Goal: Task Accomplishment & Management: Complete application form

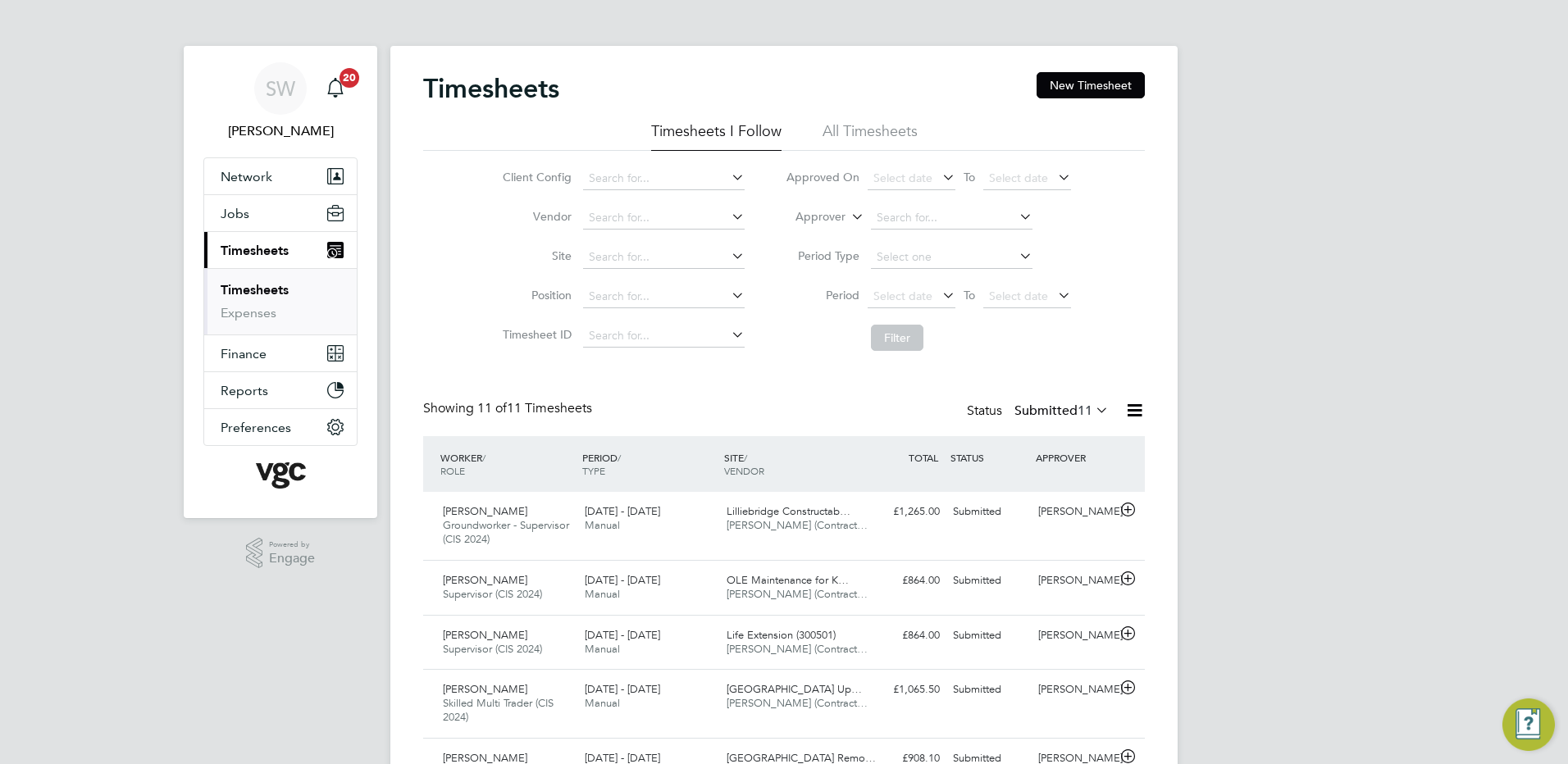
click at [265, 289] on link "Timesheets" at bounding box center [254, 289] width 68 height 15
click at [264, 288] on link "Timesheets" at bounding box center [254, 289] width 68 height 15
click at [1087, 81] on button "New Timesheet" at bounding box center [1090, 84] width 108 height 26
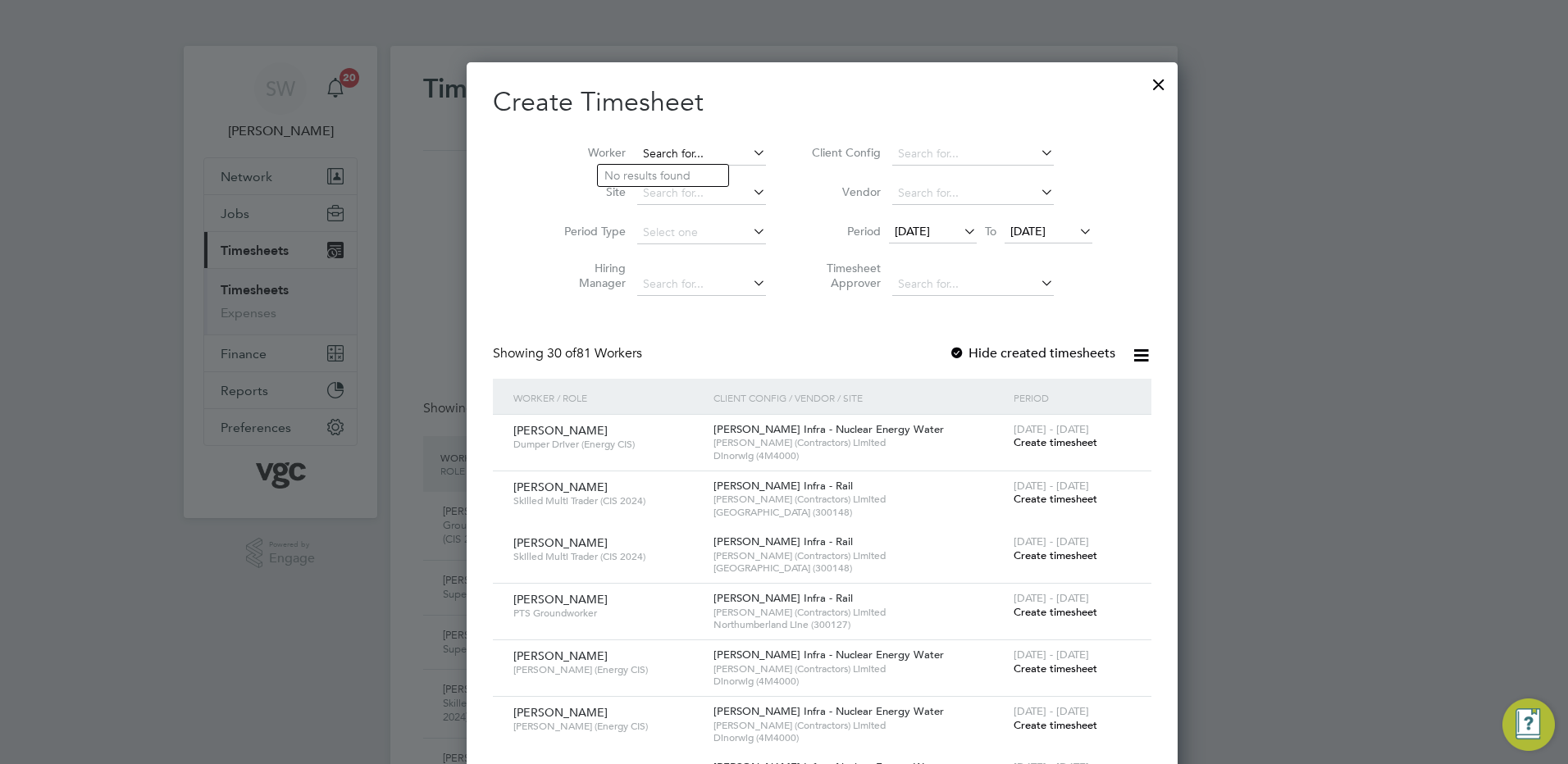
click at [649, 148] on input at bounding box center [702, 153] width 129 height 23
click at [636, 210] on li "Suk [PERSON_NAME]" at bounding box center [663, 220] width 131 height 22
type input "[PERSON_NAME]"
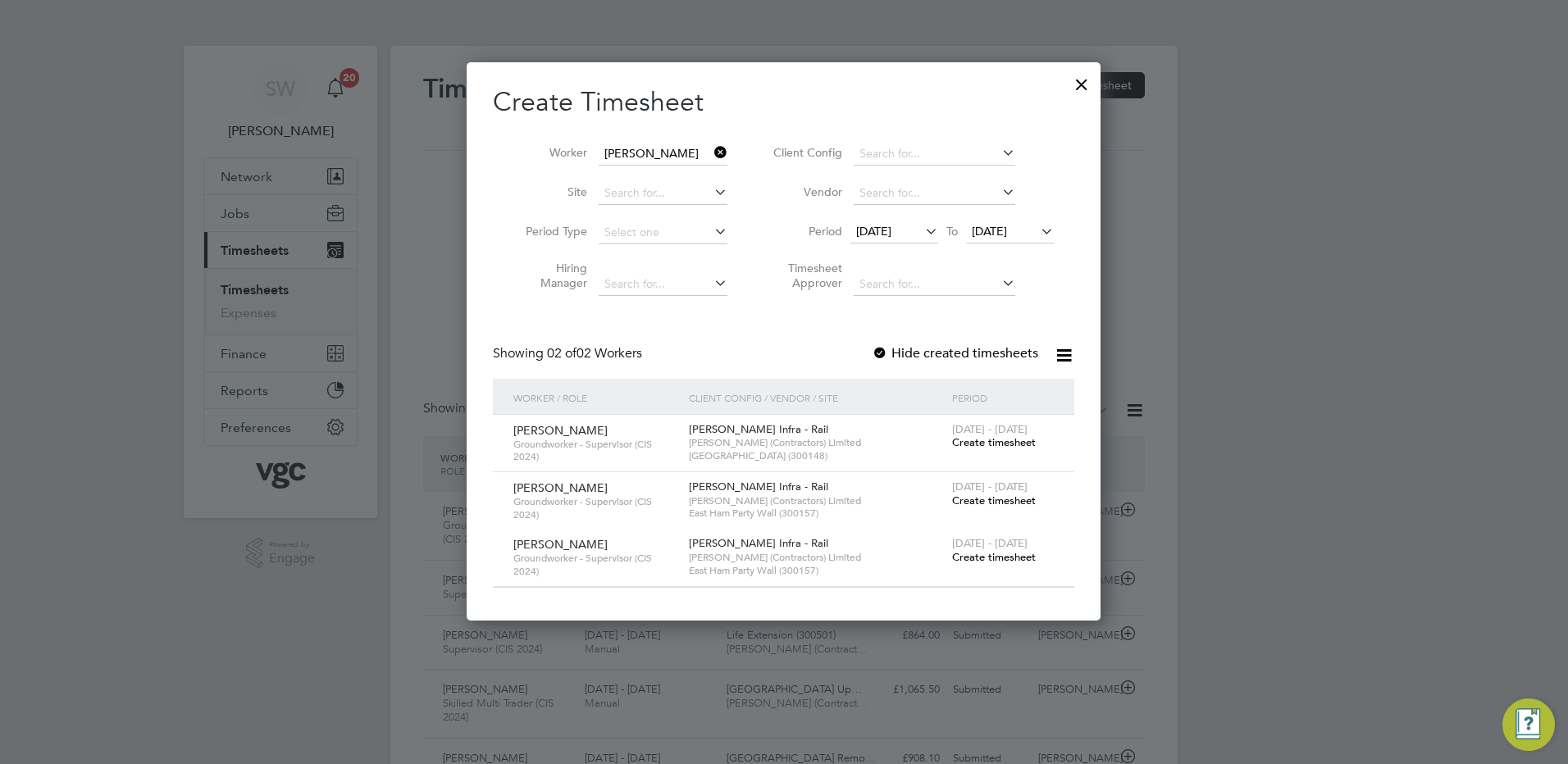
click at [1004, 237] on span "[DATE]" at bounding box center [989, 231] width 35 height 15
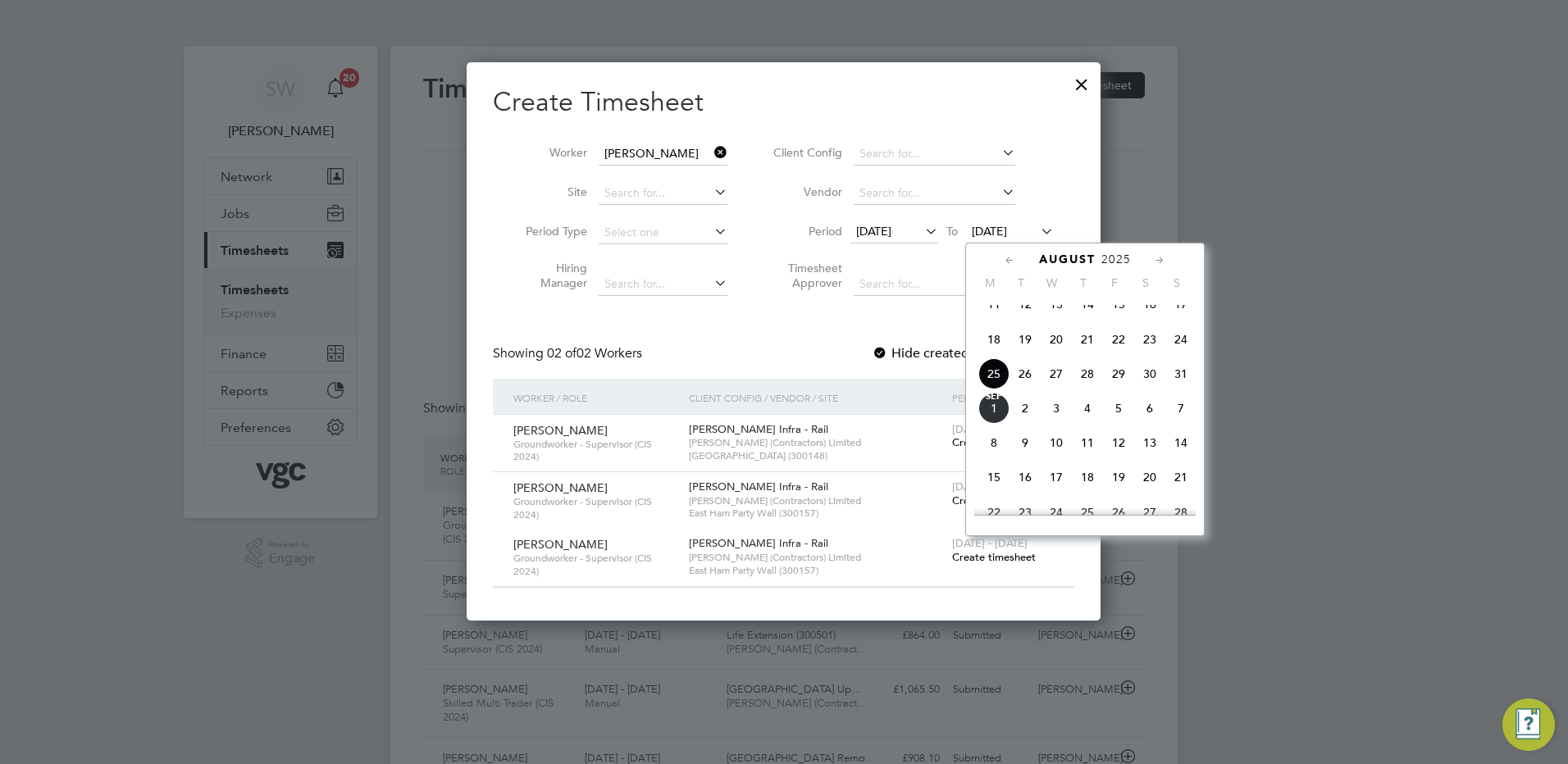
click at [1113, 388] on span "29" at bounding box center [1119, 374] width 31 height 31
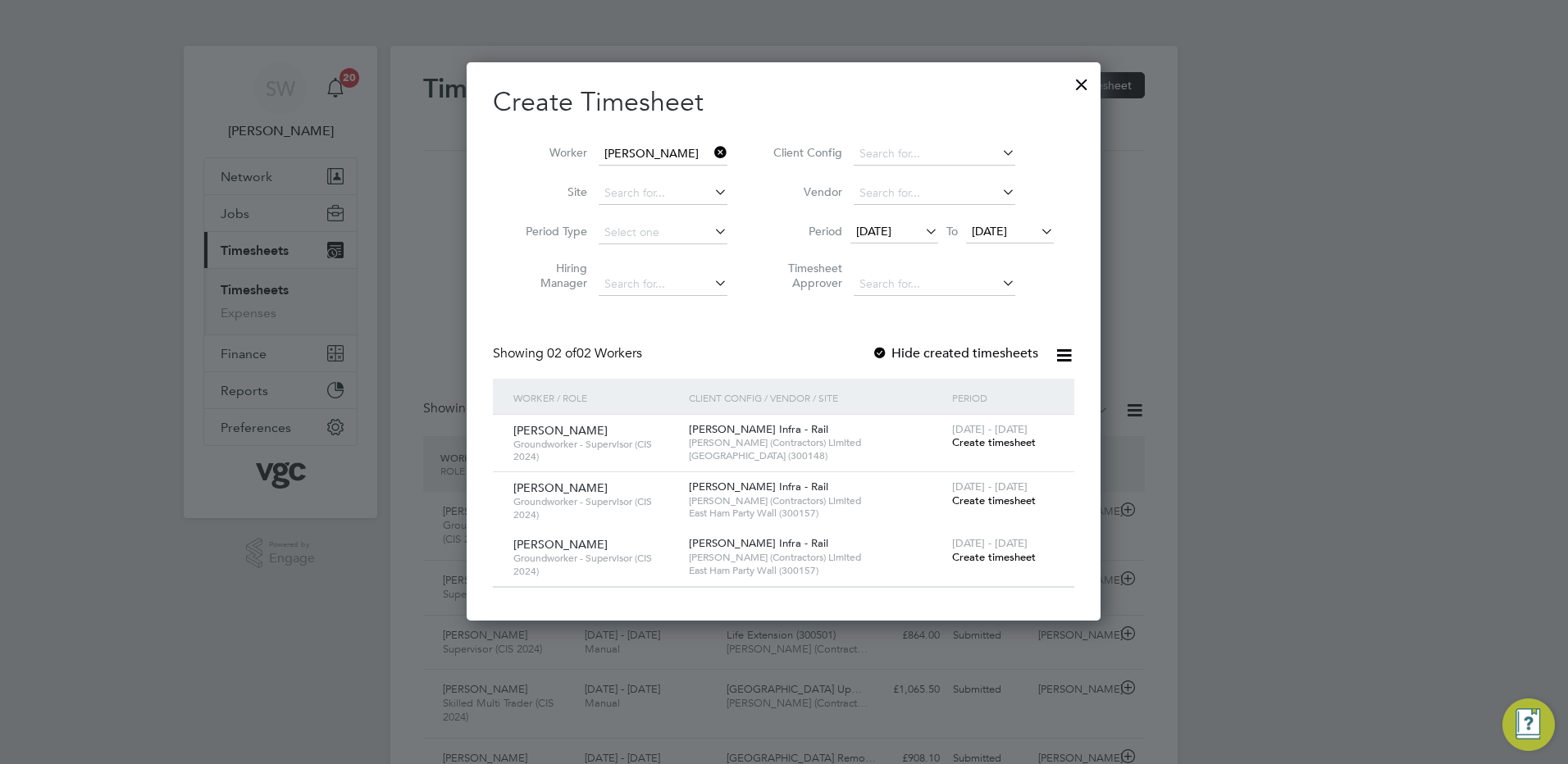
click at [985, 440] on span "Create timesheet" at bounding box center [994, 442] width 84 height 14
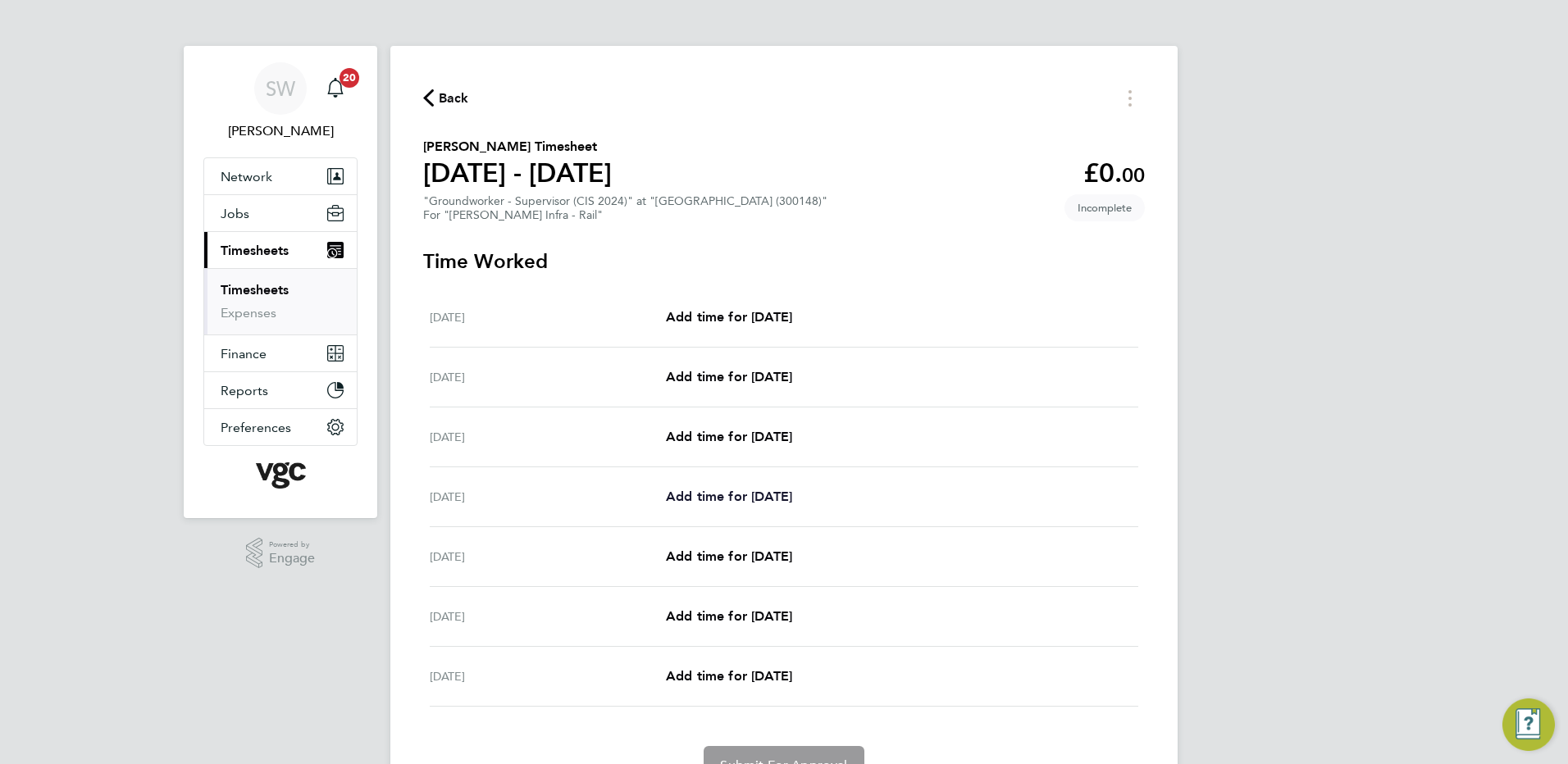
click at [683, 491] on span "Add time for [DATE]" at bounding box center [728, 495] width 126 height 15
select select "30"
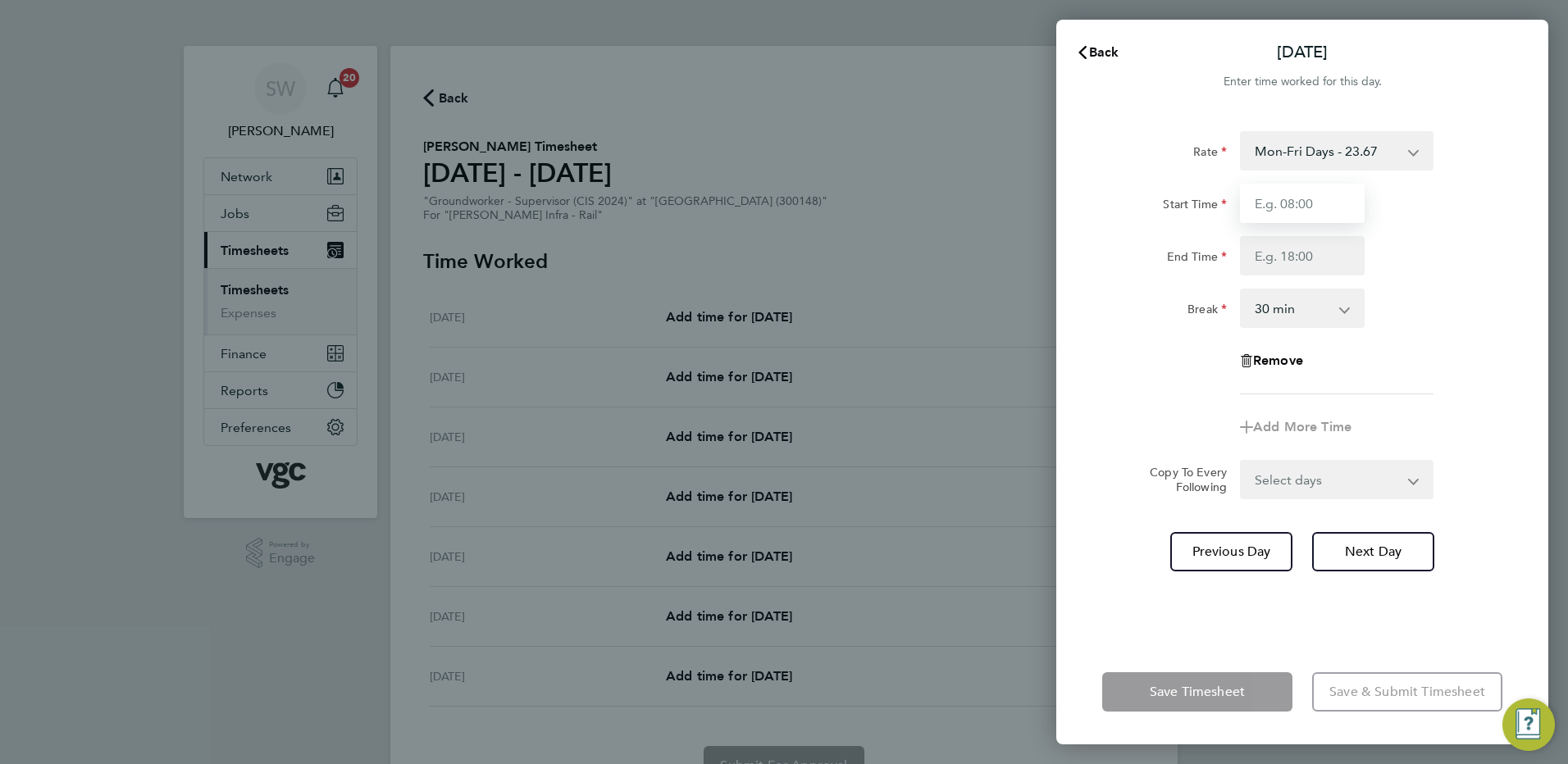
click at [1306, 203] on input "Start Time" at bounding box center [1302, 202] width 124 height 39
type input "07:00"
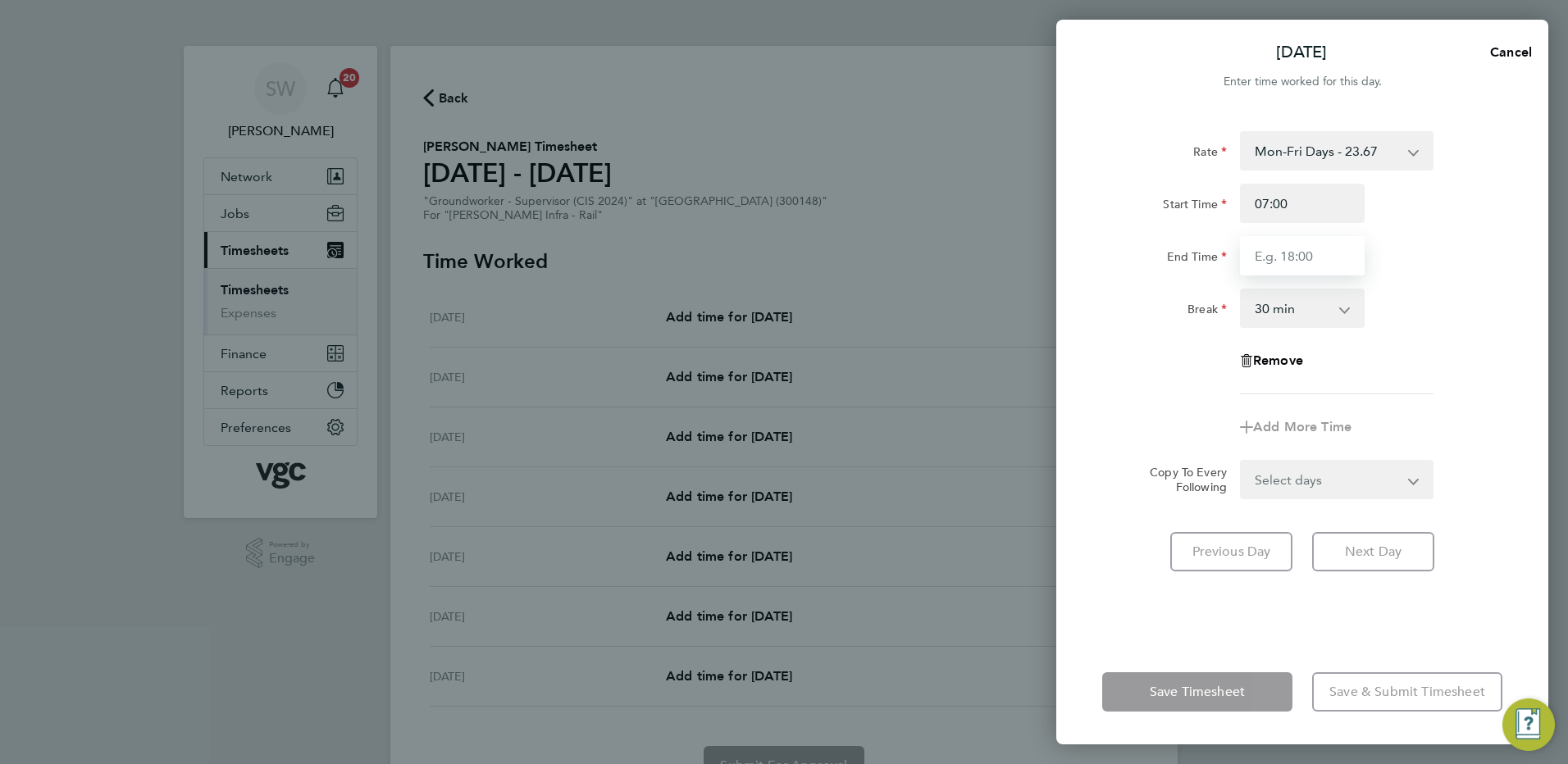
click at [1268, 258] on input "End Time" at bounding box center [1302, 255] width 124 height 39
type input "17:30"
click at [1402, 478] on form "Rate Mon-Fri Days - 23.67 Bank Hol - 35.50 Xmas / [GEOGRAPHIC_DATA] - 47.34 Wee…" at bounding box center [1302, 316] width 400 height 368
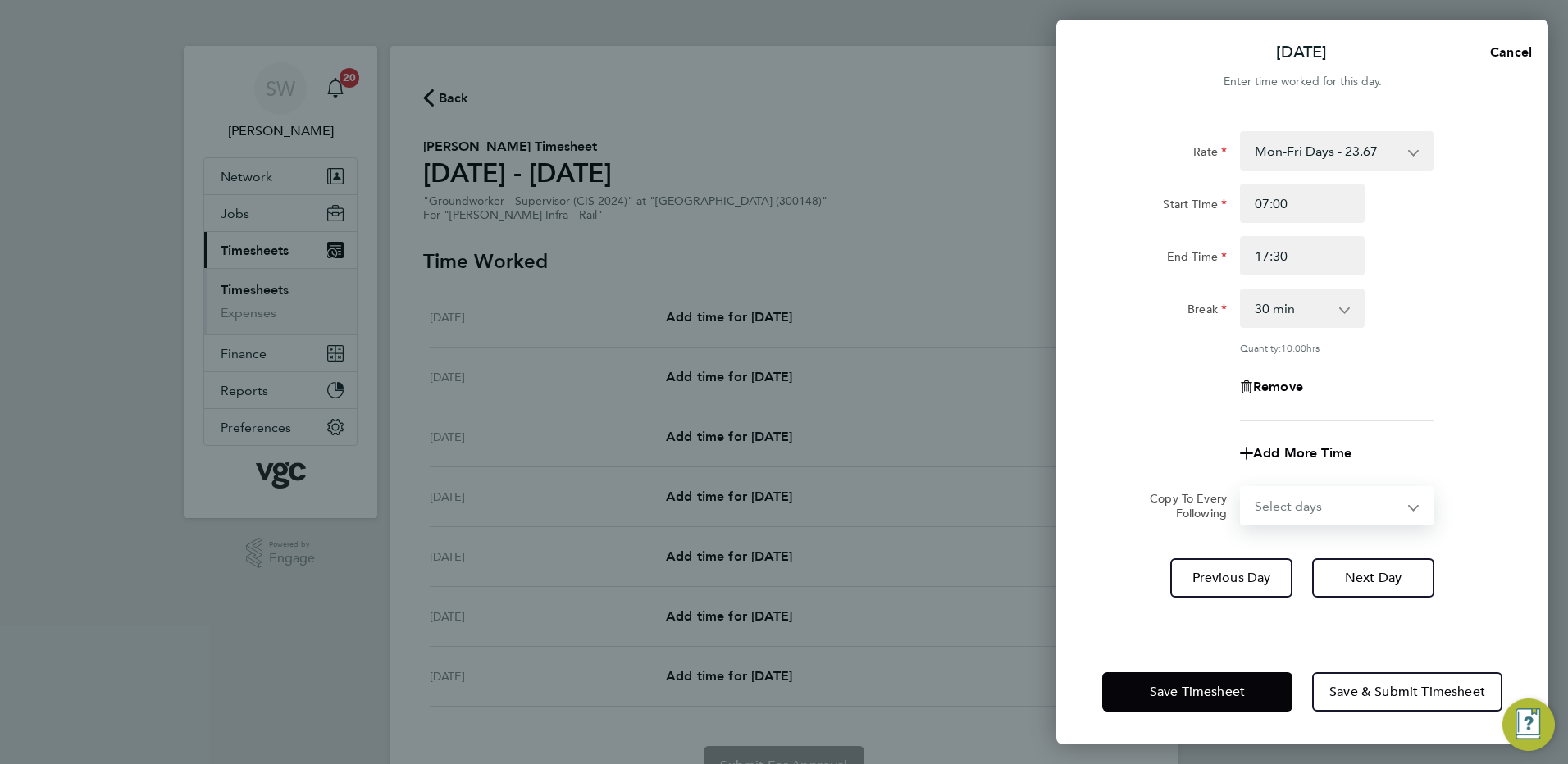
select select "WED"
click at [1241, 487] on select "Select days Day [DATE] [DATE] [DATE]" at bounding box center [1327, 505] width 173 height 36
select select "[DATE]"
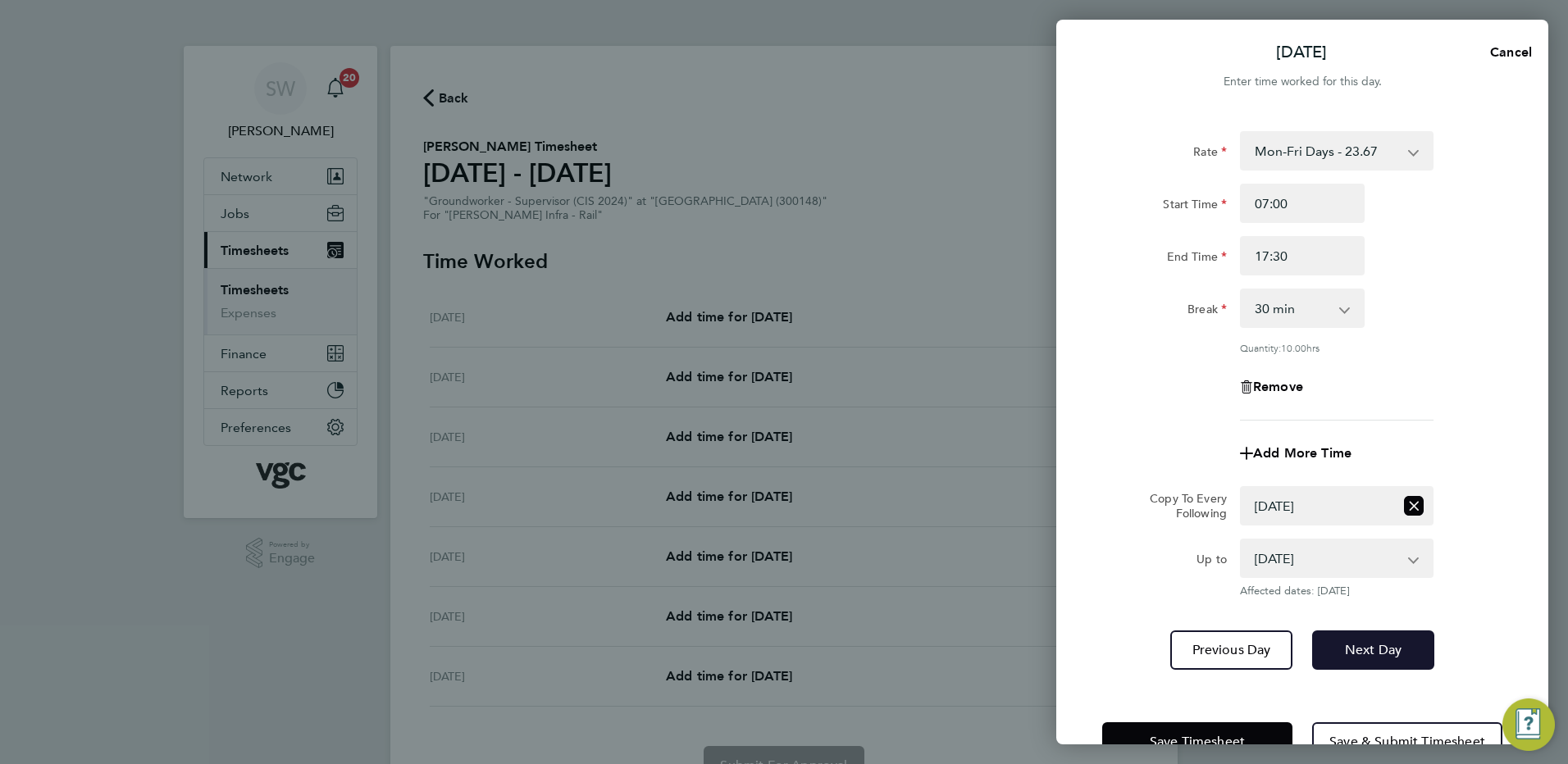
click at [1358, 651] on span "Next Day" at bounding box center [1373, 650] width 56 height 16
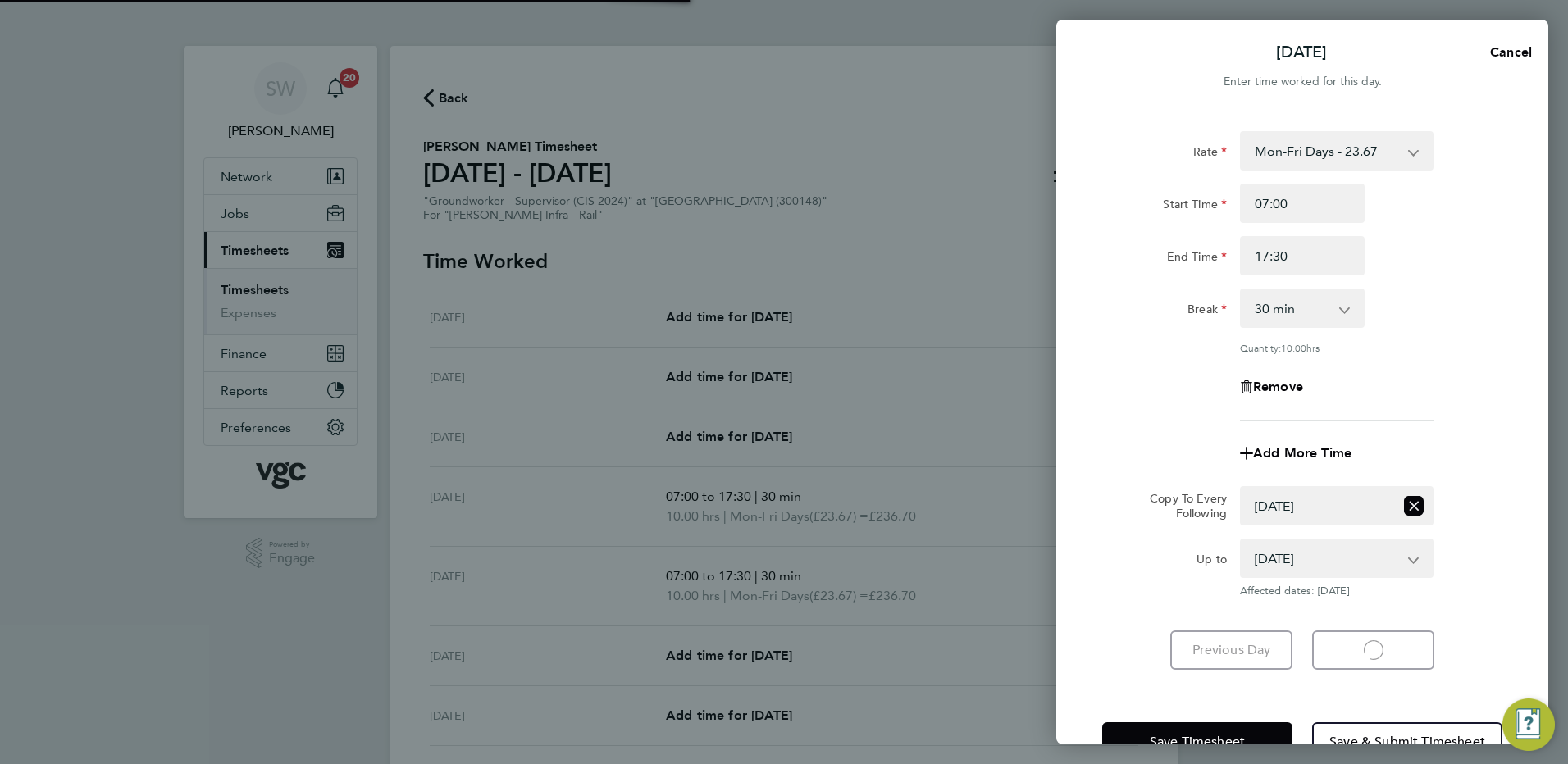
select select "30"
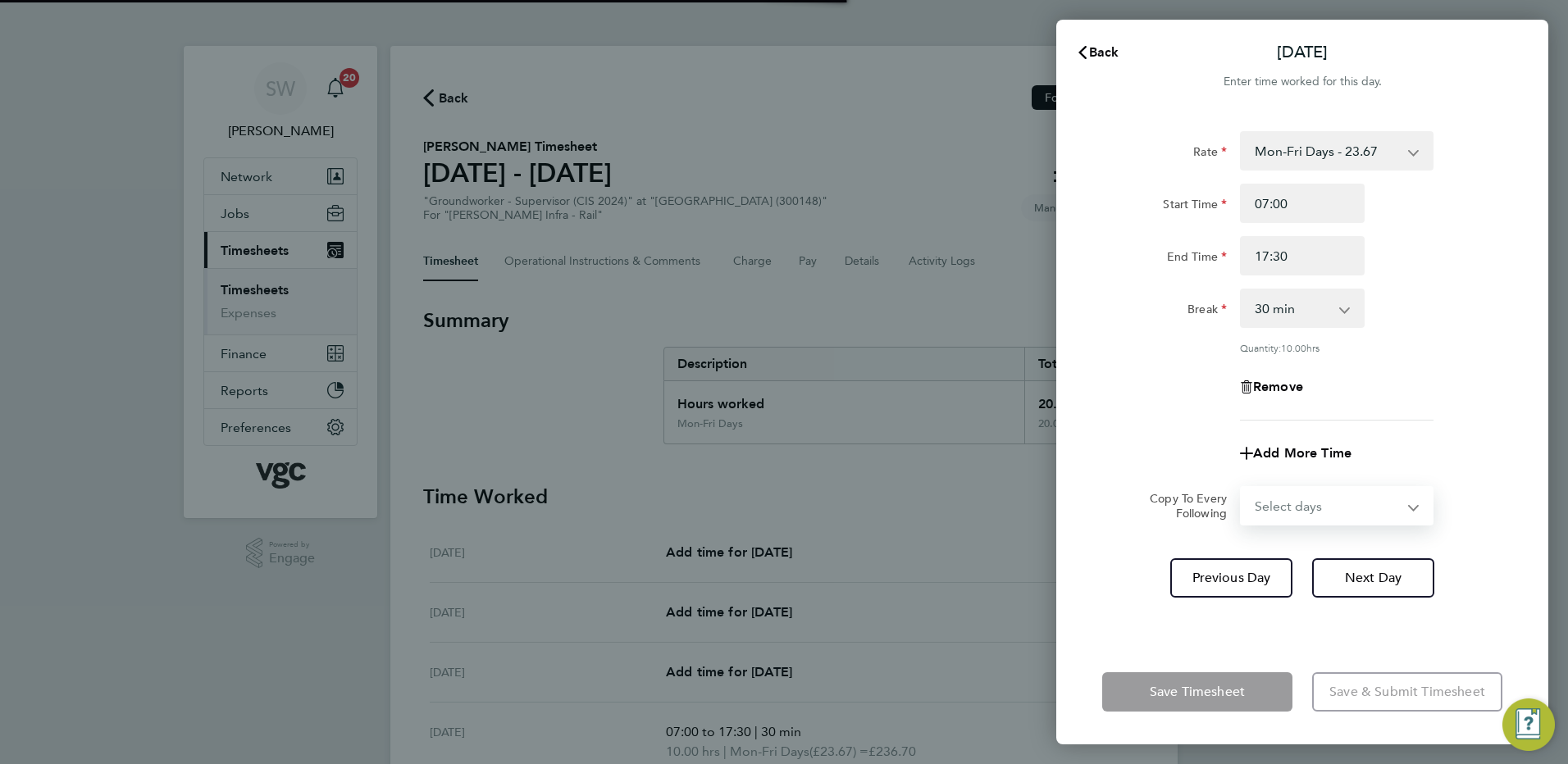
click at [1409, 503] on select "Select days Day [DATE] [DATE]" at bounding box center [1327, 505] width 173 height 36
select select "THU"
click at [1241, 487] on select "Select days Day [DATE] [DATE]" at bounding box center [1327, 505] width 173 height 36
select select "[DATE]"
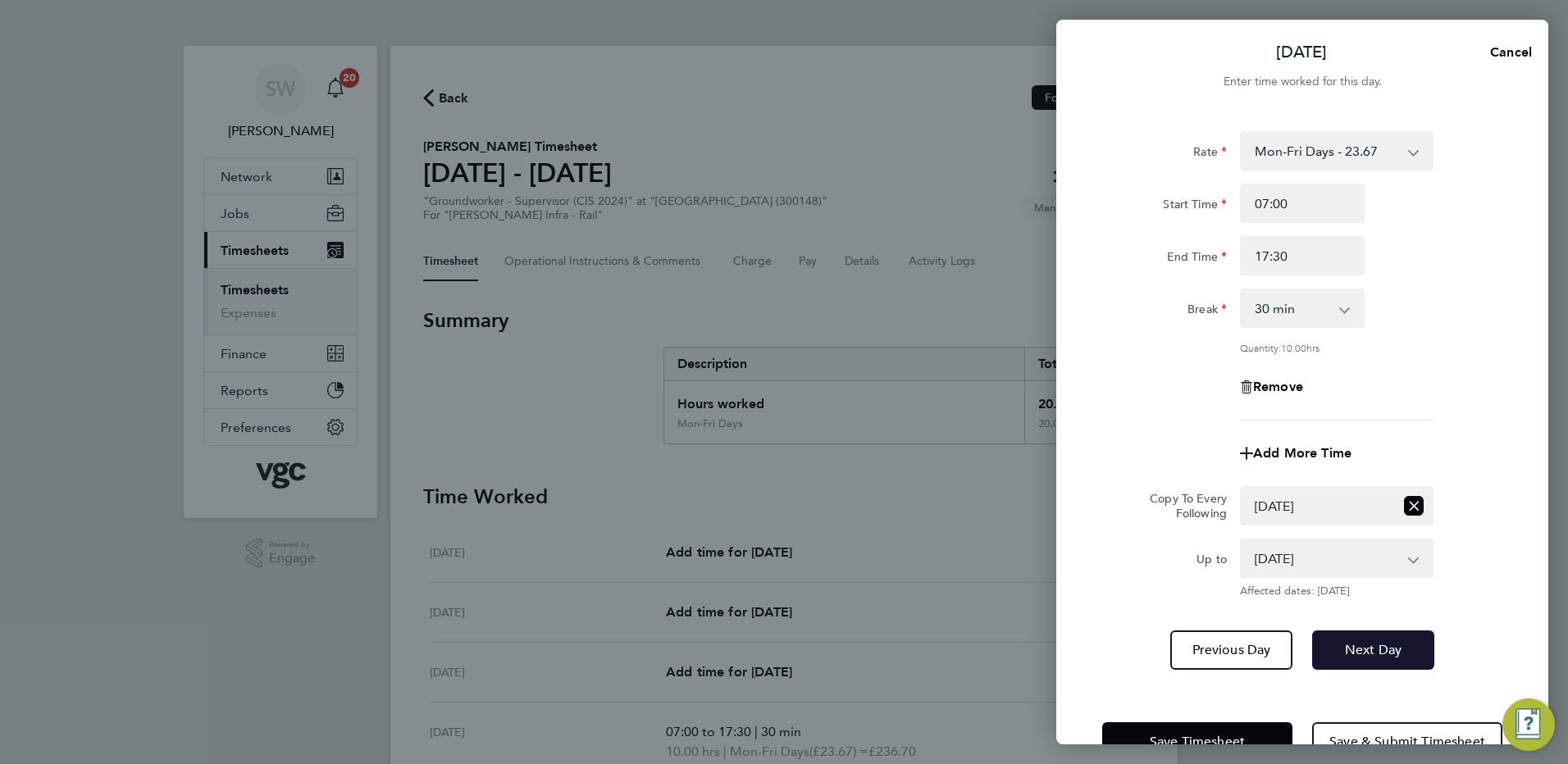
drag, startPoint x: 1366, startPoint y: 642, endPoint x: 1381, endPoint y: 605, distance: 39.9
click at [1366, 642] on span "Next Day" at bounding box center [1373, 650] width 56 height 16
select select "0: null"
select select "30"
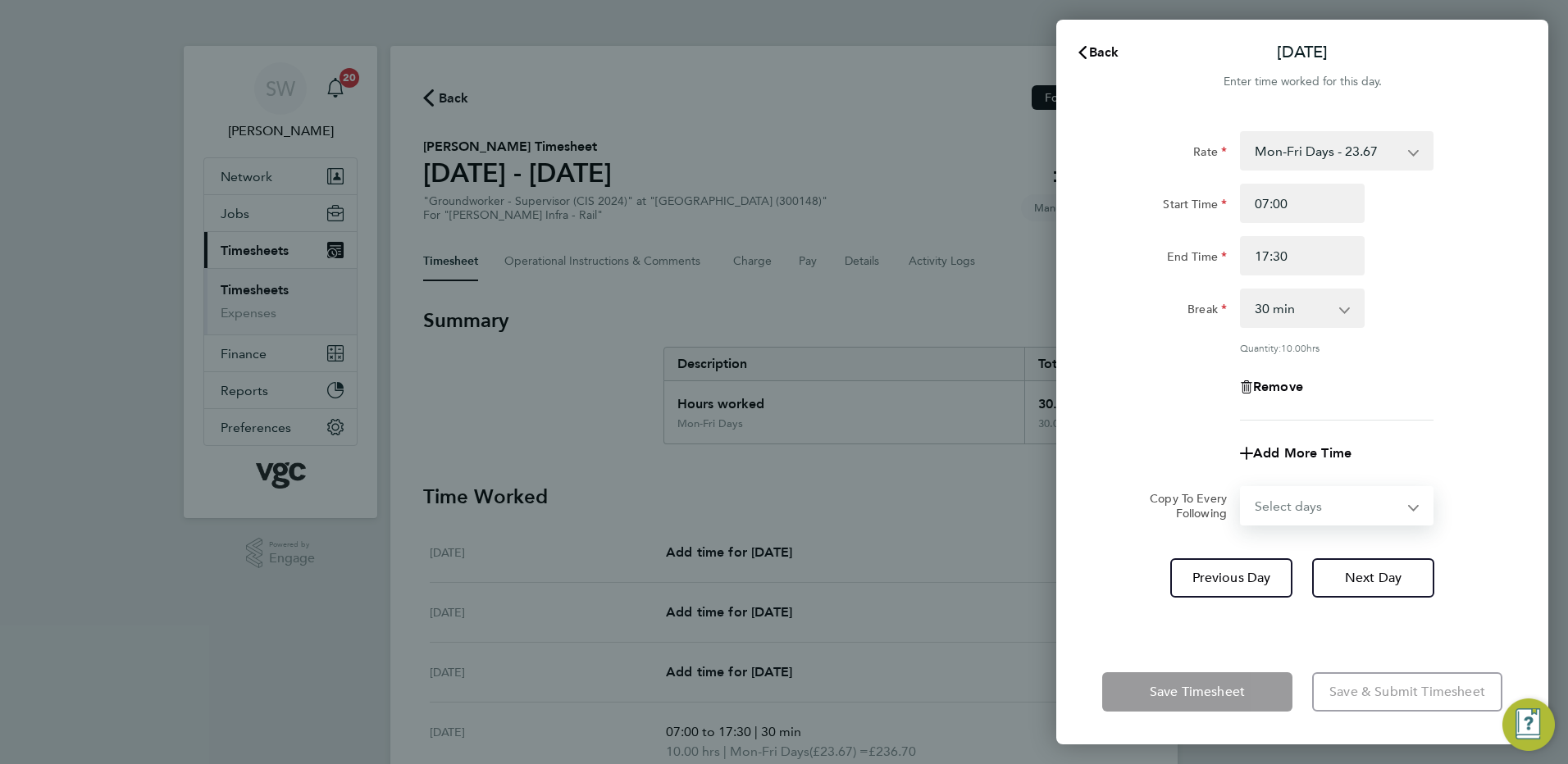
drag, startPoint x: 1409, startPoint y: 504, endPoint x: 1366, endPoint y: 510, distance: 43.4
click at [1409, 504] on select "Select days [DATE]" at bounding box center [1327, 505] width 173 height 36
select select "FRI"
click at [1241, 487] on select "Select days [DATE]" at bounding box center [1327, 505] width 173 height 36
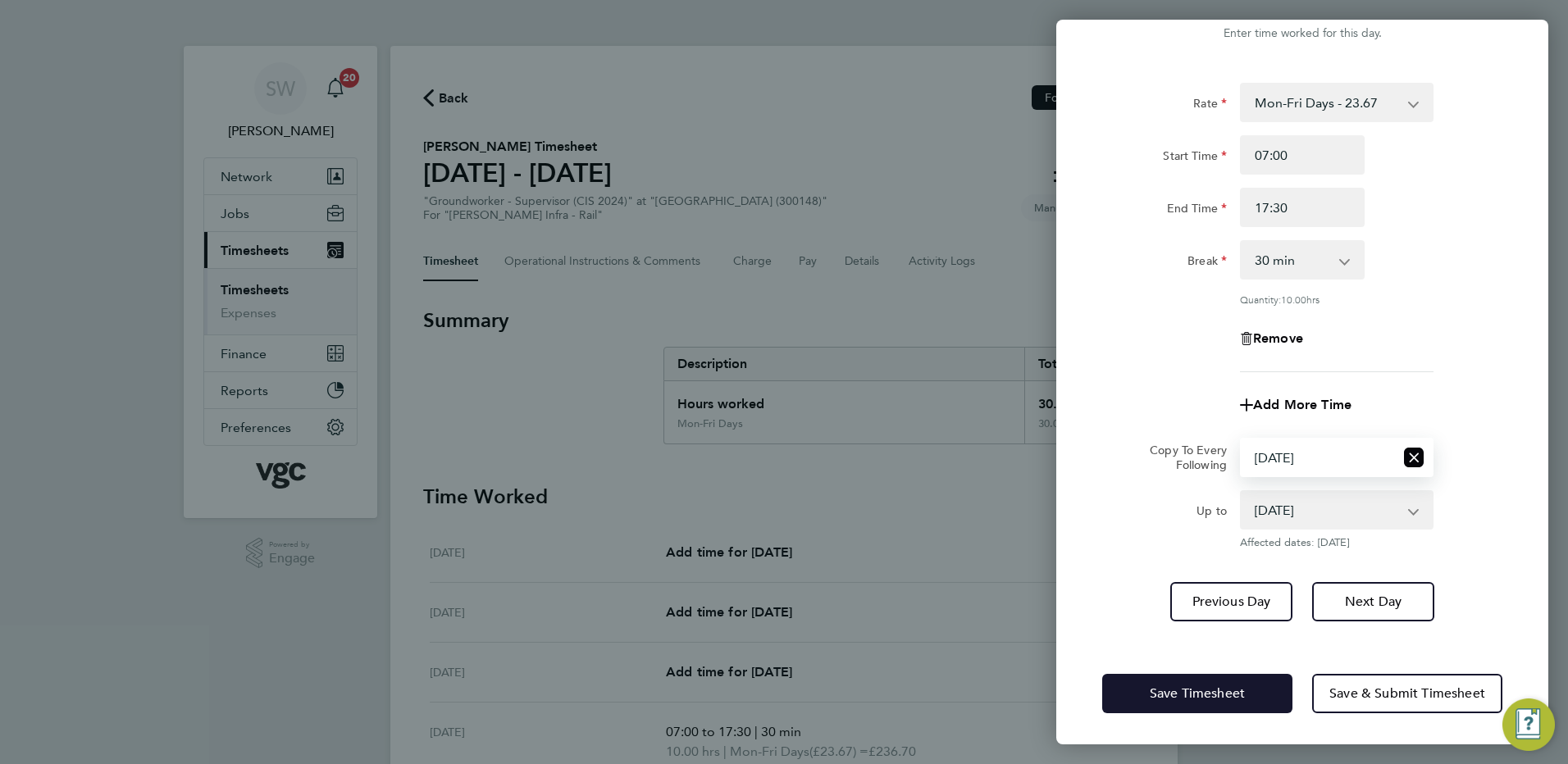
click at [1152, 689] on span "Save Timesheet" at bounding box center [1197, 693] width 95 height 16
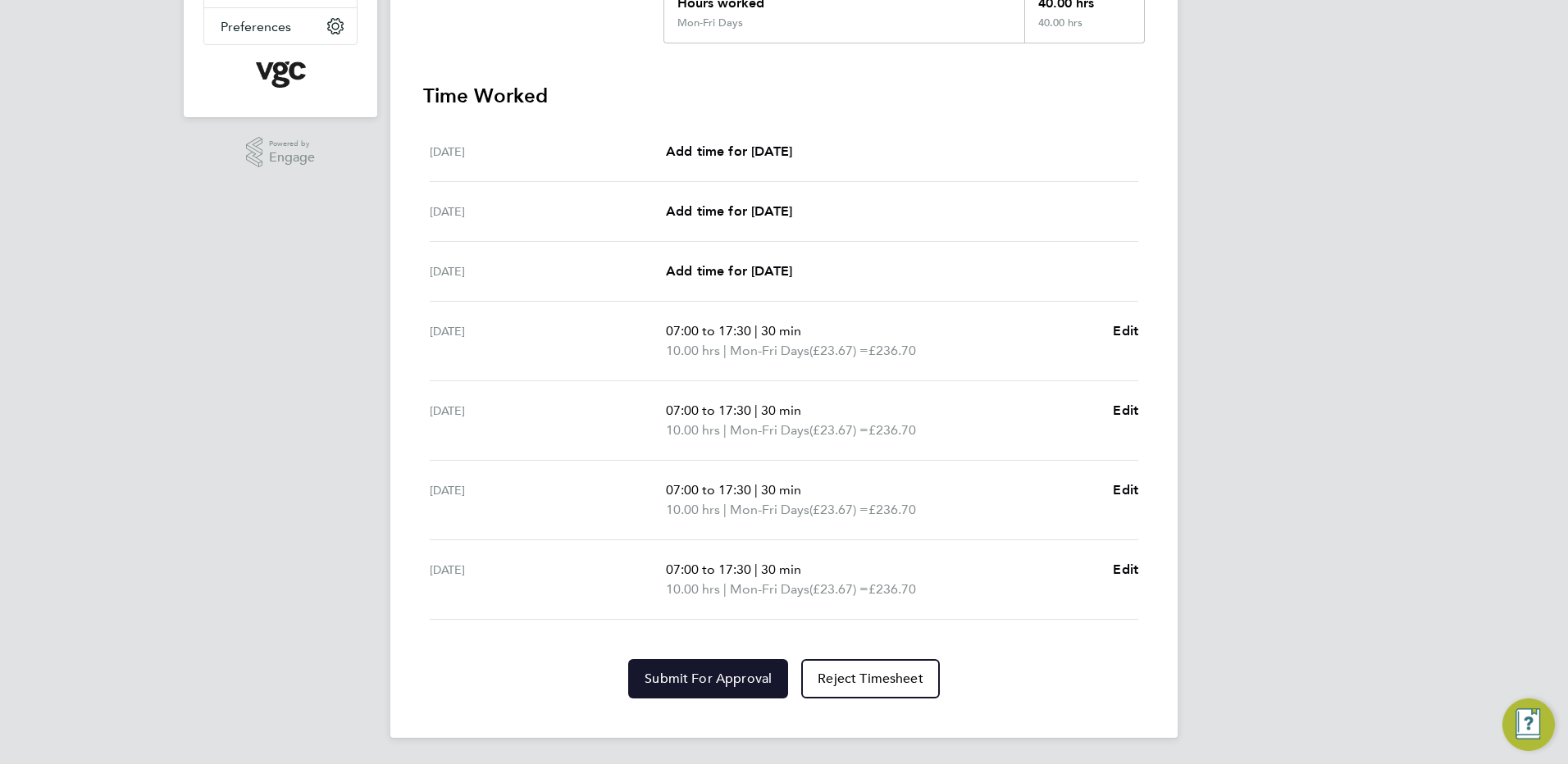
drag, startPoint x: 710, startPoint y: 671, endPoint x: 715, endPoint y: 646, distance: 25.5
click at [710, 670] on button "Submit For Approval" at bounding box center [708, 678] width 160 height 39
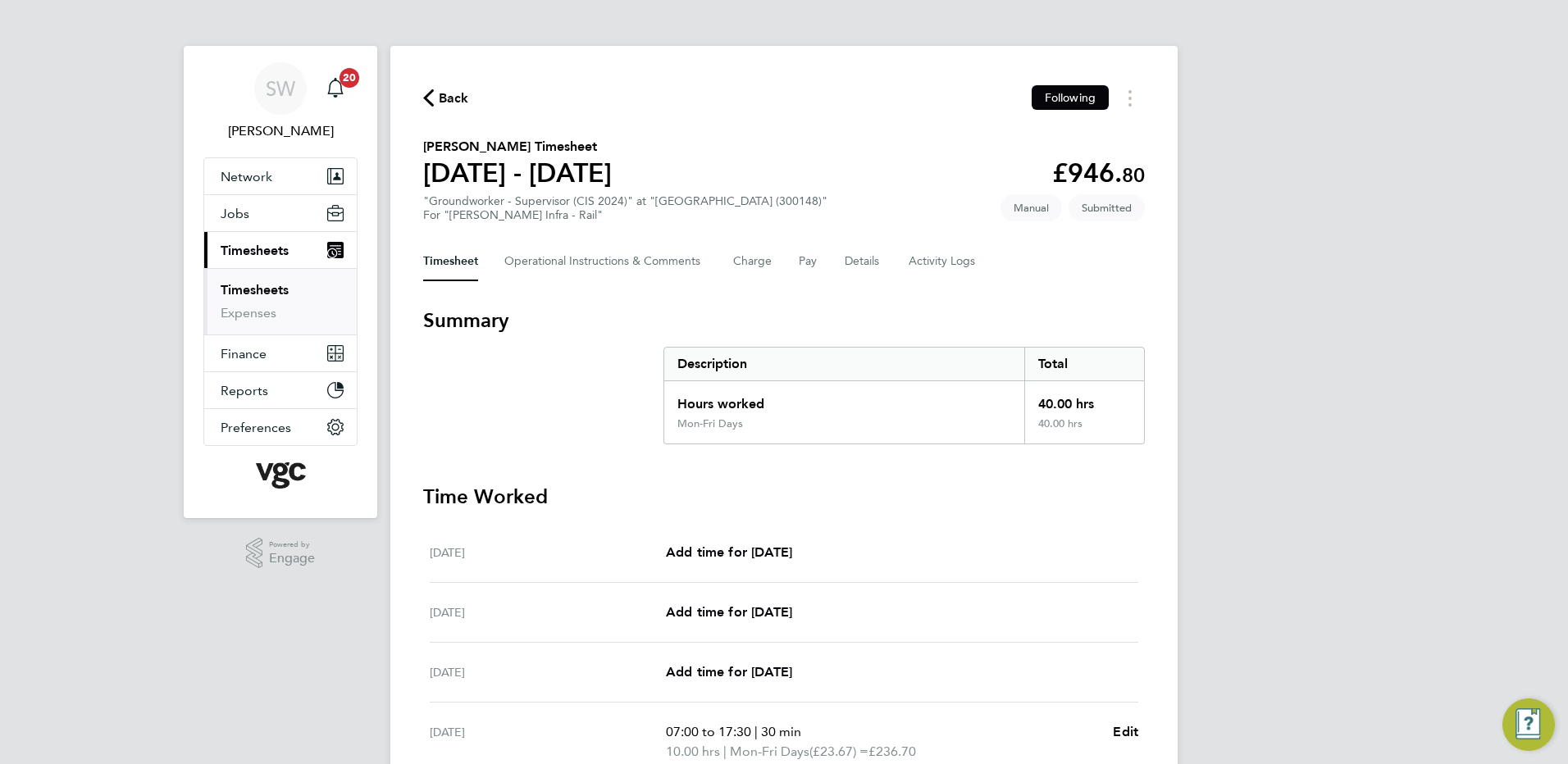
drag, startPoint x: 280, startPoint y: 286, endPoint x: 304, endPoint y: 286, distance: 24.0
click at [280, 286] on link "Timesheets" at bounding box center [254, 289] width 68 height 15
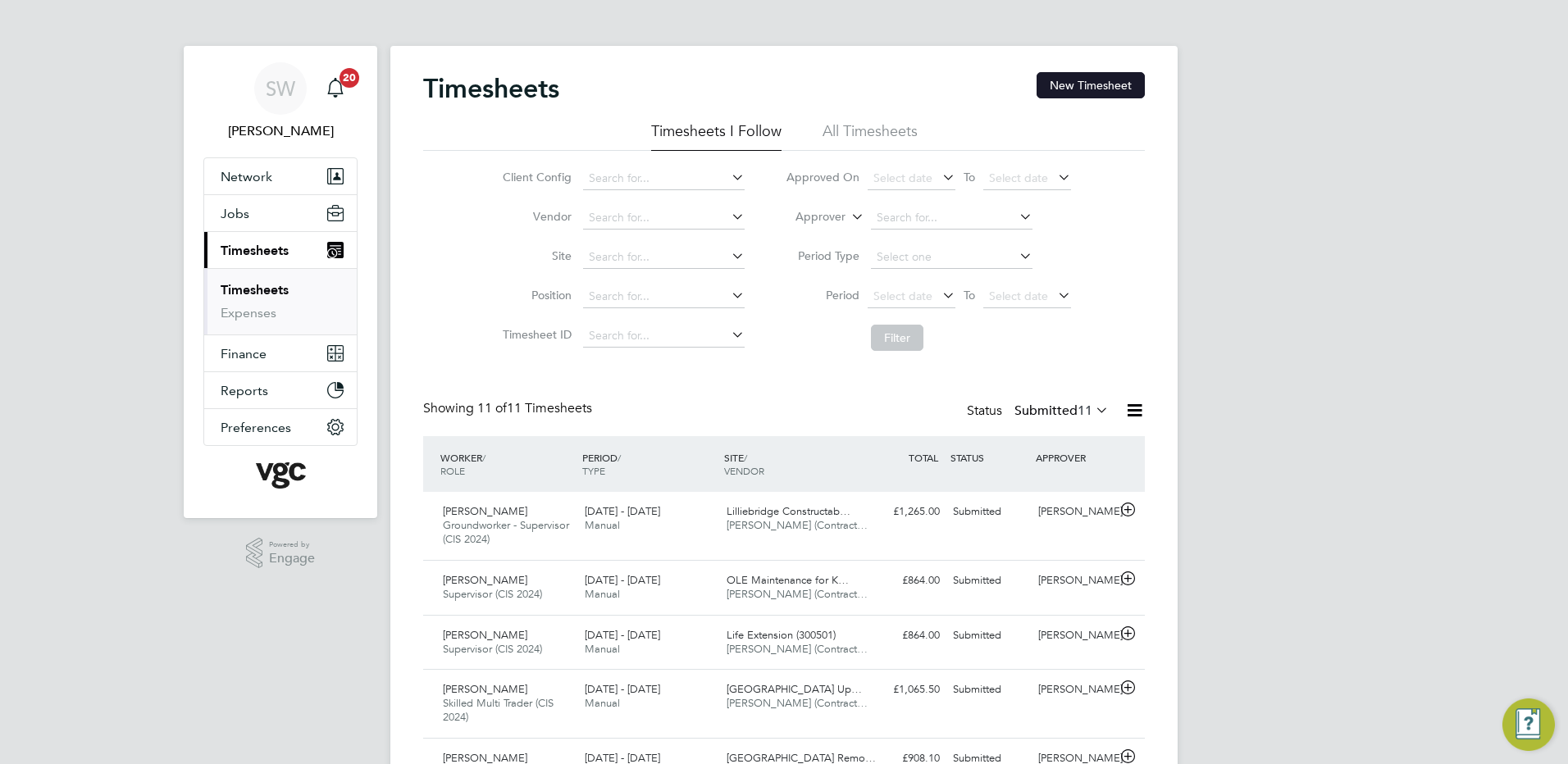
click at [1056, 86] on button "New Timesheet" at bounding box center [1090, 84] width 108 height 26
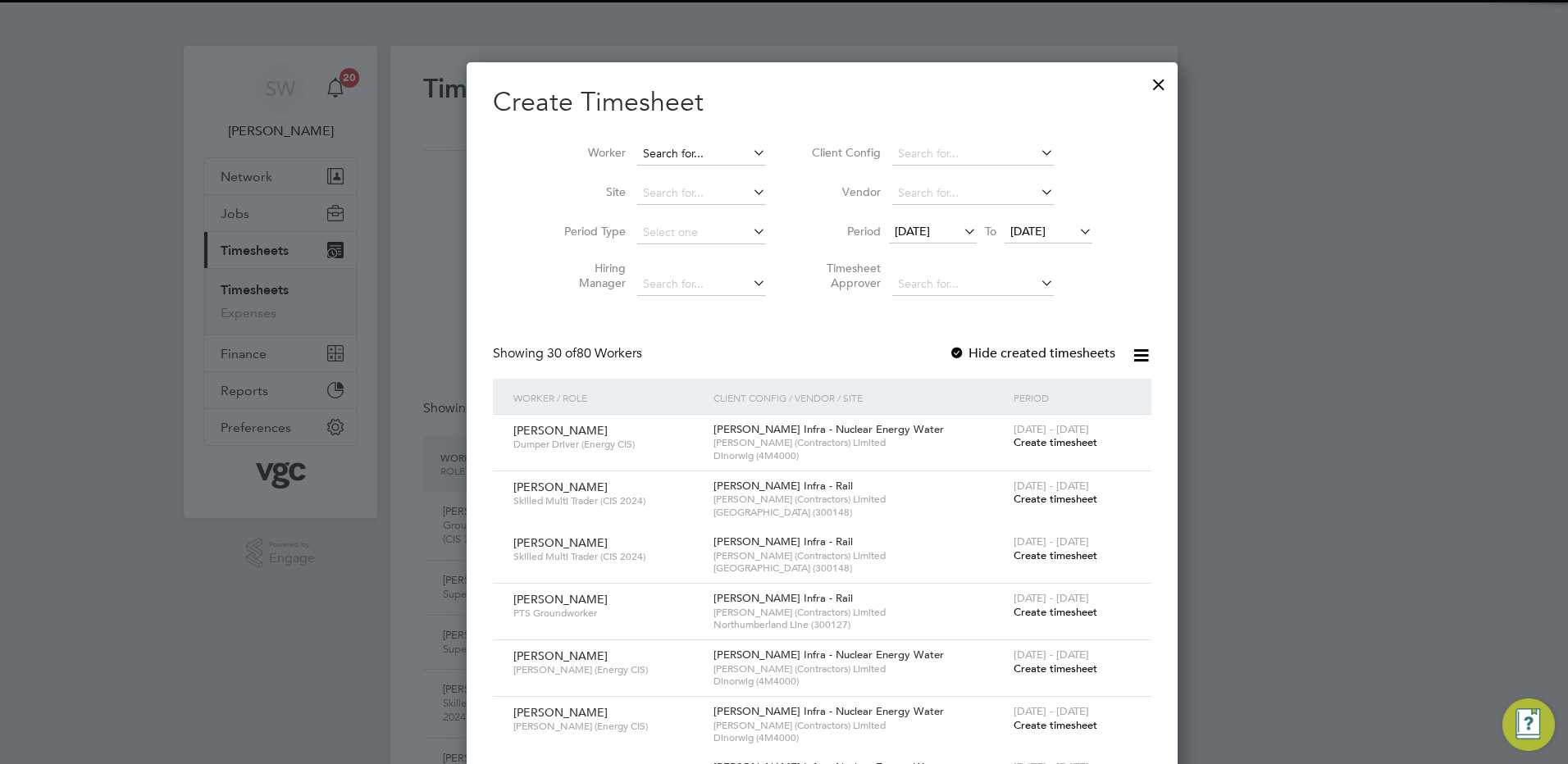
click at [637, 153] on input at bounding box center [702, 153] width 129 height 23
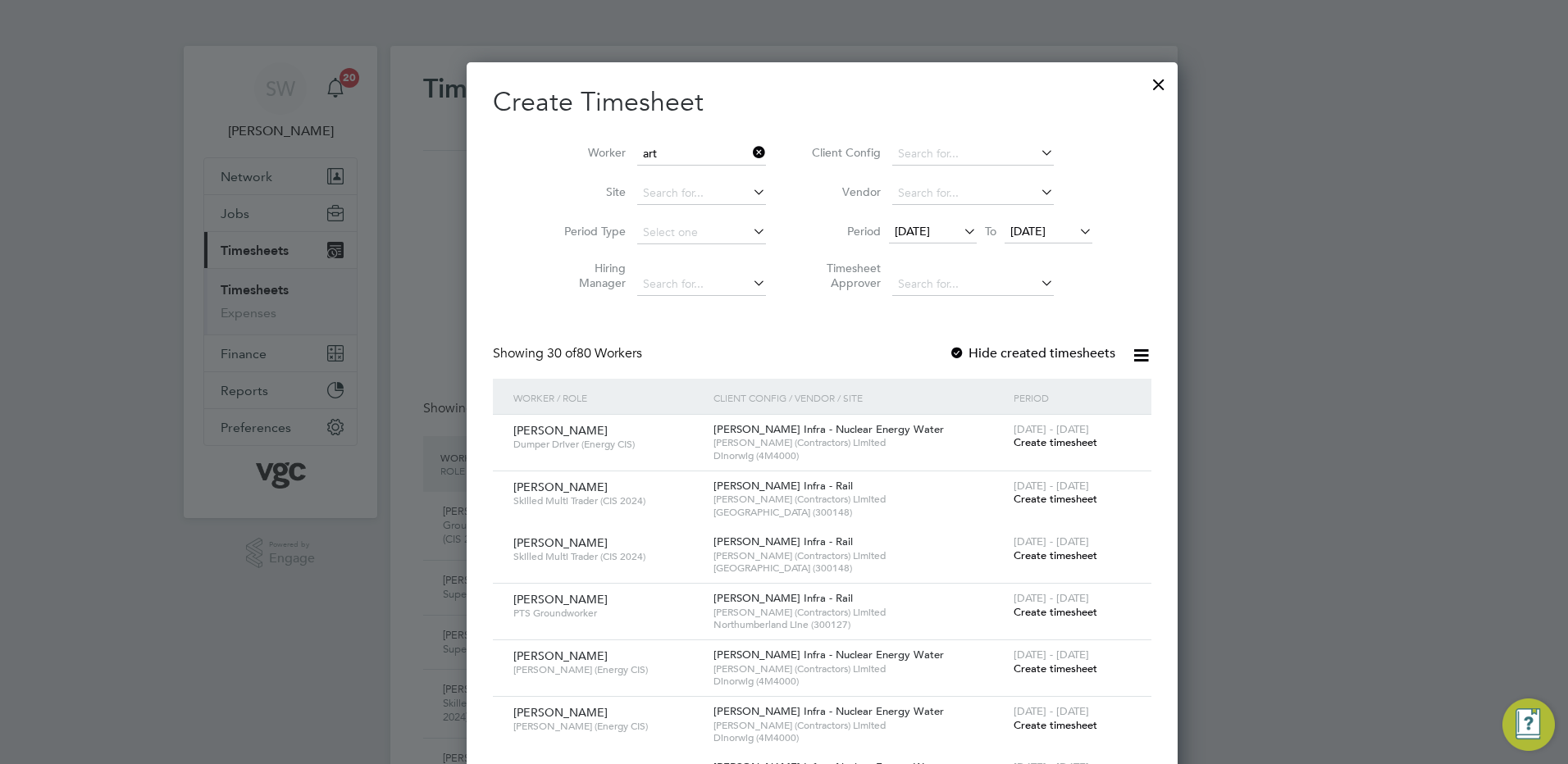
click at [686, 197] on li "Art uras Apelsinavicius" at bounding box center [669, 198] width 144 height 22
type input "[PERSON_NAME]"
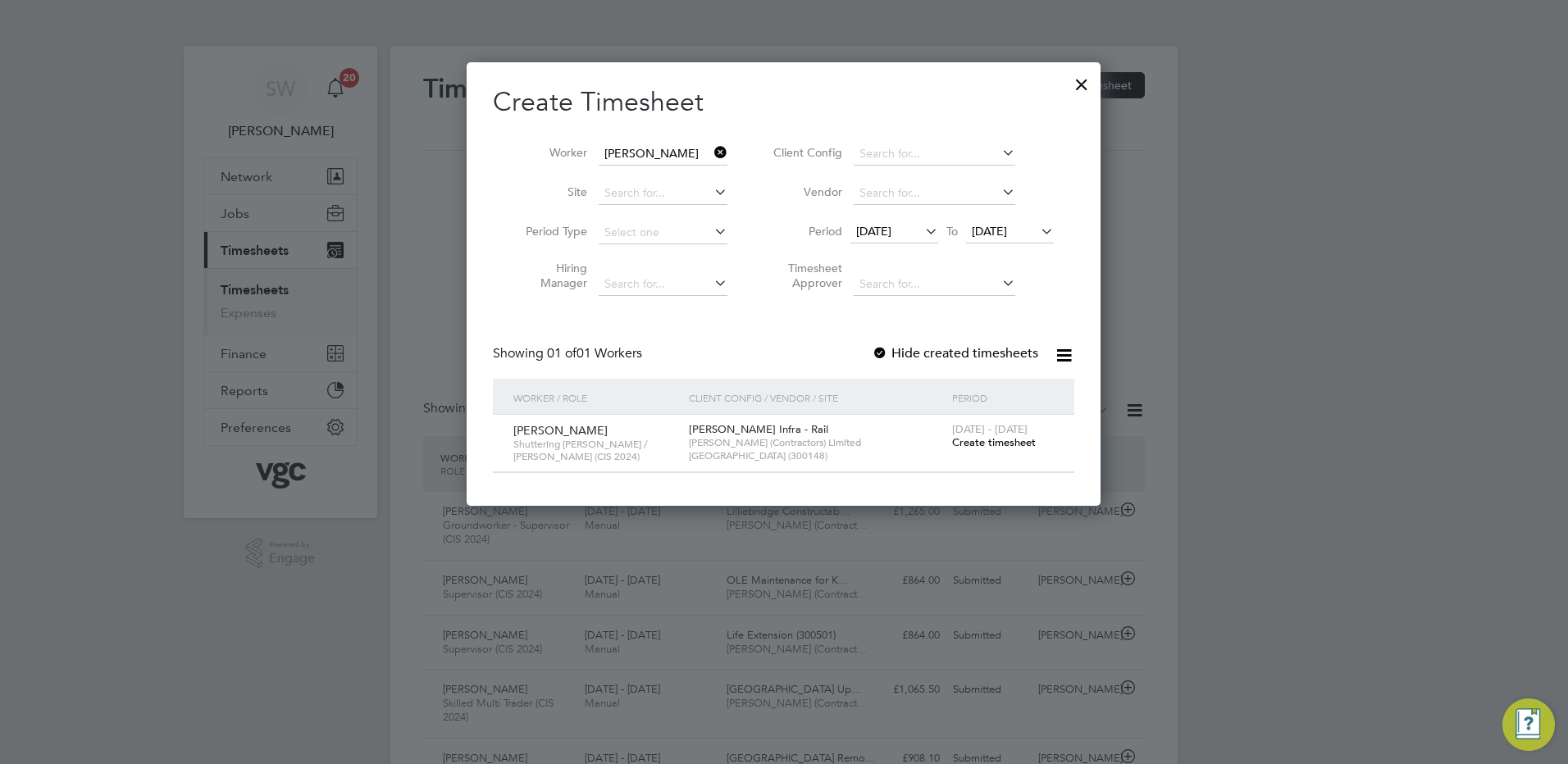
click at [969, 439] on span "Create timesheet" at bounding box center [994, 442] width 84 height 14
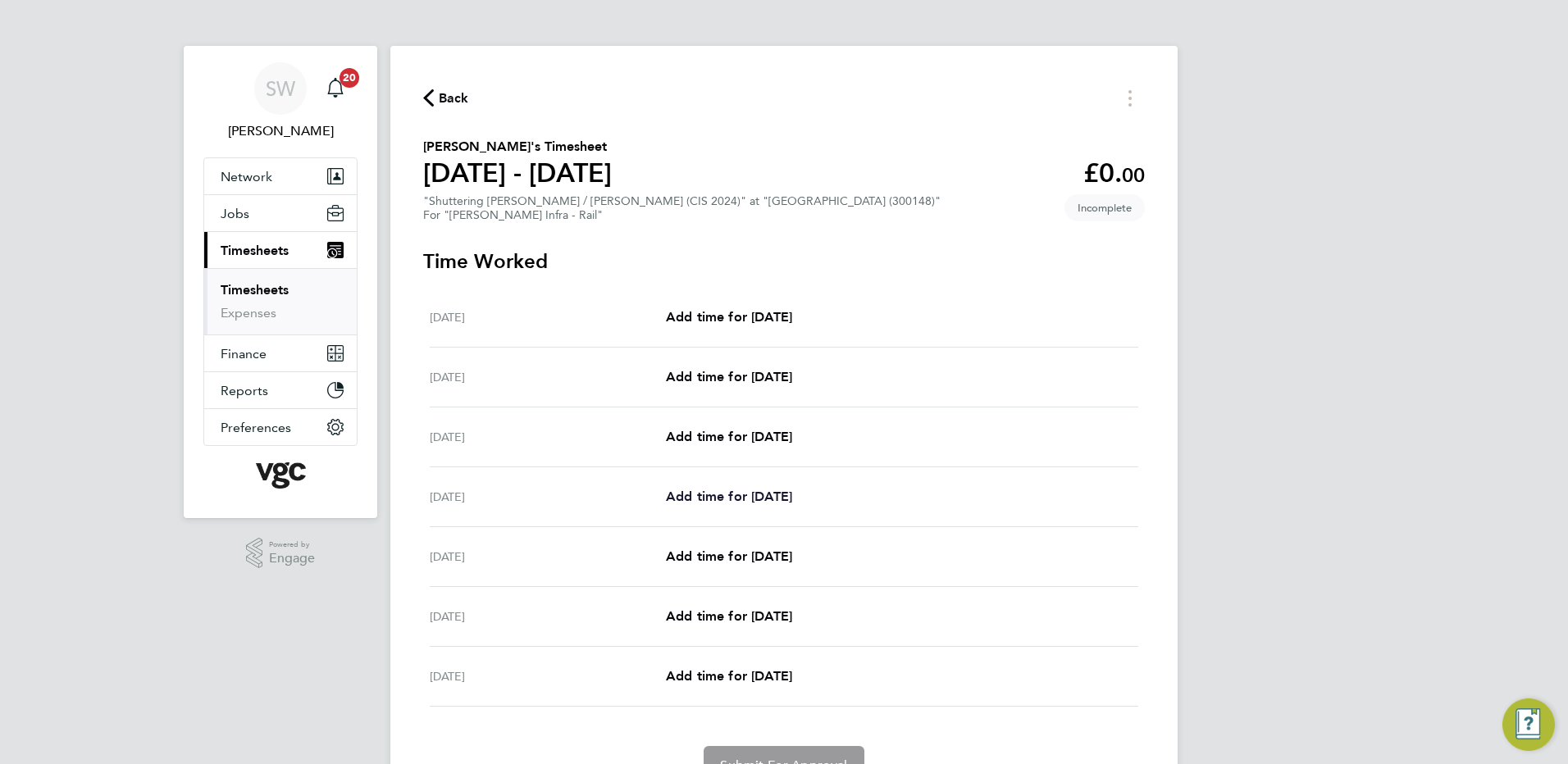
click at [771, 500] on span "Add time for [DATE]" at bounding box center [728, 495] width 126 height 15
select select "30"
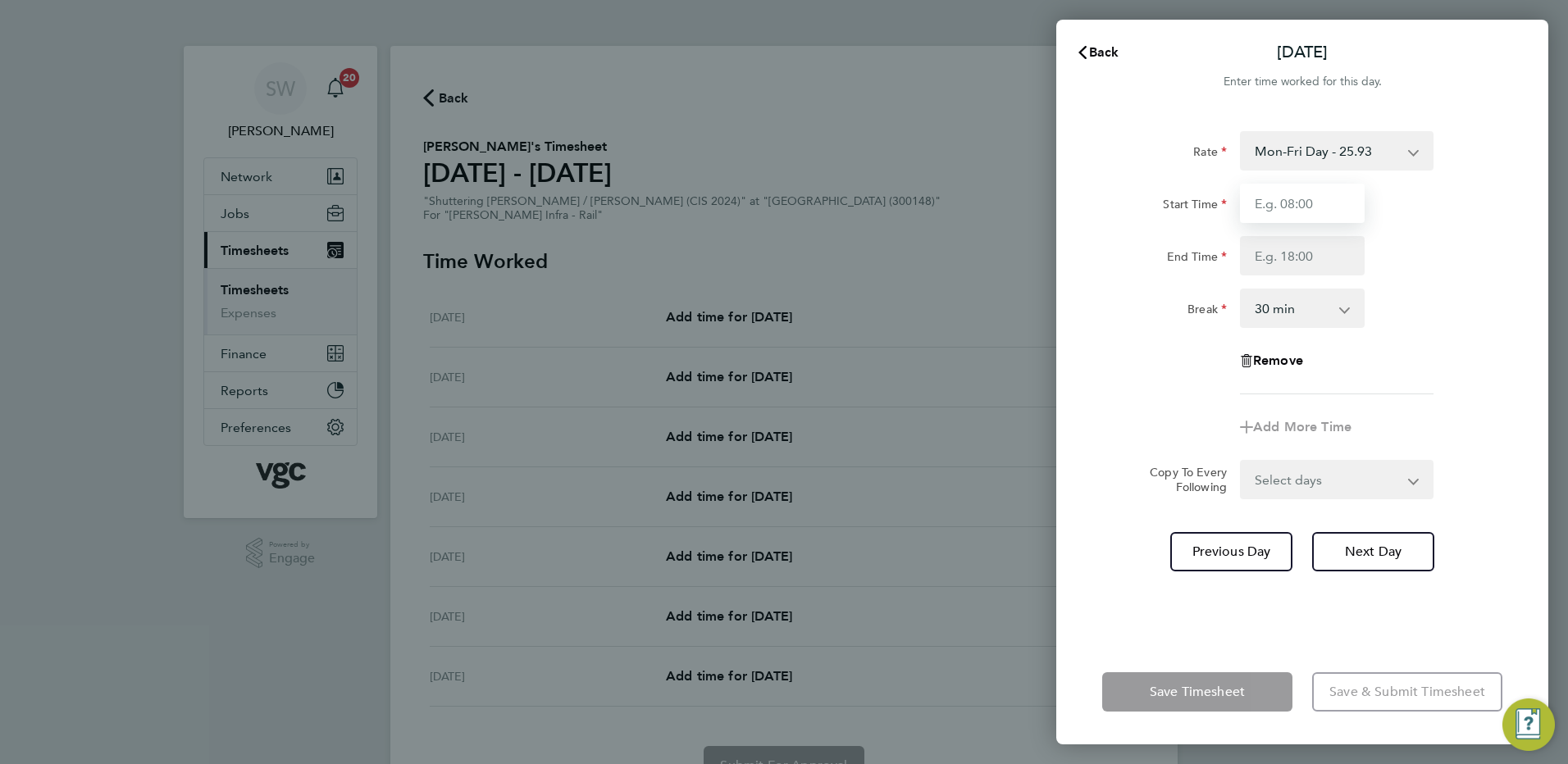
click at [1296, 207] on input "Start Time" at bounding box center [1302, 202] width 124 height 39
type input "07:00"
type input "17:30"
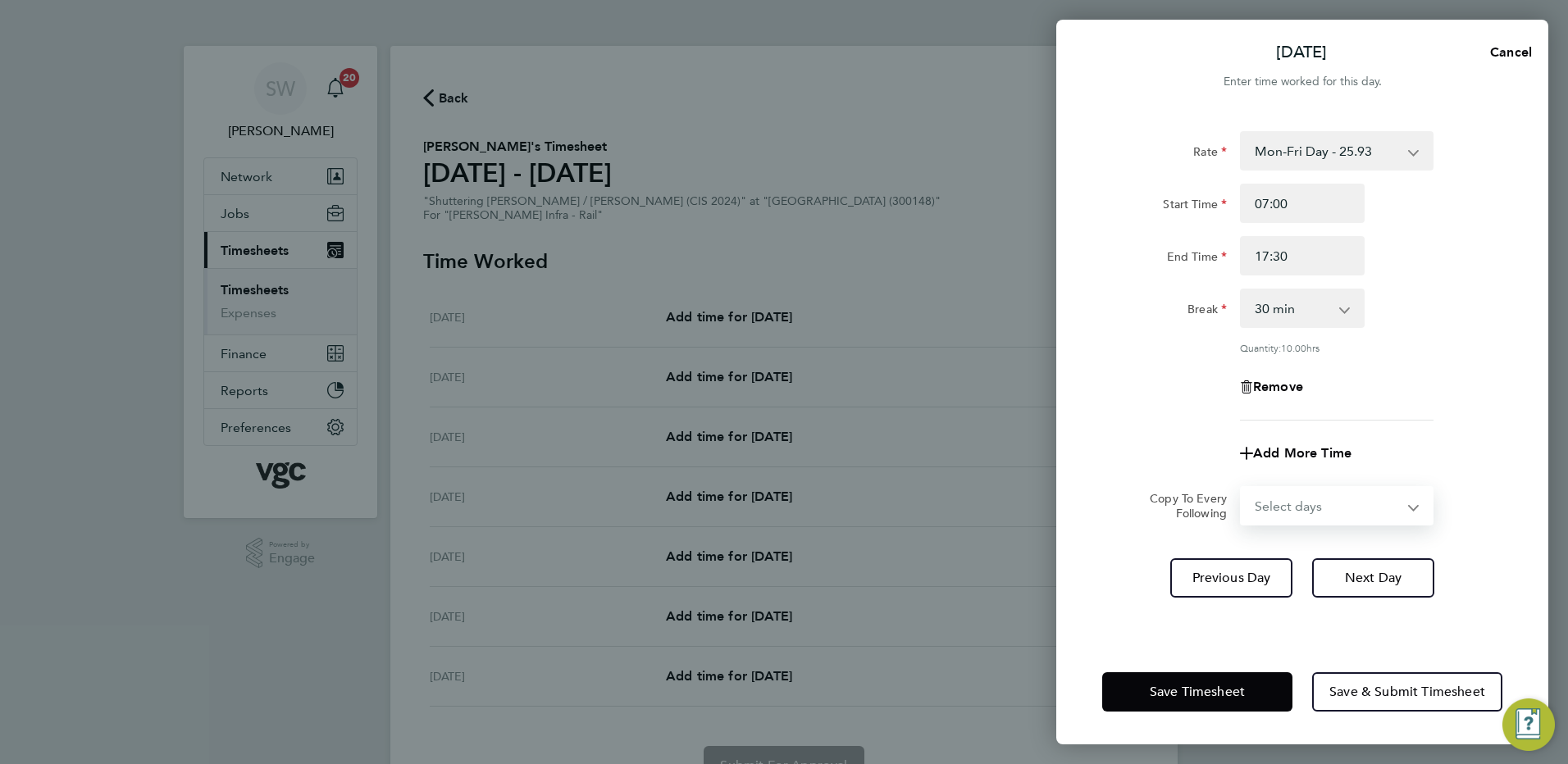
drag, startPoint x: 1409, startPoint y: 504, endPoint x: 1401, endPoint y: 506, distance: 8.2
click at [1407, 504] on select "Select days Day [DATE] [DATE] [DATE]" at bounding box center [1327, 505] width 173 height 36
select select "WED"
click at [1241, 487] on select "Select days Day [DATE] [DATE] [DATE]" at bounding box center [1327, 505] width 173 height 36
select select "[DATE]"
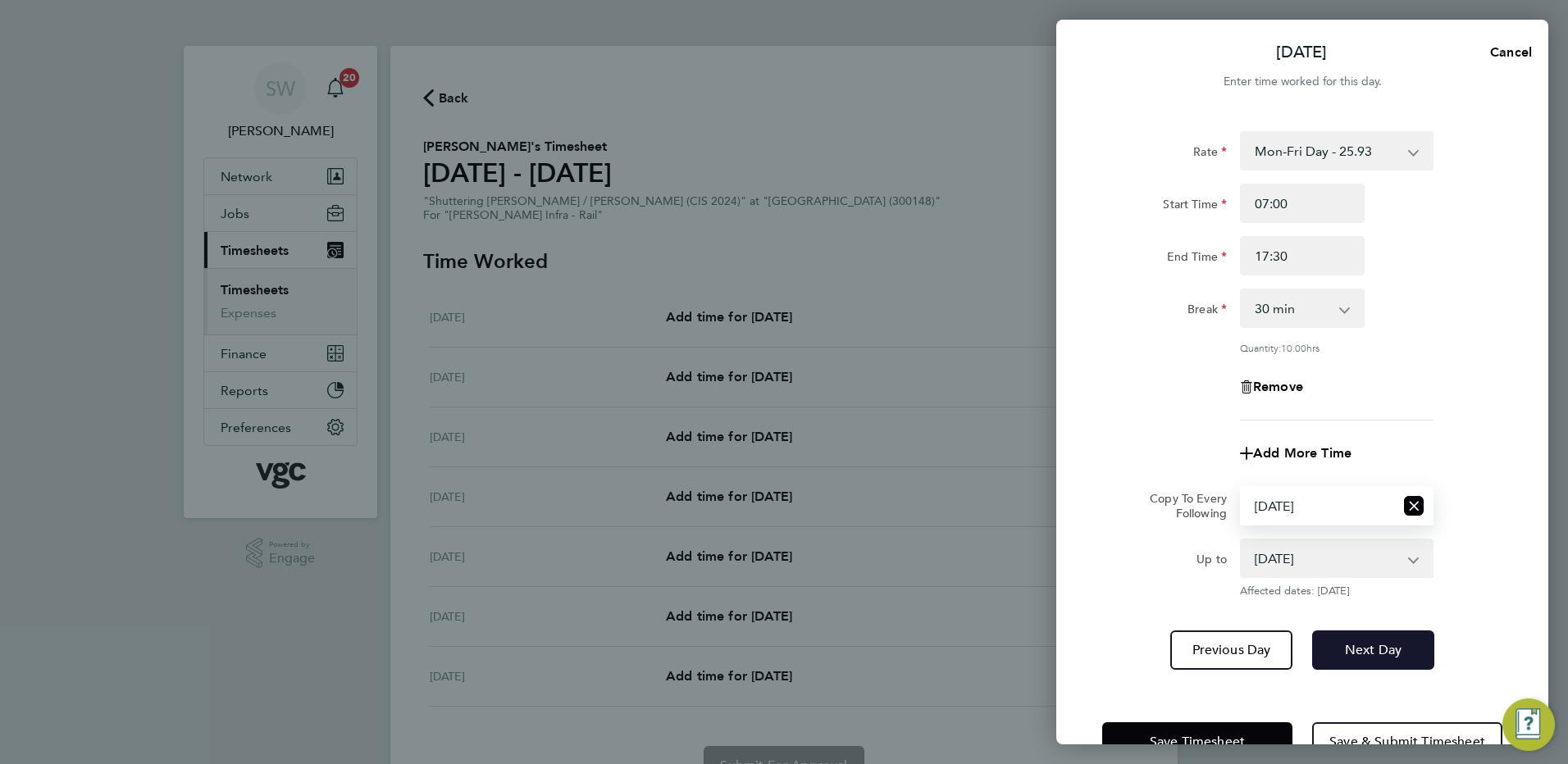
click at [1368, 633] on button "Next Day" at bounding box center [1373, 650] width 123 height 39
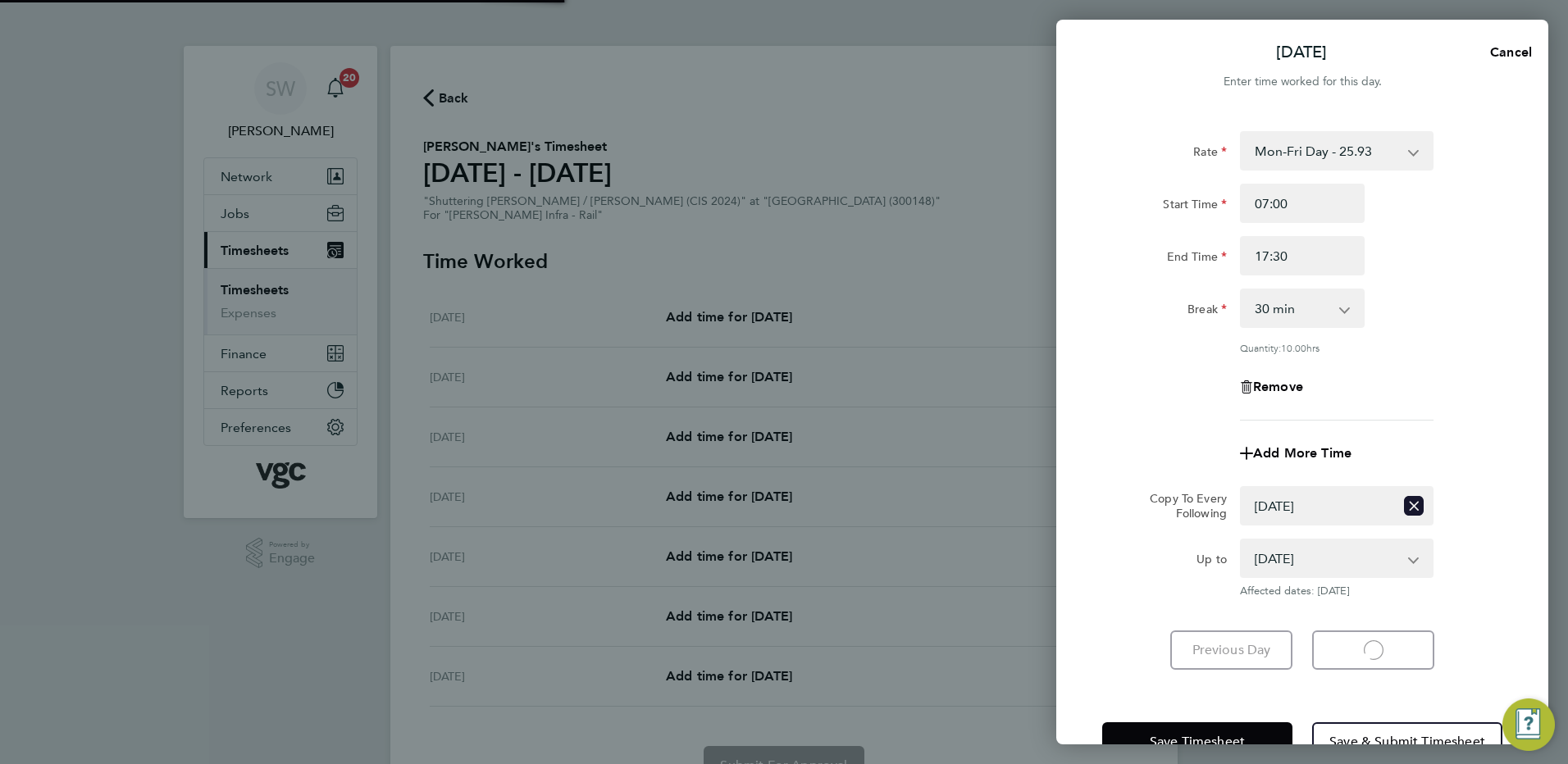
select select "30"
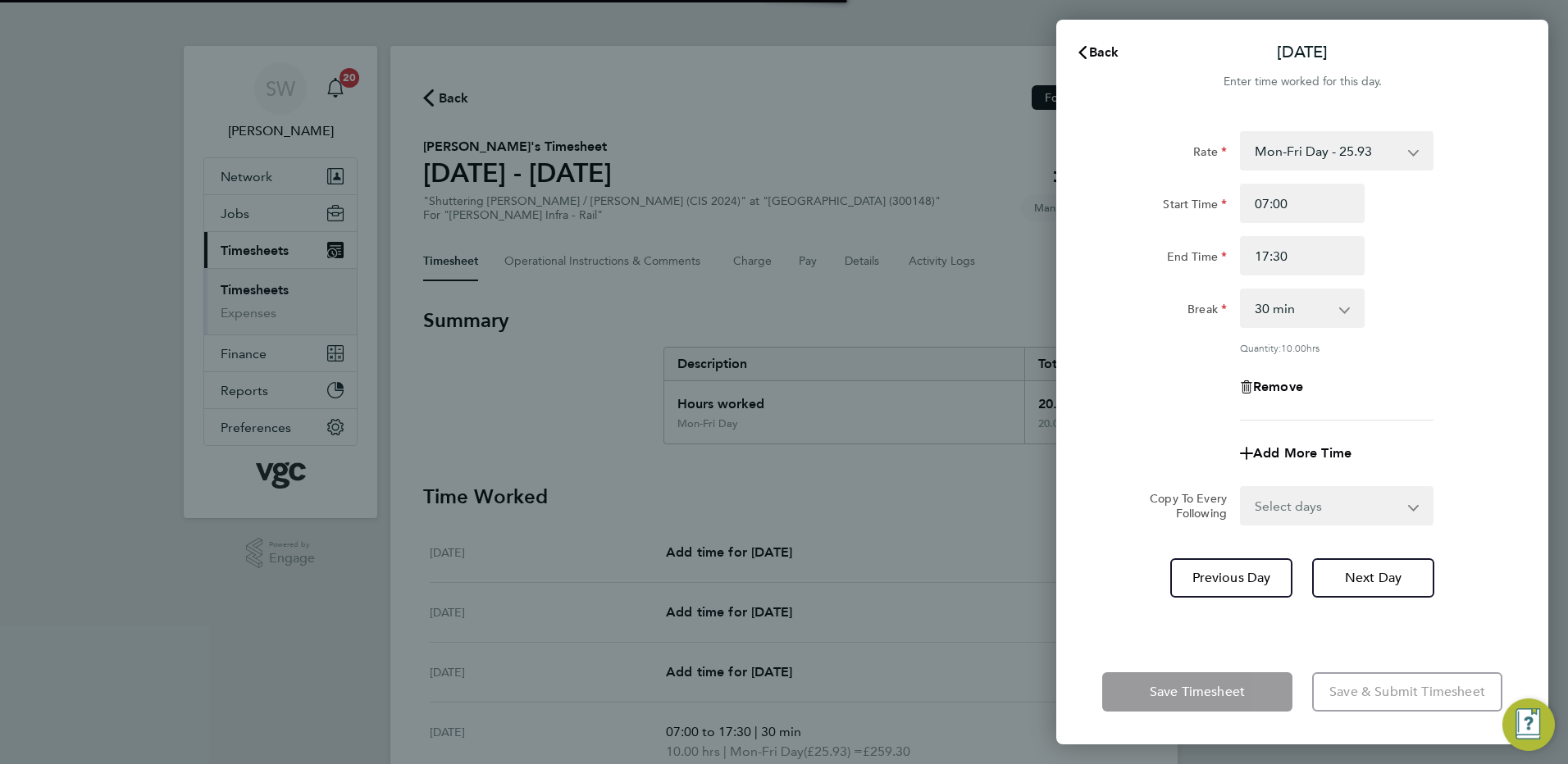
click at [1409, 509] on select "Select days Day [DATE] [DATE]" at bounding box center [1327, 505] width 173 height 36
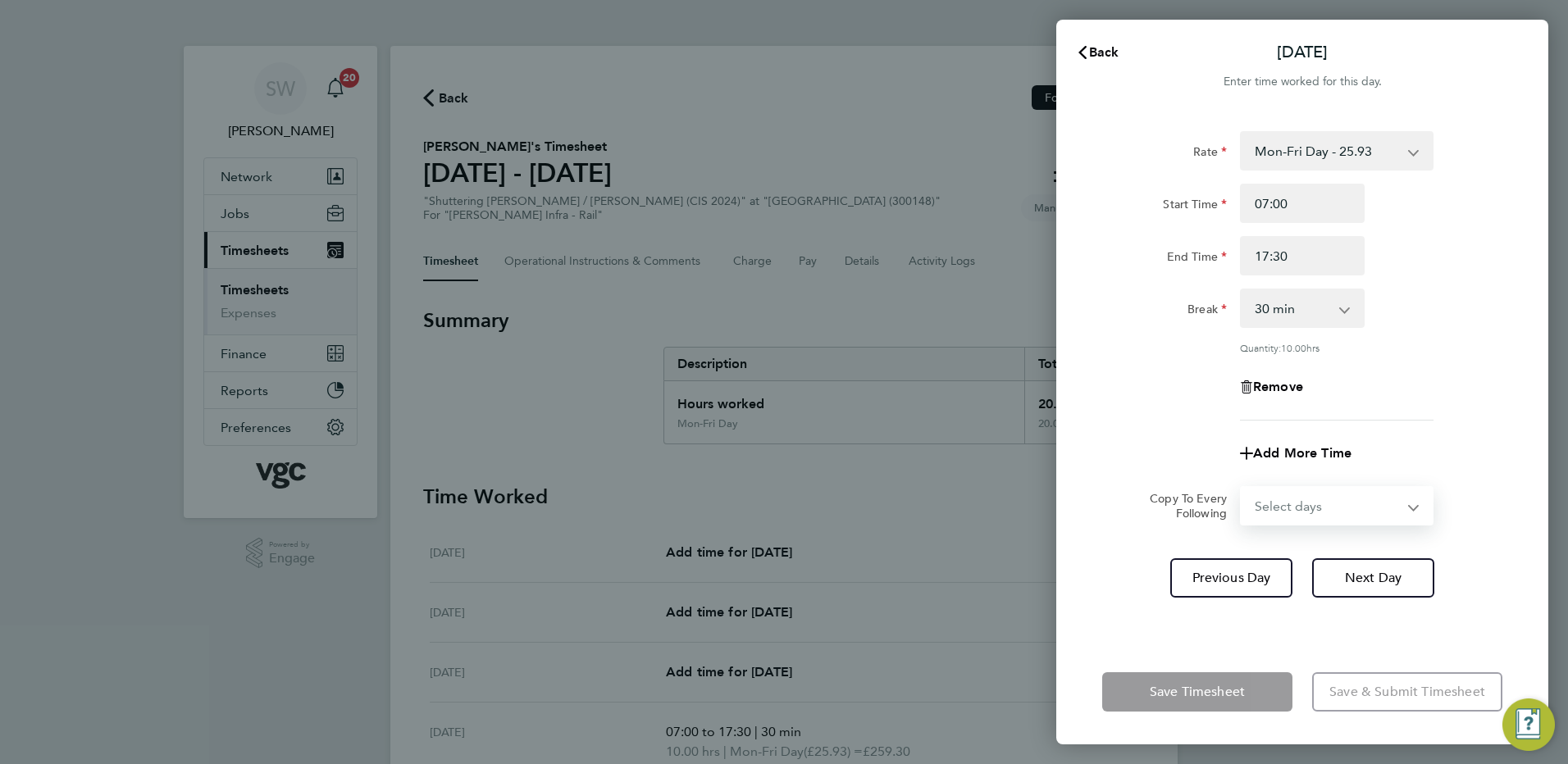
select select "THU"
click at [1241, 487] on select "Select days Day [DATE] [DATE]" at bounding box center [1327, 505] width 173 height 36
select select "[DATE]"
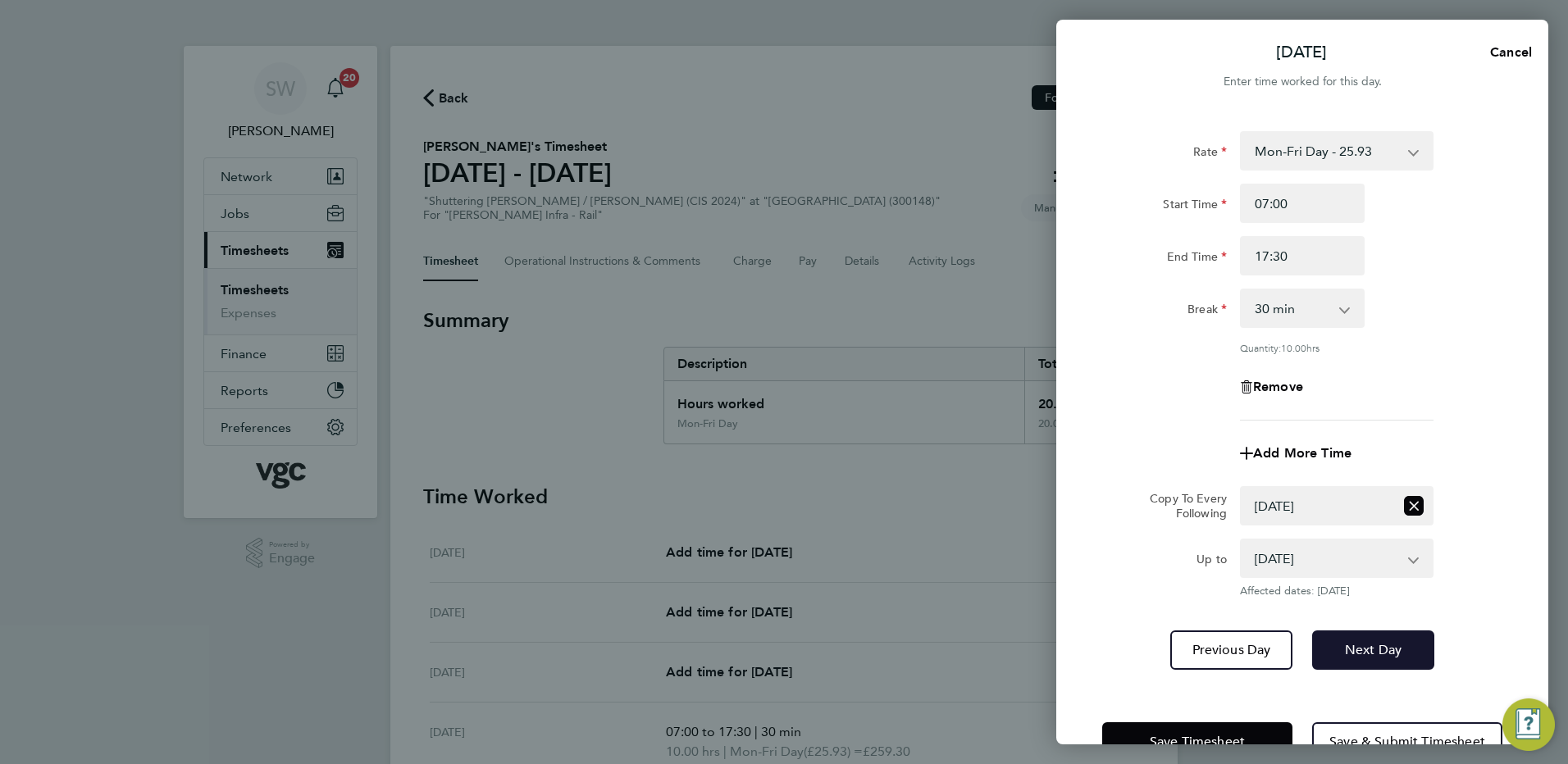
drag, startPoint x: 1342, startPoint y: 637, endPoint x: 1390, endPoint y: 573, distance: 80.0
click at [1342, 635] on button "Next Day" at bounding box center [1373, 650] width 123 height 39
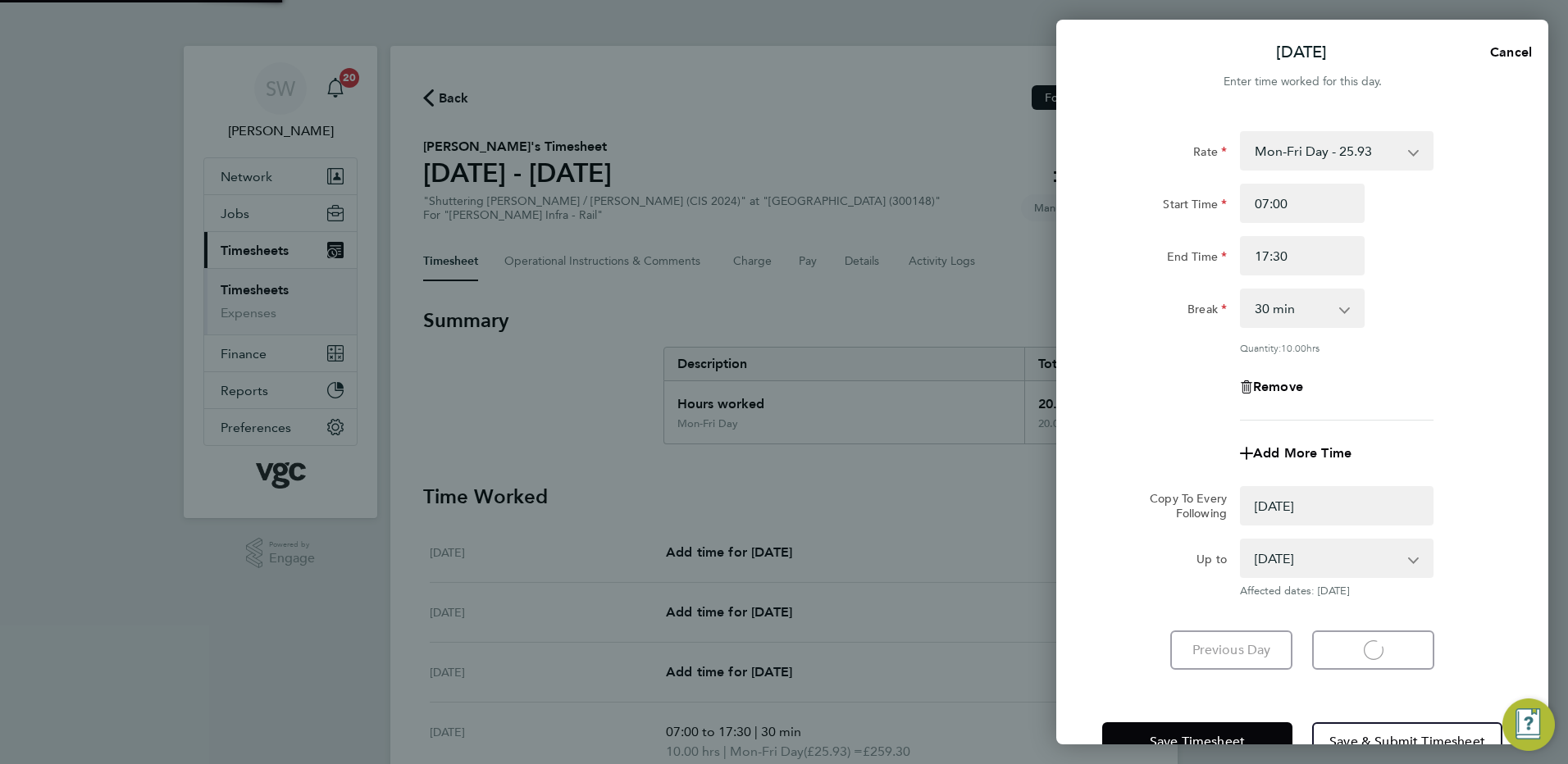
select select "0: null"
select select "30"
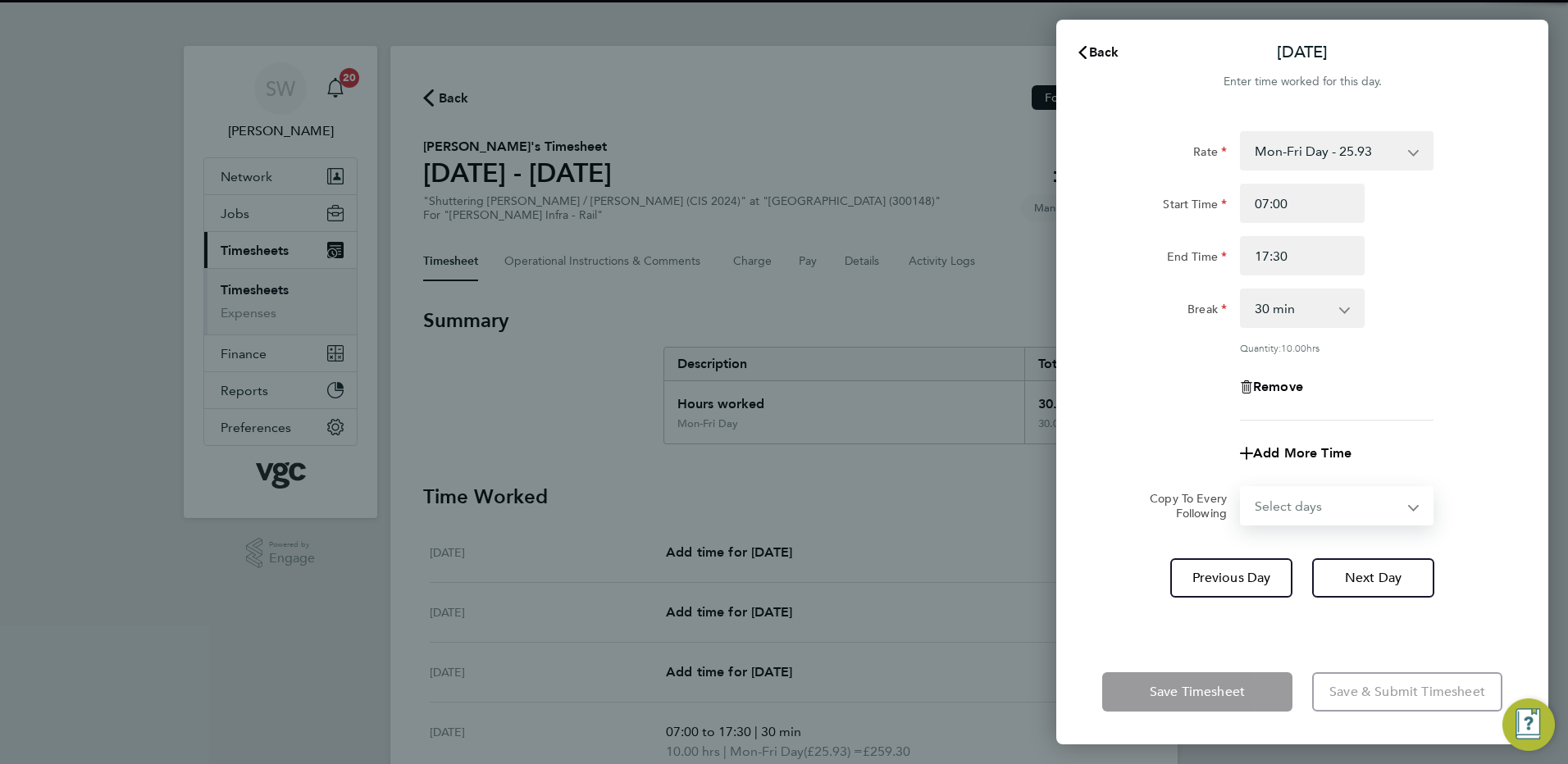
click at [1409, 503] on select "Select days [DATE]" at bounding box center [1327, 505] width 173 height 36
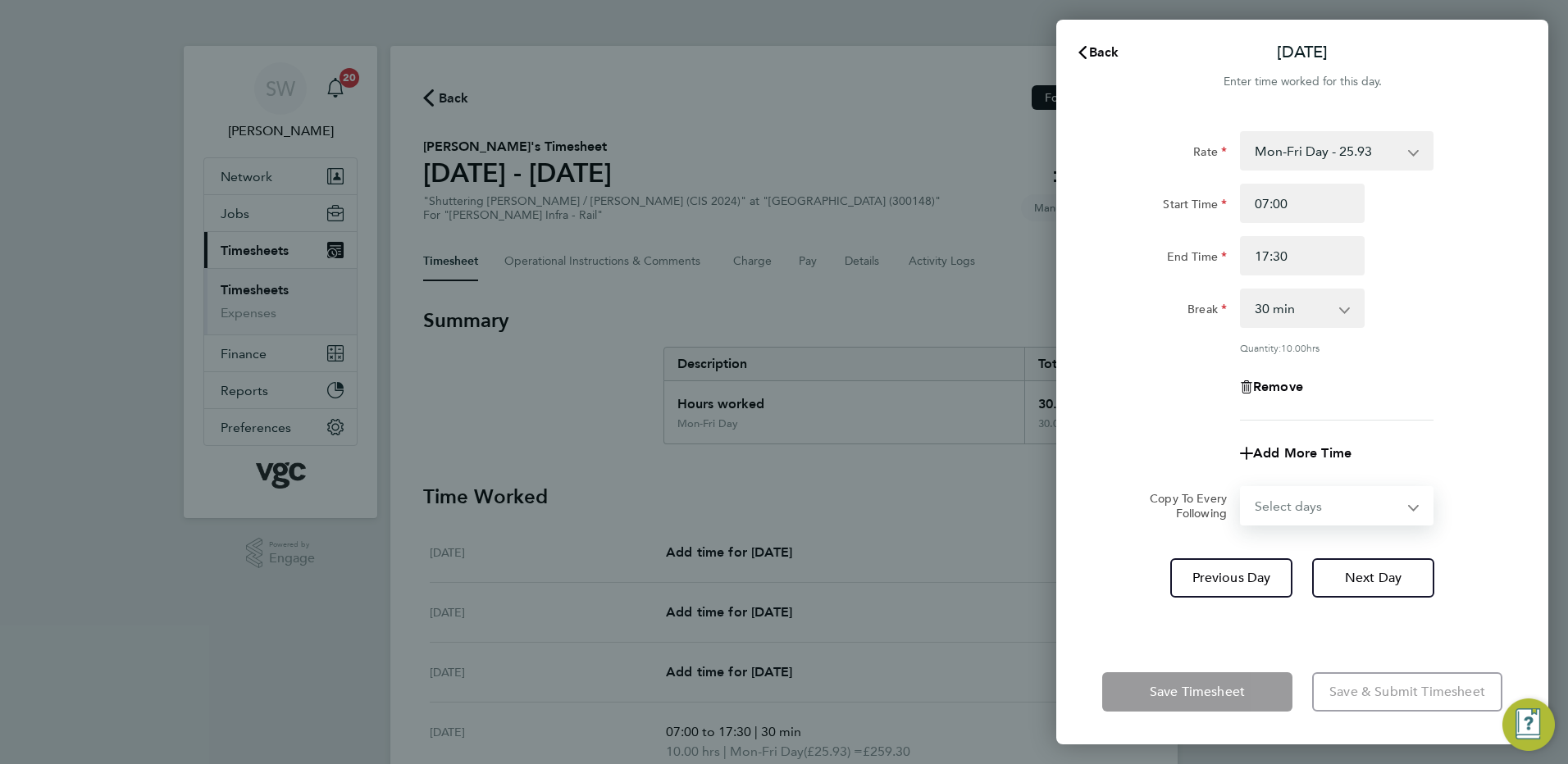
select select "FRI"
click at [1241, 487] on select "Select days [DATE]" at bounding box center [1327, 505] width 173 height 36
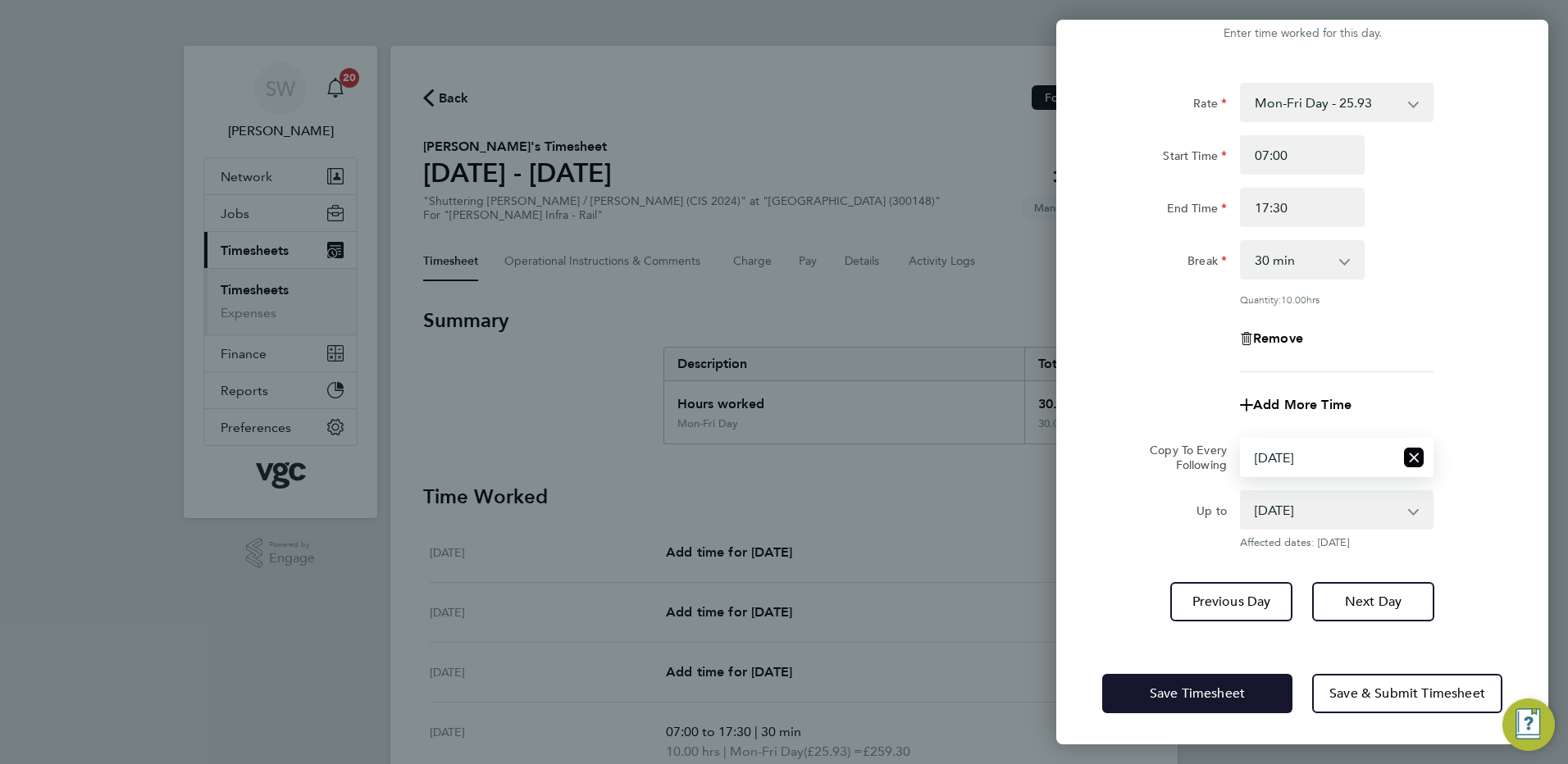
click at [1161, 685] on span "Save Timesheet" at bounding box center [1197, 693] width 95 height 16
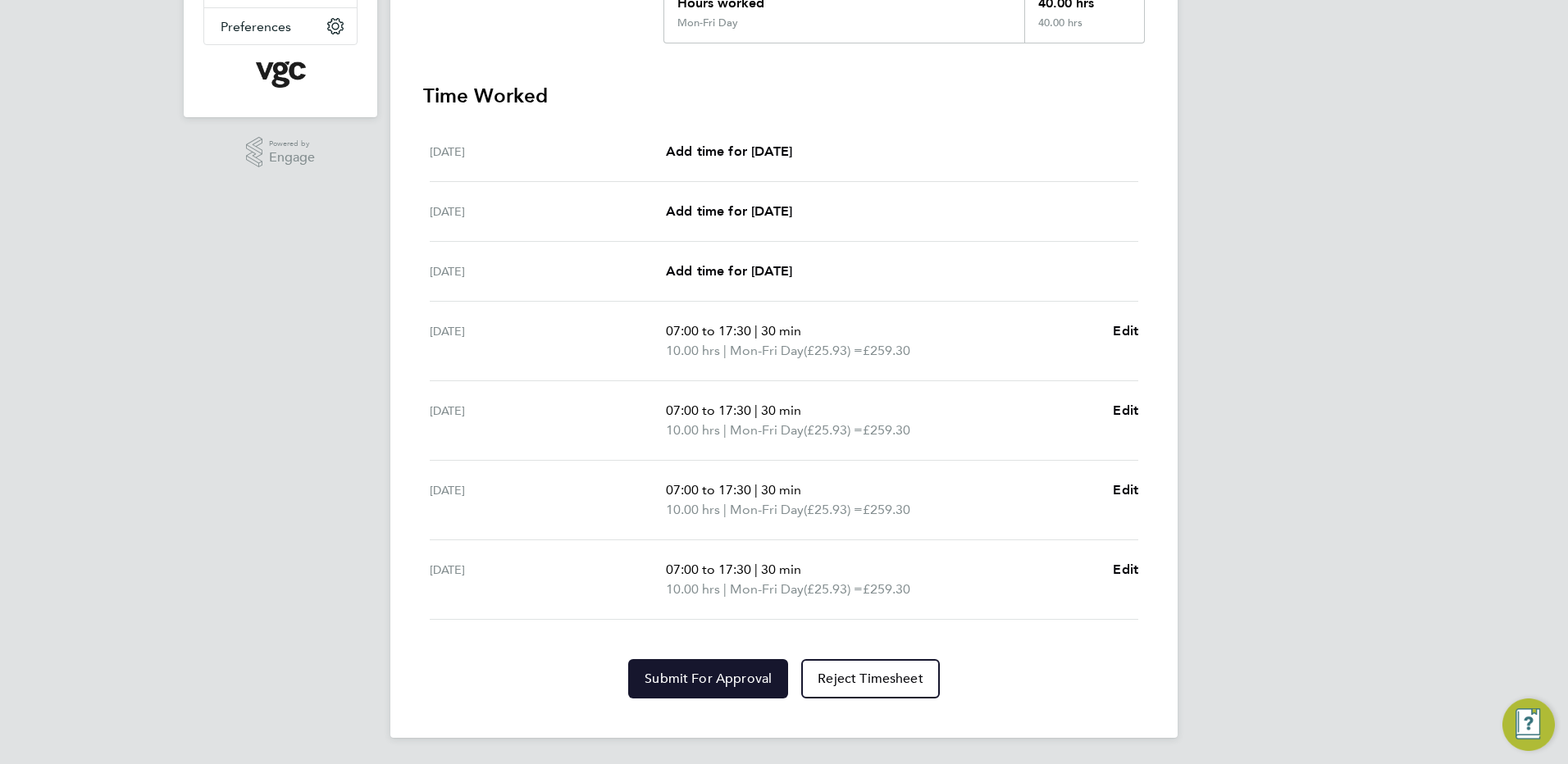
click at [706, 664] on button "Submit For Approval" at bounding box center [708, 678] width 160 height 39
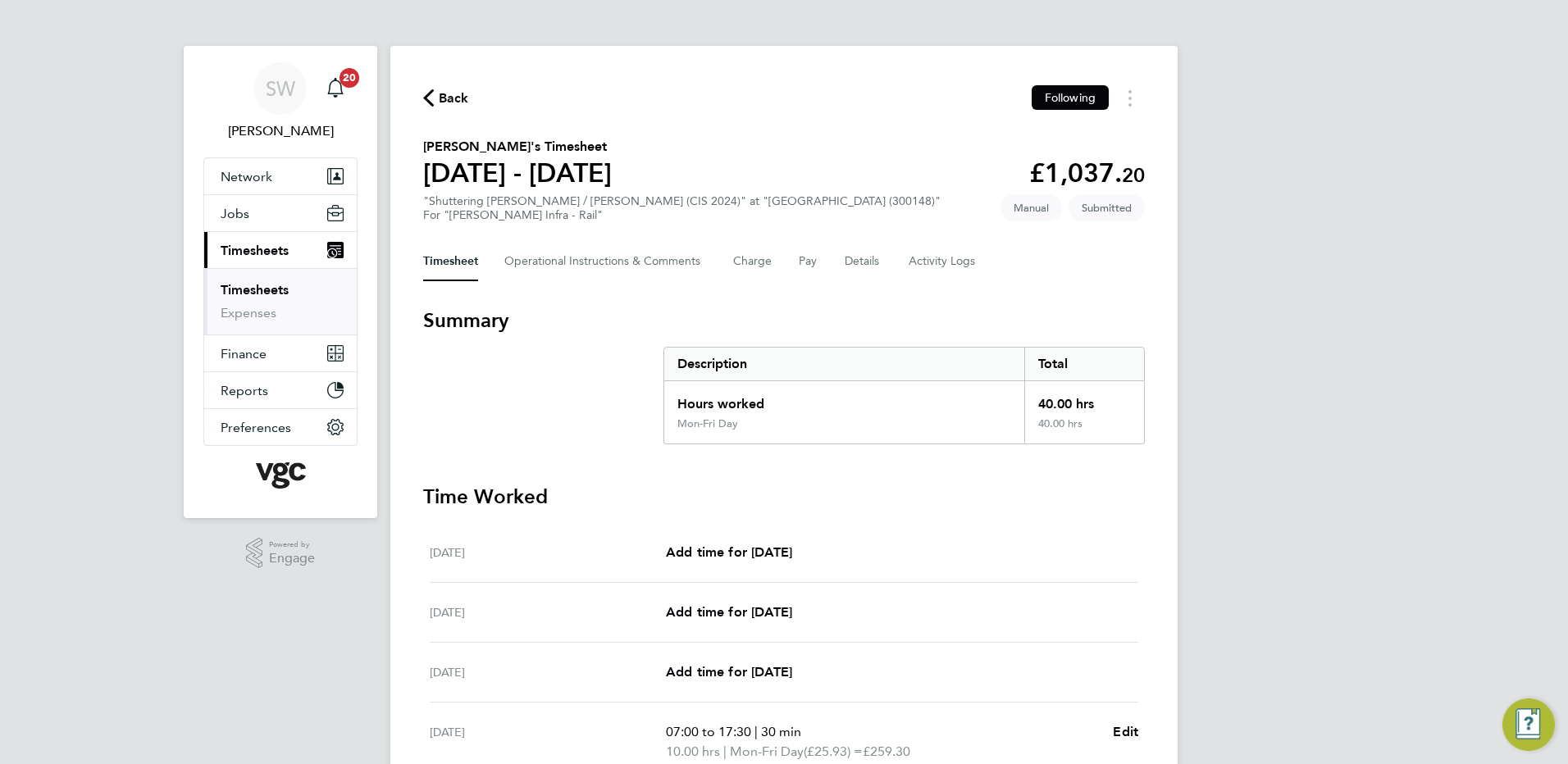
click at [275, 287] on link "Timesheets" at bounding box center [254, 289] width 68 height 15
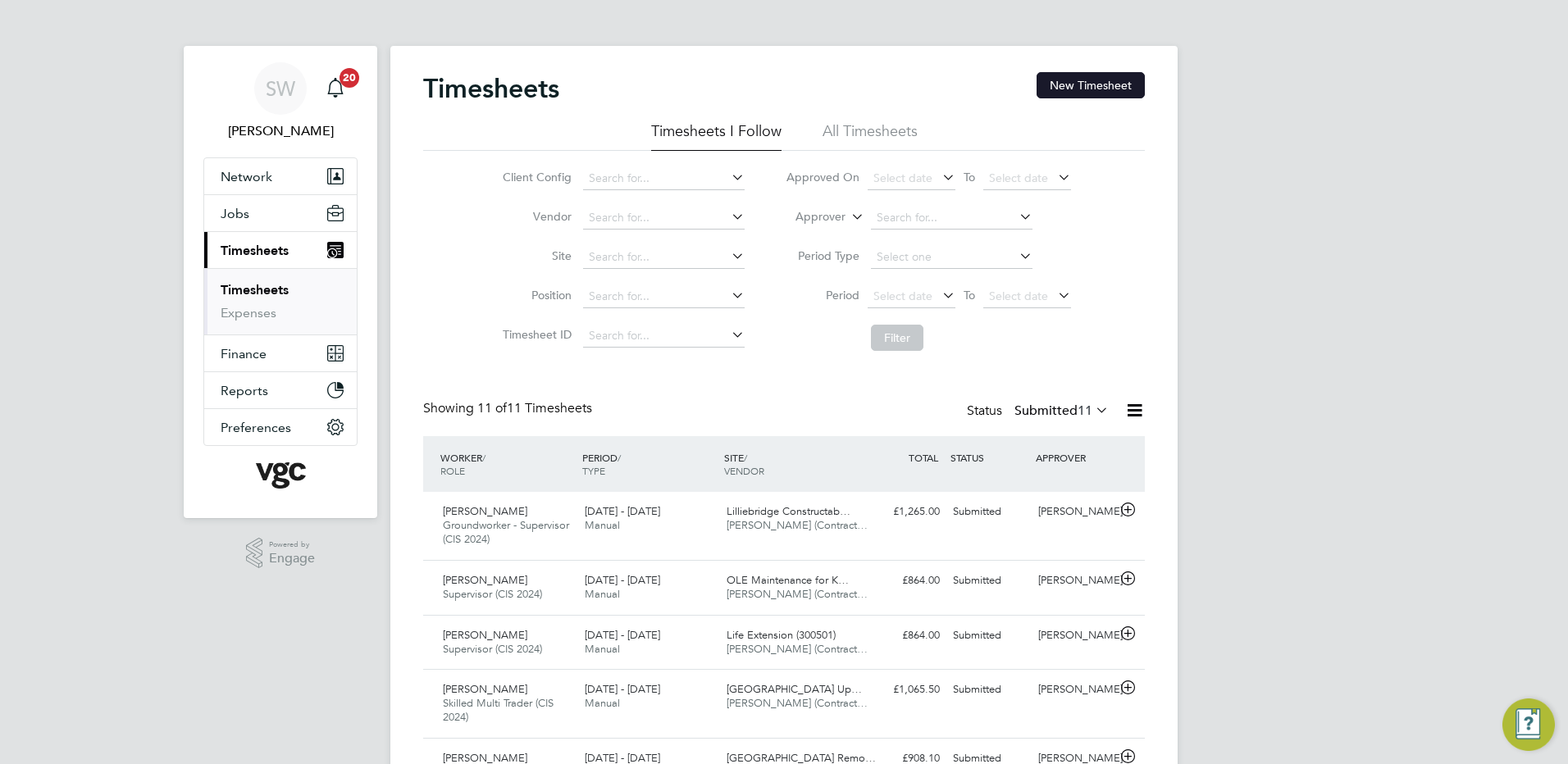
click at [1105, 79] on button "New Timesheet" at bounding box center [1090, 84] width 108 height 26
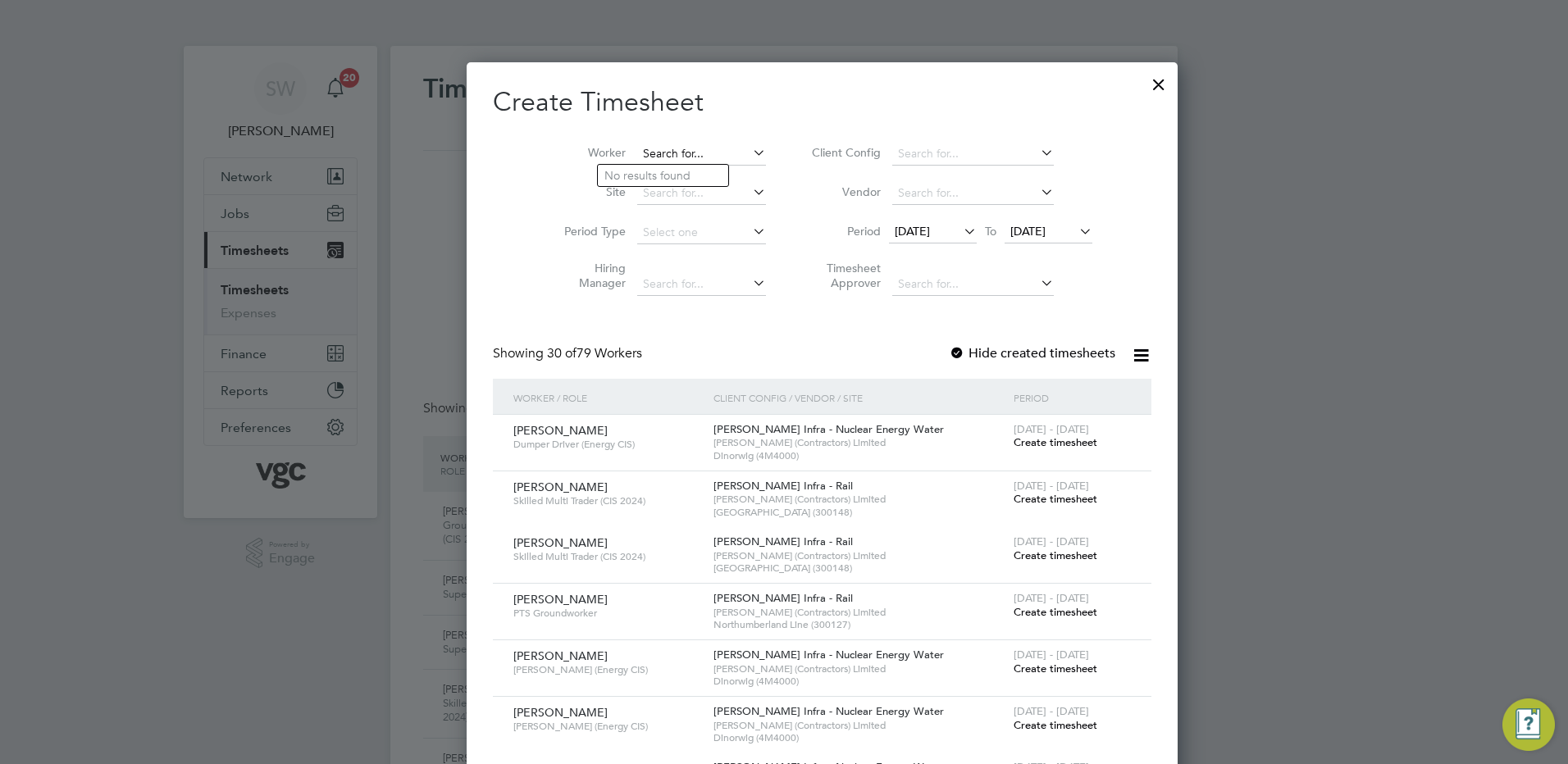
click at [637, 143] on input at bounding box center [702, 153] width 129 height 23
click at [639, 174] on li "Geo rge Dun ca" at bounding box center [663, 176] width 131 height 22
type input "[PERSON_NAME]"
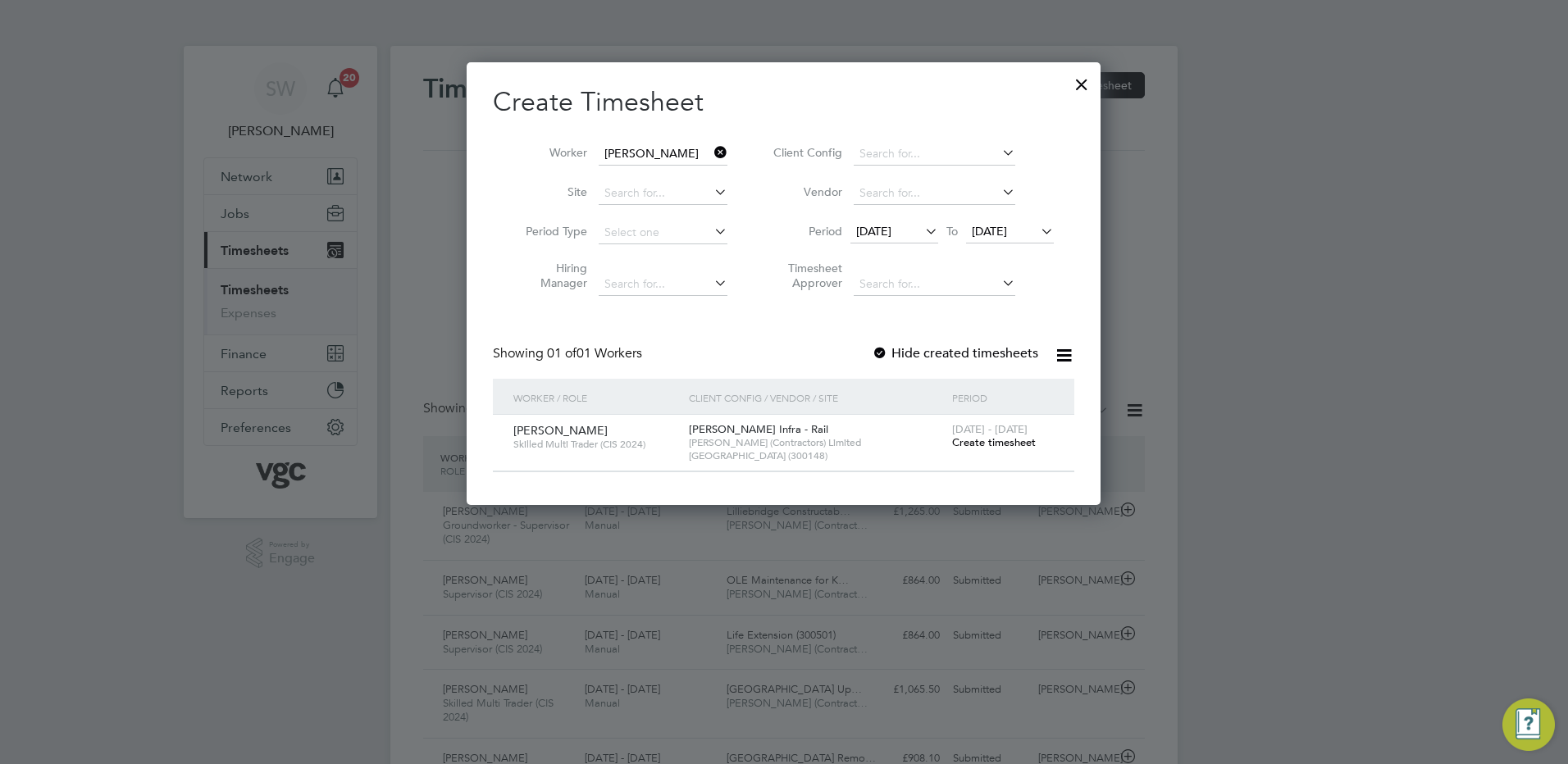
click at [986, 437] on span "Create timesheet" at bounding box center [994, 442] width 84 height 14
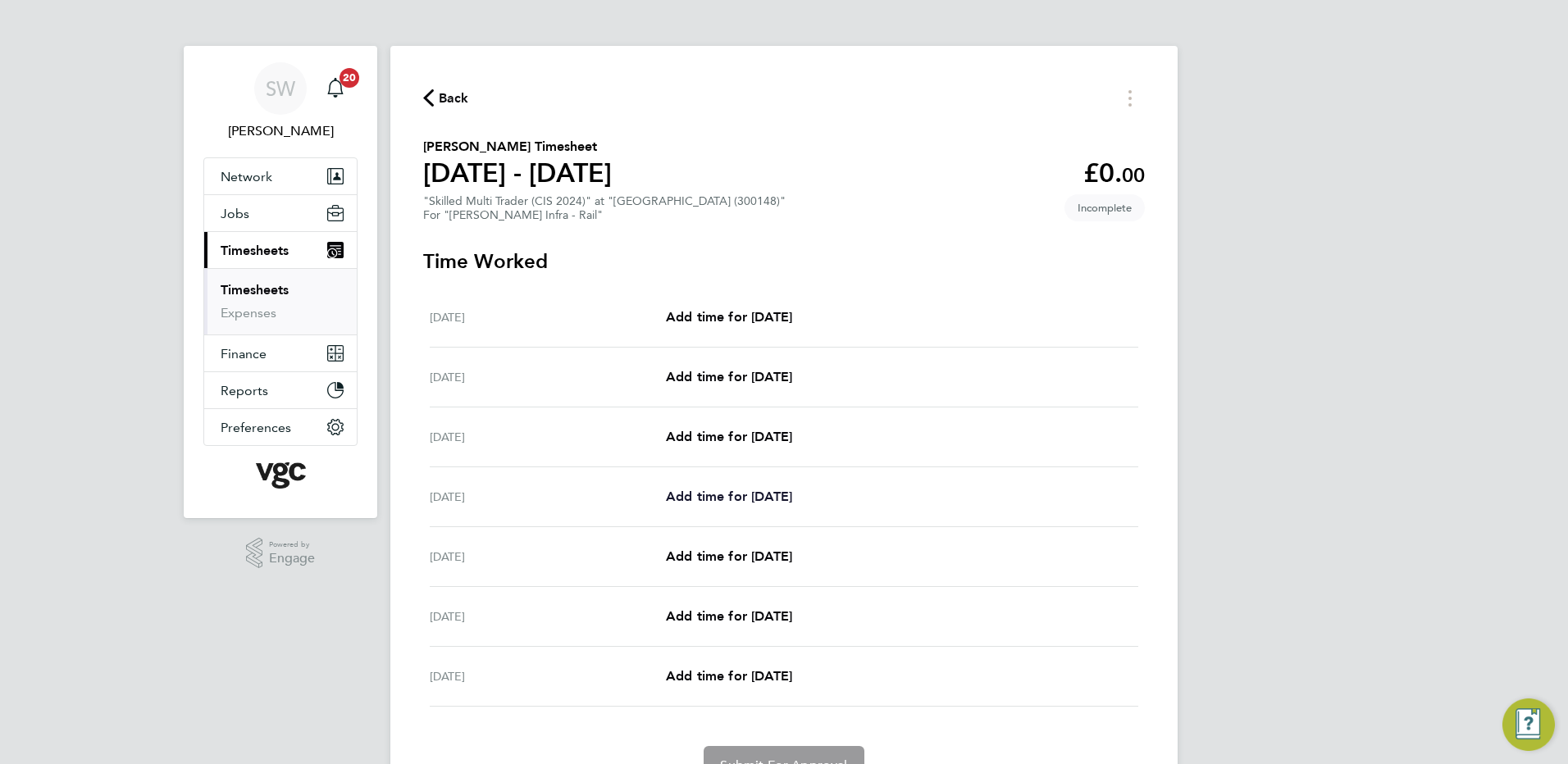
click at [696, 492] on span "Add time for [DATE]" at bounding box center [728, 495] width 126 height 15
select select "30"
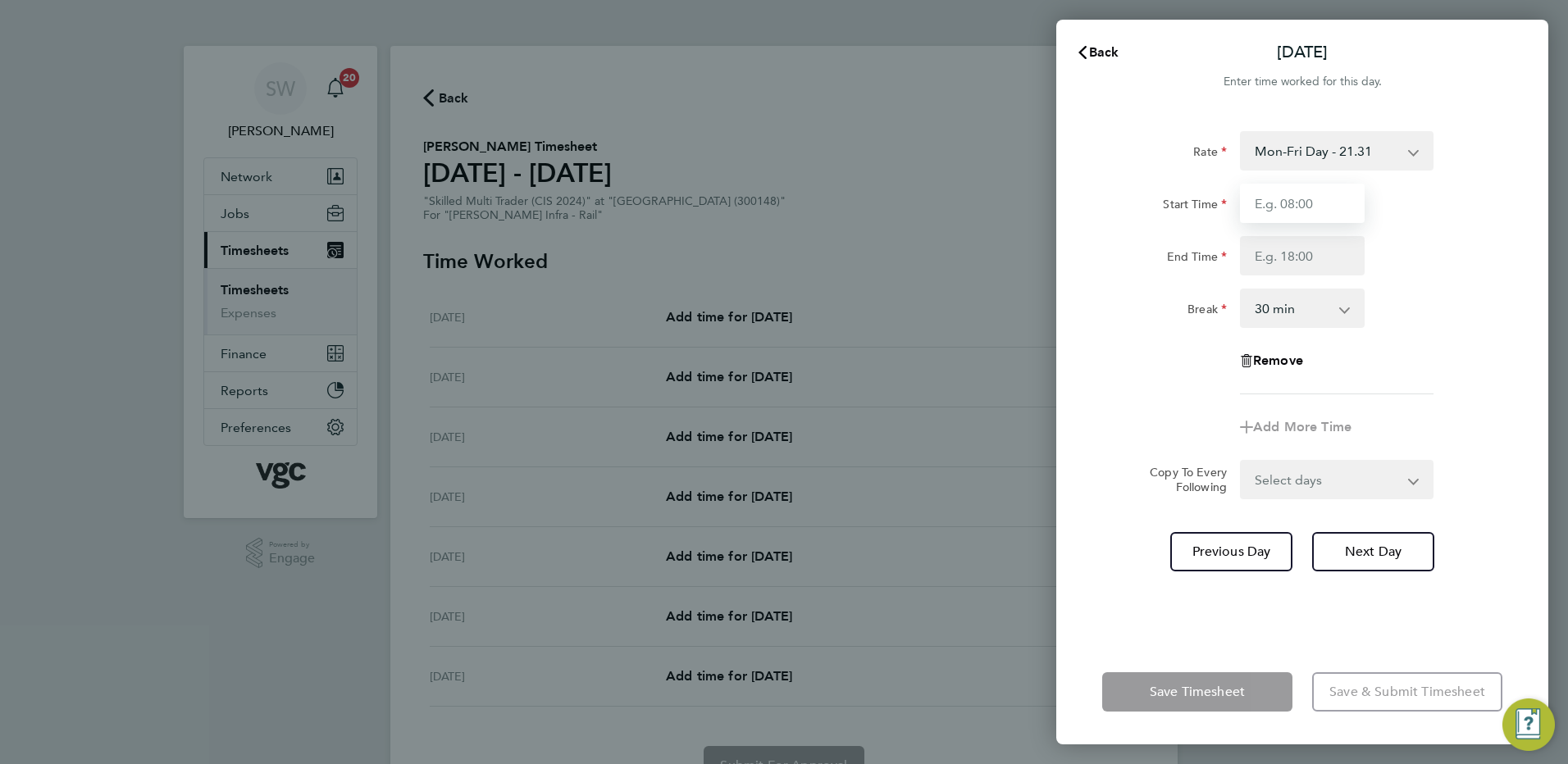
click at [1293, 199] on input "Start Time" at bounding box center [1302, 202] width 124 height 39
type input "07:00"
type input "17:30"
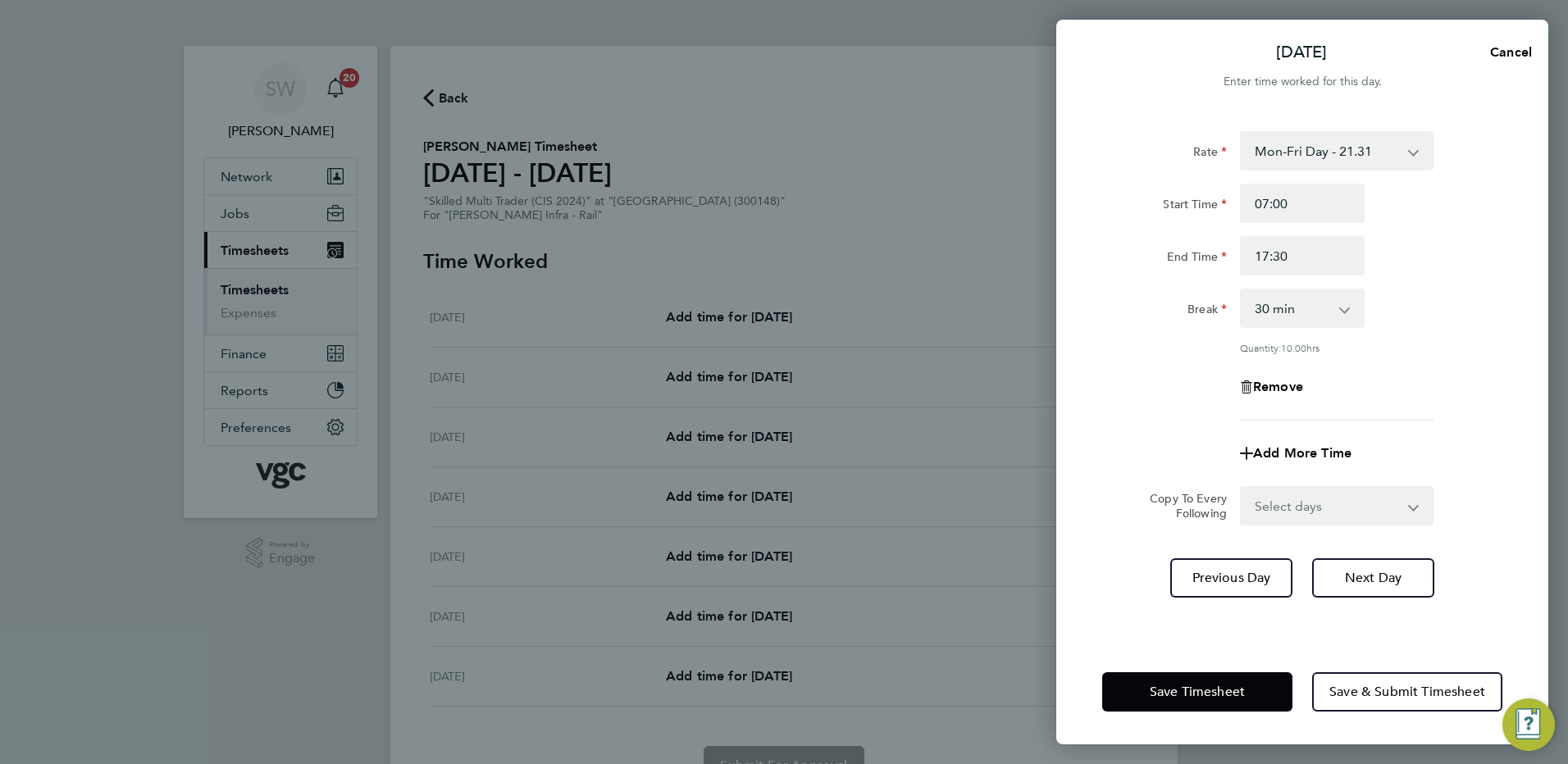
click at [1414, 506] on app-icon-cross-button at bounding box center [1424, 505] width 20 height 36
click at [1408, 509] on select "Select days Day [DATE] [DATE] [DATE]" at bounding box center [1327, 505] width 173 height 36
select select "WED"
click at [1241, 487] on select "Select days Day [DATE] [DATE] [DATE]" at bounding box center [1327, 505] width 173 height 36
select select "[DATE]"
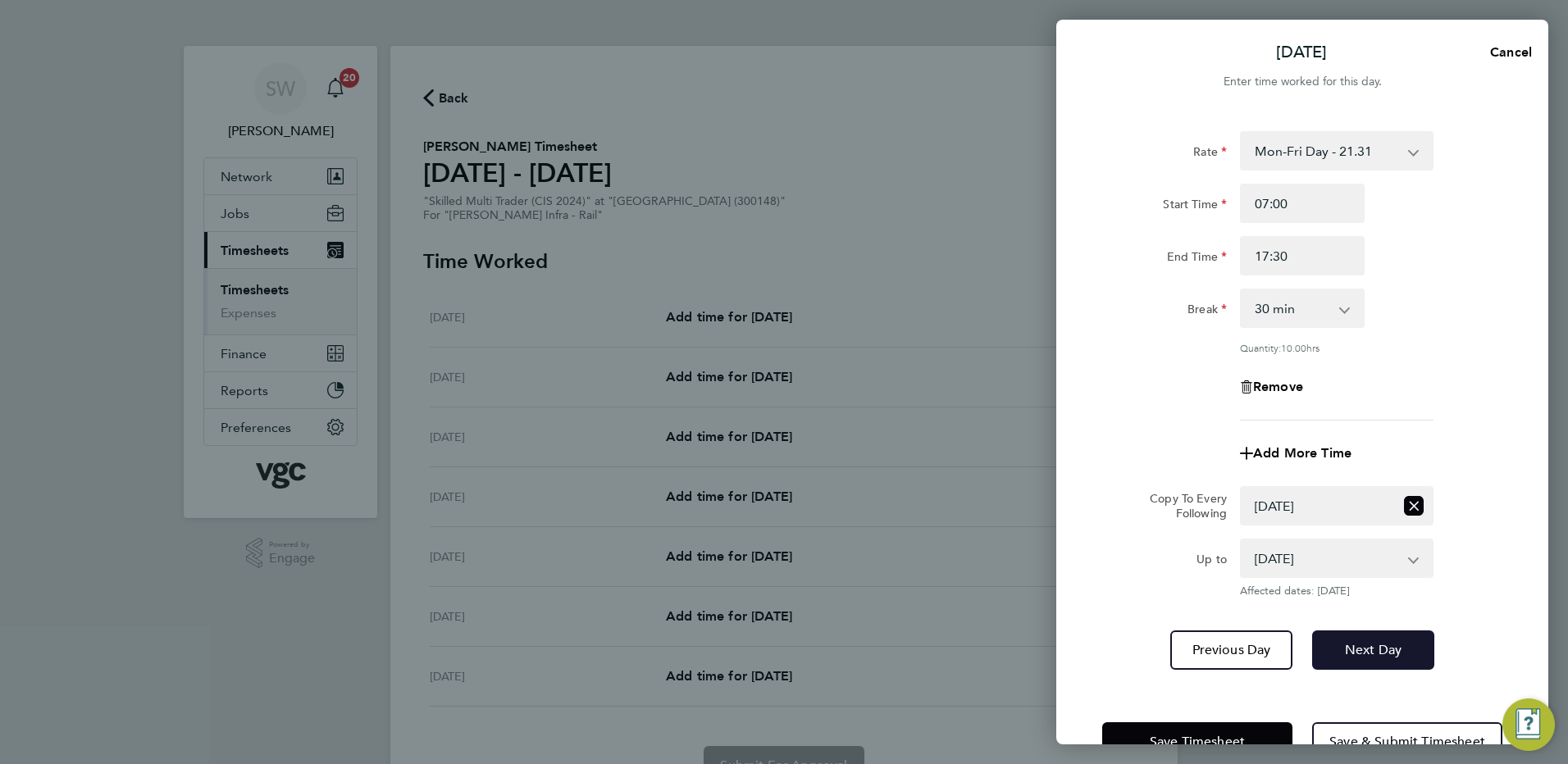
click at [1368, 659] on button "Next Day" at bounding box center [1373, 650] width 123 height 39
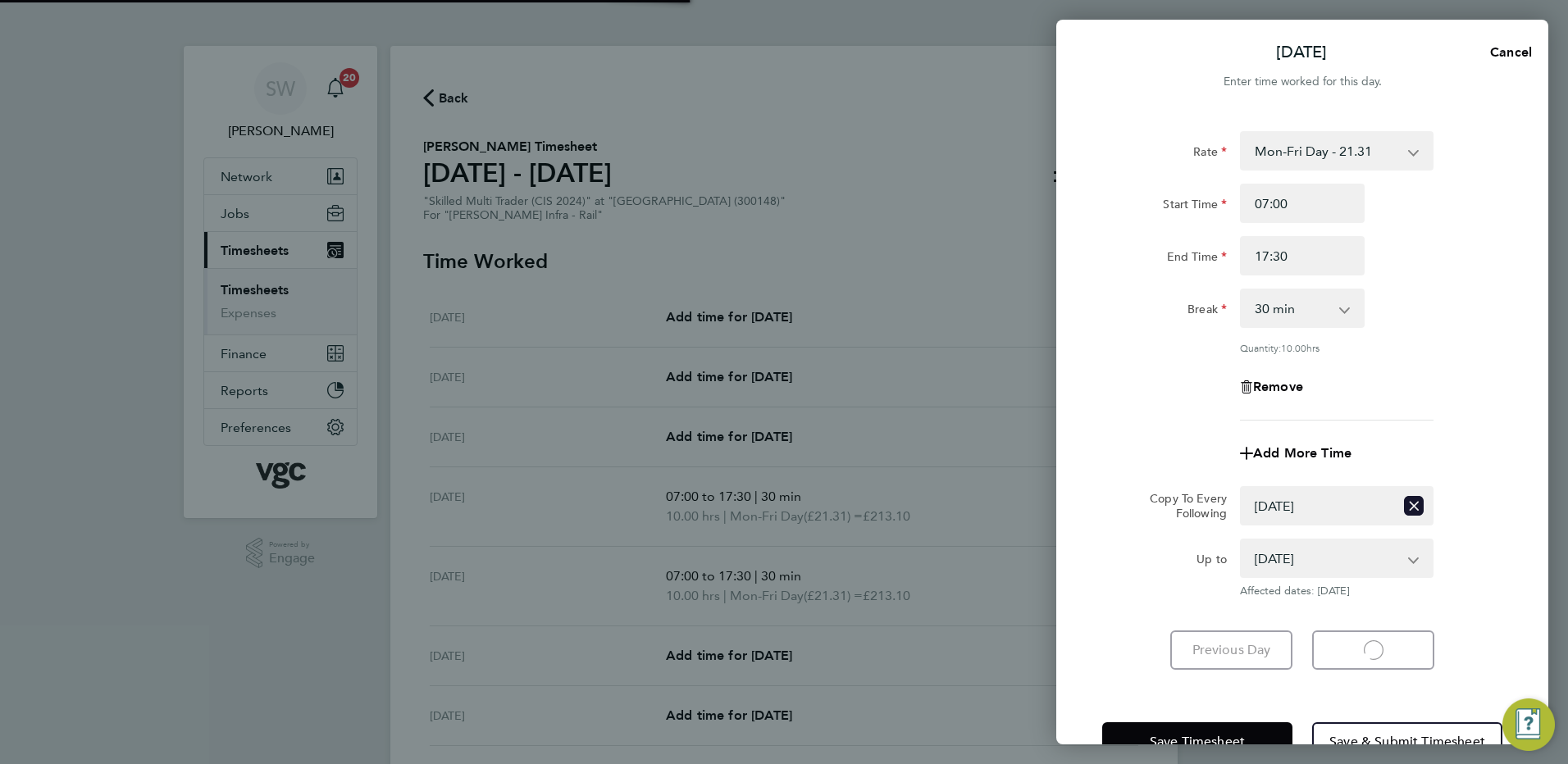
select select "30"
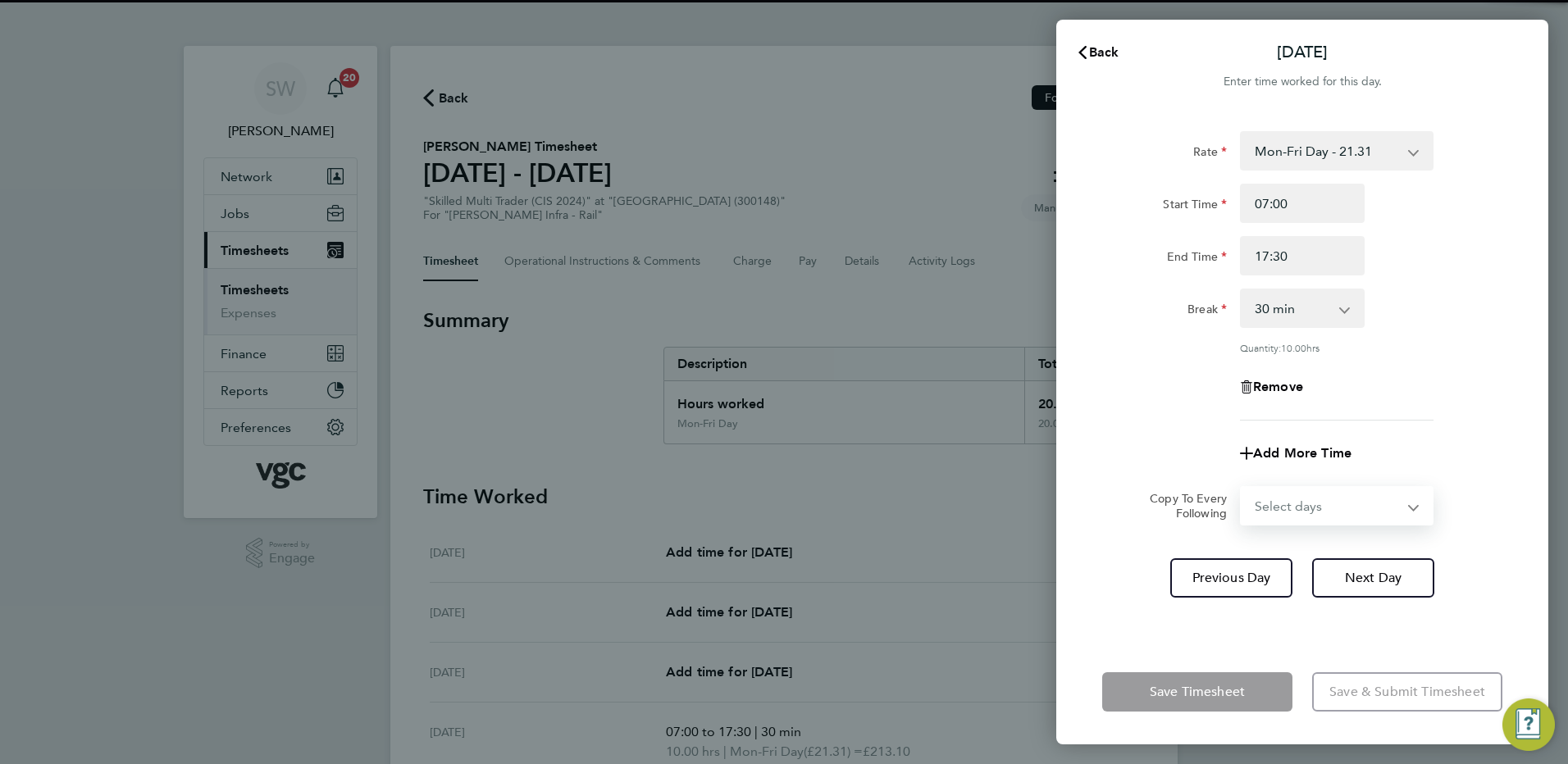
click at [1405, 504] on select "Select days Day [DATE] [DATE]" at bounding box center [1327, 505] width 173 height 36
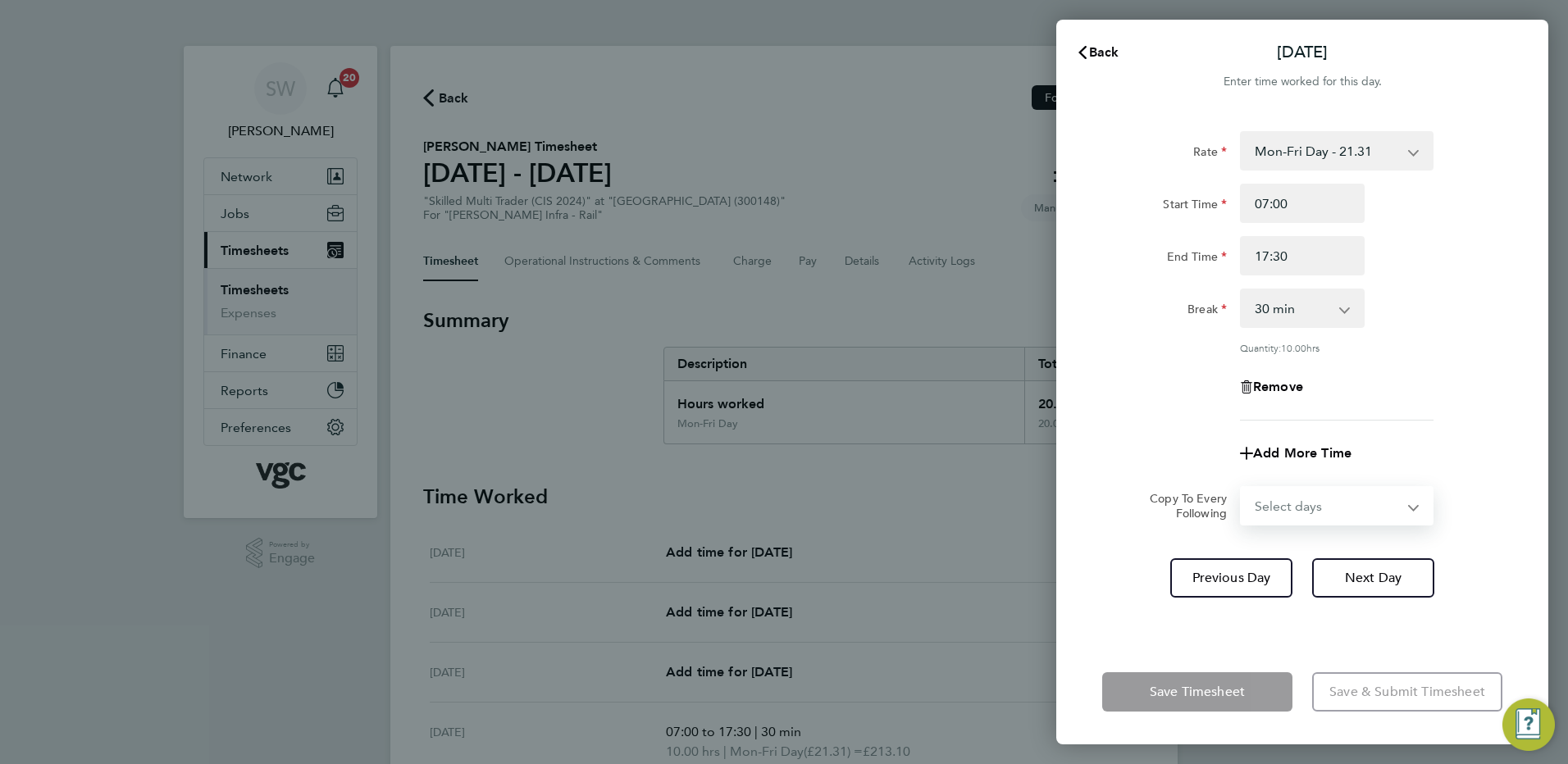
select select "THU"
click at [1241, 487] on select "Select days Day [DATE] [DATE]" at bounding box center [1327, 505] width 173 height 36
select select "[DATE]"
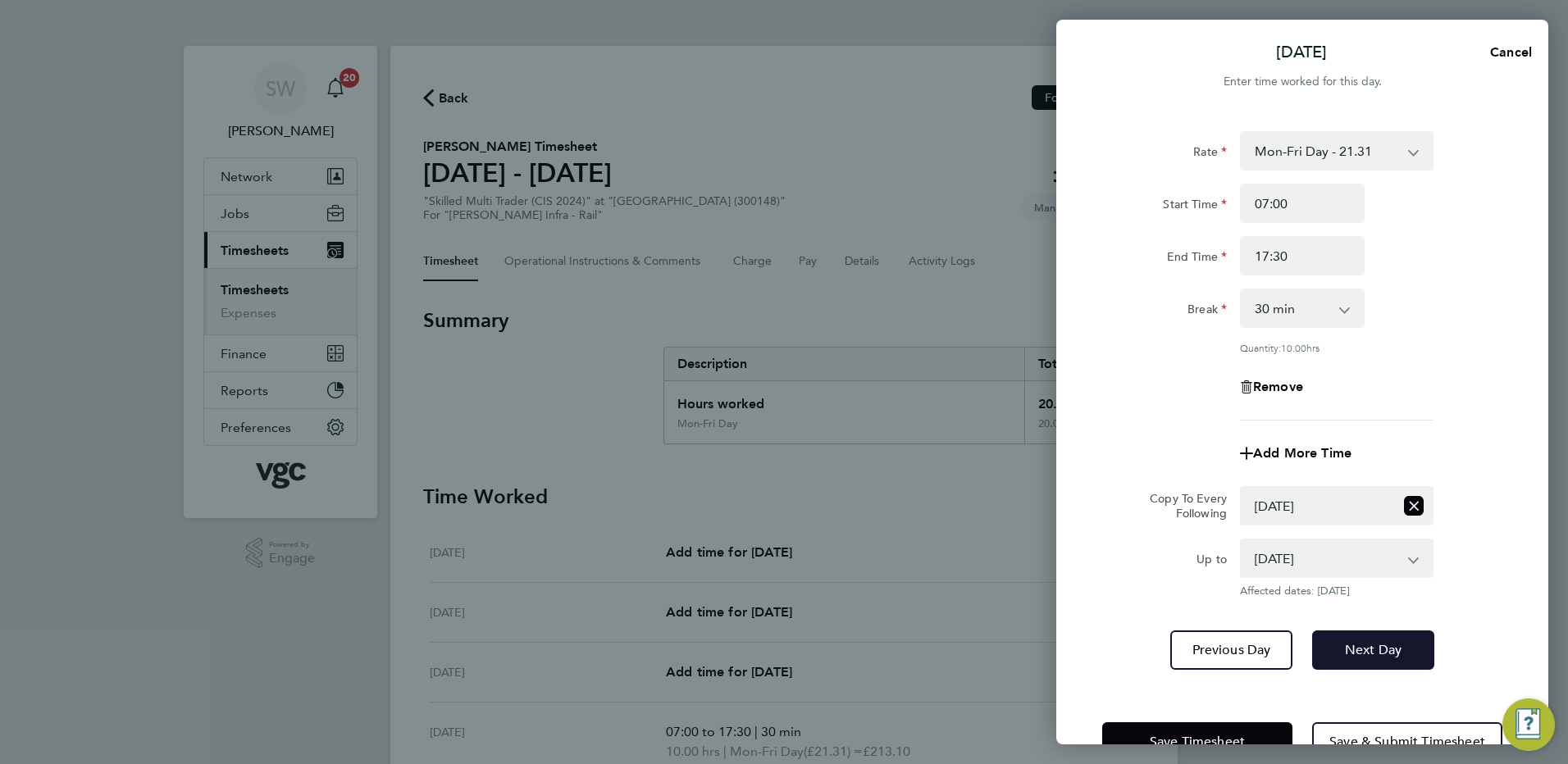
click at [1365, 650] on span "Next Day" at bounding box center [1373, 650] width 56 height 16
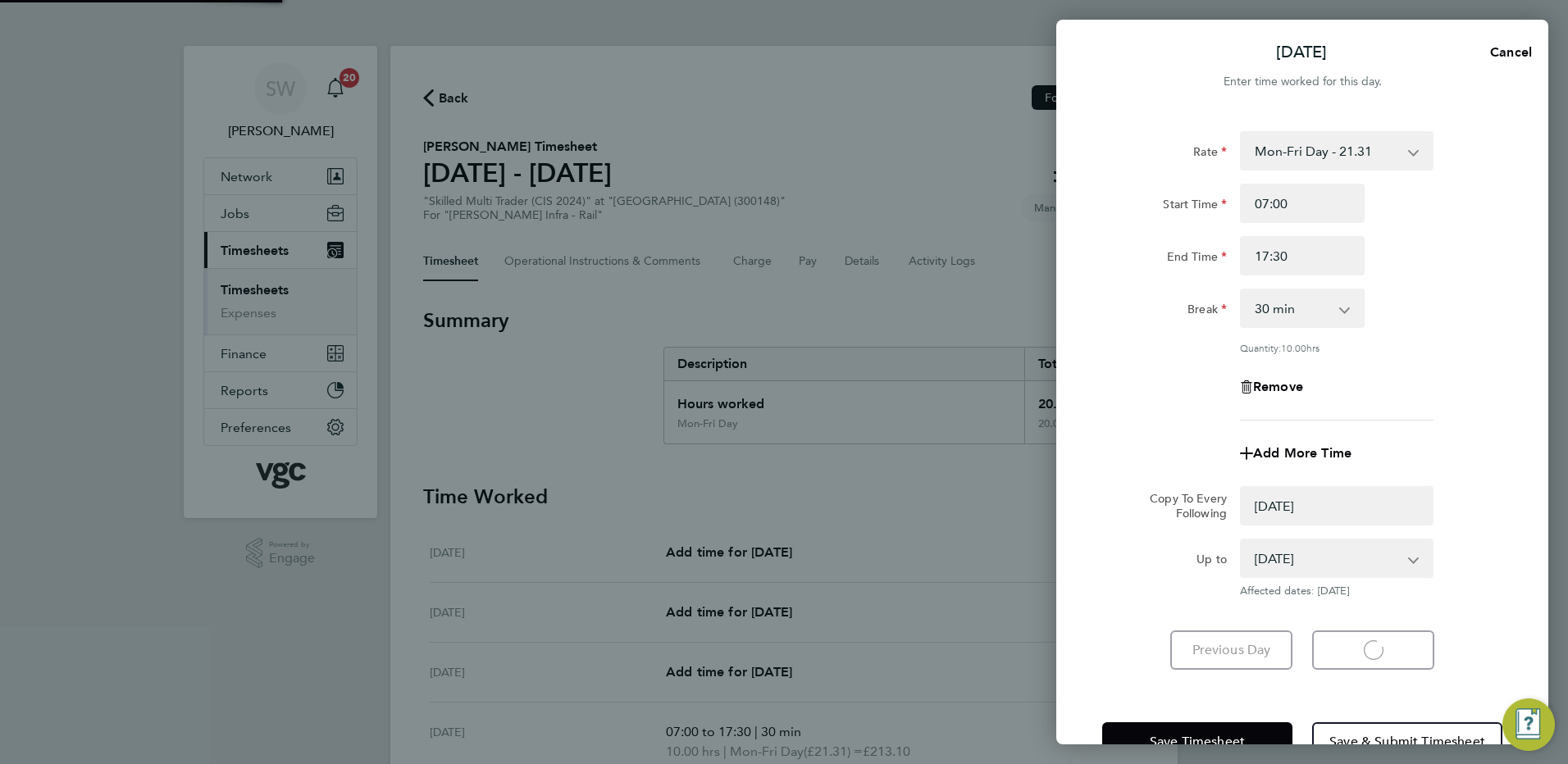
select select "0: null"
select select "30"
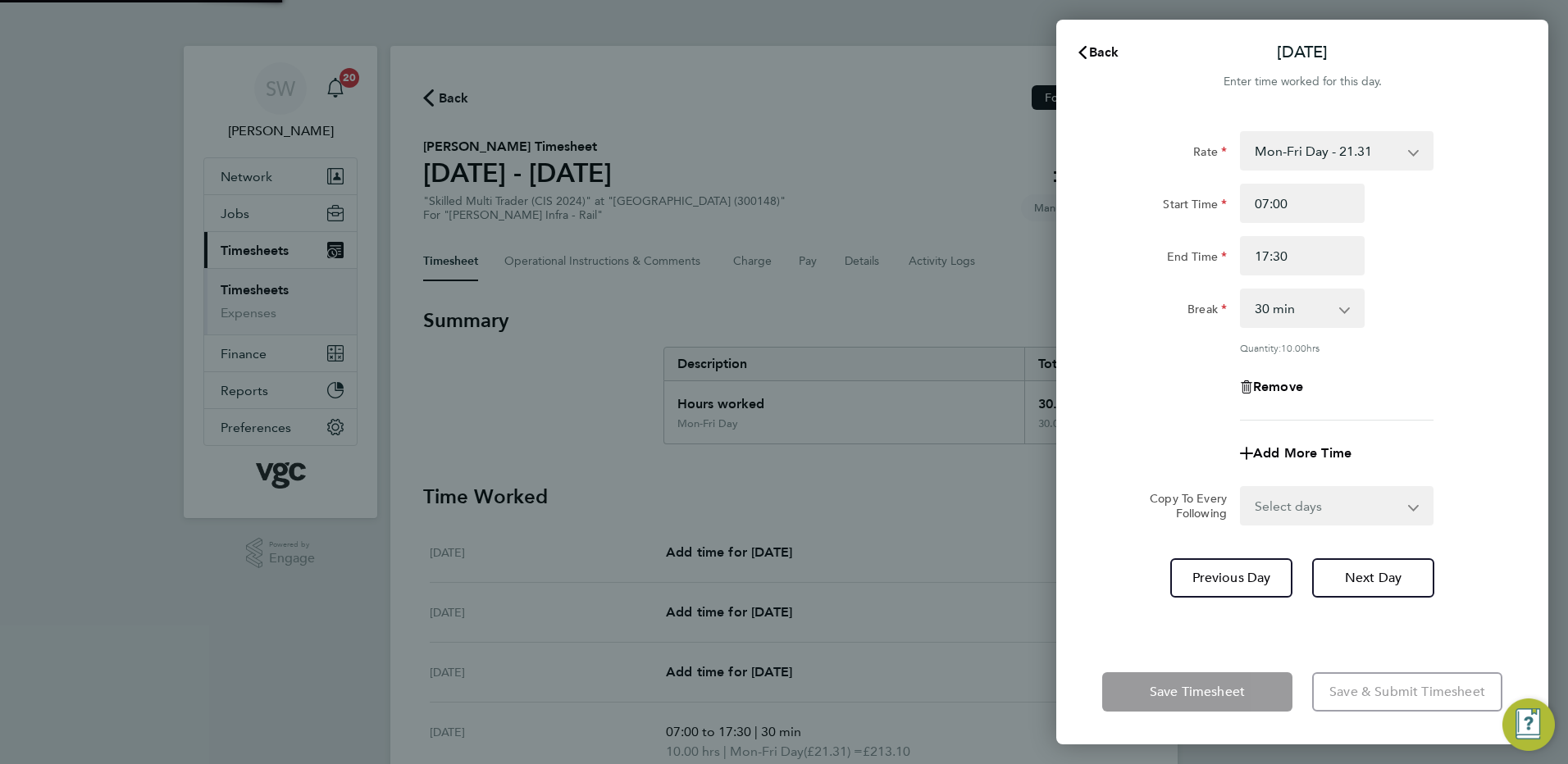
click at [1407, 506] on select "Select days [DATE]" at bounding box center [1327, 505] width 173 height 36
select select "FRI"
click at [1241, 487] on select "Select days [DATE]" at bounding box center [1327, 505] width 173 height 36
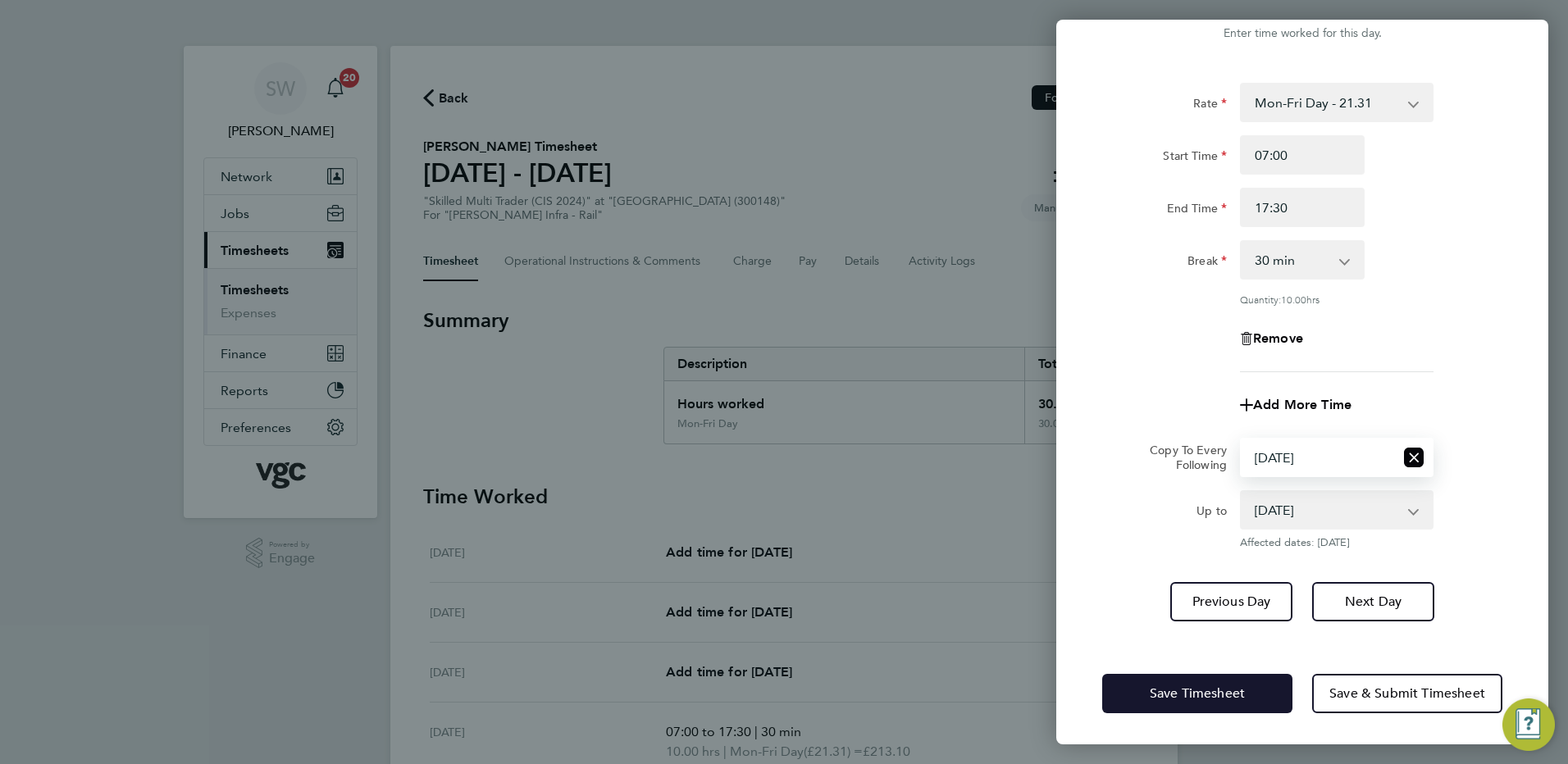
drag, startPoint x: 1165, startPoint y: 683, endPoint x: 1060, endPoint y: 616, distance: 124.6
click at [1164, 682] on button "Save Timesheet" at bounding box center [1198, 692] width 191 height 39
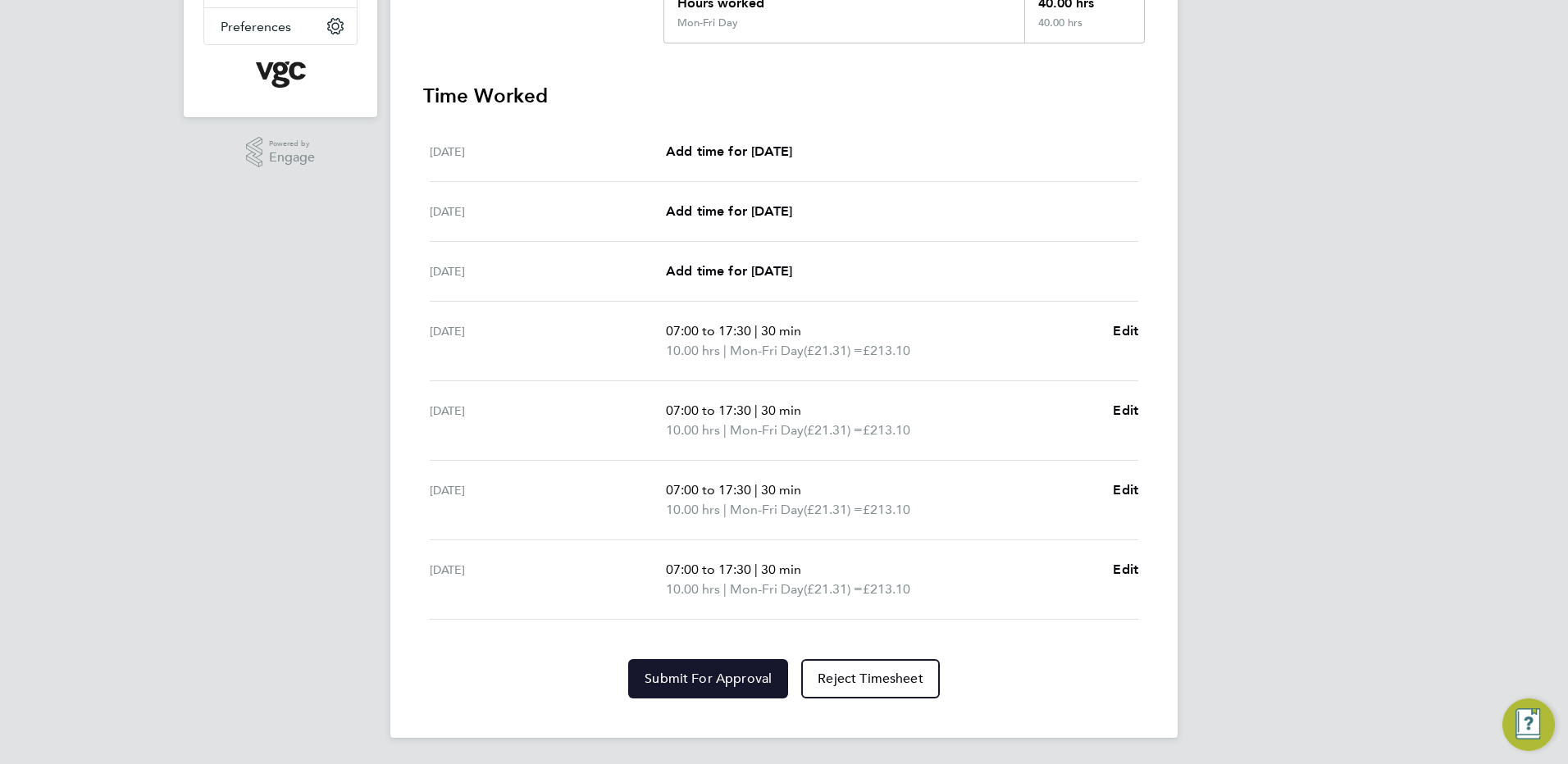
click at [673, 680] on span "Submit For Approval" at bounding box center [708, 679] width 127 height 16
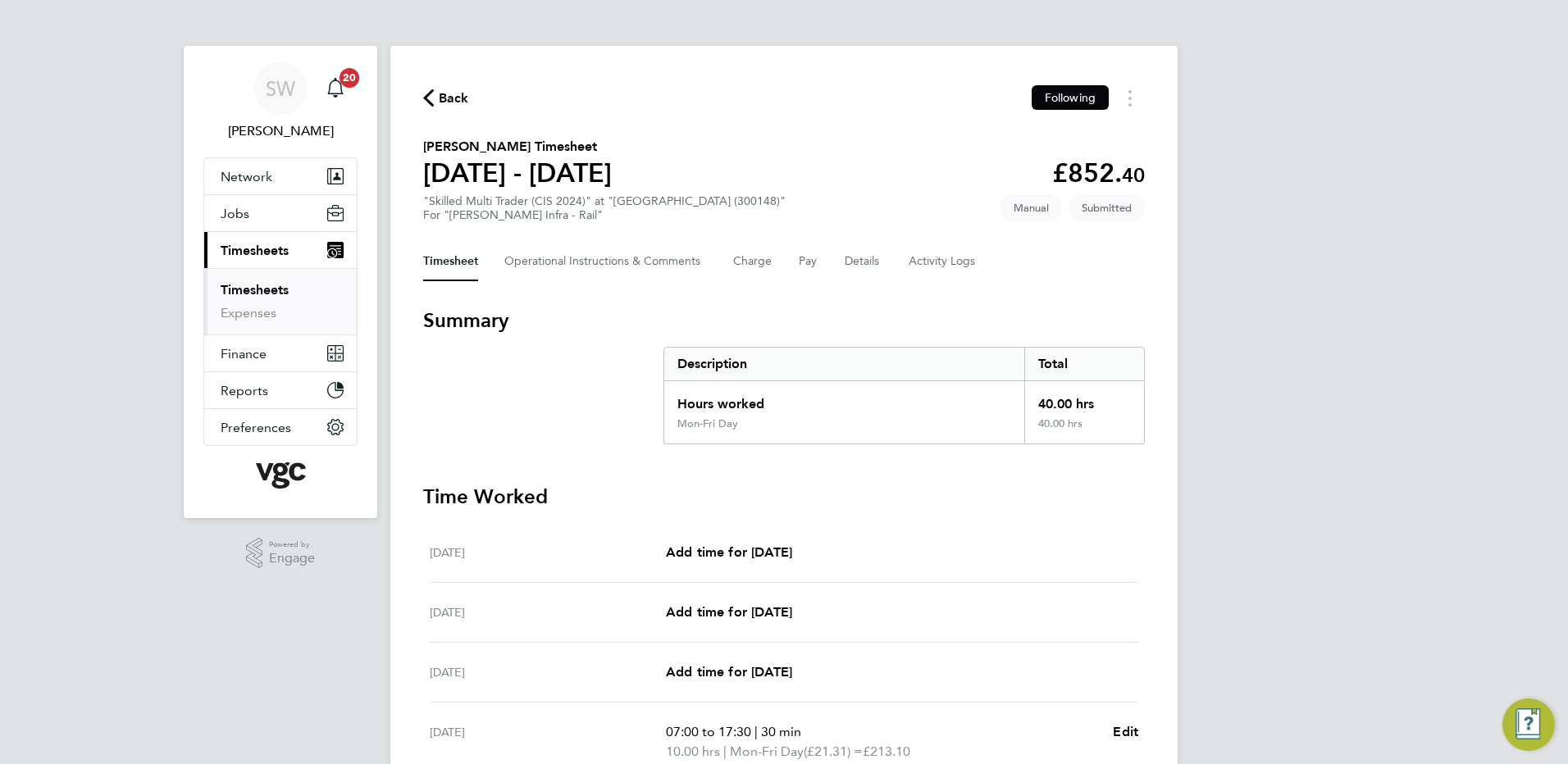
click at [265, 294] on link "Timesheets" at bounding box center [254, 289] width 68 height 15
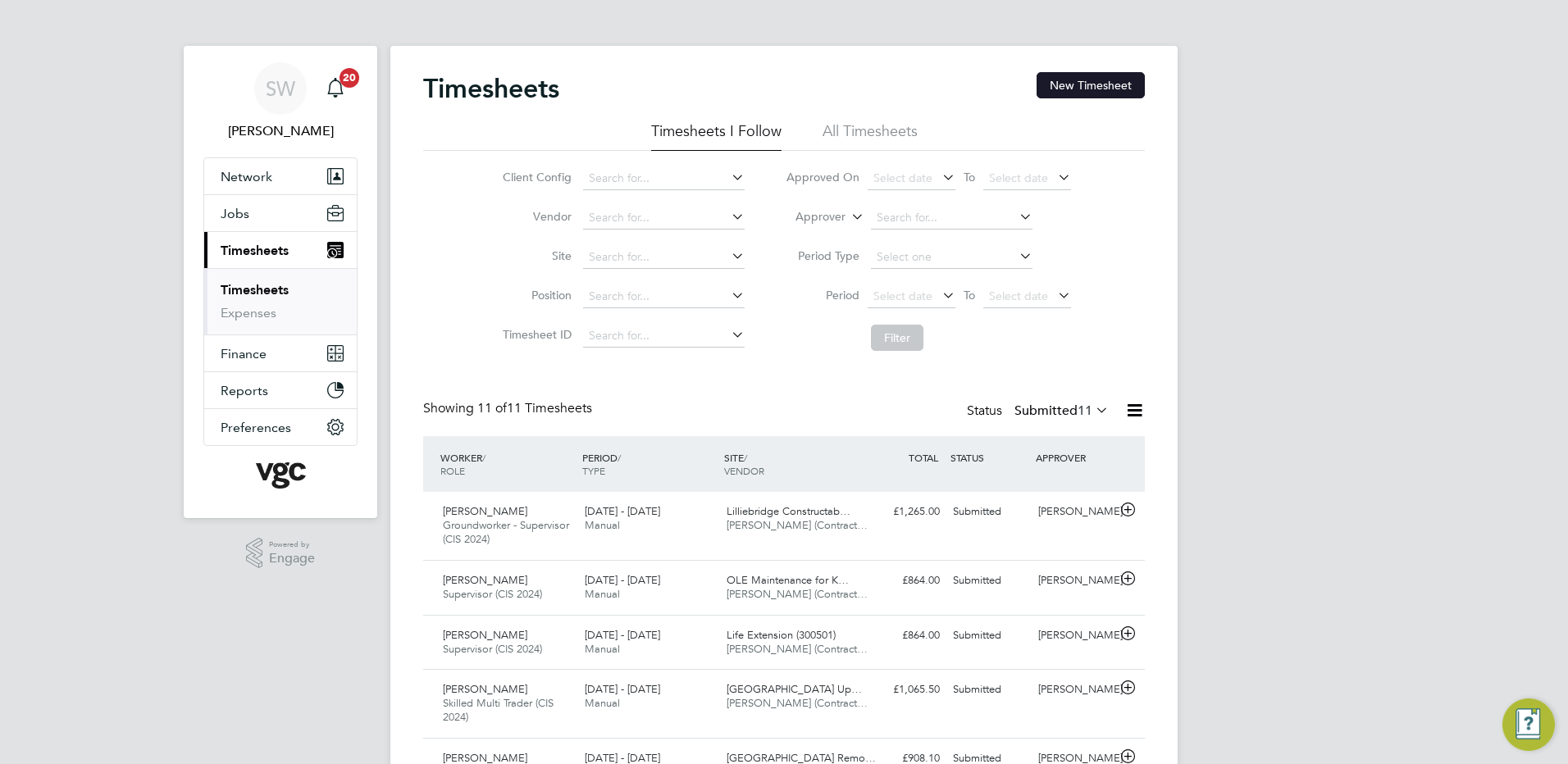
click at [1100, 76] on button "New Timesheet" at bounding box center [1090, 84] width 108 height 26
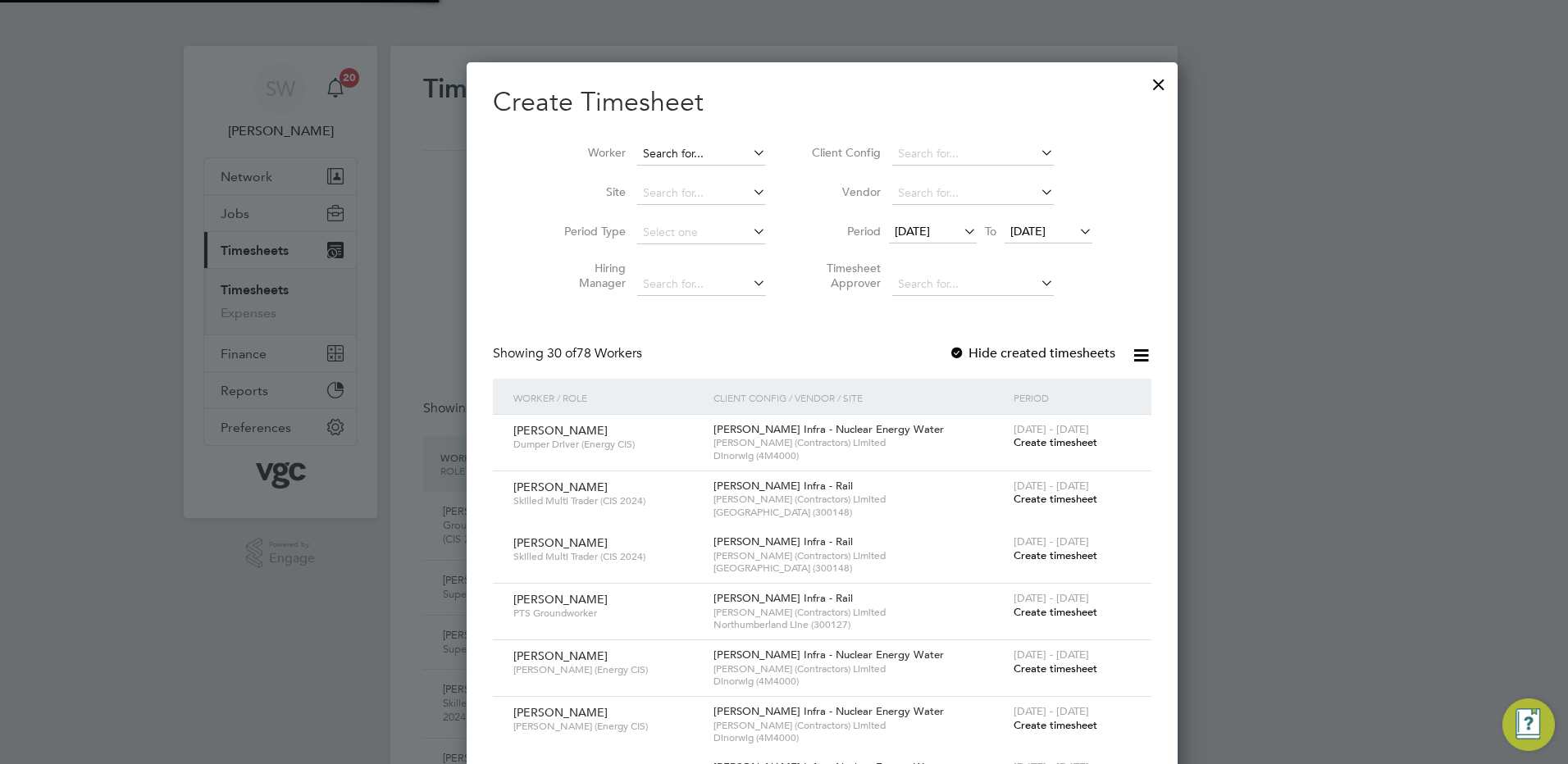
click at [637, 149] on input at bounding box center [702, 153] width 129 height 23
click at [642, 191] on b "Bota" at bounding box center [644, 197] width 25 height 14
type input "[PERSON_NAME]"
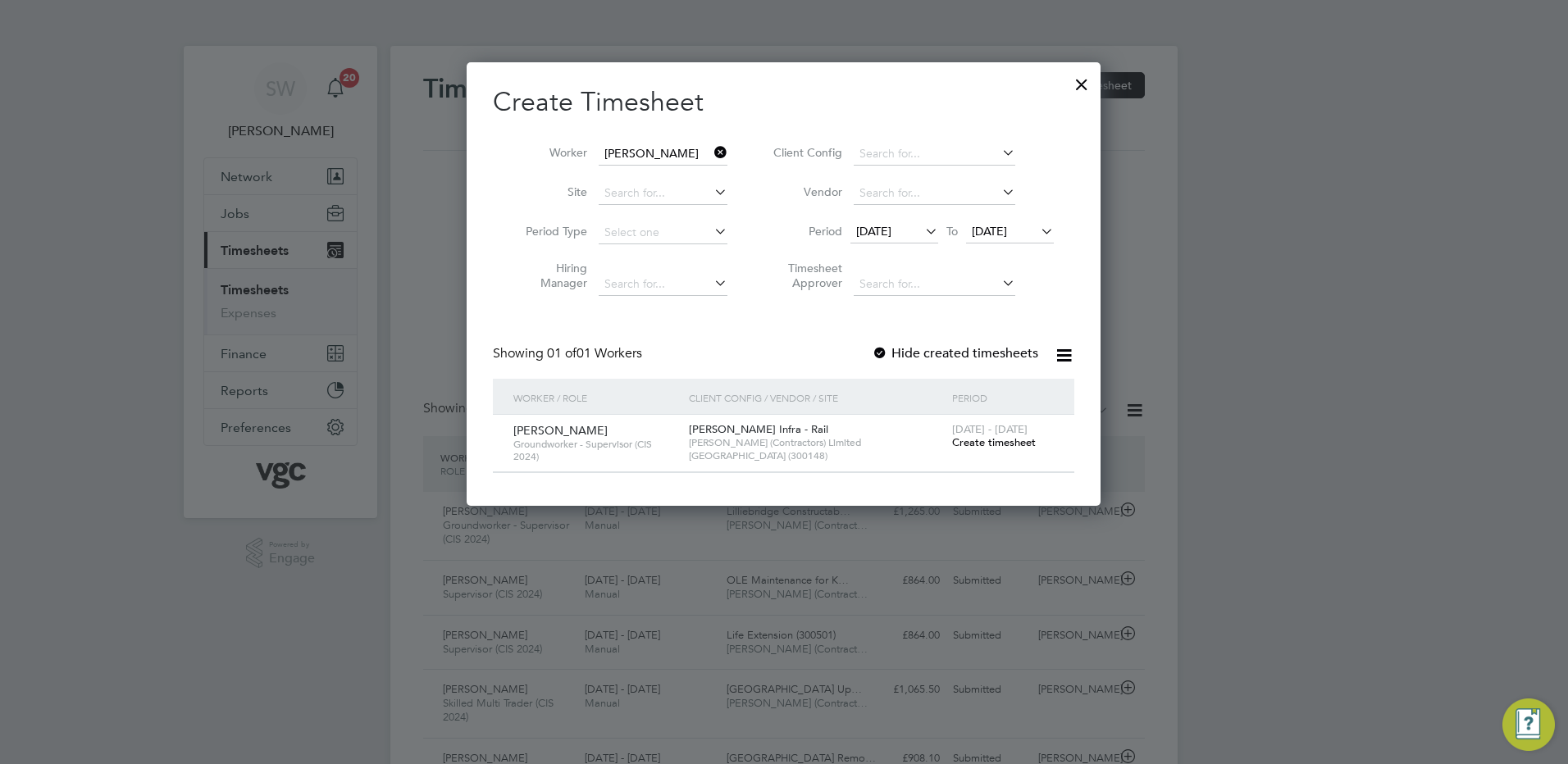
click at [978, 438] on span "Create timesheet" at bounding box center [994, 442] width 84 height 14
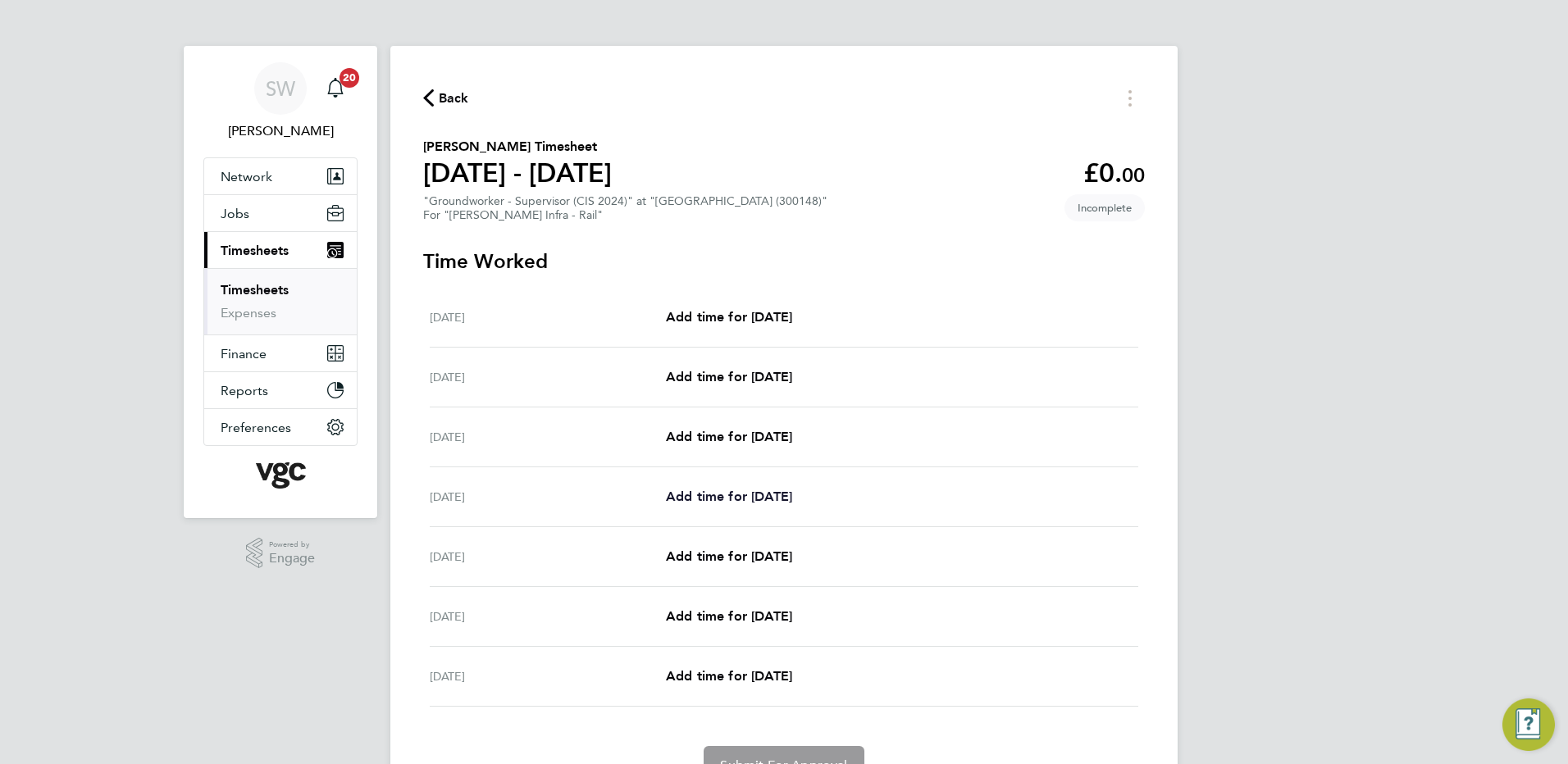
click at [736, 495] on span "Add time for [DATE]" at bounding box center [728, 495] width 126 height 15
select select "30"
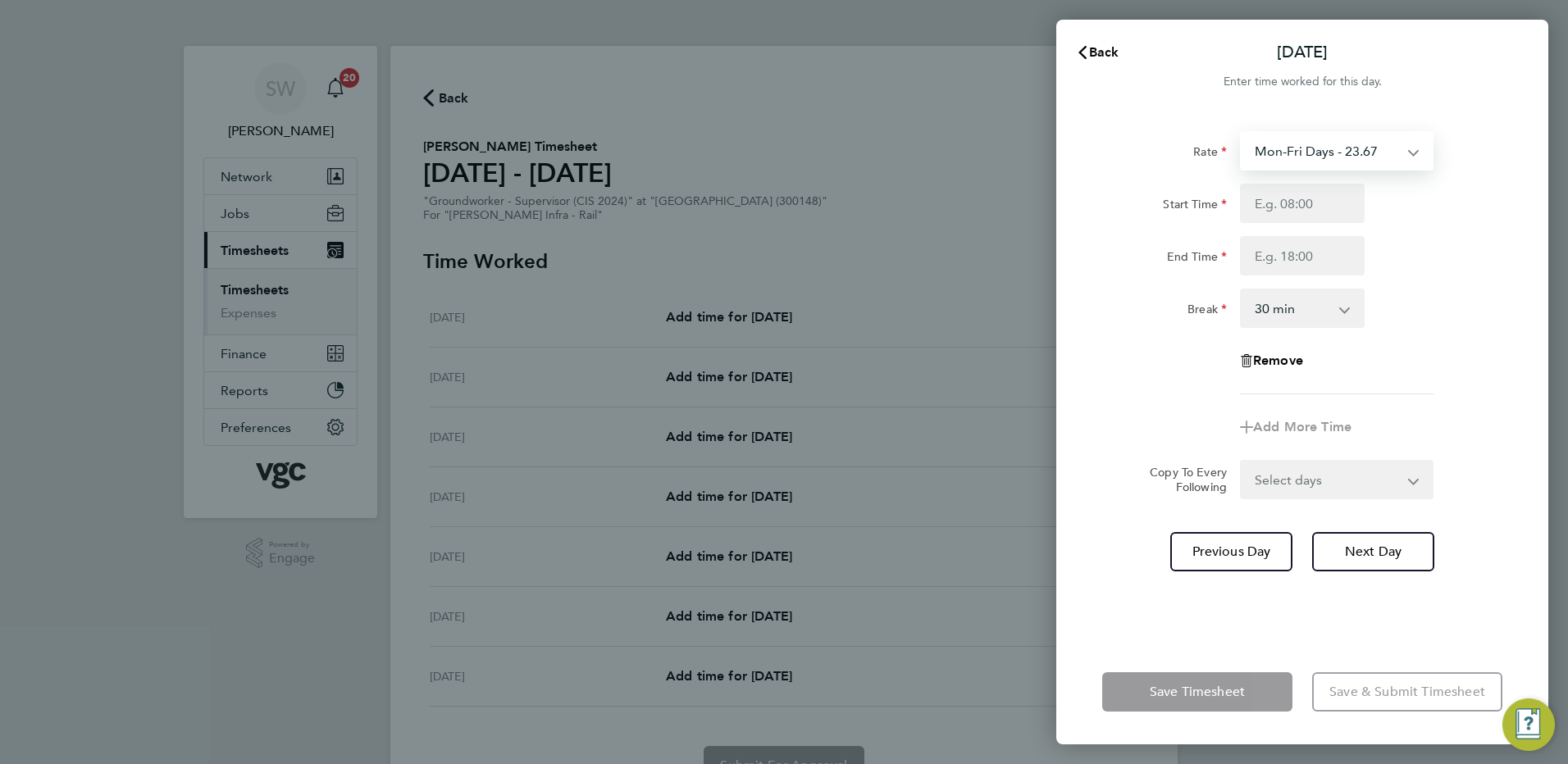
click at [1405, 151] on select "Mon-Fri Days - 23.67 Bank Hol - 35.50 new daily rate - 241.50 Xmas / [GEOGRAPHI…" at bounding box center [1326, 151] width 171 height 36
select select "30"
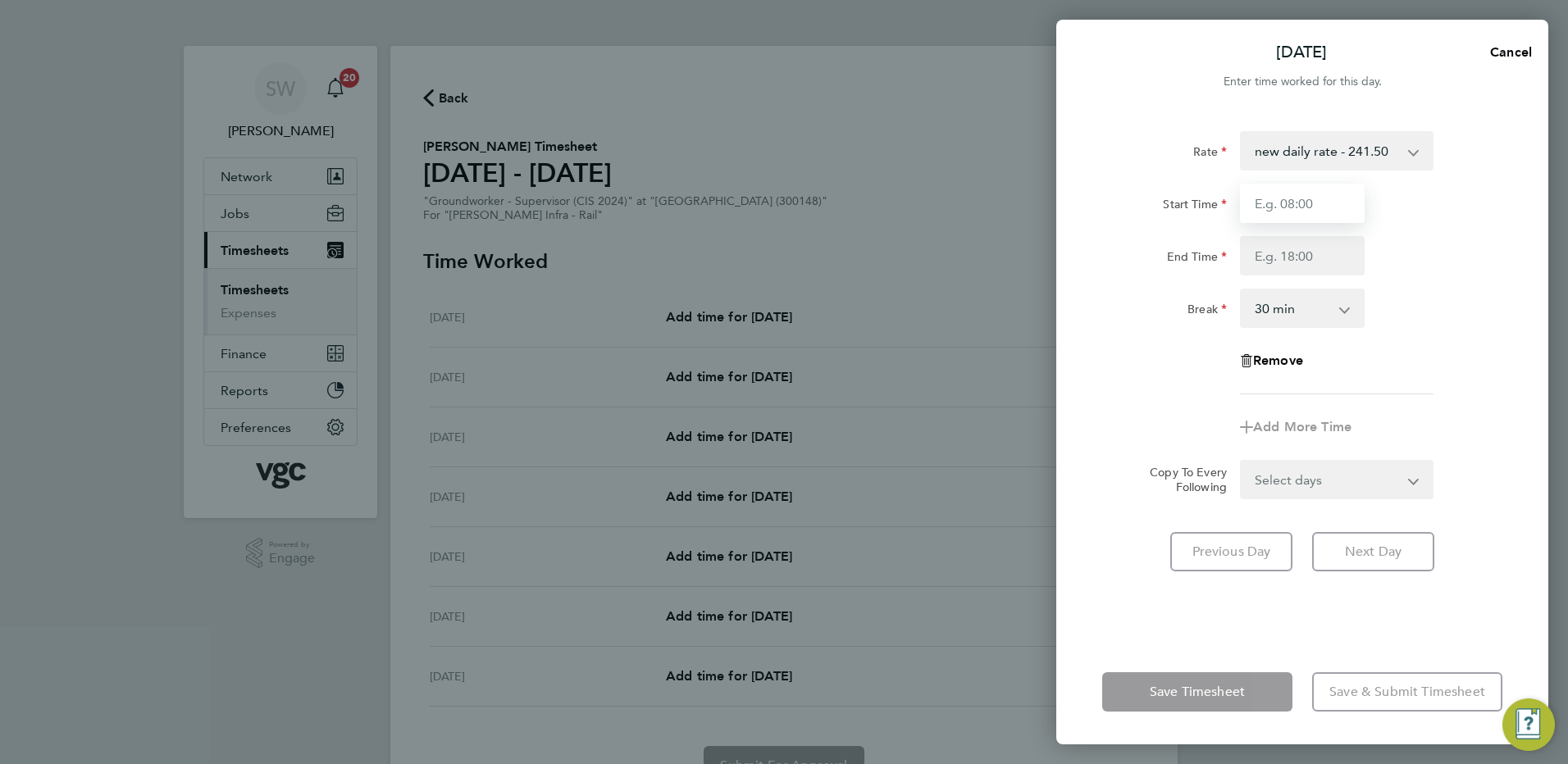
click at [1282, 202] on input "Start Time" at bounding box center [1302, 202] width 124 height 39
type input "07:00"
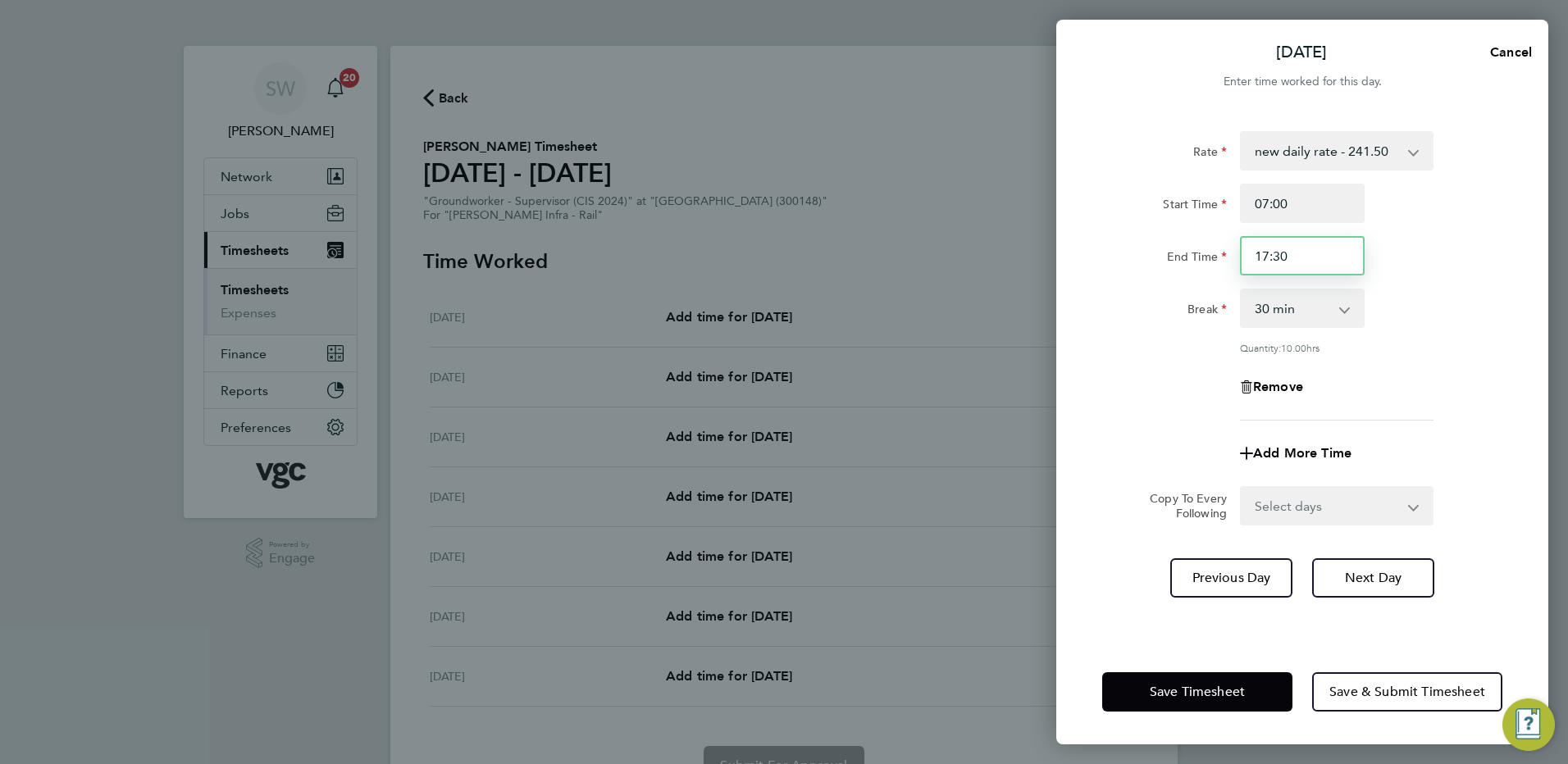
click at [1295, 251] on input "17:30" at bounding box center [1302, 255] width 124 height 39
type input "1"
click at [1274, 257] on input "End Time" at bounding box center [1302, 255] width 124 height 39
type input "08:30"
click at [1417, 318] on div "Break 0 min 15 min 30 min 45 min 60 min 75 min 90 min" at bounding box center [1302, 308] width 413 height 39
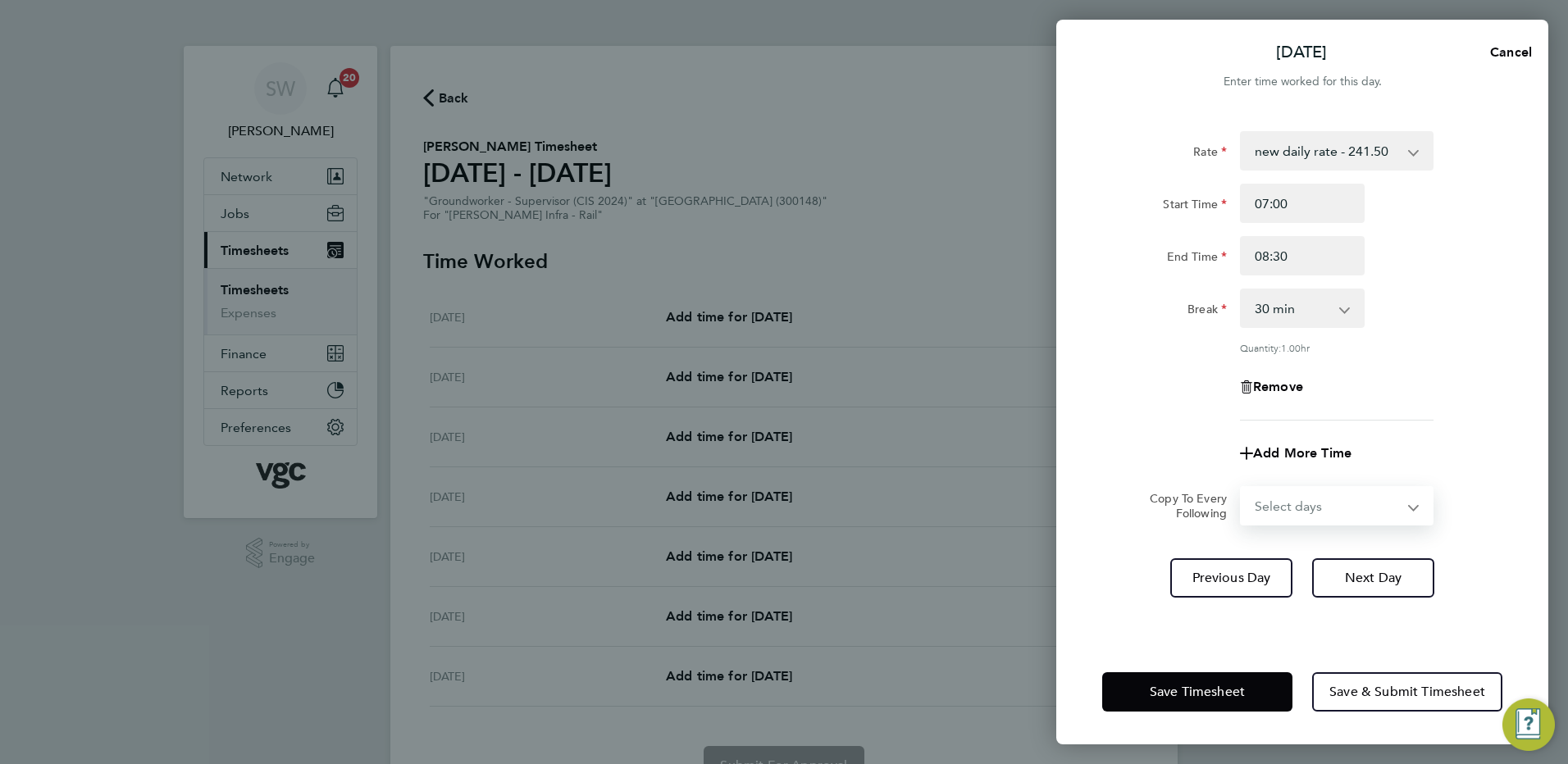
click at [1404, 501] on select "Select days Day [DATE] [DATE] [DATE]" at bounding box center [1327, 505] width 173 height 36
select select "WED"
click at [1241, 487] on select "Select days Day [DATE] [DATE] [DATE]" at bounding box center [1327, 505] width 173 height 36
select select "[DATE]"
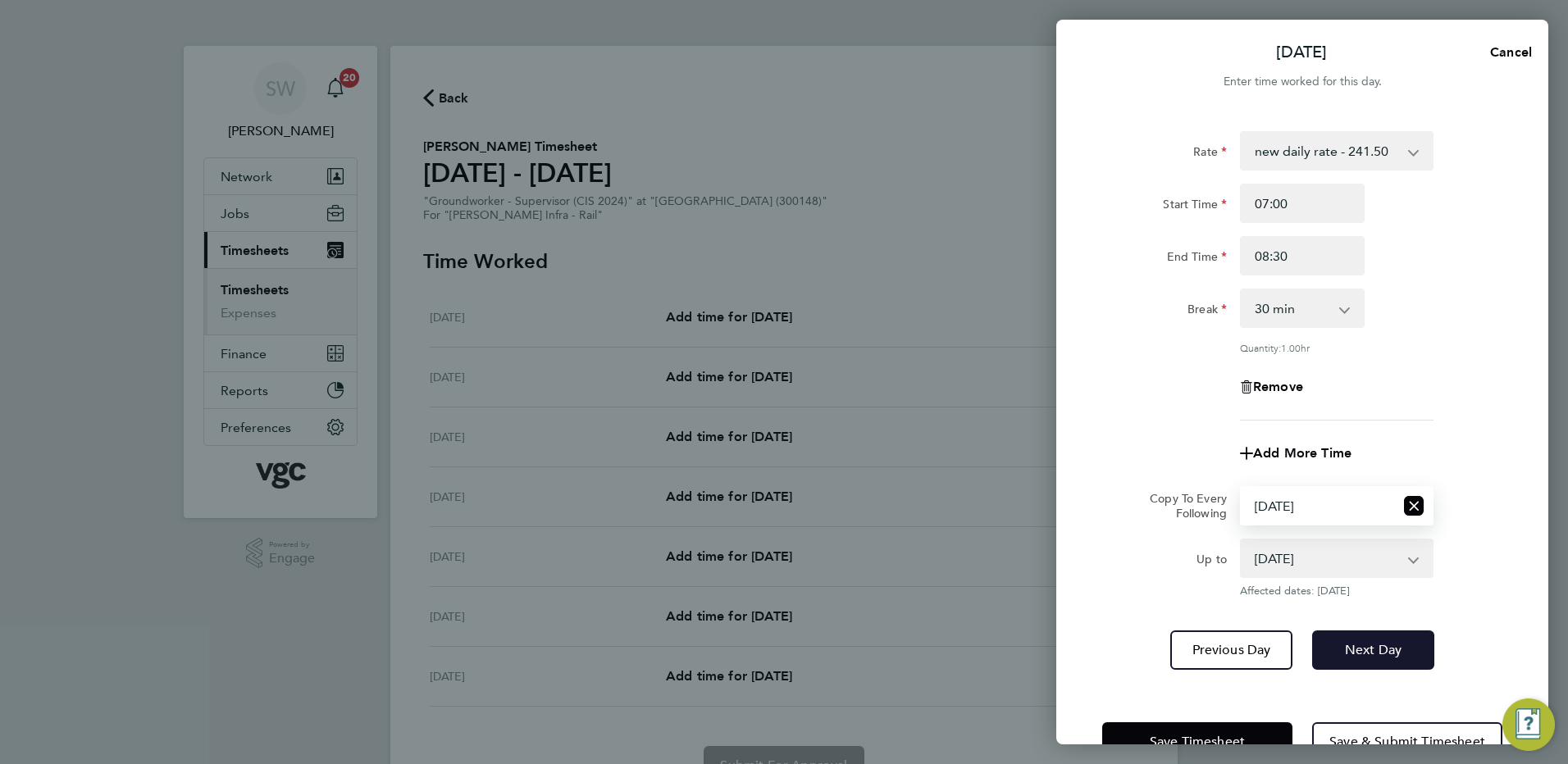
click at [1363, 647] on span "Next Day" at bounding box center [1373, 650] width 56 height 16
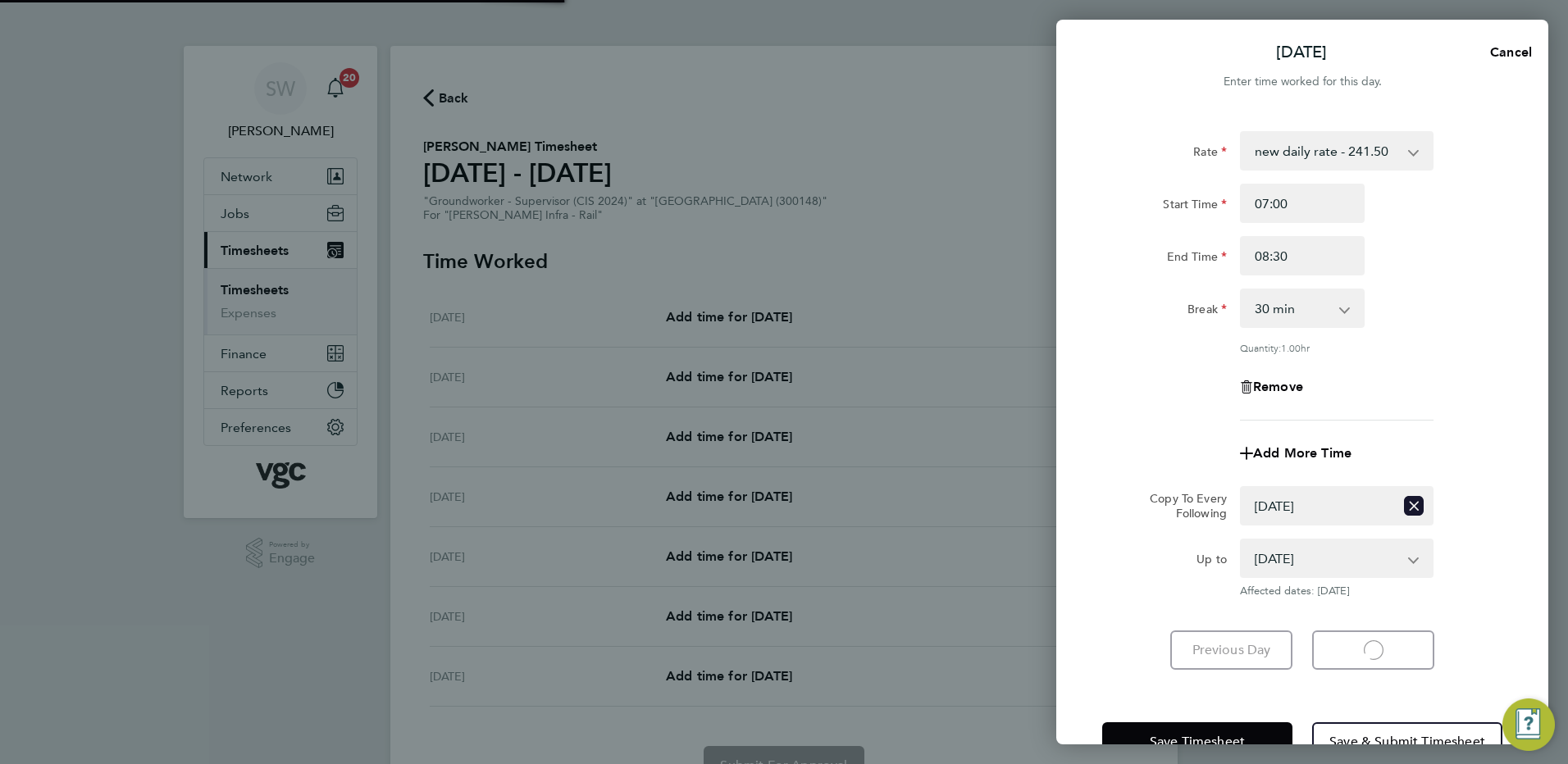
select select "30"
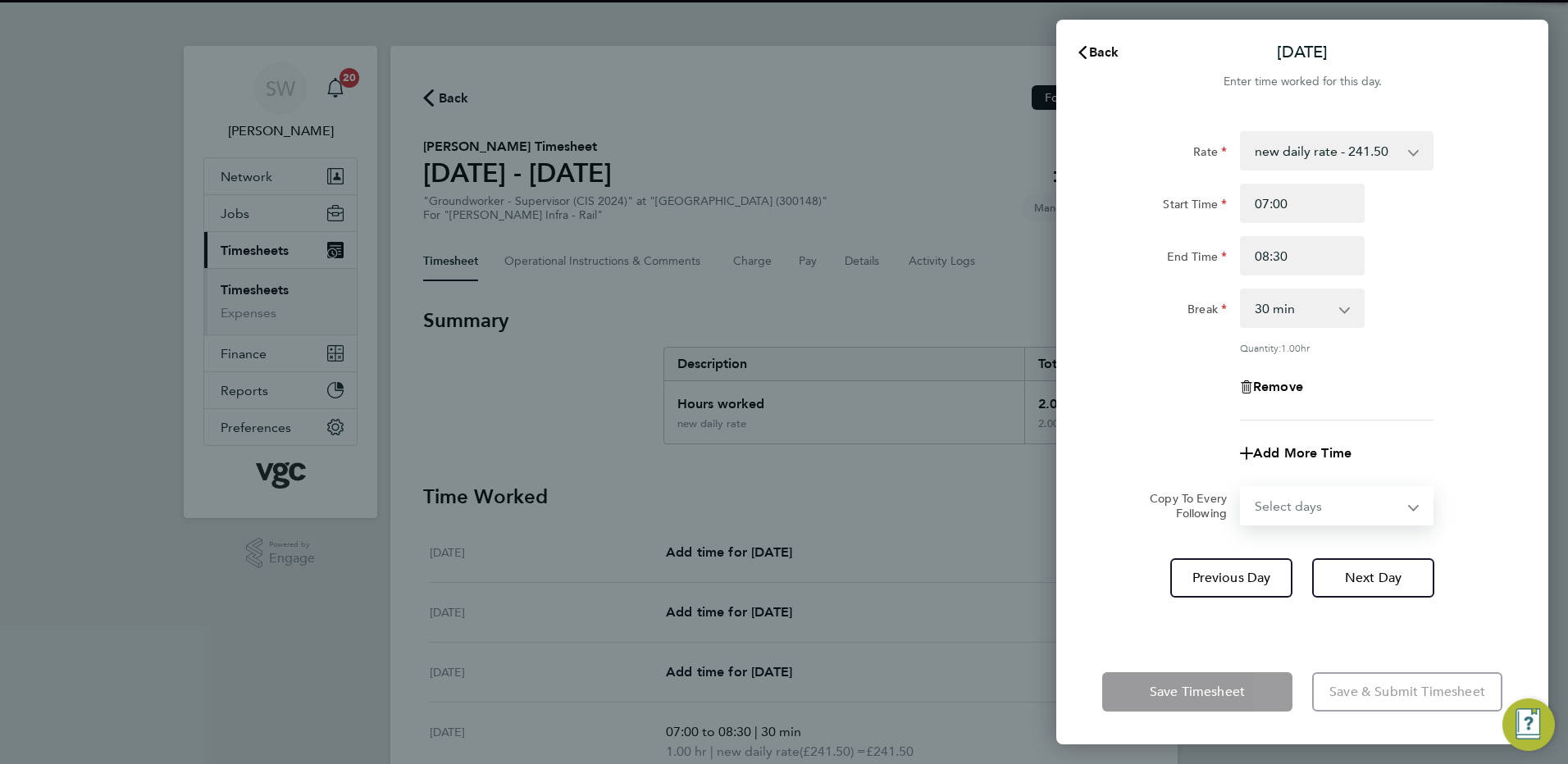
click at [1410, 506] on select "Select days Day [DATE] [DATE]" at bounding box center [1327, 505] width 173 height 36
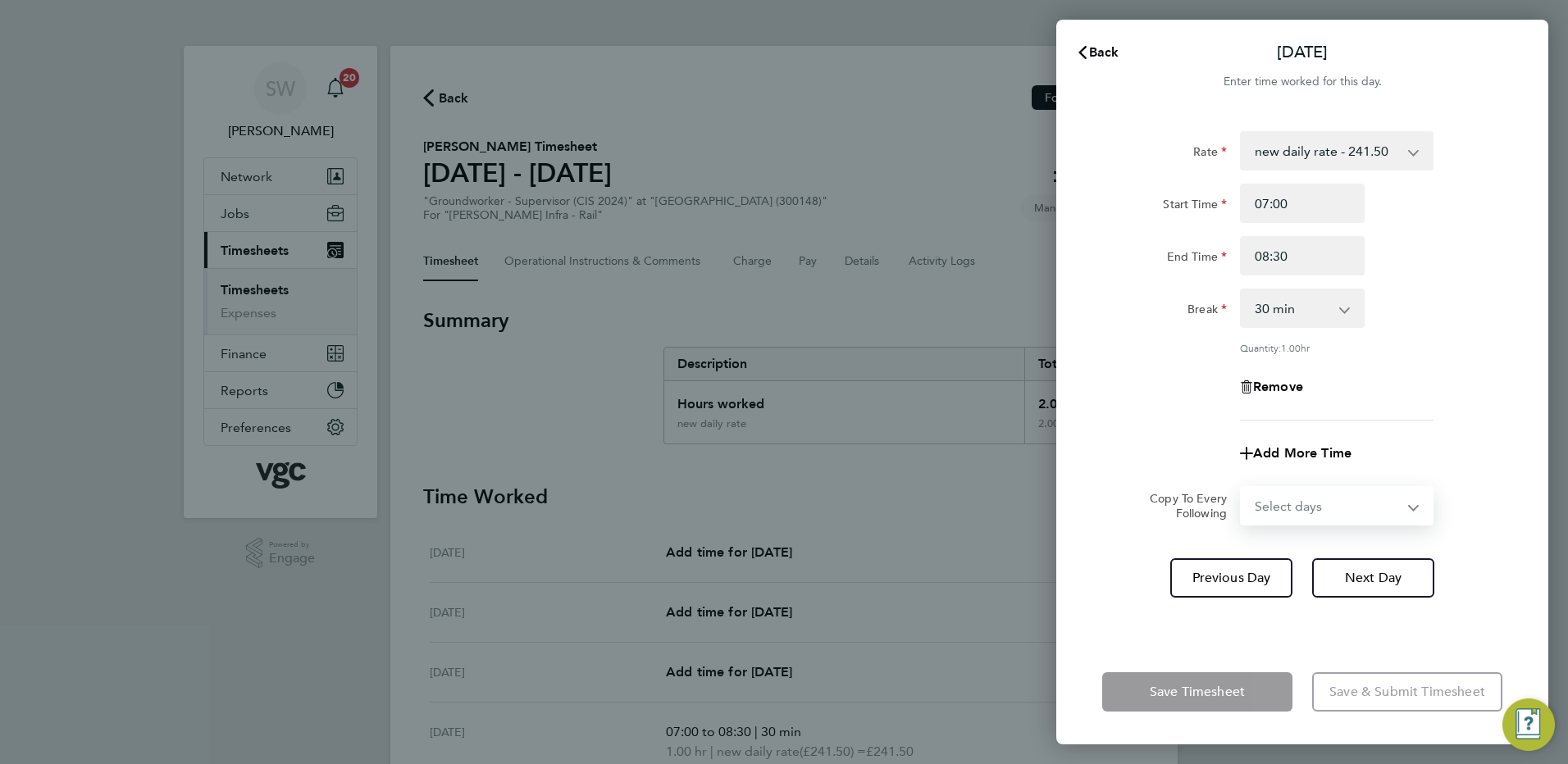
select select "THU"
click at [1241, 487] on select "Select days Day [DATE] [DATE]" at bounding box center [1327, 505] width 173 height 36
select select "[DATE]"
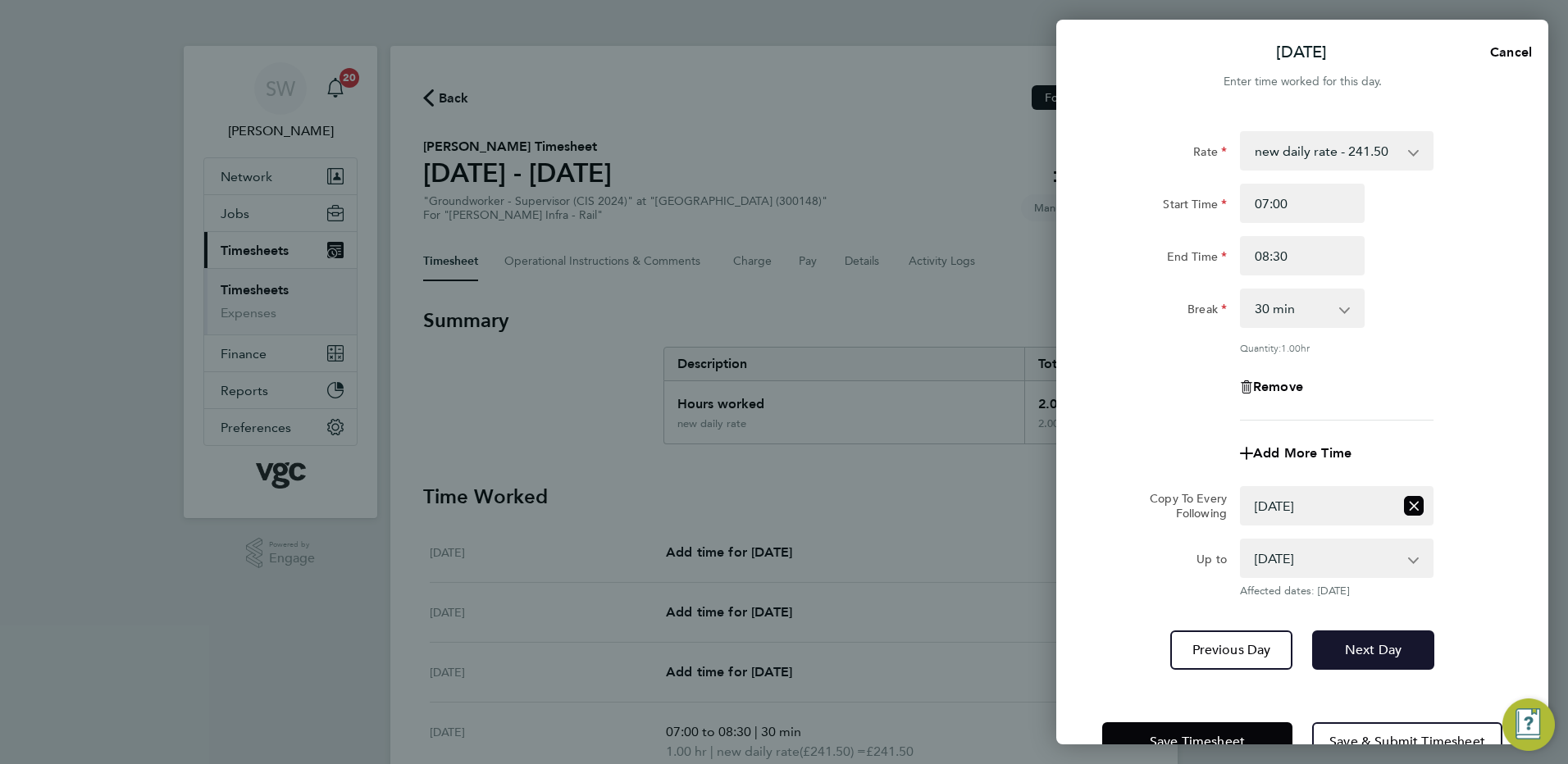
drag, startPoint x: 1356, startPoint y: 640, endPoint x: 1362, endPoint y: 607, distance: 33.5
click at [1356, 639] on button "Next Day" at bounding box center [1373, 650] width 123 height 39
select select "0: null"
select select "30"
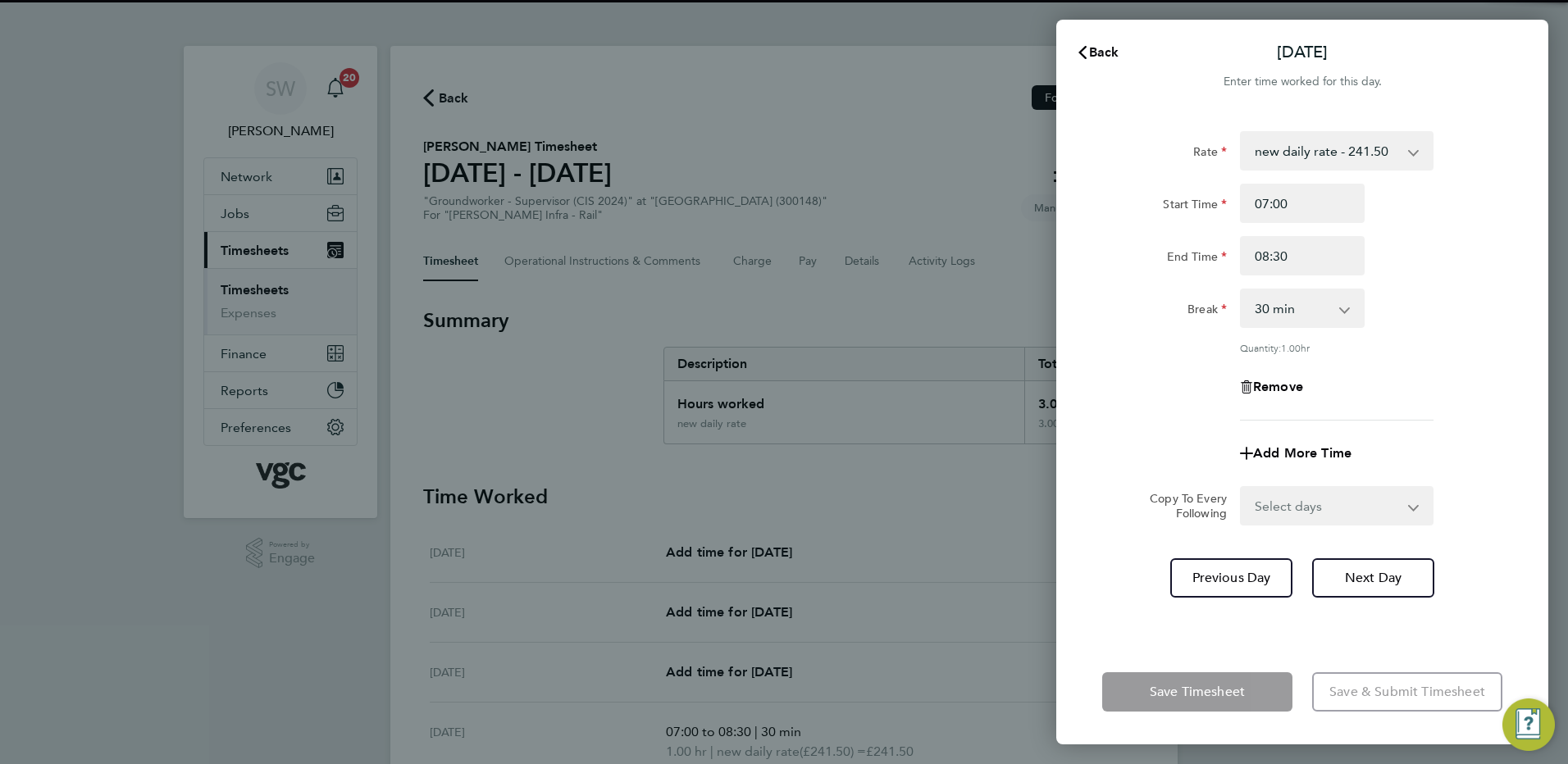
click at [1405, 503] on select "Select days [DATE]" at bounding box center [1327, 505] width 173 height 36
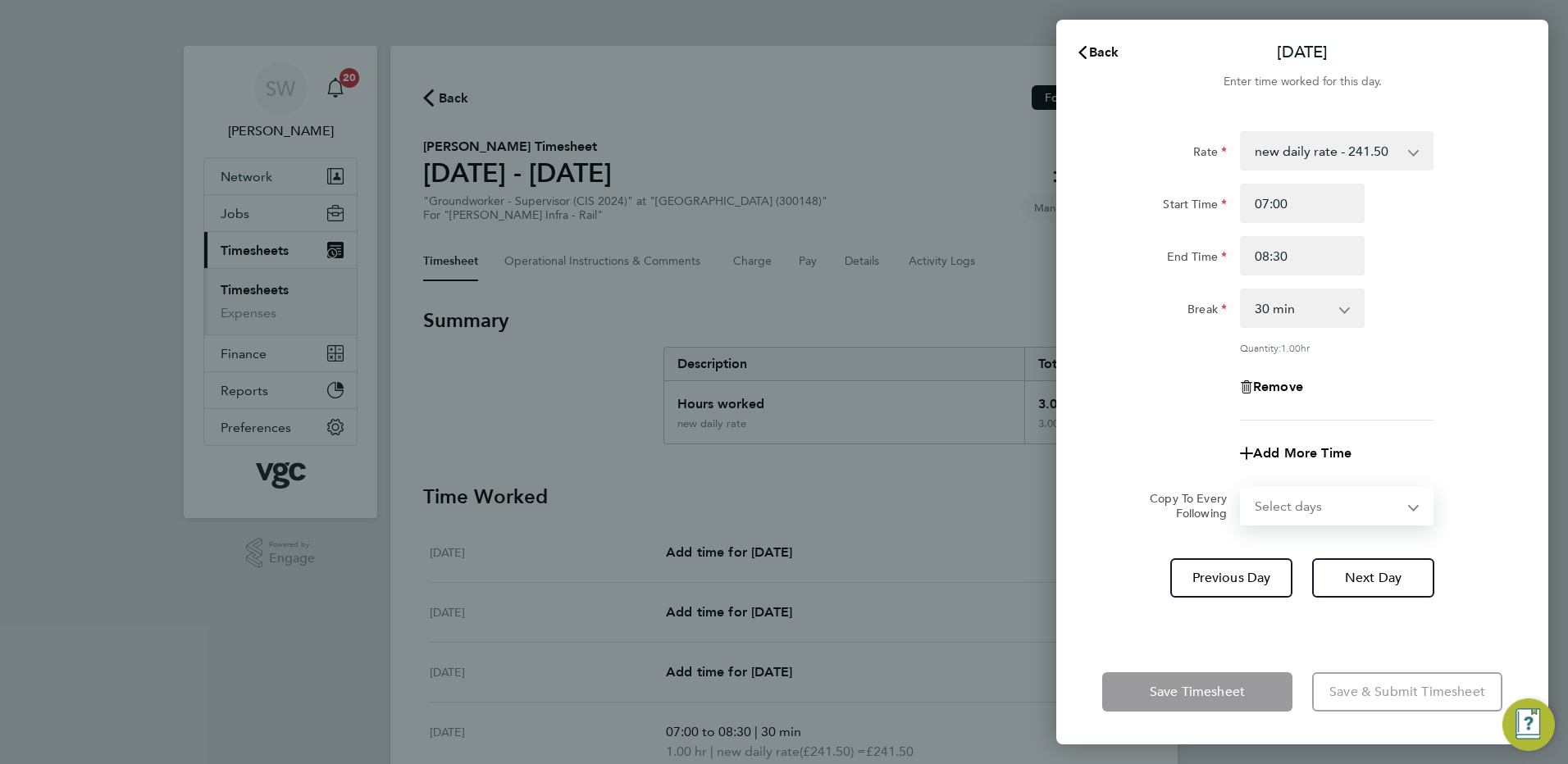
select select "FRI"
click at [1241, 487] on select "Select days [DATE]" at bounding box center [1327, 505] width 173 height 36
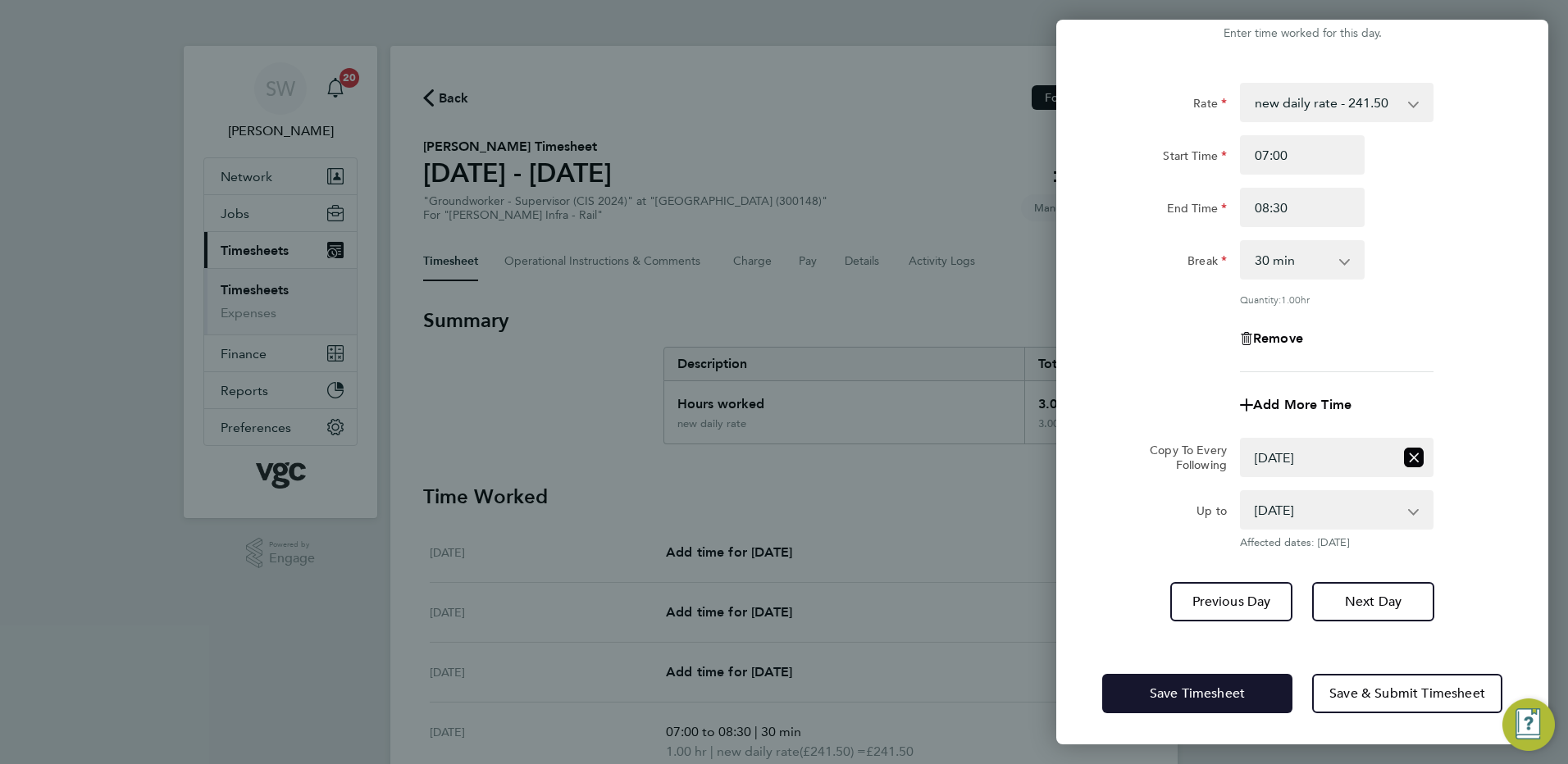
click at [1140, 686] on button "Save Timesheet" at bounding box center [1198, 692] width 191 height 39
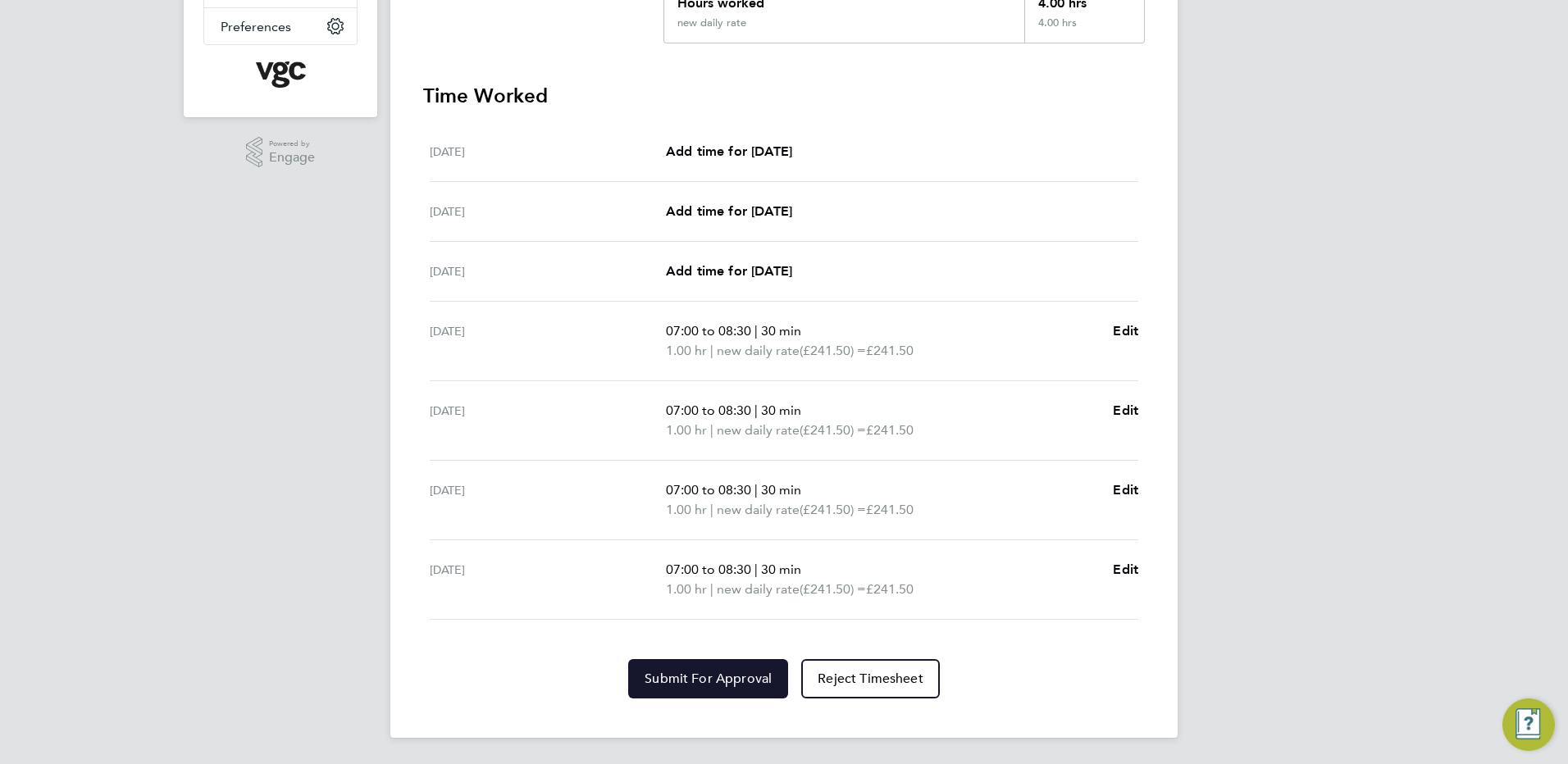
click at [679, 680] on span "Submit For Approval" at bounding box center [708, 679] width 127 height 16
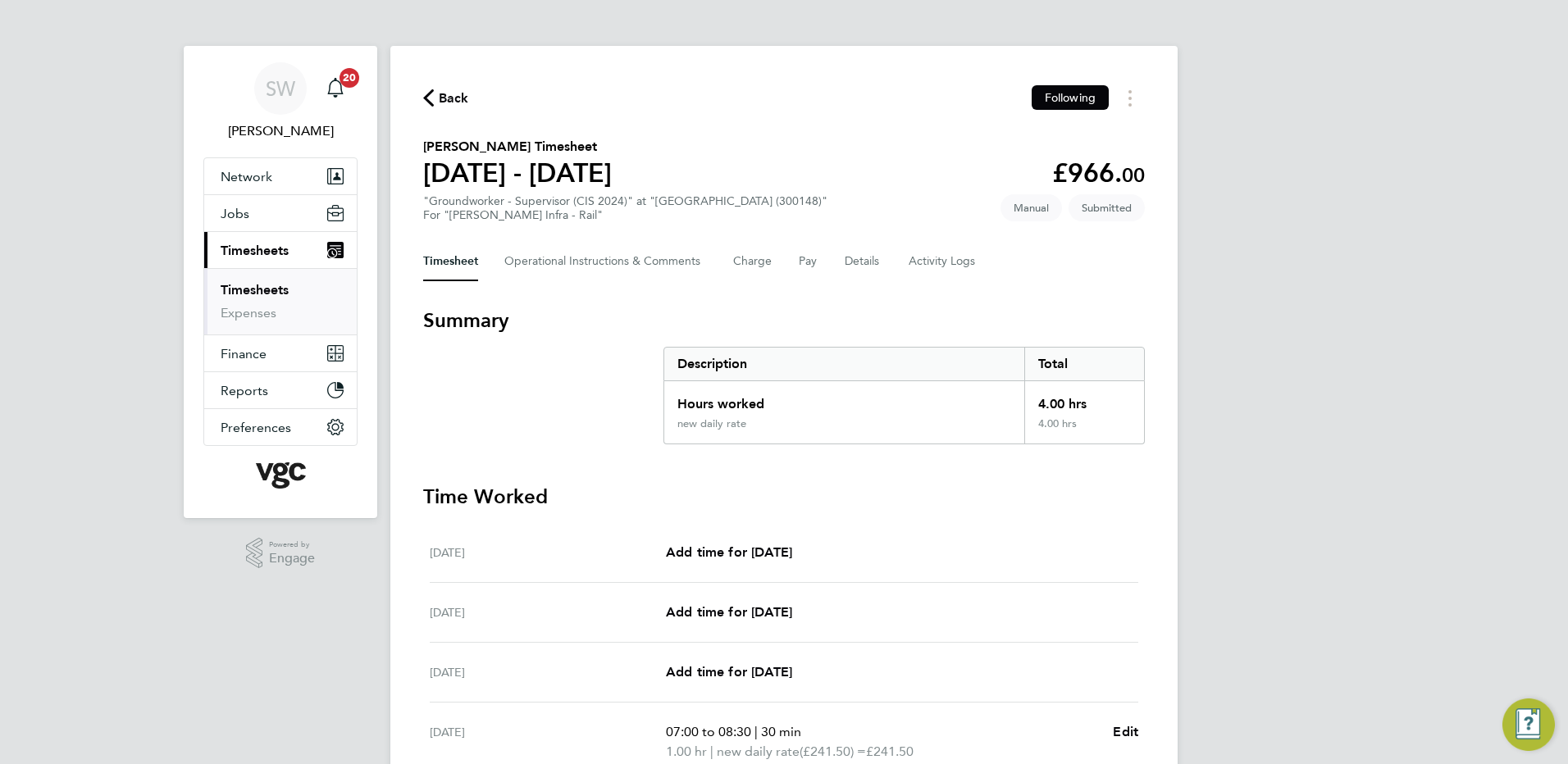
click at [281, 289] on link "Timesheets" at bounding box center [254, 289] width 68 height 15
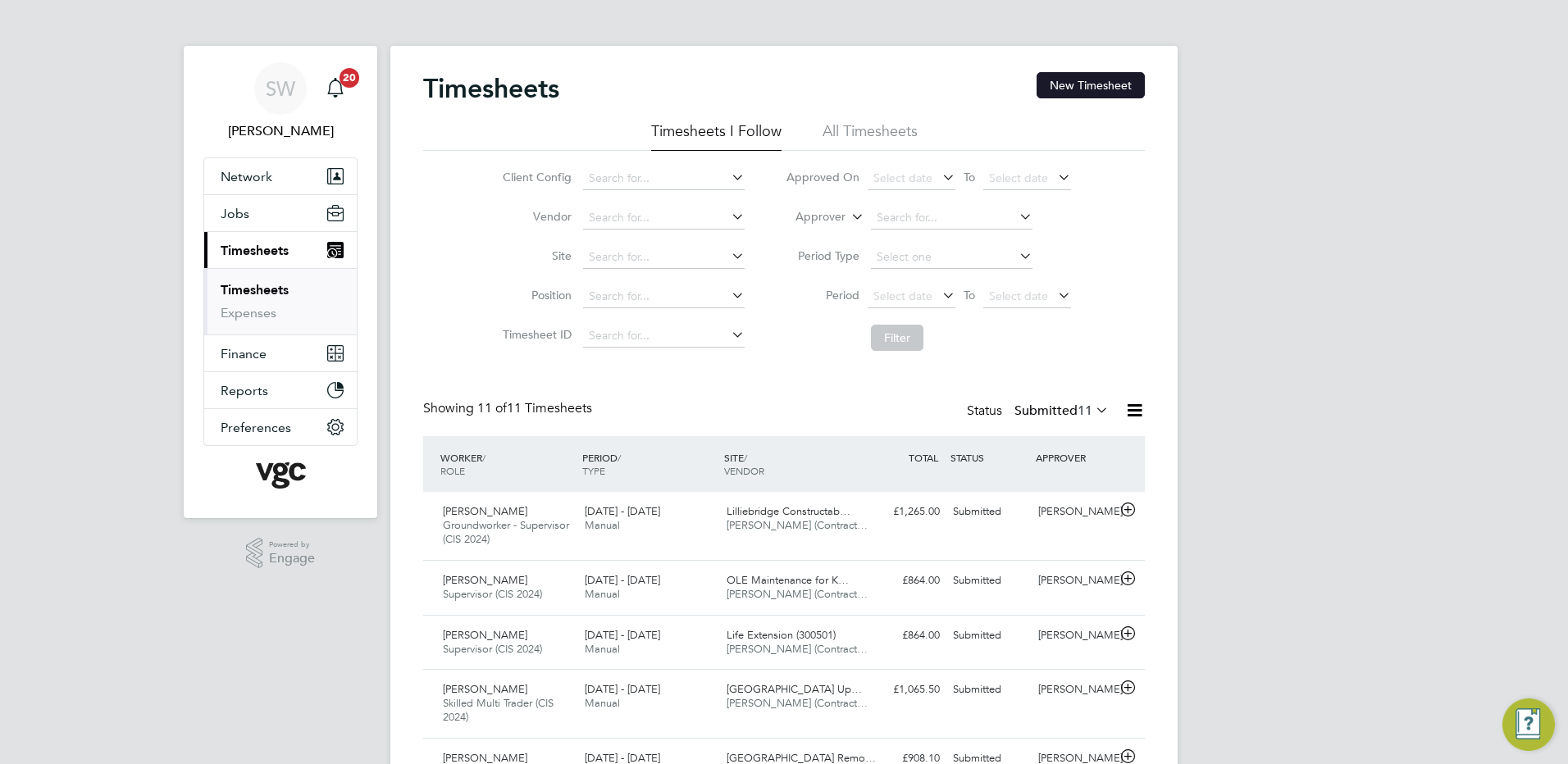
click at [1096, 75] on div "Timesheets New Timesheet Timesheets I Follow All Timesheets Client Config Vendo…" at bounding box center [784, 642] width 787 height 1191
drag, startPoint x: 1096, startPoint y: 75, endPoint x: 1067, endPoint y: 81, distance: 29.6
click at [1069, 81] on button "New Timesheet" at bounding box center [1090, 84] width 108 height 26
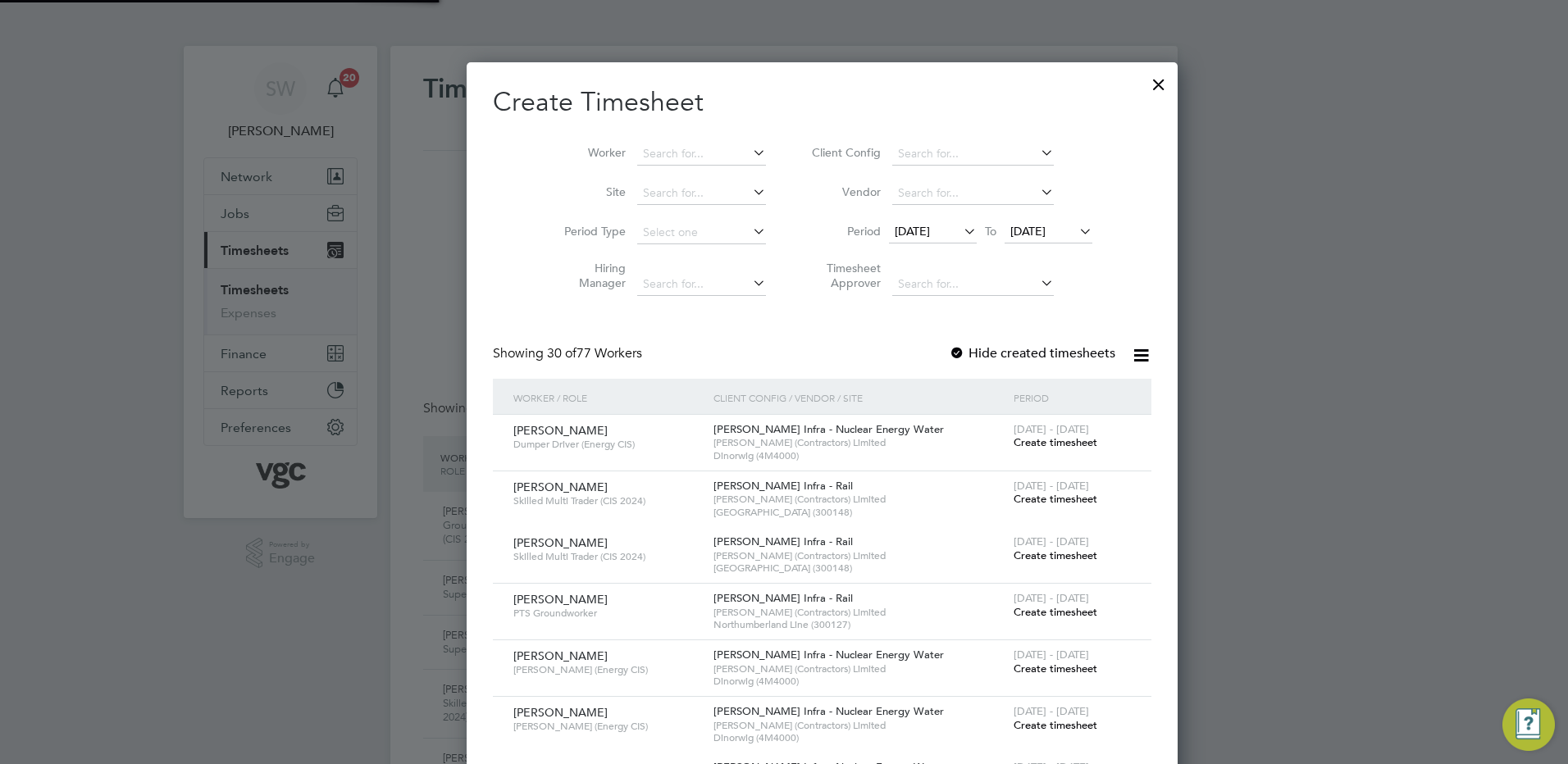
click at [656, 143] on input at bounding box center [702, 153] width 129 height 23
click at [656, 167] on li "[PERSON_NAME]" at bounding box center [664, 176] width 133 height 22
type input "[PERSON_NAME]"
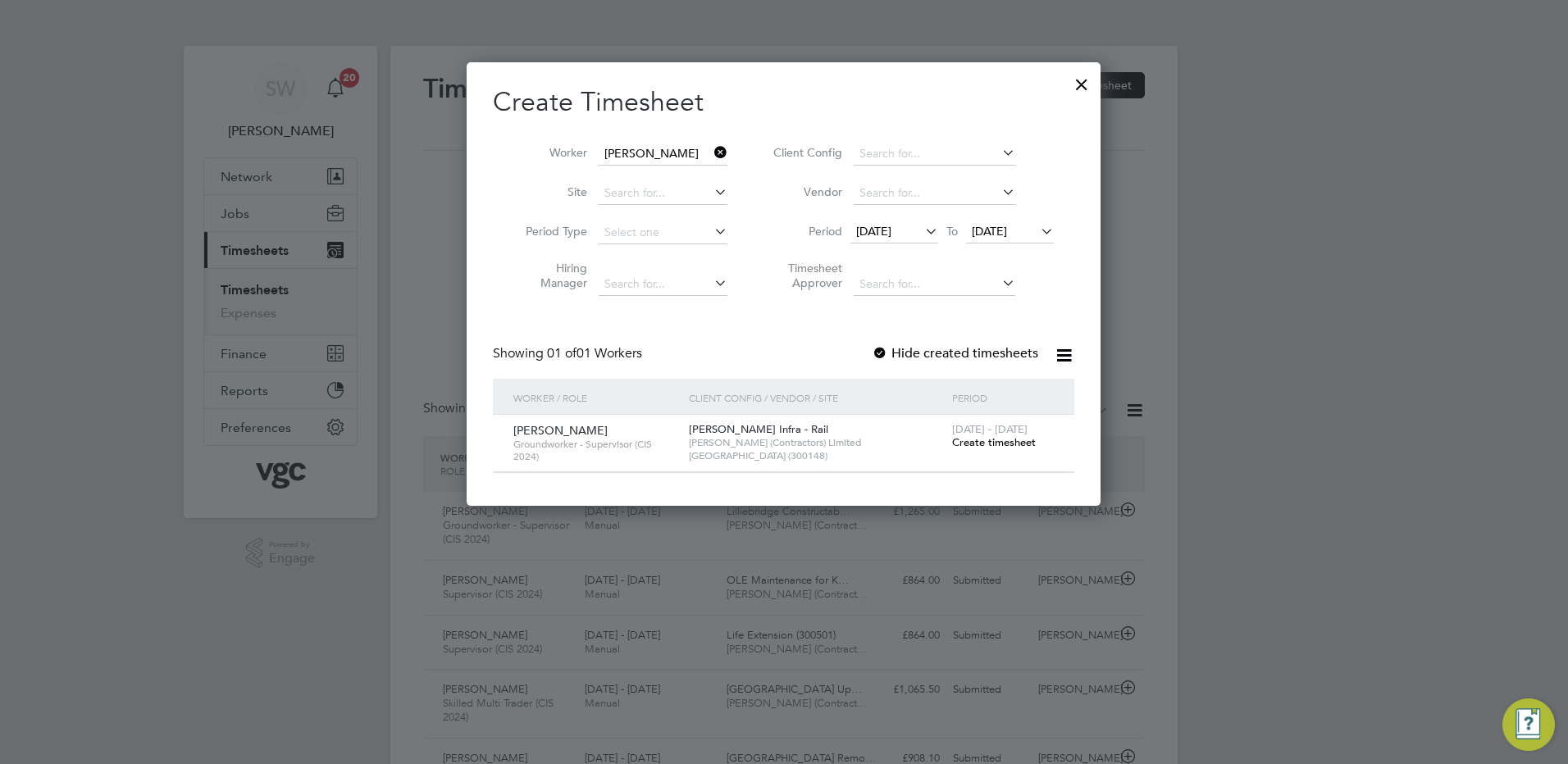
click at [987, 440] on span "Create timesheet" at bounding box center [994, 442] width 84 height 14
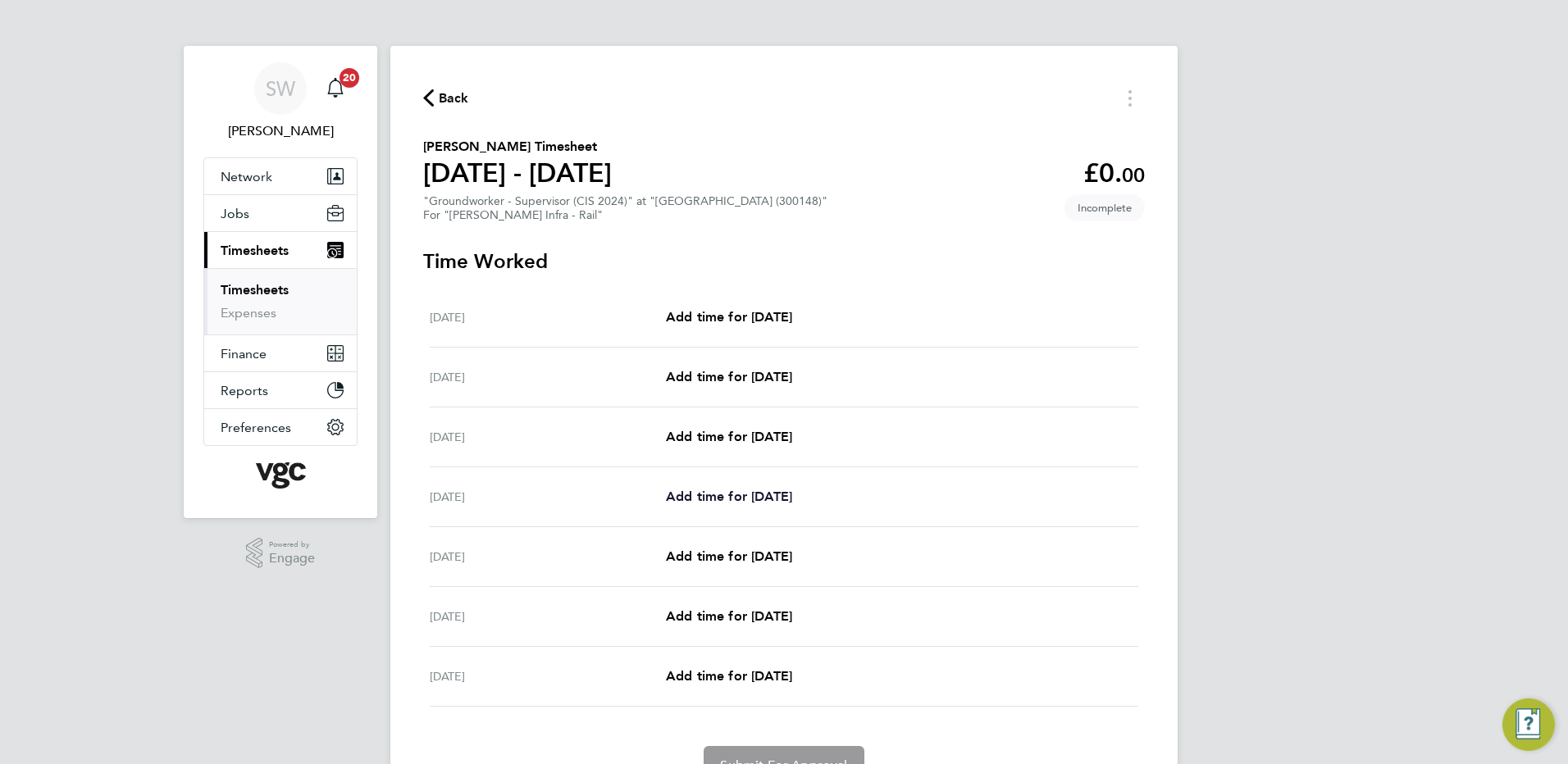
click at [701, 489] on span "Add time for [DATE]" at bounding box center [728, 495] width 126 height 15
select select "30"
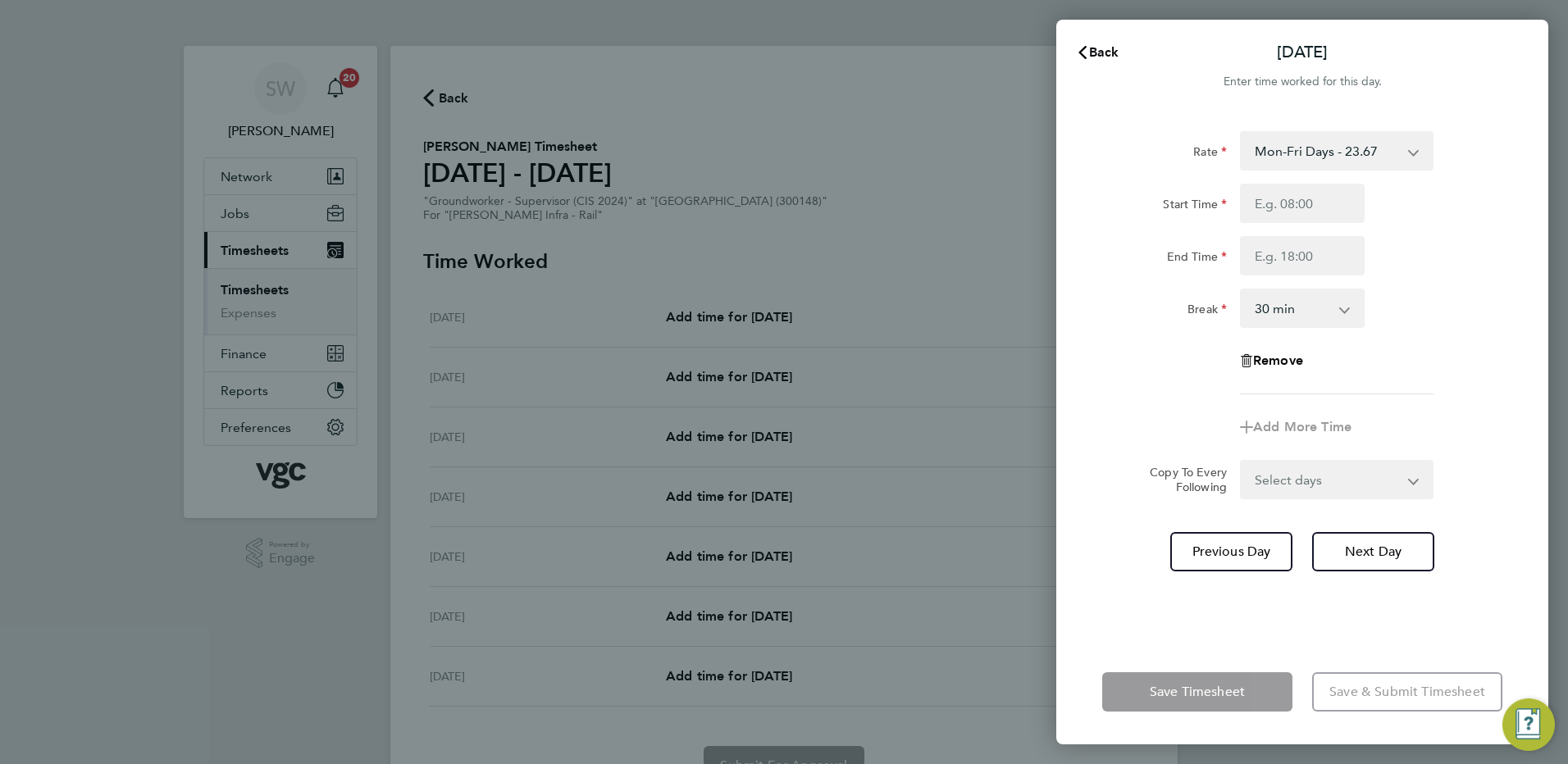
click at [1409, 148] on select "Mon-Fri Days - 23.67 Mon-Thurs Nights - 27.22 Xmas / [GEOGRAPHIC_DATA] - 47.34 …" at bounding box center [1326, 151] width 171 height 36
select select "30"
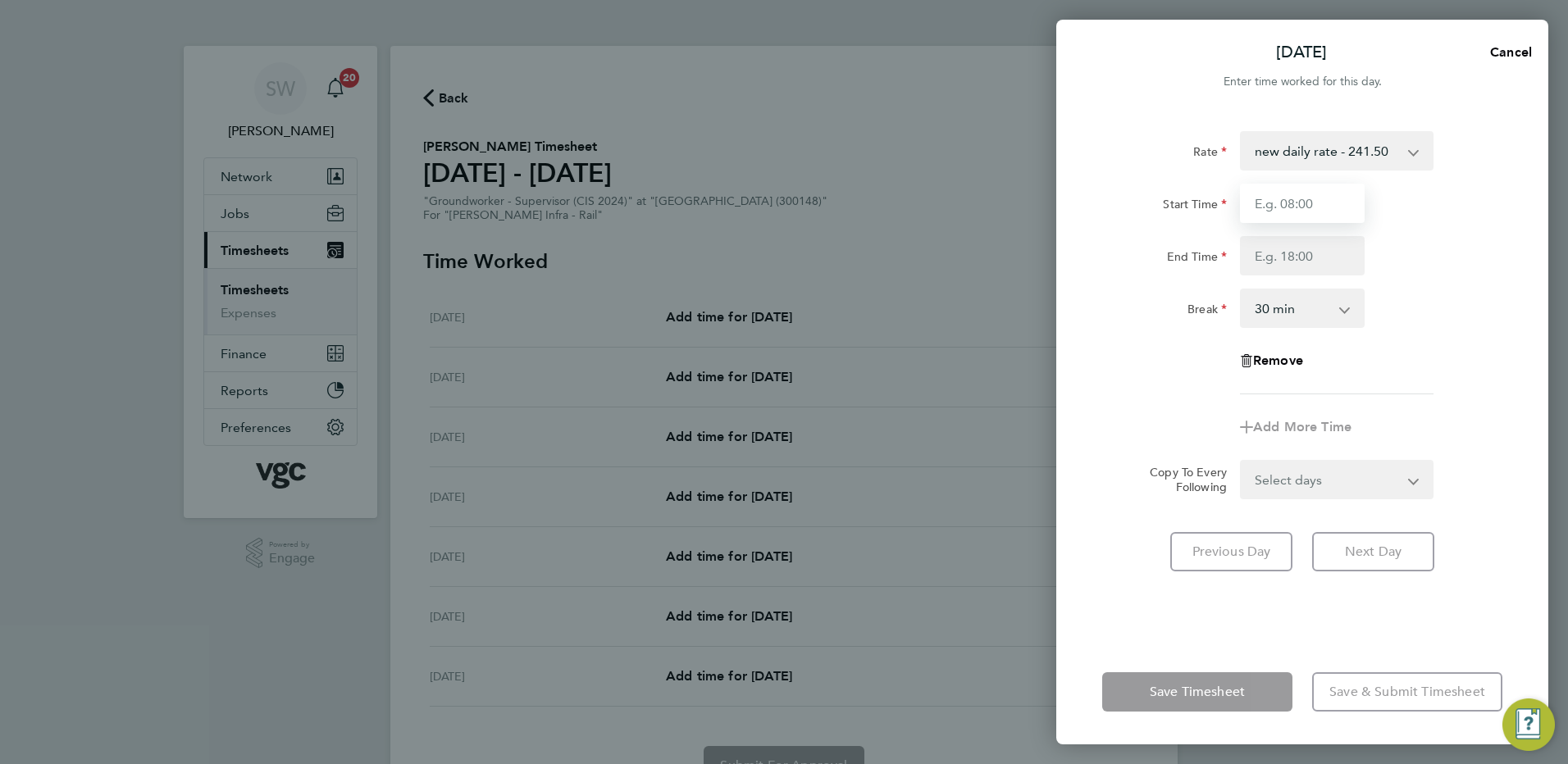
click at [1292, 207] on input "Start Time" at bounding box center [1302, 202] width 124 height 39
type input "07:00"
type input "08:30"
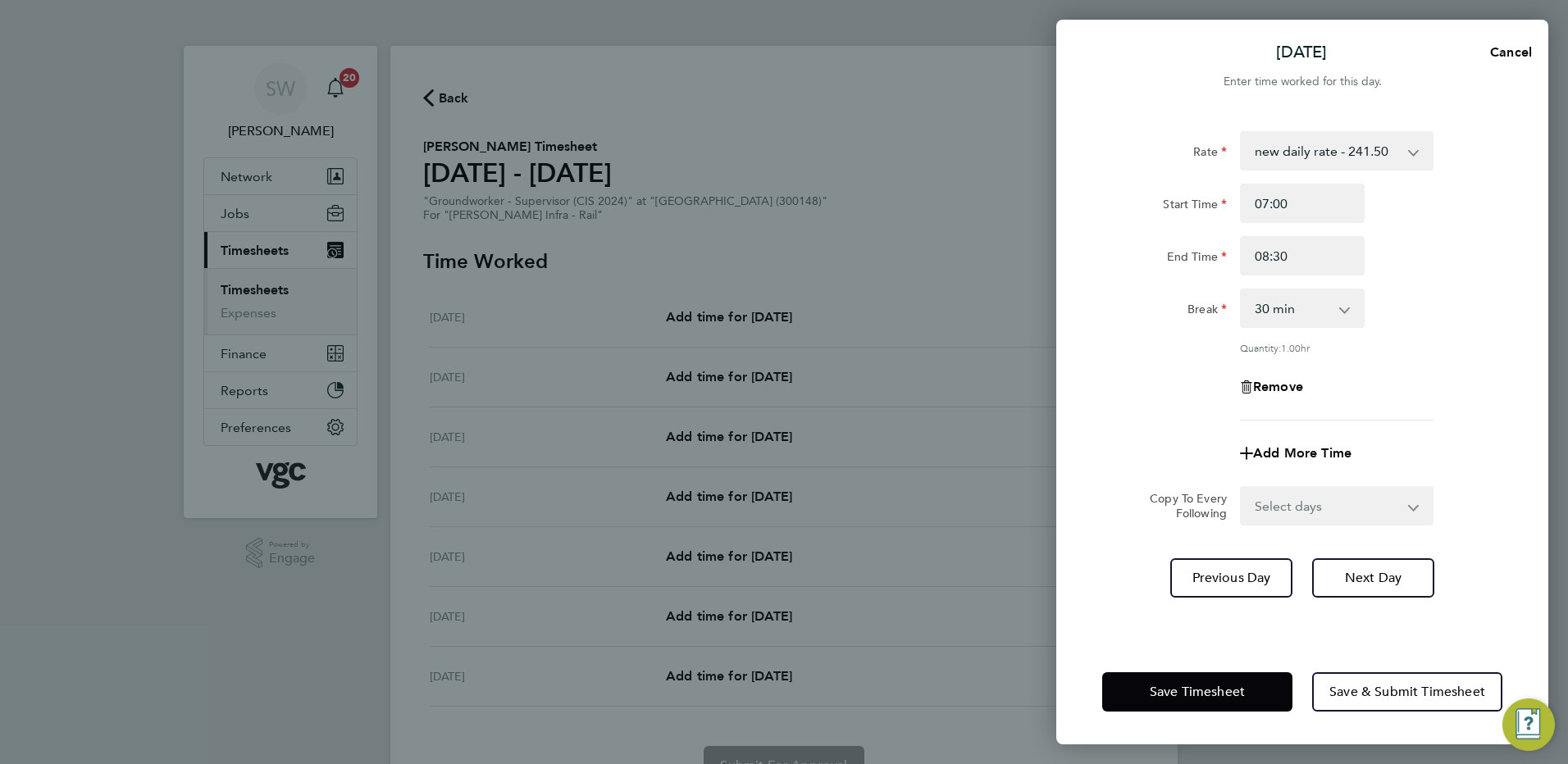
click at [1410, 503] on select "Select days Day [DATE] [DATE] [DATE]" at bounding box center [1327, 505] width 173 height 36
select select "WED"
click at [1241, 487] on select "Select days Day [DATE] [DATE] [DATE]" at bounding box center [1327, 505] width 173 height 36
select select "[DATE]"
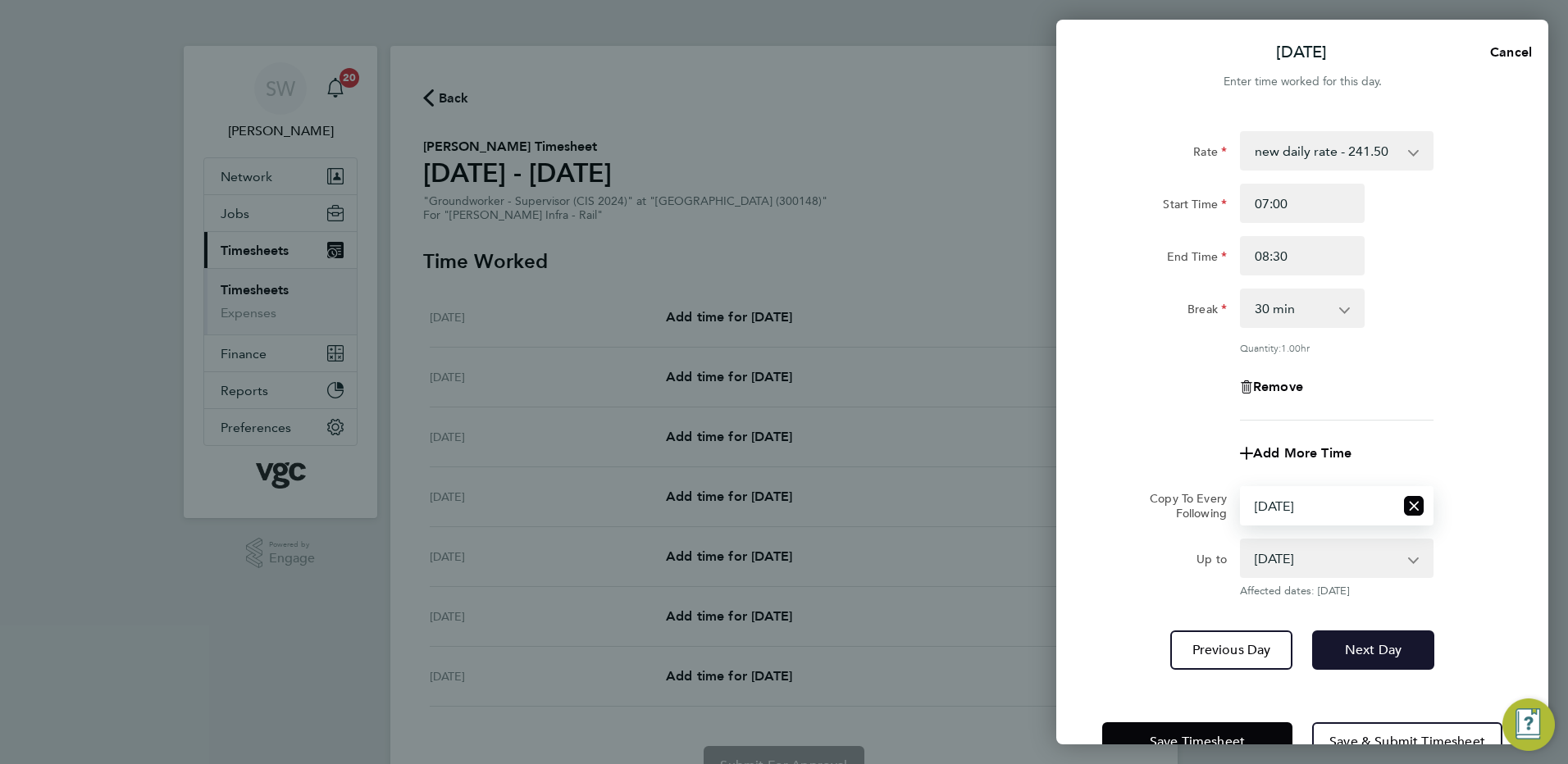
drag, startPoint x: 1364, startPoint y: 657, endPoint x: 1363, endPoint y: 634, distance: 23.0
click at [1364, 656] on button "Next Day" at bounding box center [1373, 650] width 123 height 39
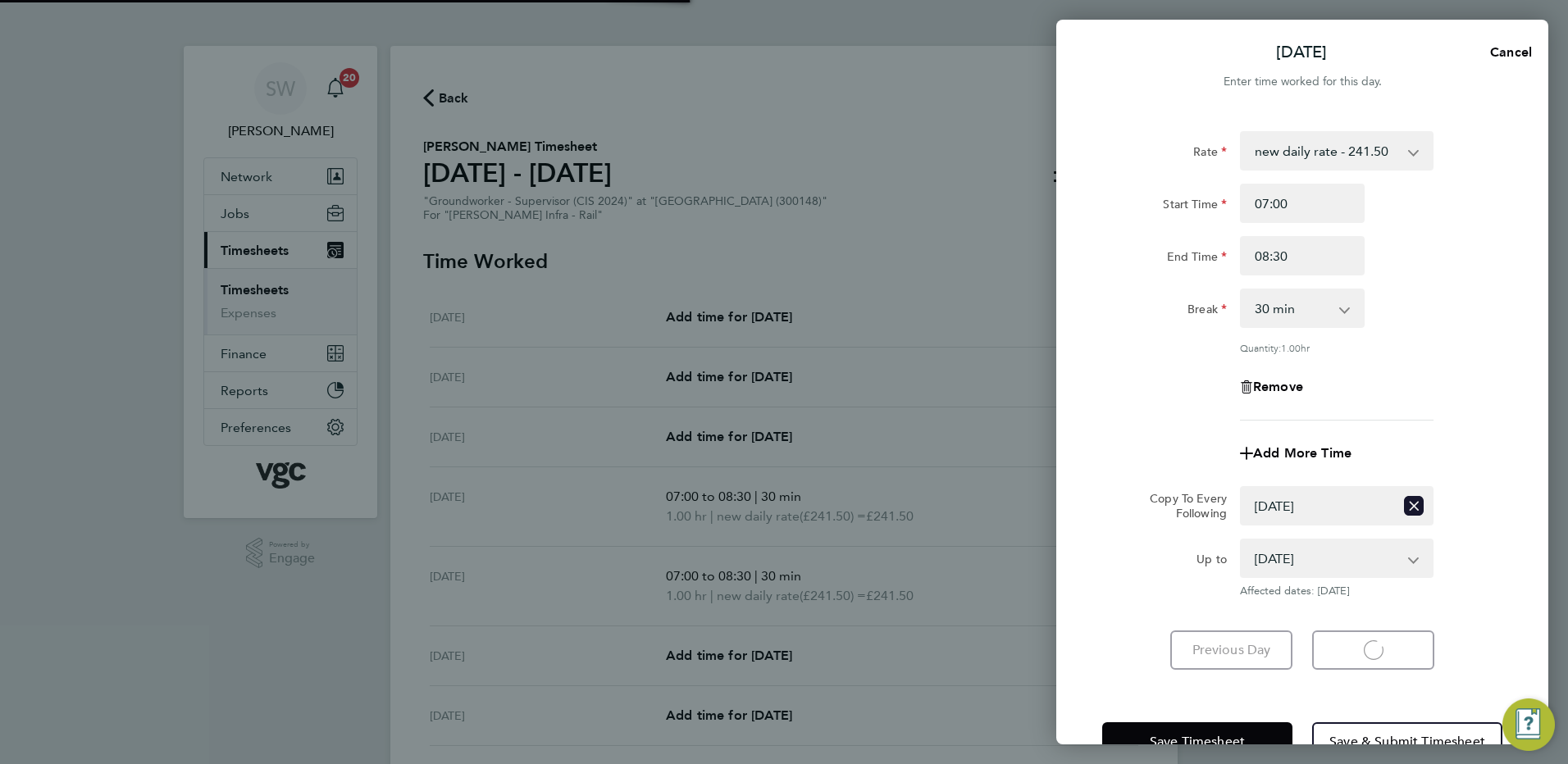
select select "30"
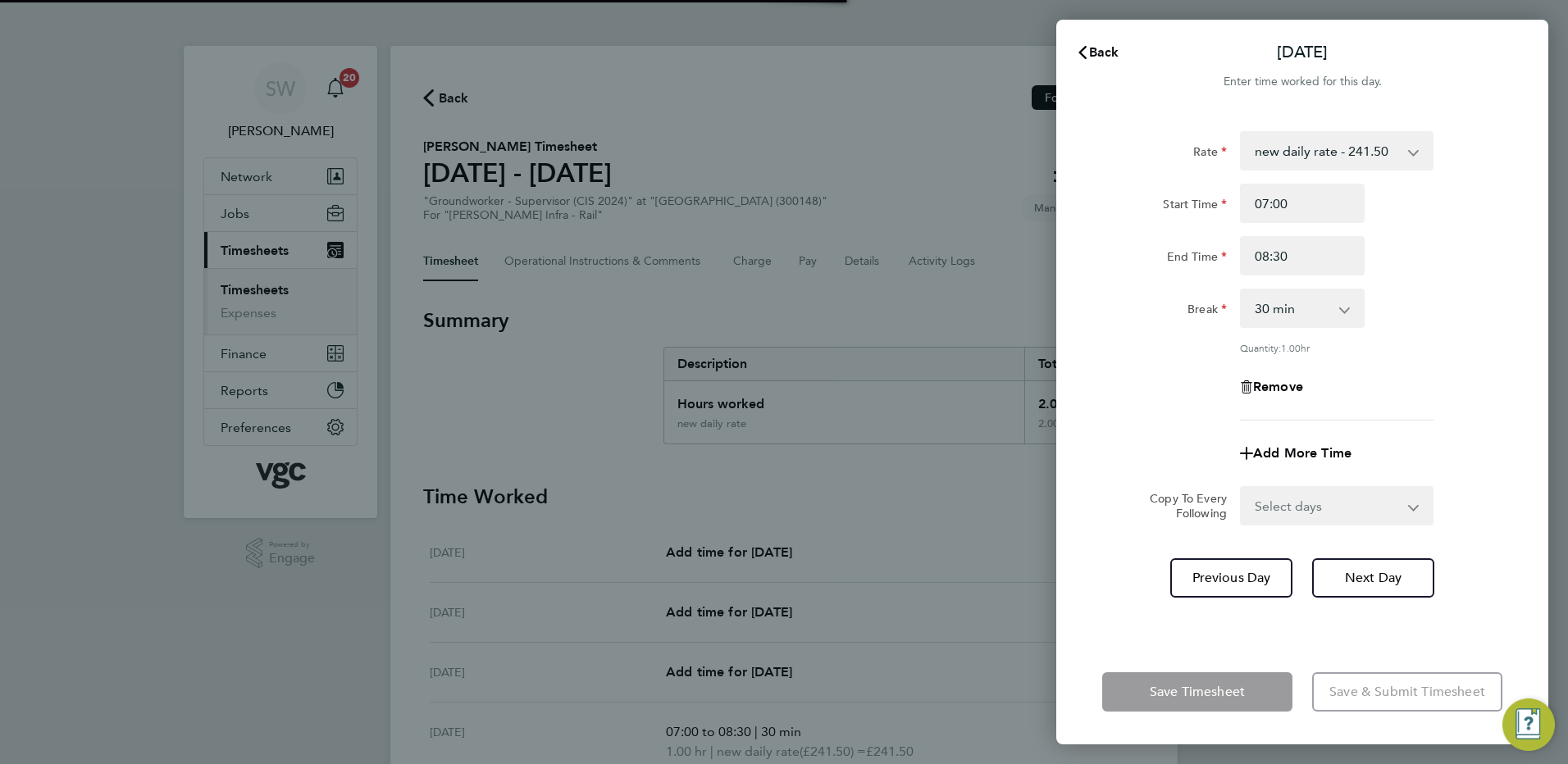
click at [1408, 503] on select "Select days Day [DATE] [DATE]" at bounding box center [1327, 505] width 173 height 36
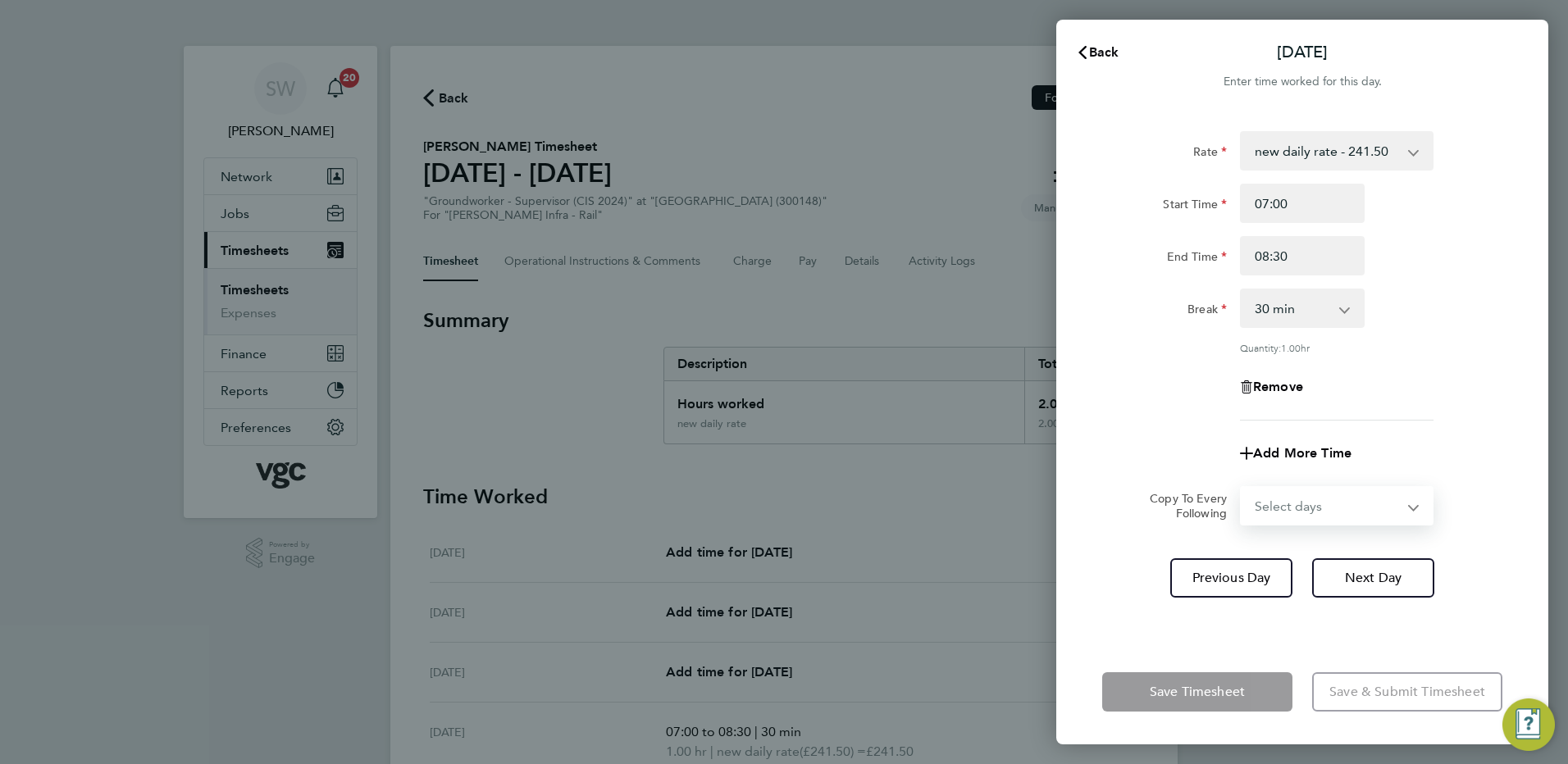
select select "THU"
click at [1241, 487] on select "Select days Day [DATE] [DATE]" at bounding box center [1327, 505] width 173 height 36
select select "[DATE]"
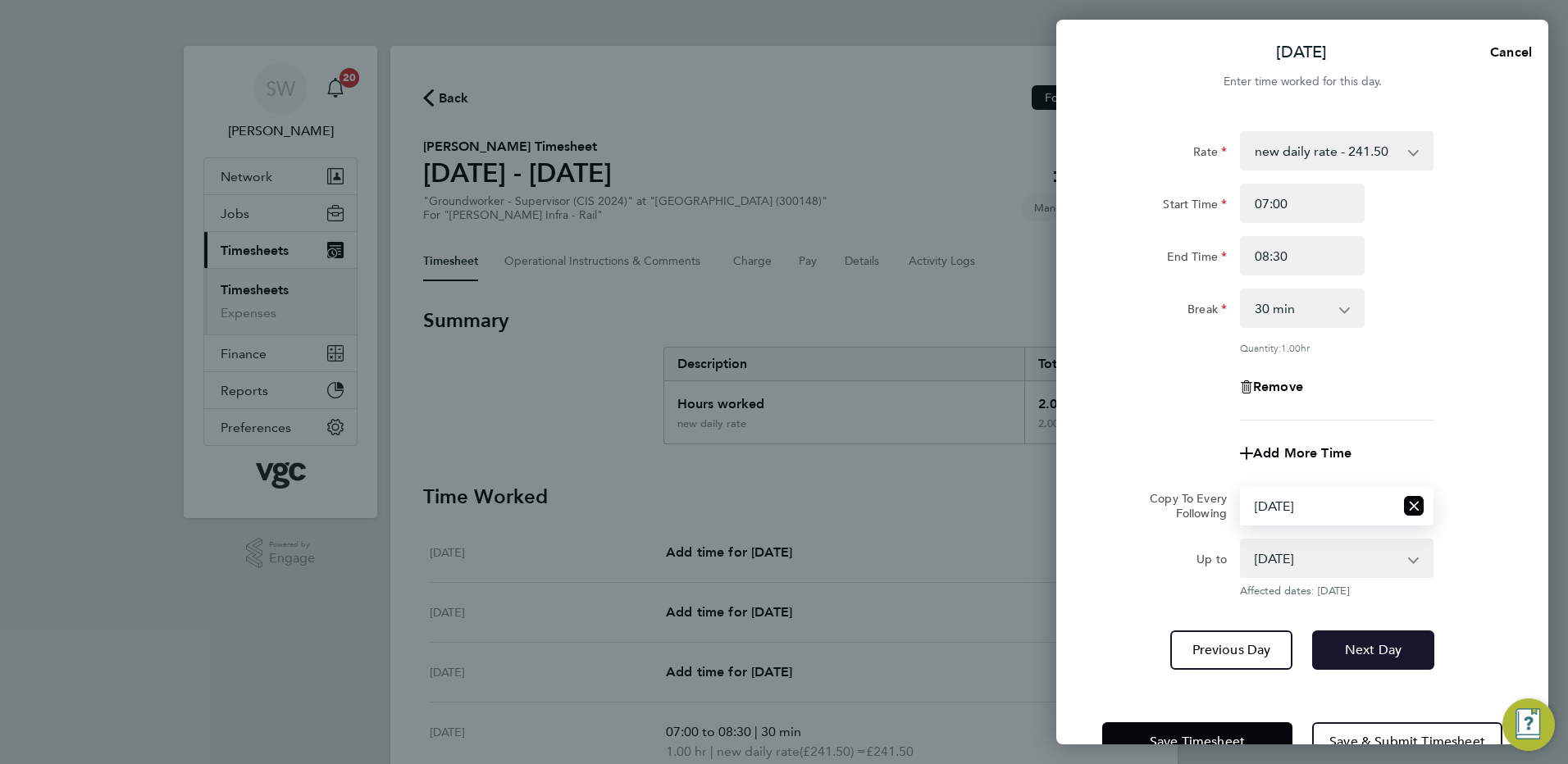
click at [1365, 639] on button "Next Day" at bounding box center [1373, 650] width 123 height 39
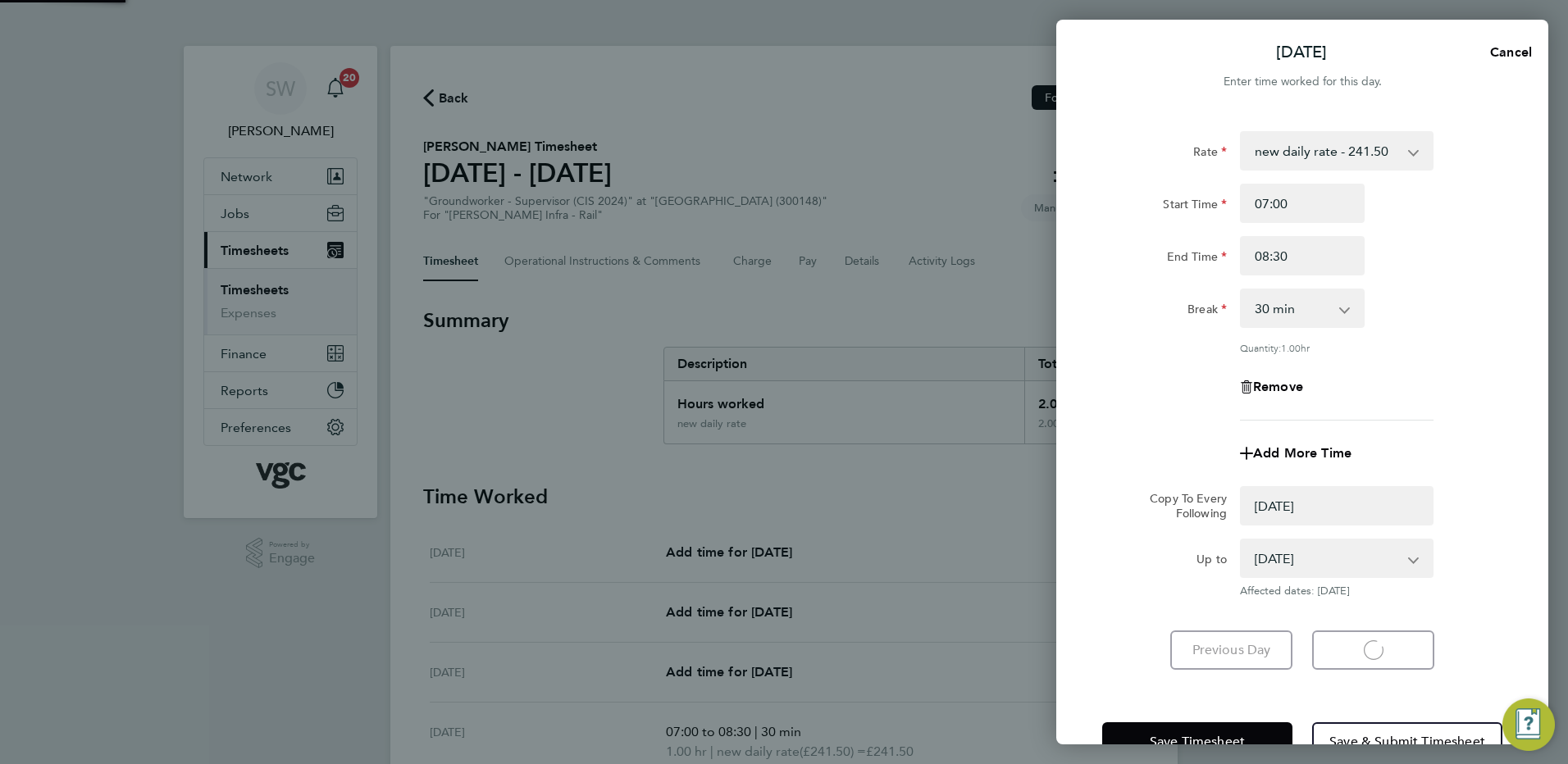
select select "0: null"
select select "30"
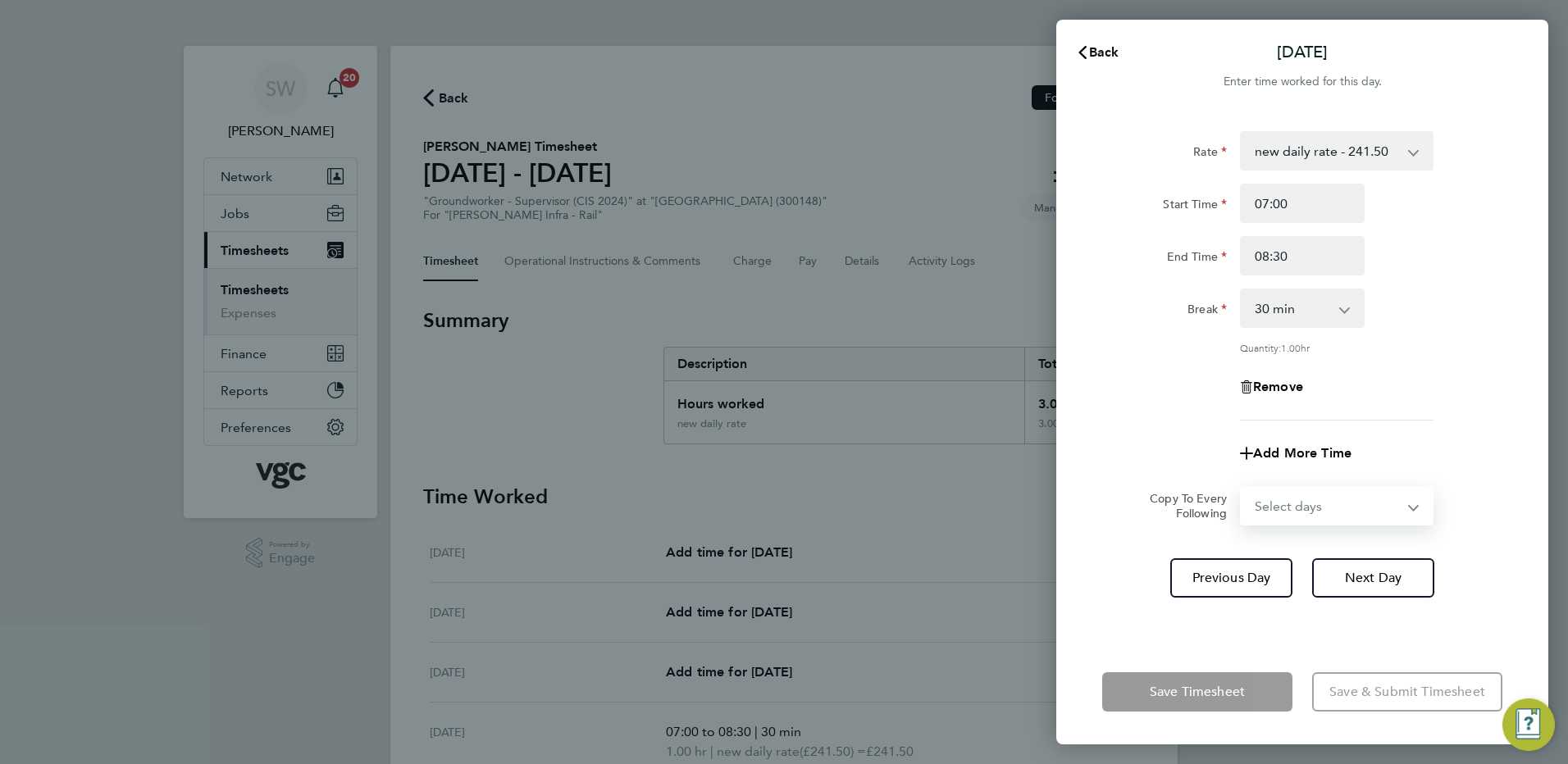
click at [1408, 503] on select "Select days [DATE]" at bounding box center [1327, 505] width 173 height 36
select select "FRI"
click at [1241, 487] on select "Select days [DATE]" at bounding box center [1327, 505] width 173 height 36
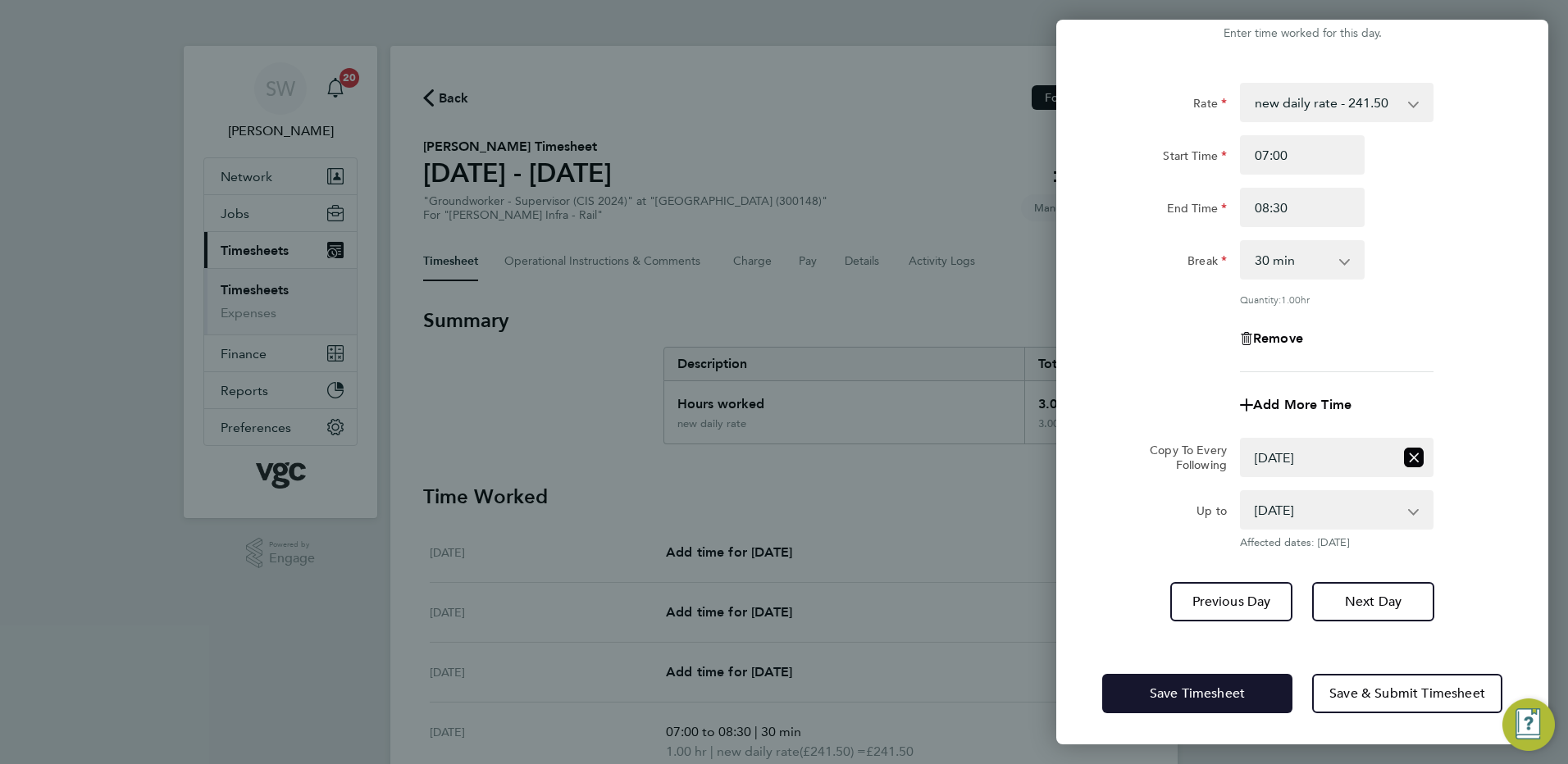
click at [1137, 680] on button "Save Timesheet" at bounding box center [1198, 692] width 191 height 39
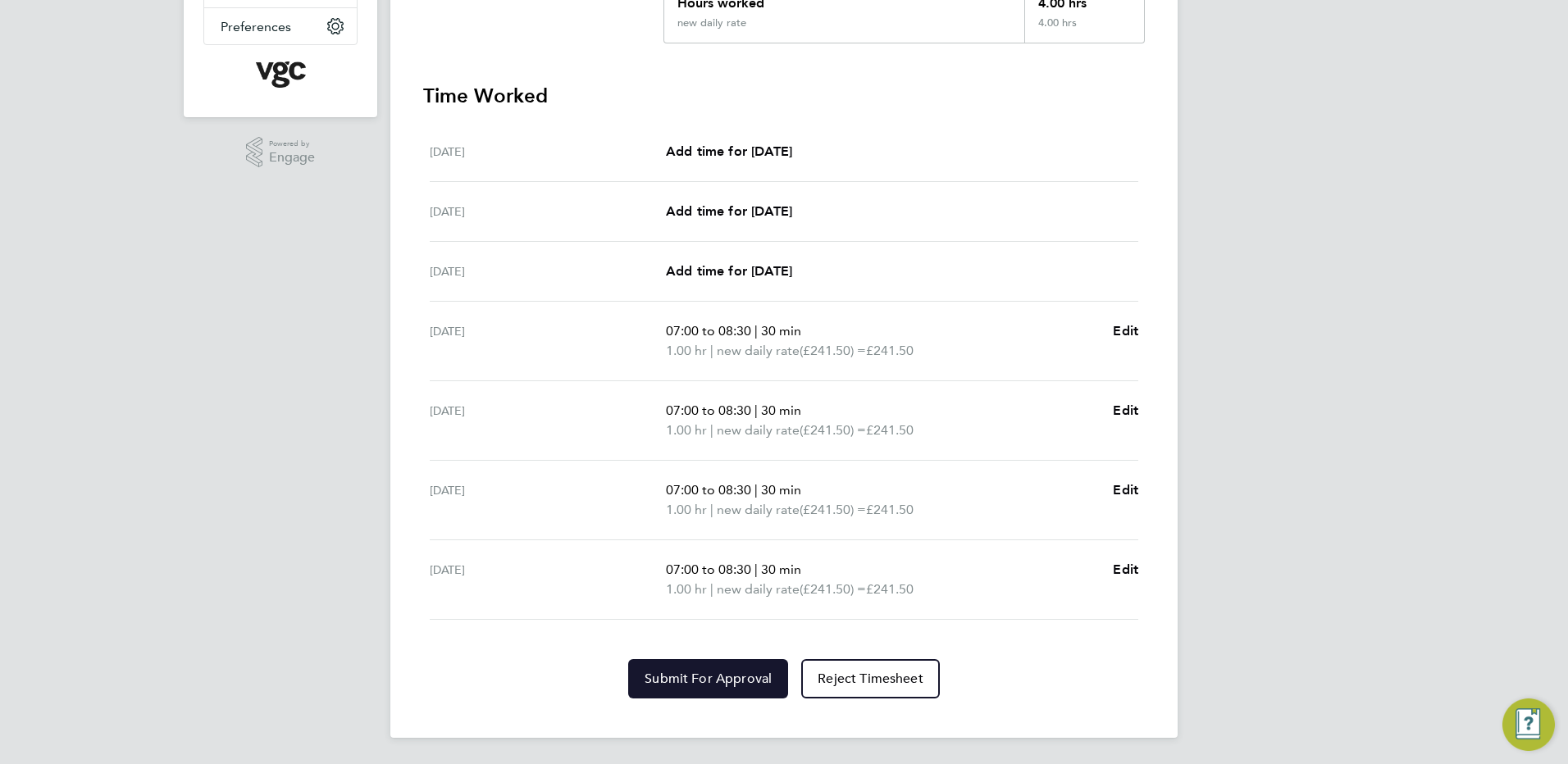
click at [703, 665] on button "Submit For Approval" at bounding box center [708, 678] width 160 height 39
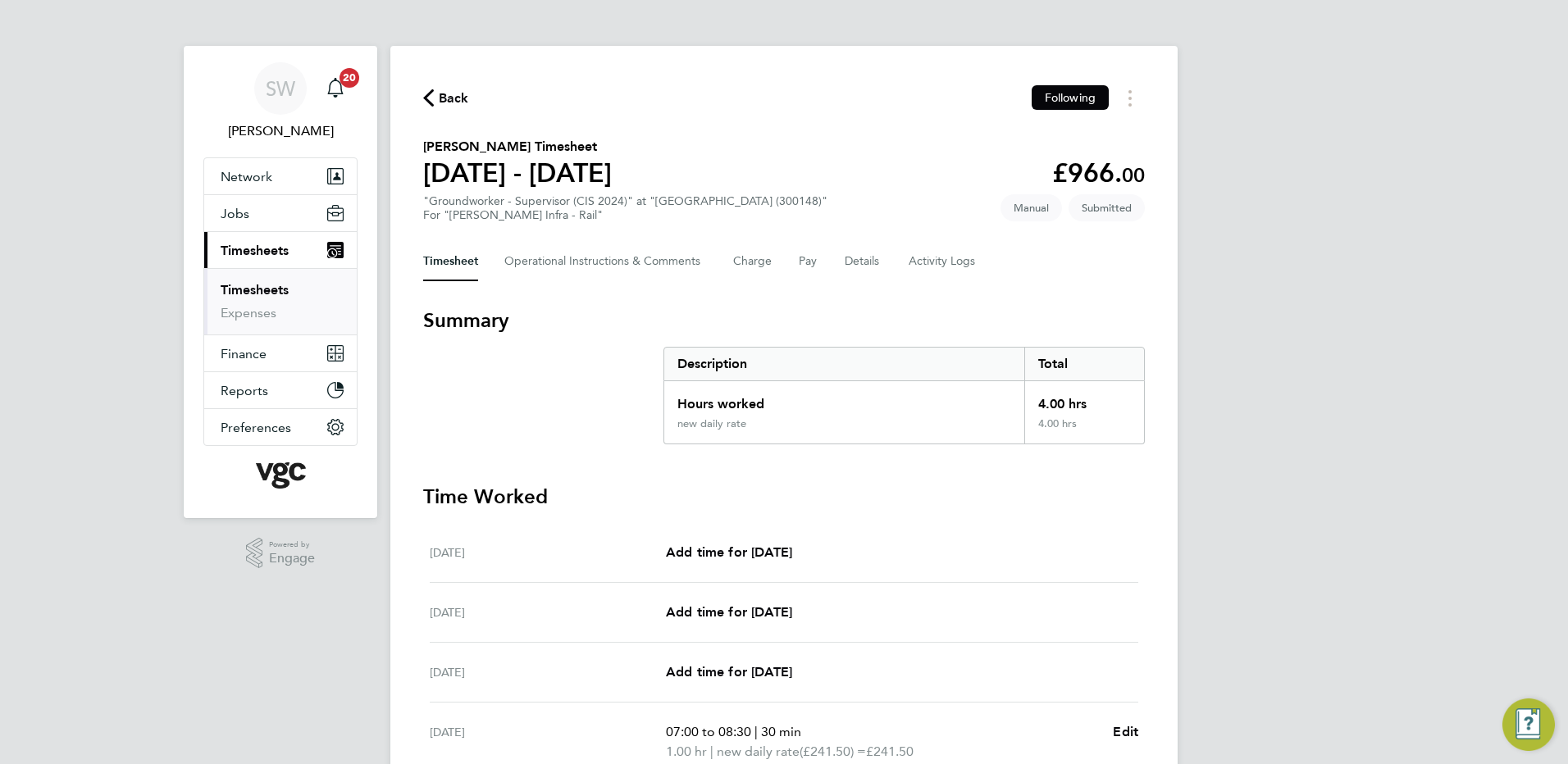
click at [253, 283] on link "Timesheets" at bounding box center [254, 289] width 68 height 15
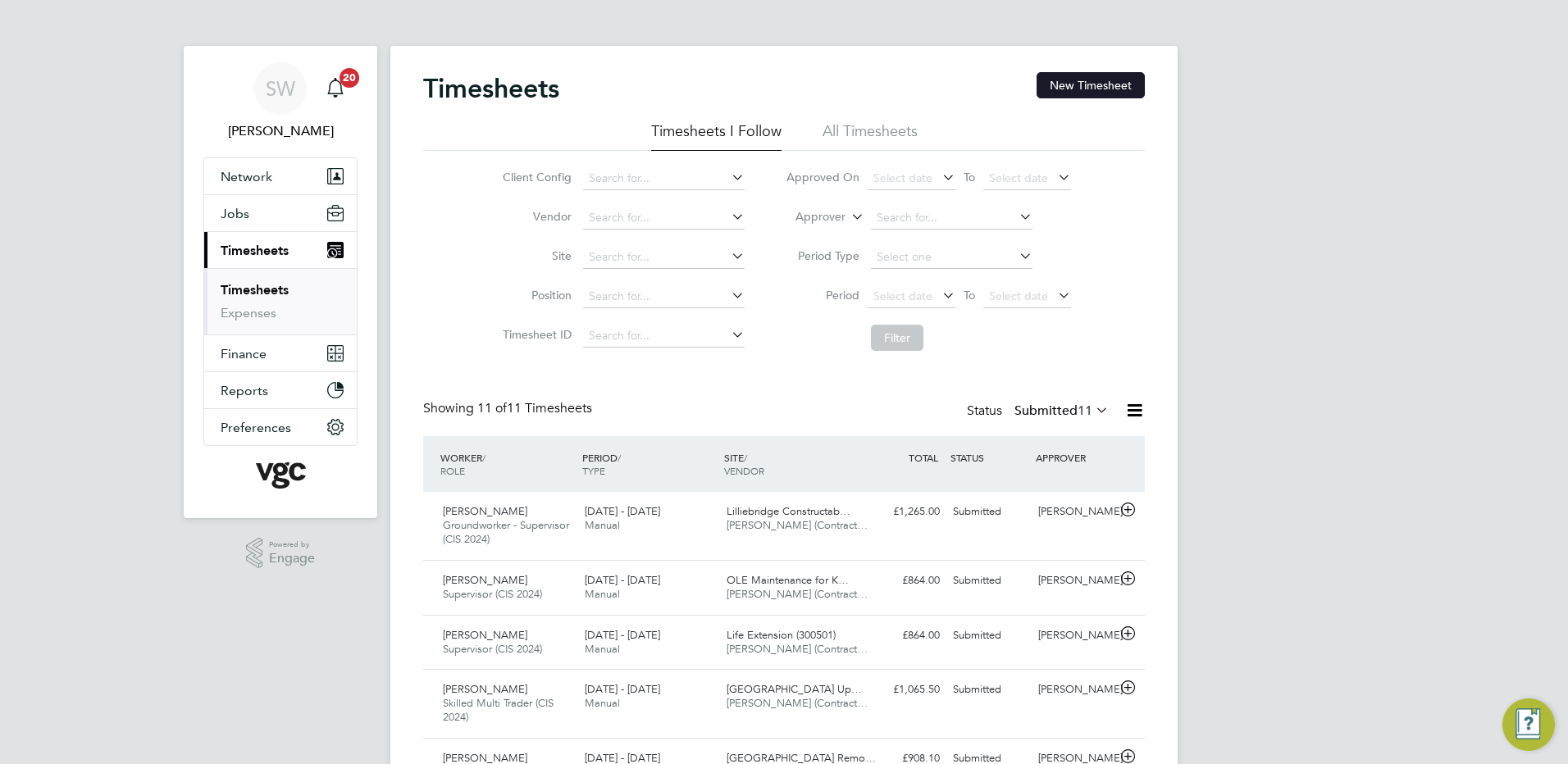
drag, startPoint x: 1072, startPoint y: 80, endPoint x: 1045, endPoint y: 84, distance: 27.3
click at [1069, 79] on button "New Timesheet" at bounding box center [1090, 84] width 108 height 26
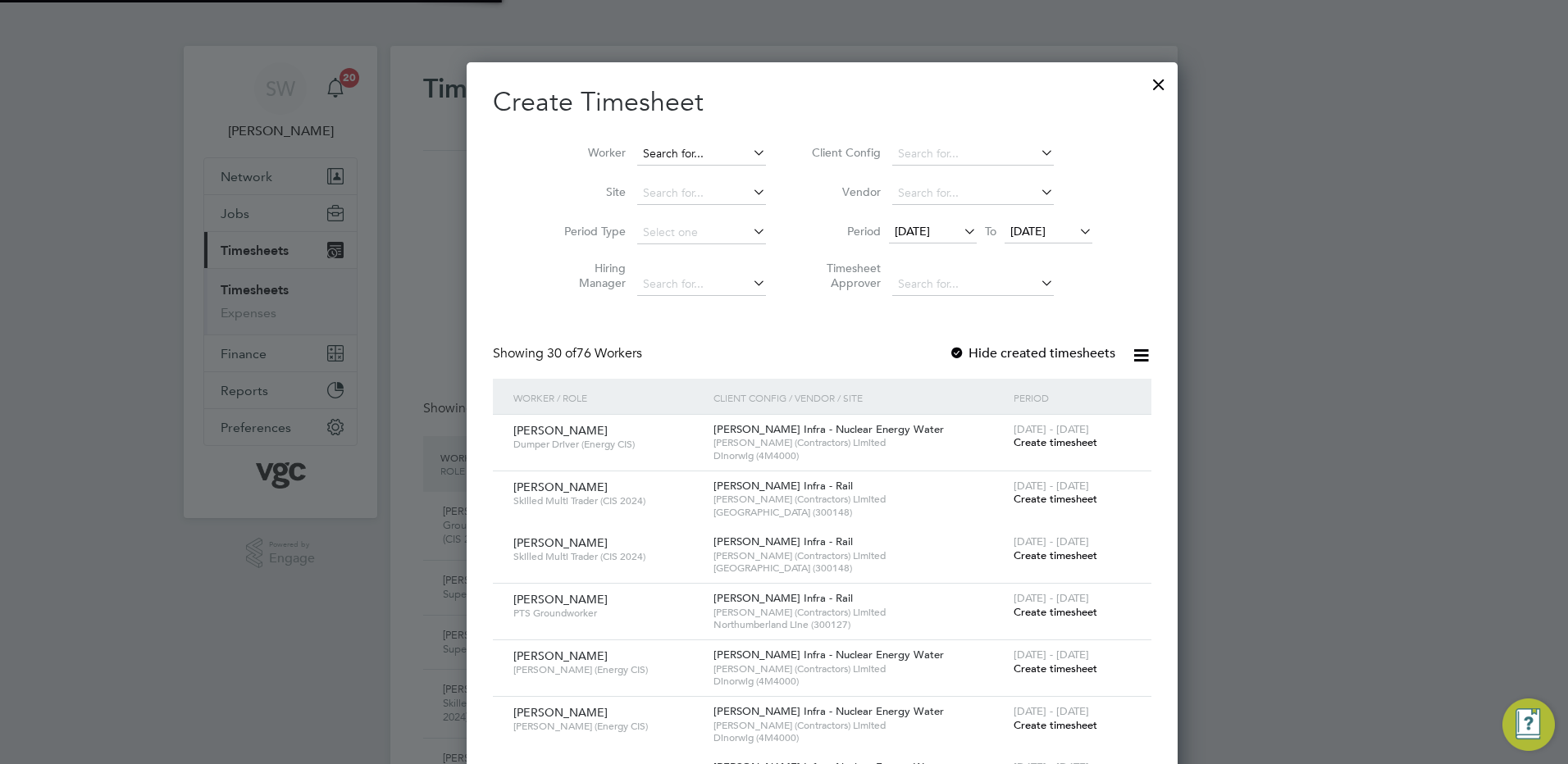
click at [637, 145] on input at bounding box center [702, 153] width 129 height 23
click at [645, 176] on li "[PERSON_NAME]" at bounding box center [668, 176] width 142 height 22
type input "[PERSON_NAME]"
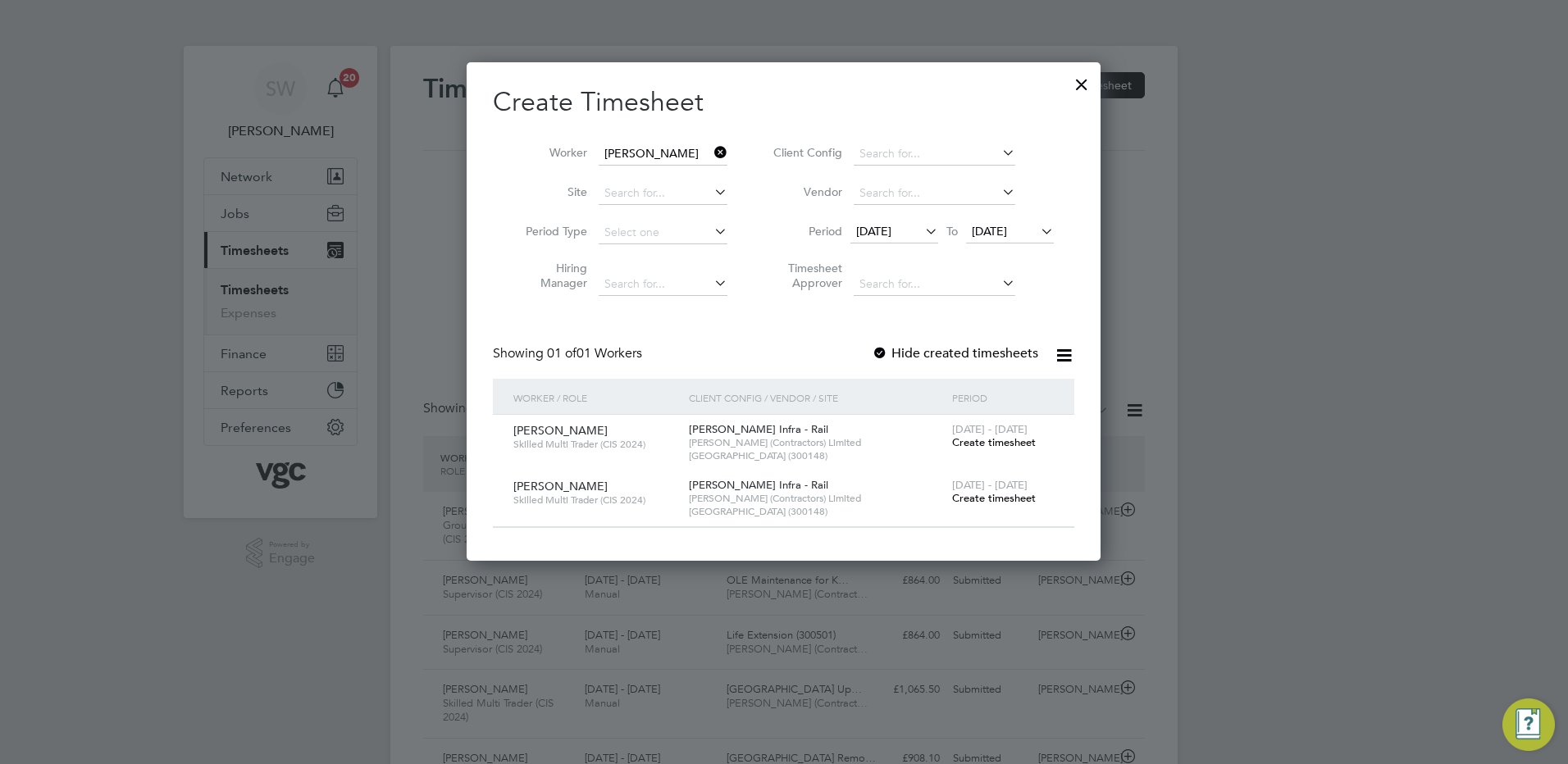
click at [989, 495] on span "Create timesheet" at bounding box center [994, 497] width 84 height 14
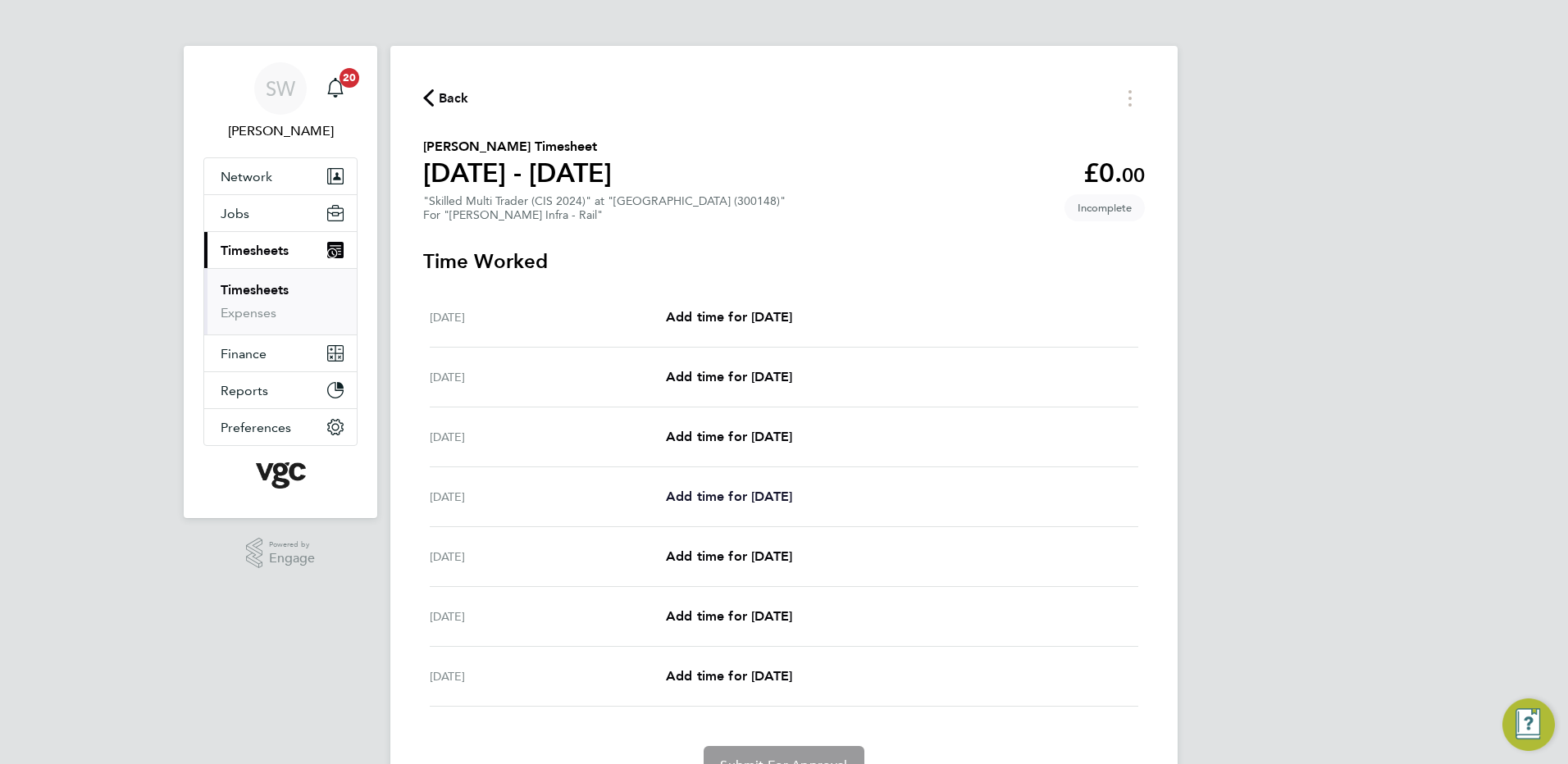
click at [719, 502] on span "Add time for [DATE]" at bounding box center [728, 495] width 126 height 15
select select "30"
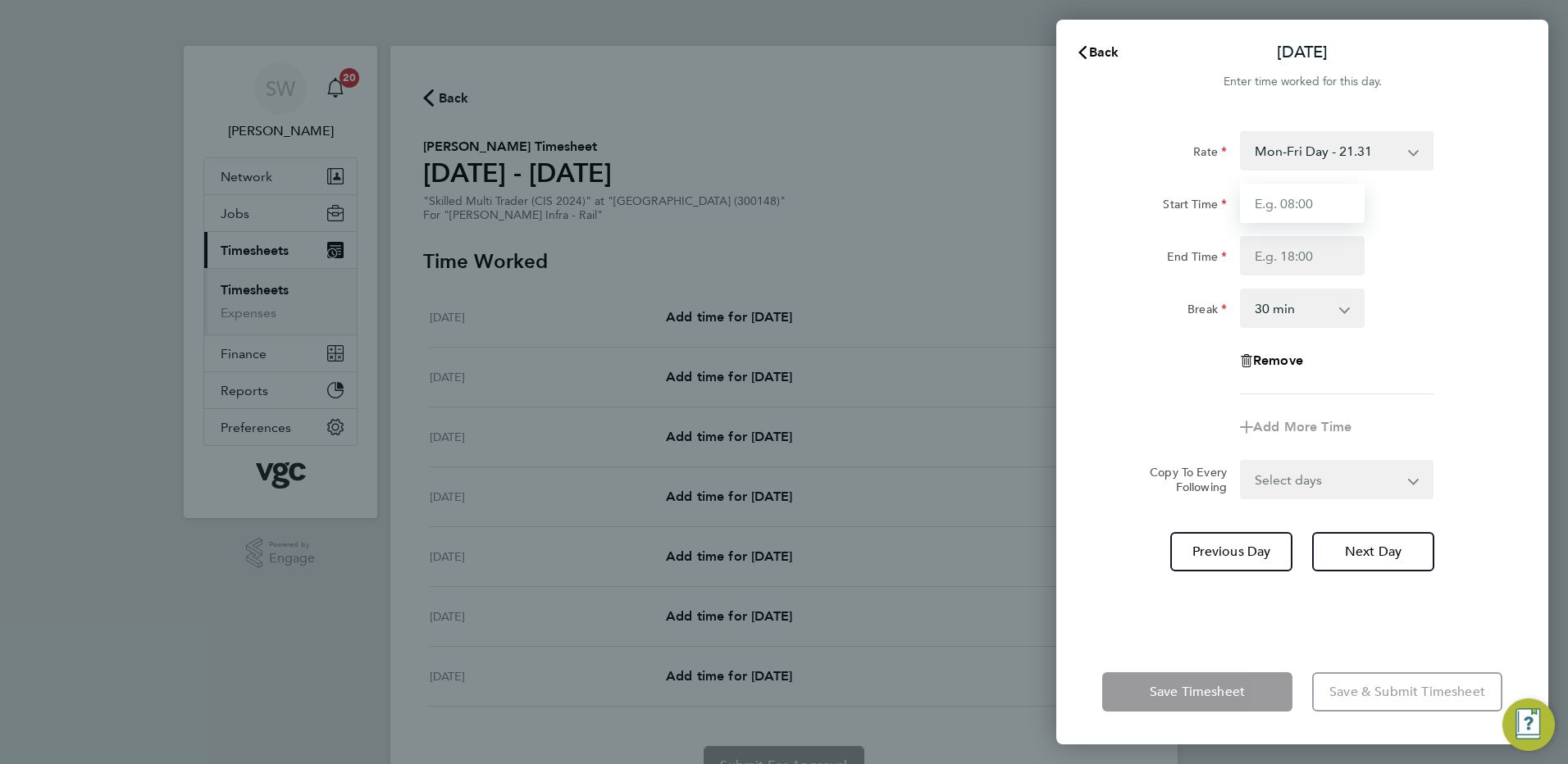
click at [1284, 201] on input "Start Time" at bounding box center [1302, 202] width 124 height 39
type input "07:00"
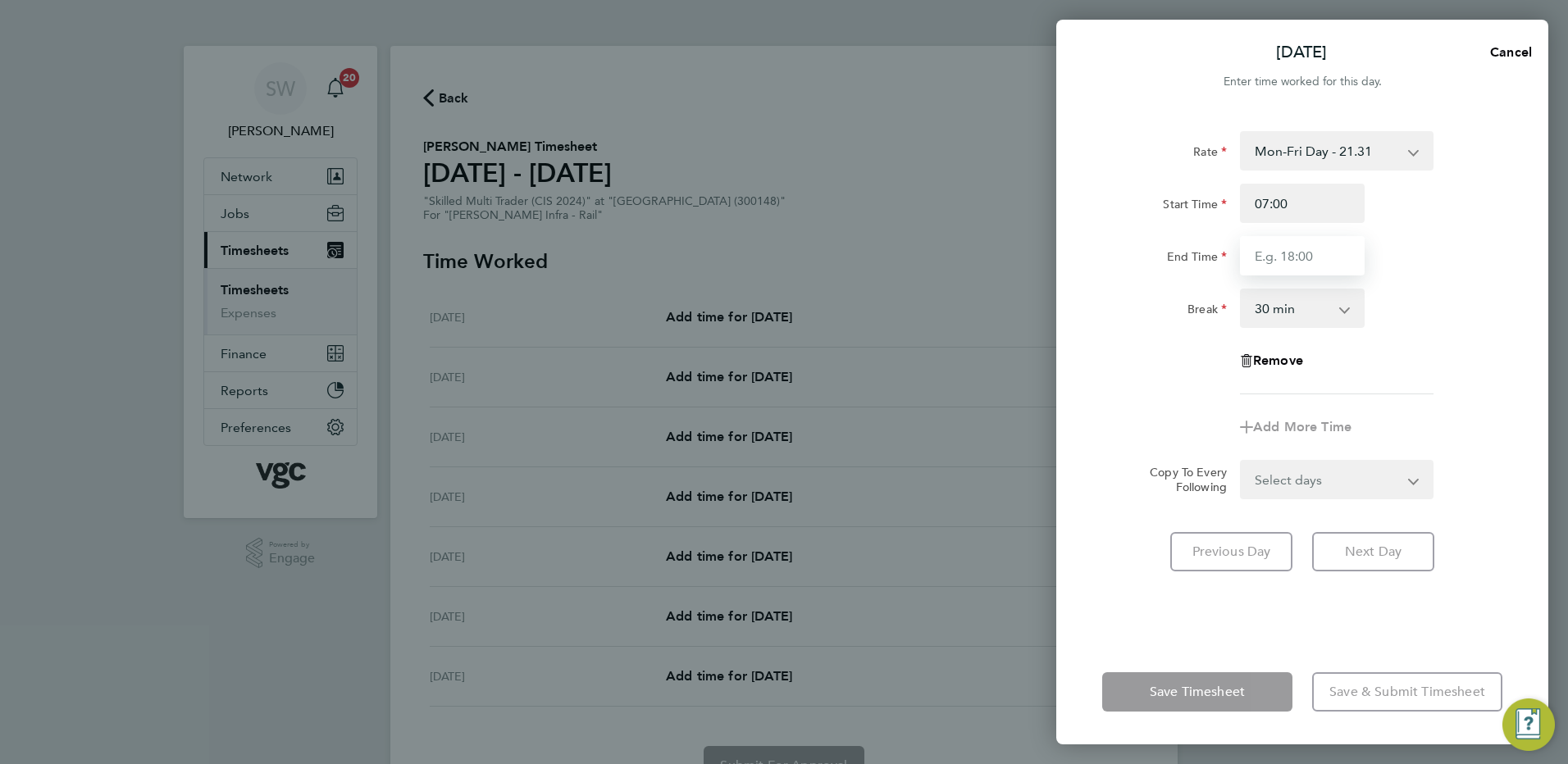
click at [1260, 255] on input "End Time" at bounding box center [1302, 255] width 124 height 39
type input "17:30"
click at [1408, 481] on form "Rate Mon-Fri Day - 21.31 Mon-Thurs Nights - 24.51 Xmas / [GEOGRAPHIC_DATA] - 42…" at bounding box center [1302, 316] width 400 height 368
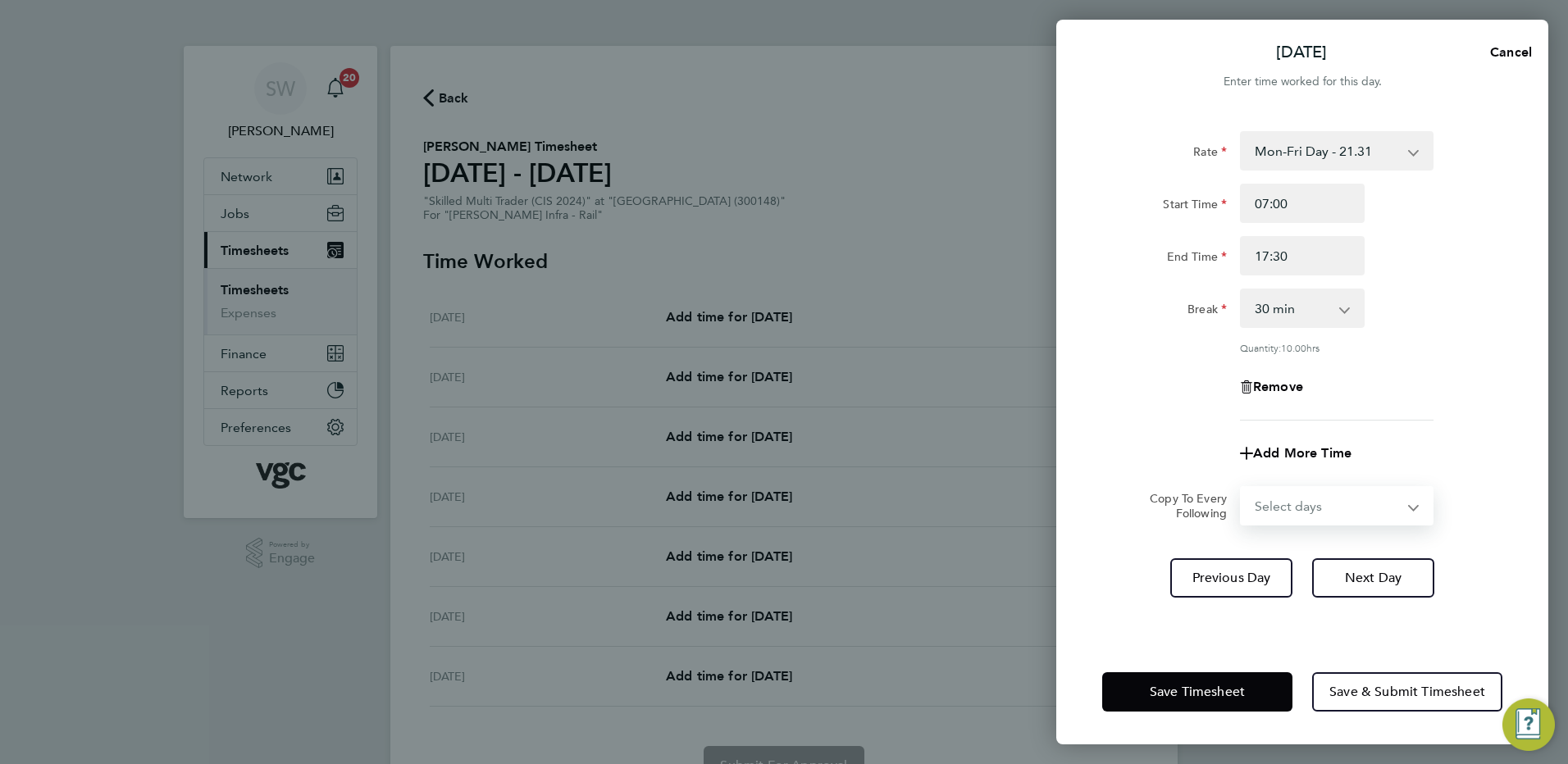
select select "WED"
click at [1241, 487] on select "Select days Day [DATE] [DATE] [DATE]" at bounding box center [1327, 505] width 173 height 36
select select "[DATE]"
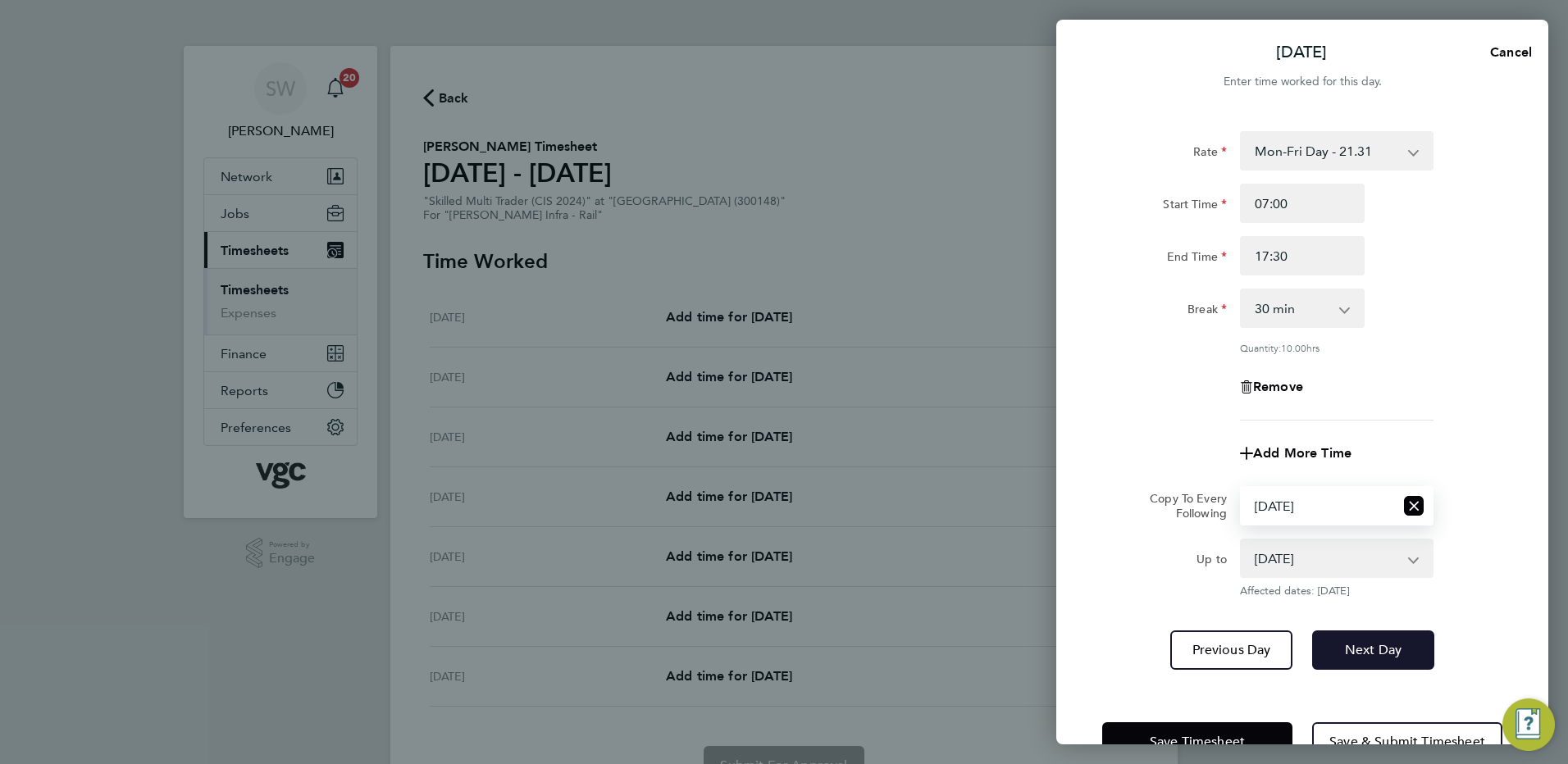
drag, startPoint x: 1354, startPoint y: 648, endPoint x: 1358, endPoint y: 641, distance: 8.1
click at [1354, 647] on span "Next Day" at bounding box center [1373, 650] width 56 height 16
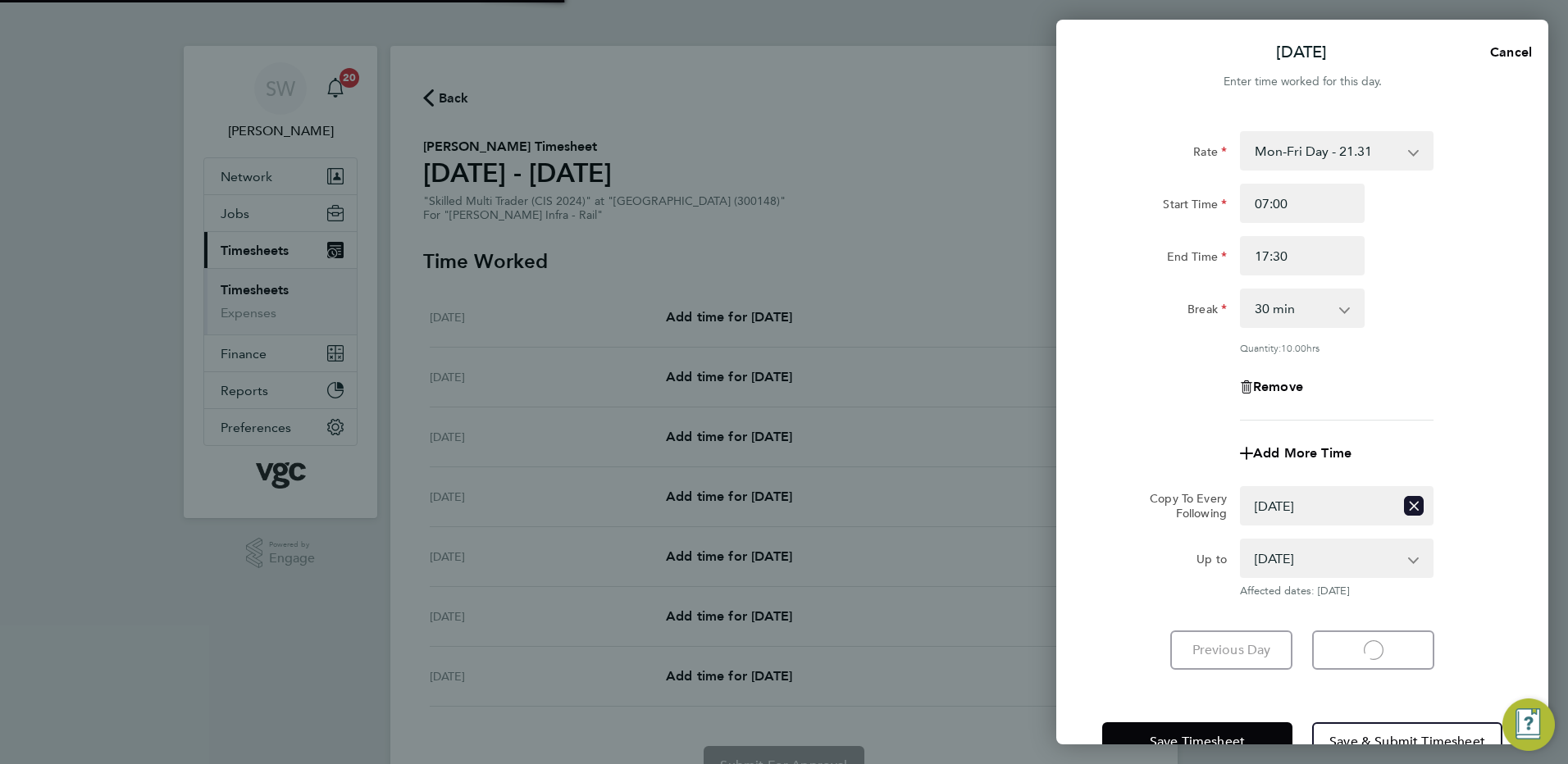
select select "30"
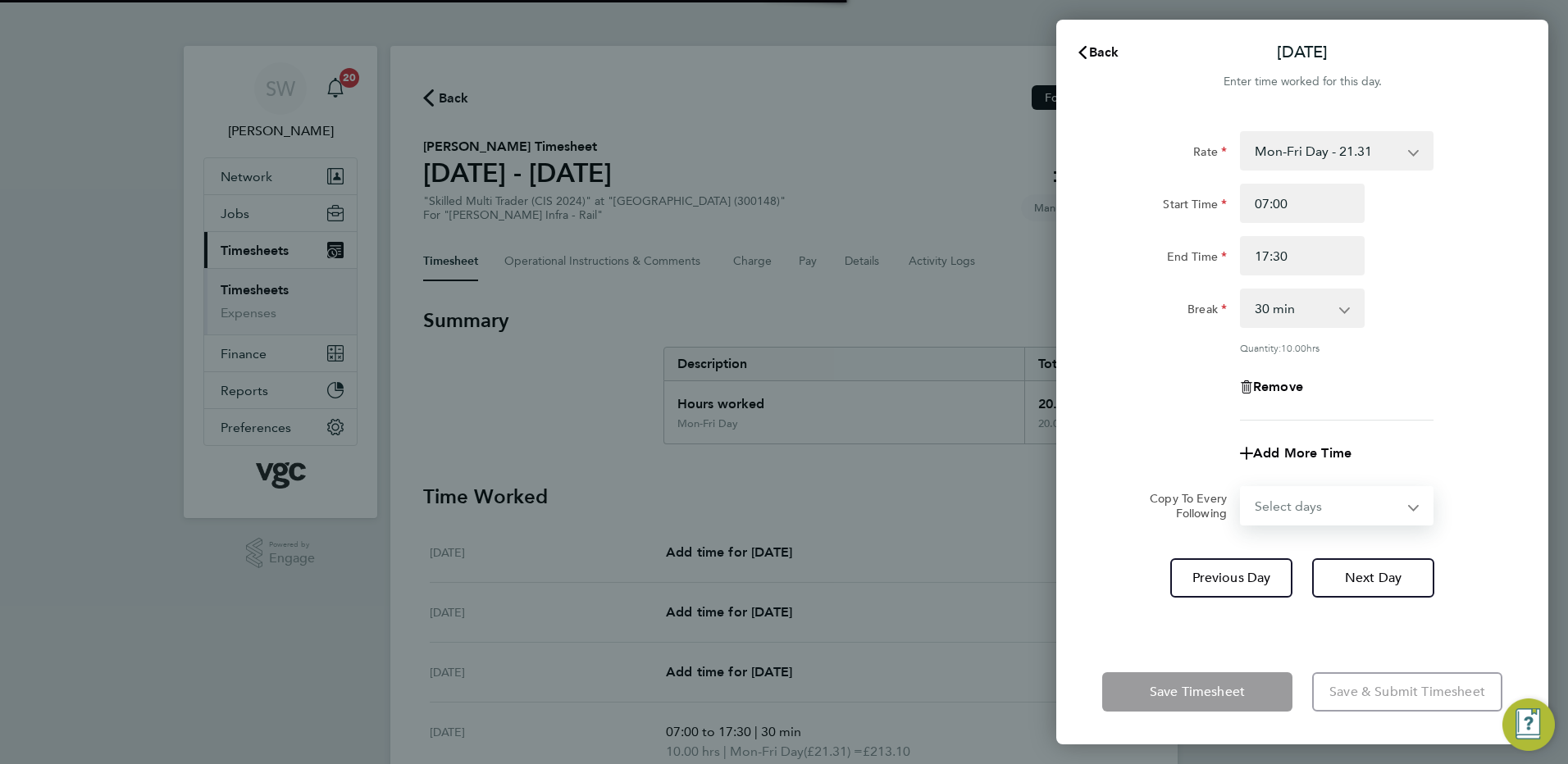
click at [1410, 503] on select "Select days Day [DATE] [DATE]" at bounding box center [1327, 505] width 173 height 36
select select "THU"
click at [1241, 487] on select "Select days Day [DATE] [DATE]" at bounding box center [1327, 505] width 173 height 36
select select "[DATE]"
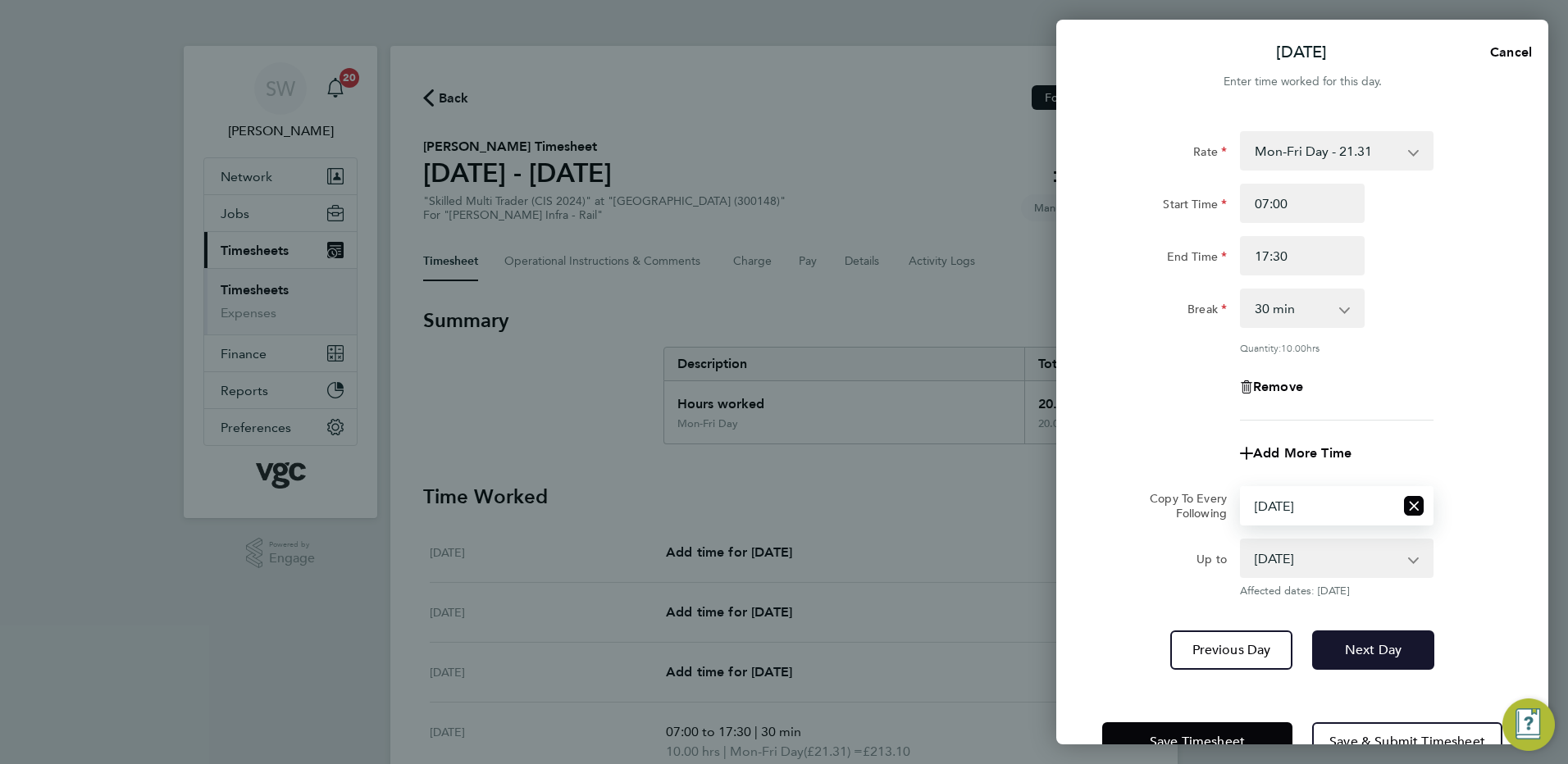
drag, startPoint x: 1344, startPoint y: 649, endPoint x: 1357, endPoint y: 618, distance: 33.6
click at [1343, 648] on button "Next Day" at bounding box center [1373, 650] width 123 height 39
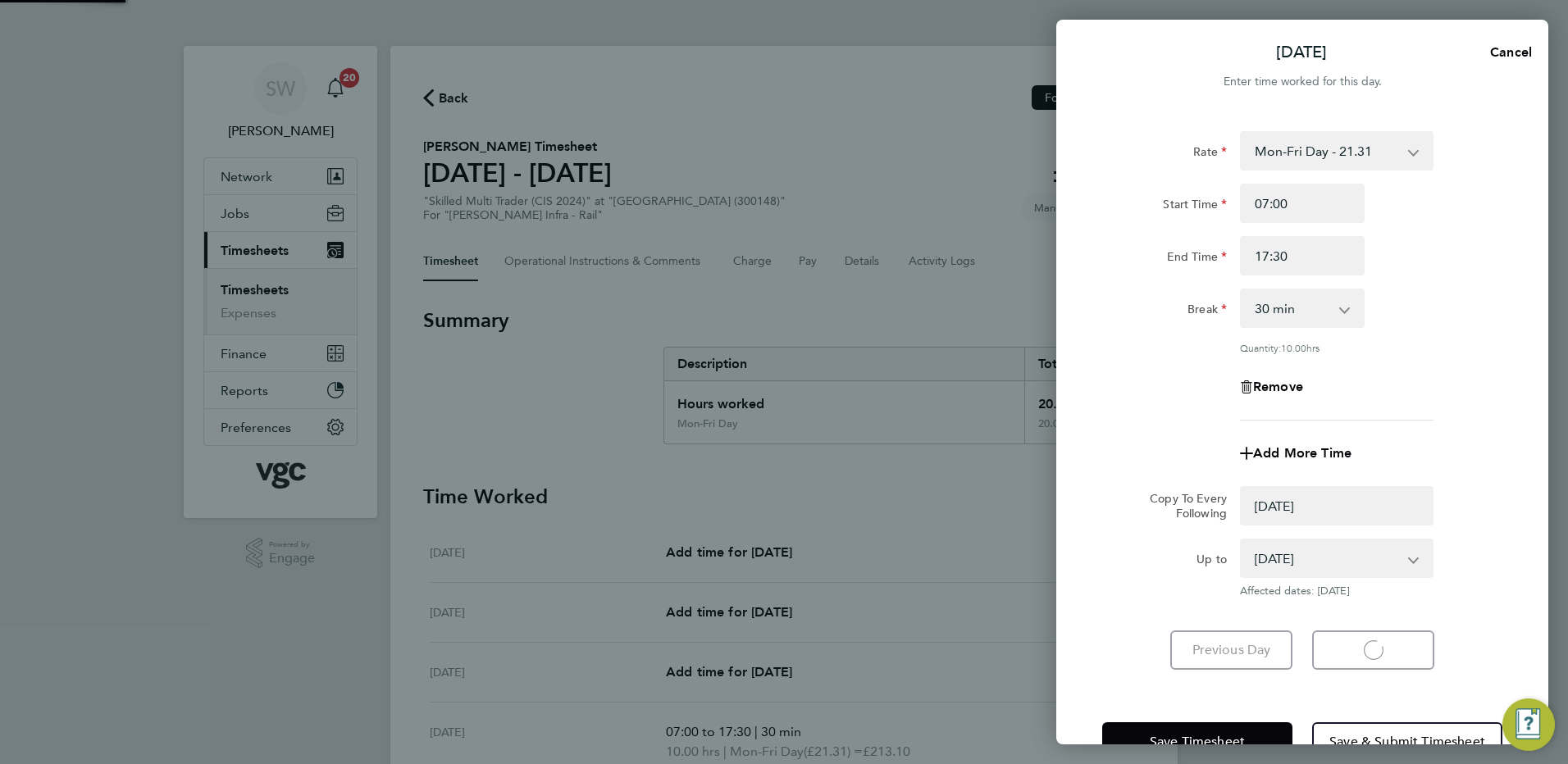
select select "0: null"
select select "30"
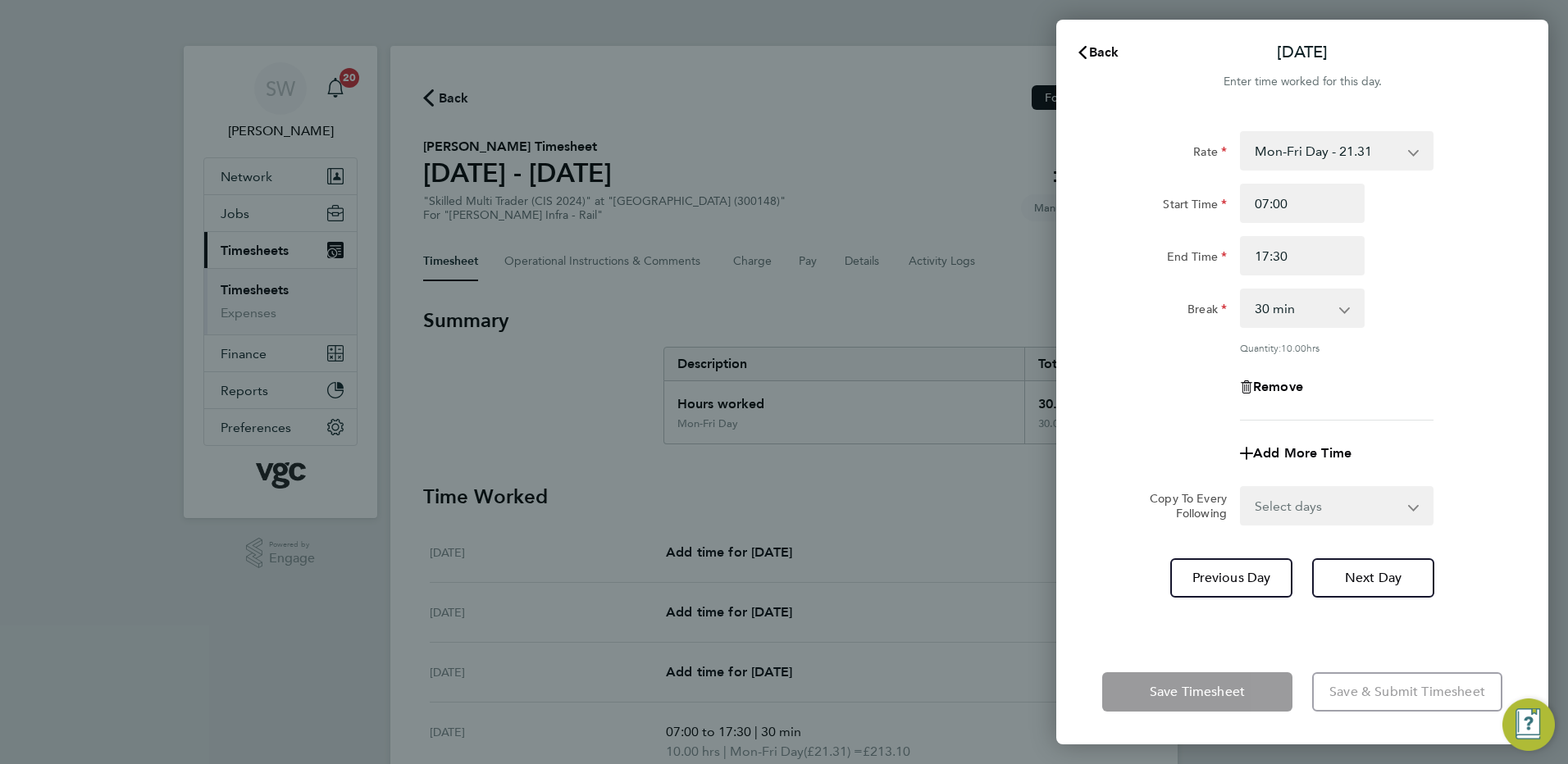
click at [1405, 504] on select "Select days [DATE]" at bounding box center [1327, 505] width 173 height 36
select select "FRI"
click at [1241, 487] on select "Select days [DATE]" at bounding box center [1327, 505] width 173 height 36
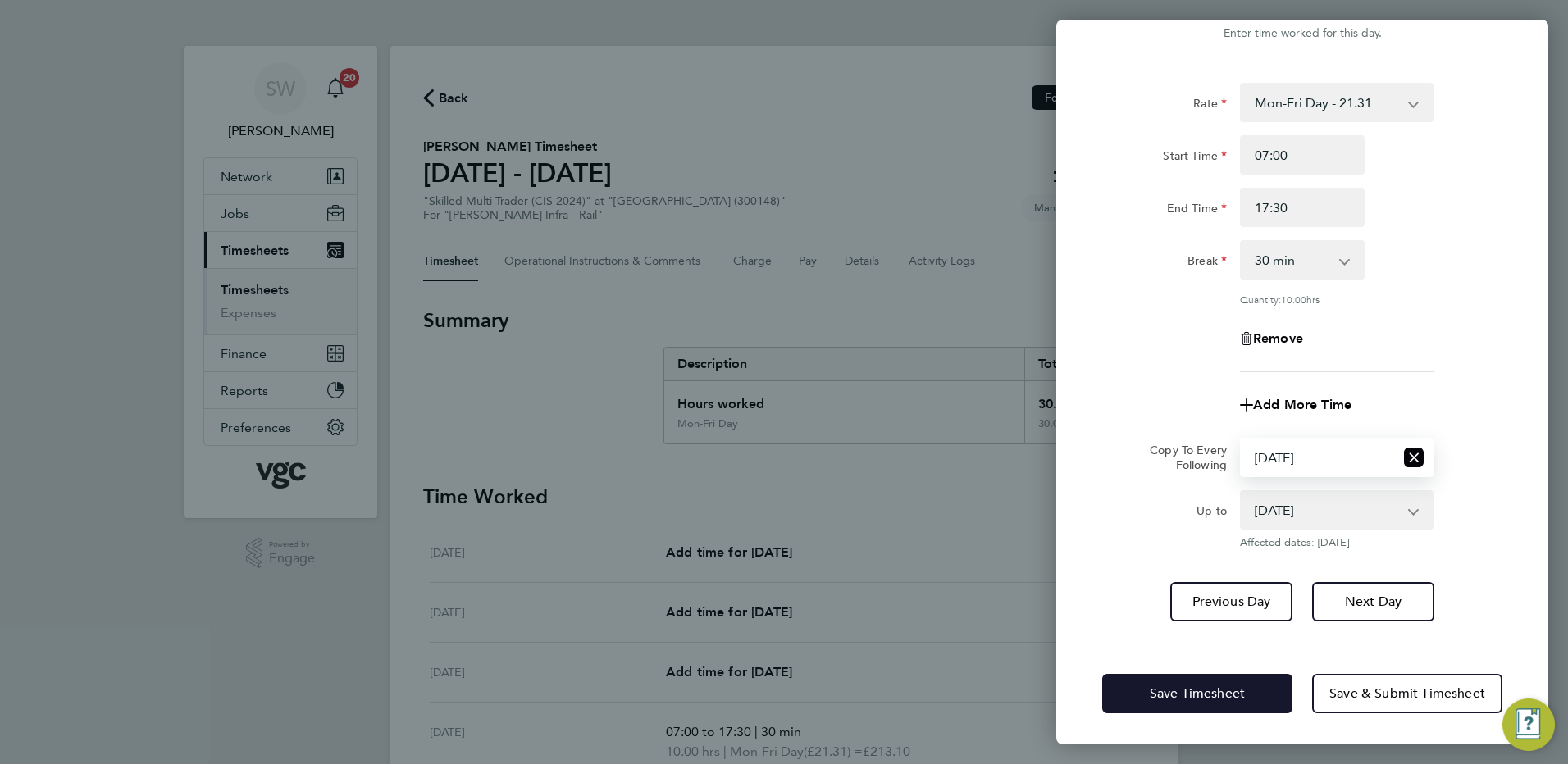
click at [1169, 685] on span "Save Timesheet" at bounding box center [1197, 693] width 95 height 16
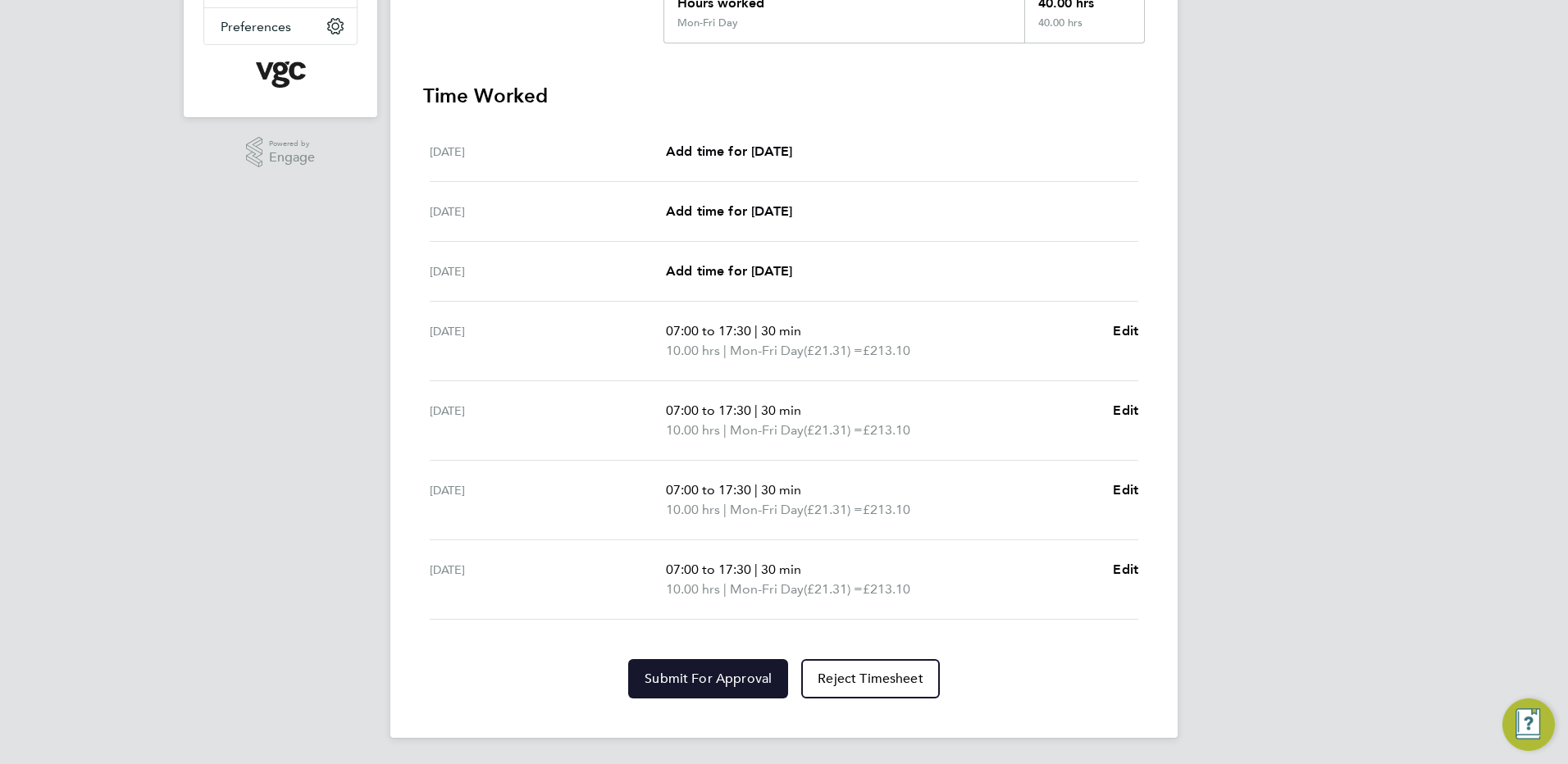
drag, startPoint x: 676, startPoint y: 672, endPoint x: 725, endPoint y: 641, distance: 58.0
click at [676, 671] on span "Submit For Approval" at bounding box center [708, 679] width 127 height 16
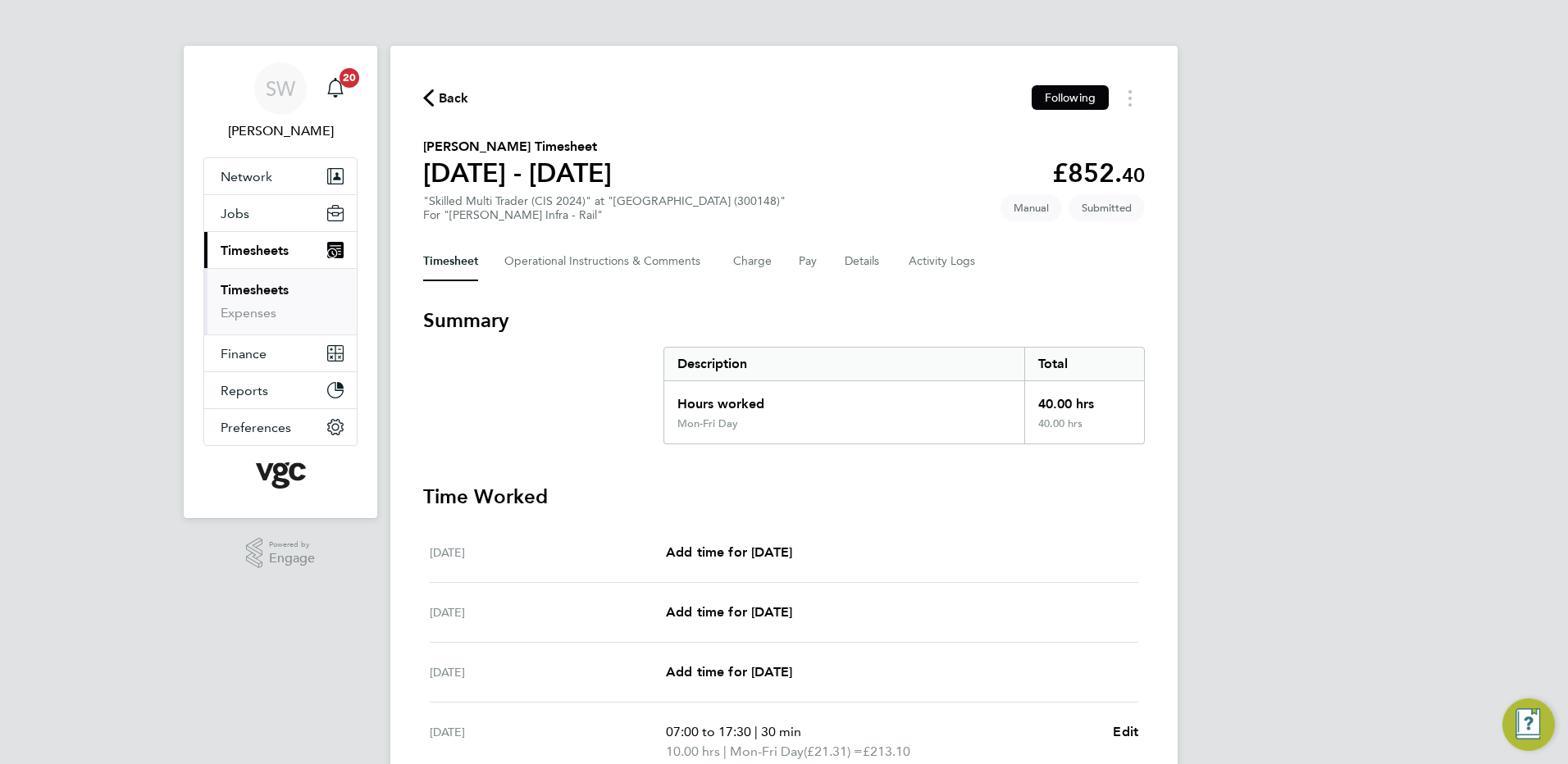
drag, startPoint x: 271, startPoint y: 293, endPoint x: 316, endPoint y: 288, distance: 45.3
click at [271, 293] on link "Timesheets" at bounding box center [254, 289] width 68 height 15
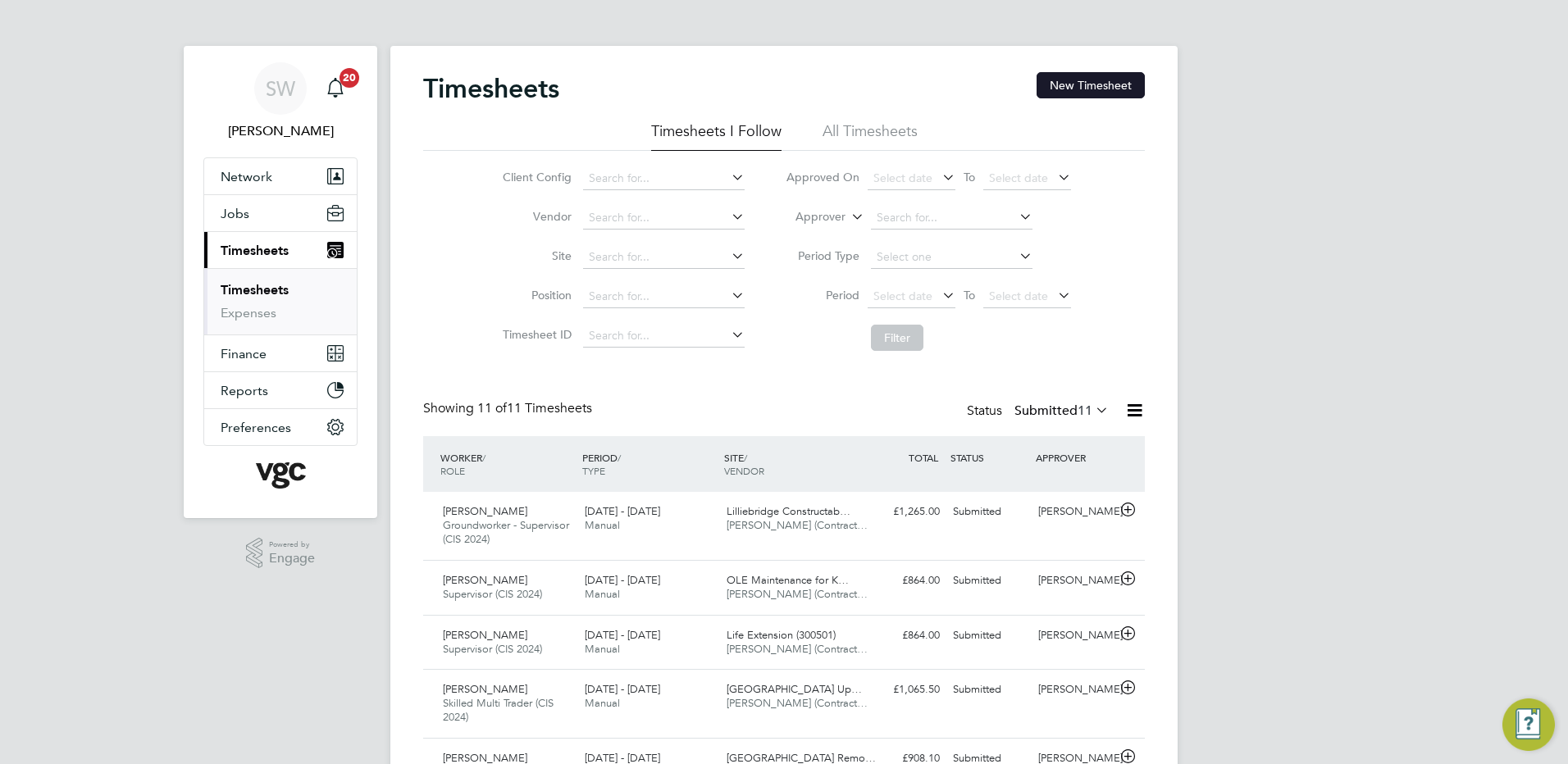
click at [1093, 81] on button "New Timesheet" at bounding box center [1090, 84] width 108 height 26
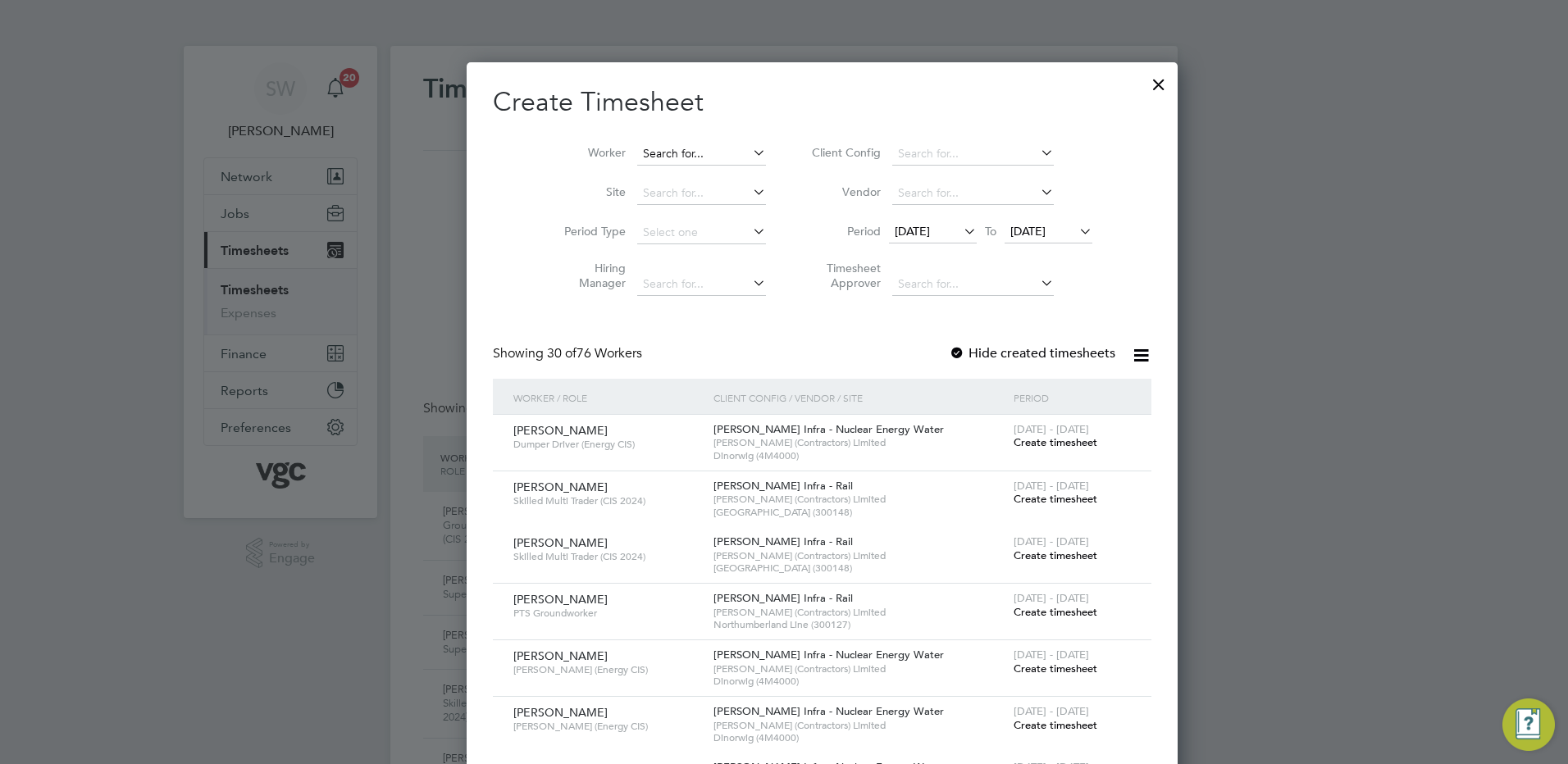
click at [639, 152] on input at bounding box center [702, 153] width 129 height 23
click at [688, 177] on li "[PERSON_NAME]" at bounding box center [674, 176] width 153 height 22
type input "Olutayo-[PERSON_NAME]"
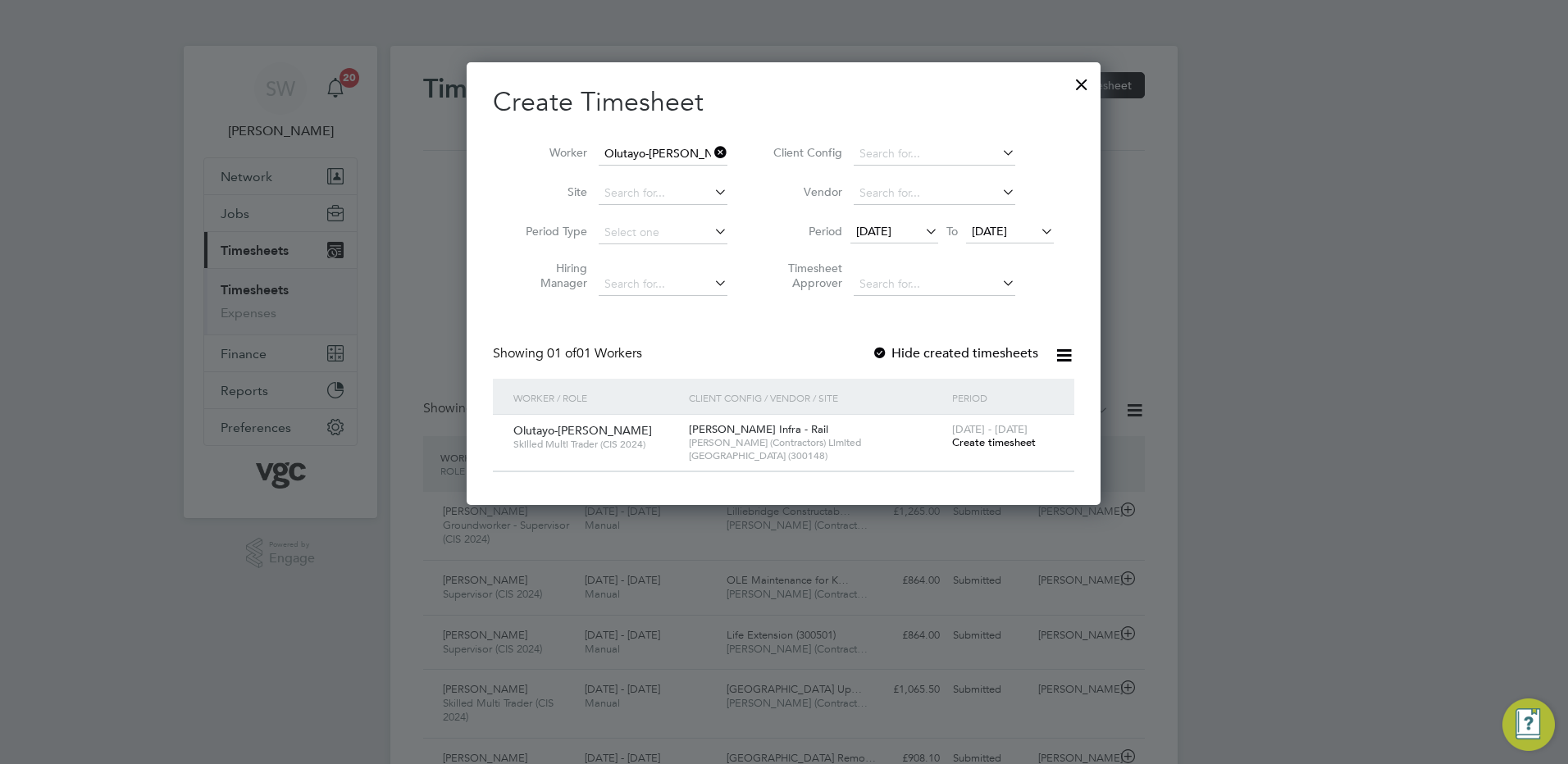
click at [975, 445] on span "Create timesheet" at bounding box center [994, 442] width 84 height 14
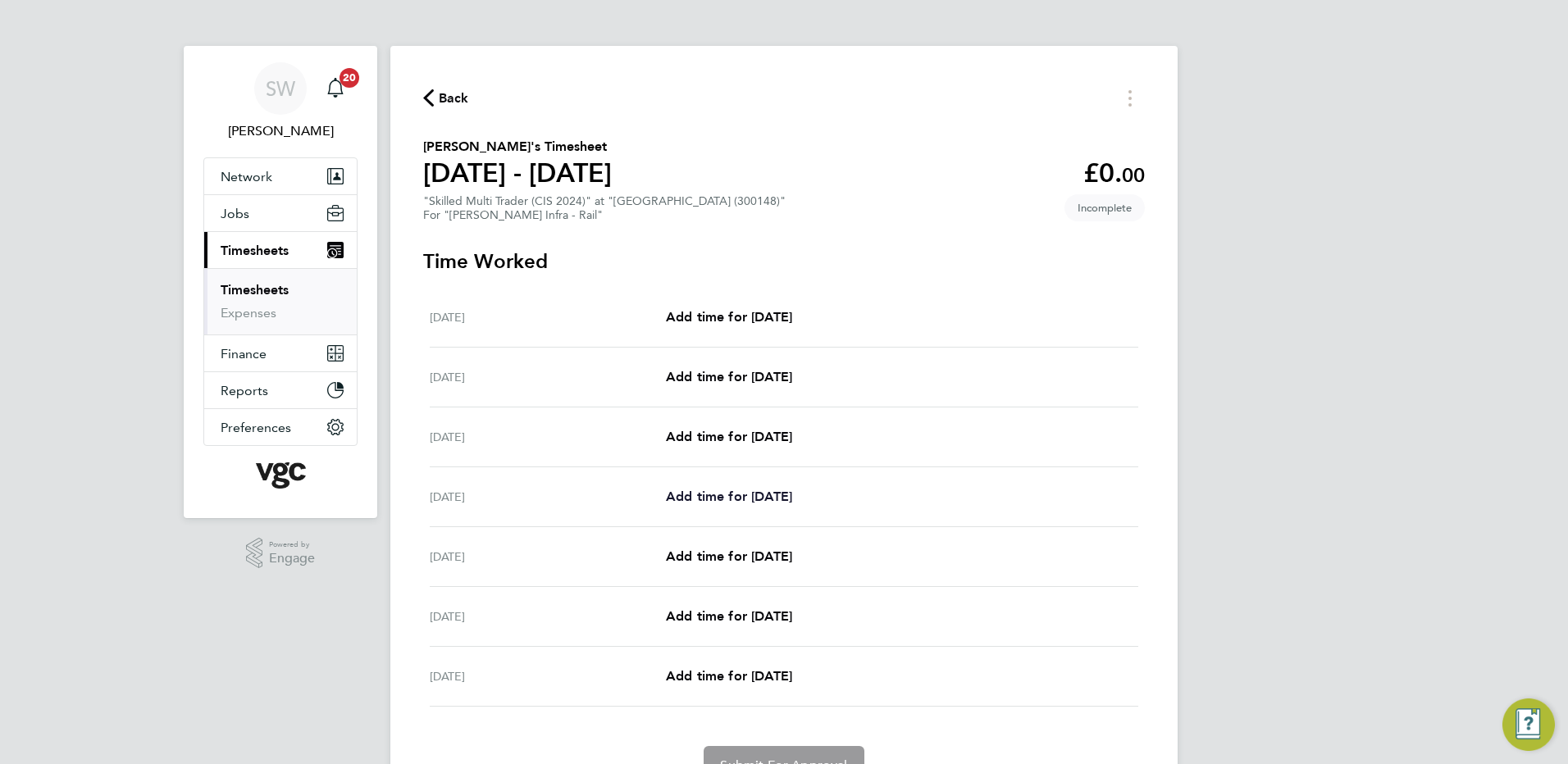
click at [714, 494] on span "Add time for [DATE]" at bounding box center [728, 495] width 126 height 15
select select "30"
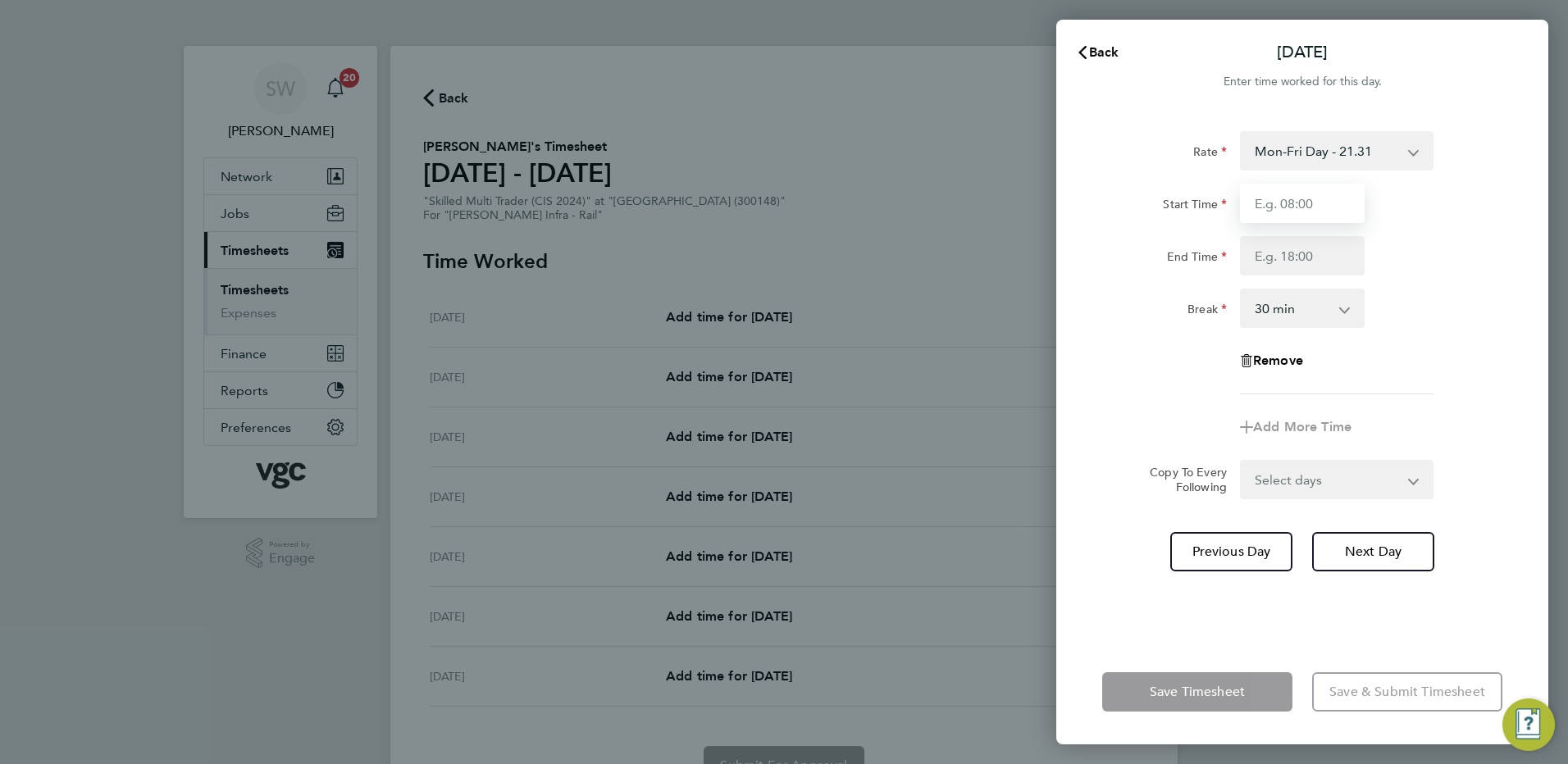
click at [1284, 209] on input "Start Time" at bounding box center [1302, 202] width 124 height 39
type input "07:00"
type input "17:30"
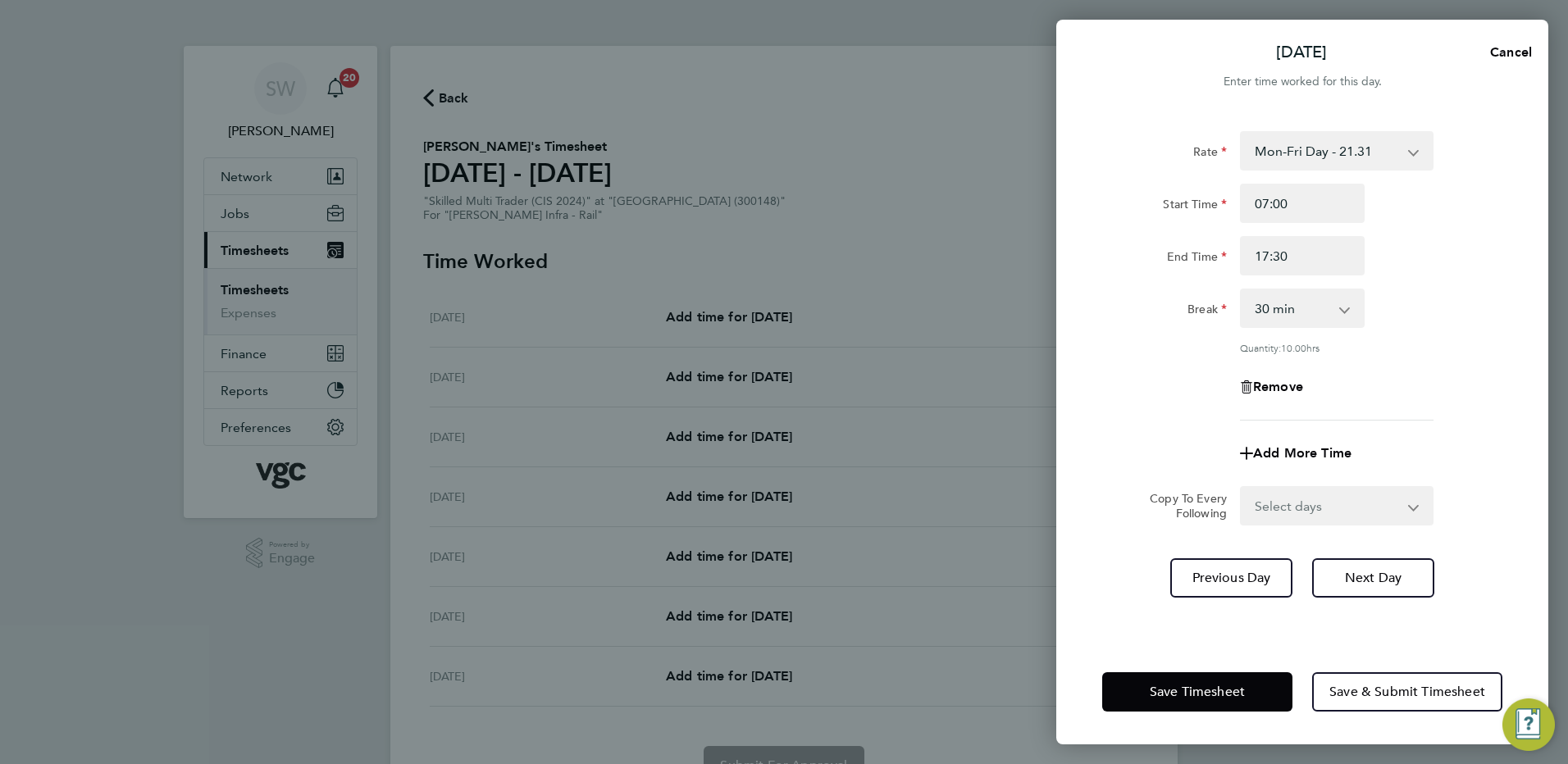
click at [1409, 509] on select "Select days Day [DATE] [DATE] [DATE]" at bounding box center [1327, 505] width 173 height 36
select select "WED"
click at [1241, 487] on select "Select days Day [DATE] [DATE] [DATE]" at bounding box center [1327, 505] width 173 height 36
select select "[DATE]"
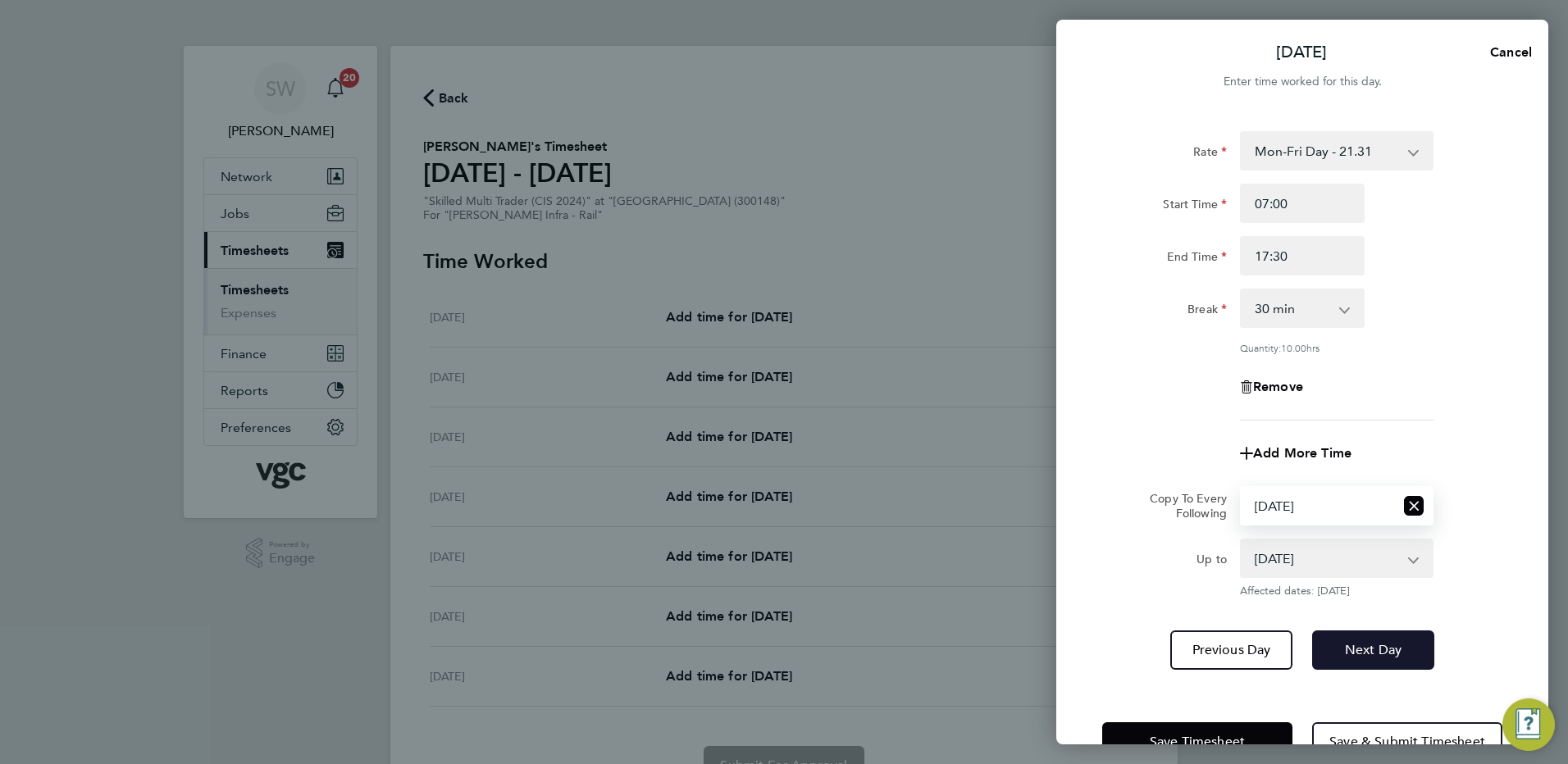
click at [1339, 646] on button "Next Day" at bounding box center [1373, 650] width 123 height 39
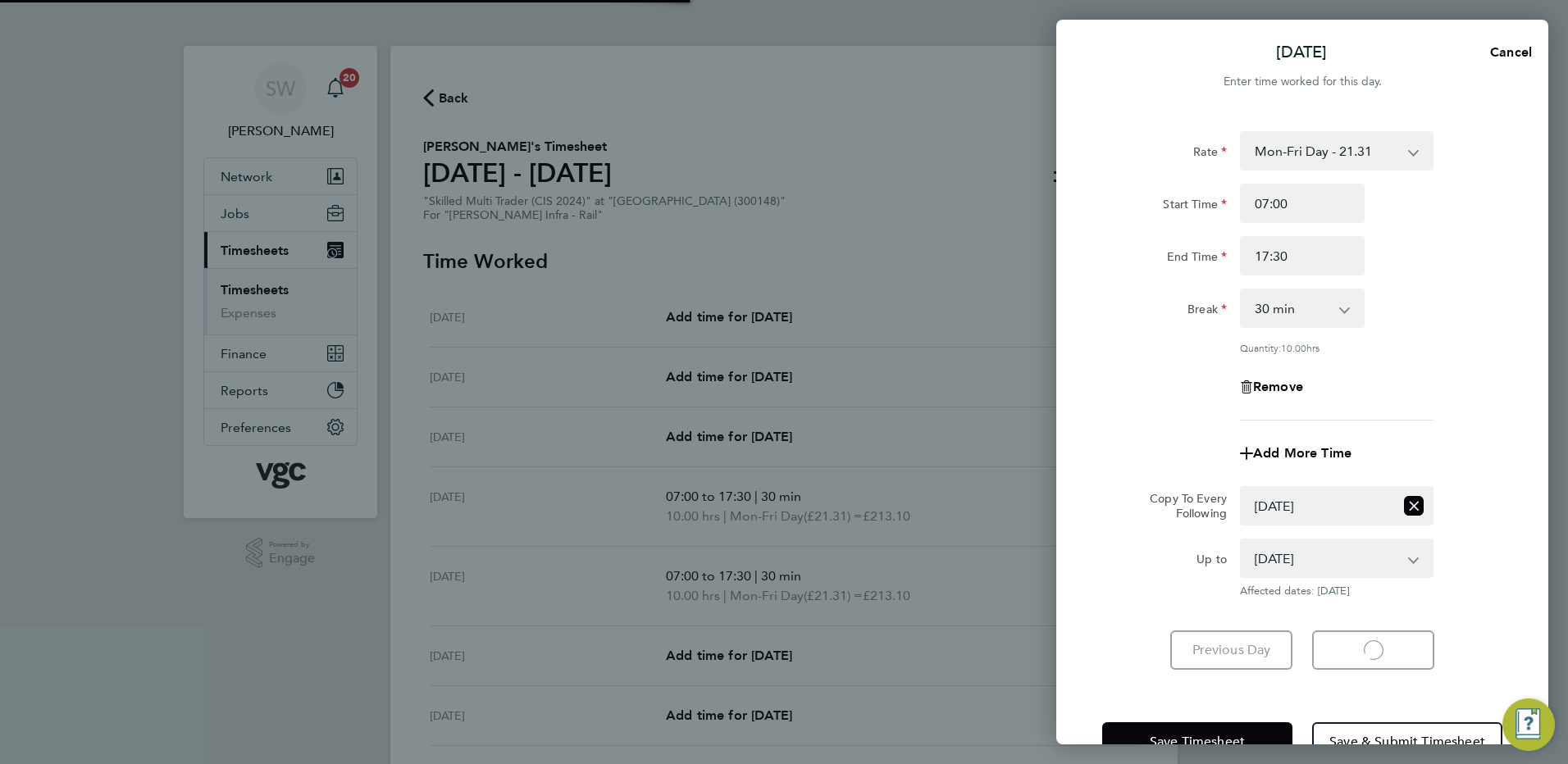
select select "30"
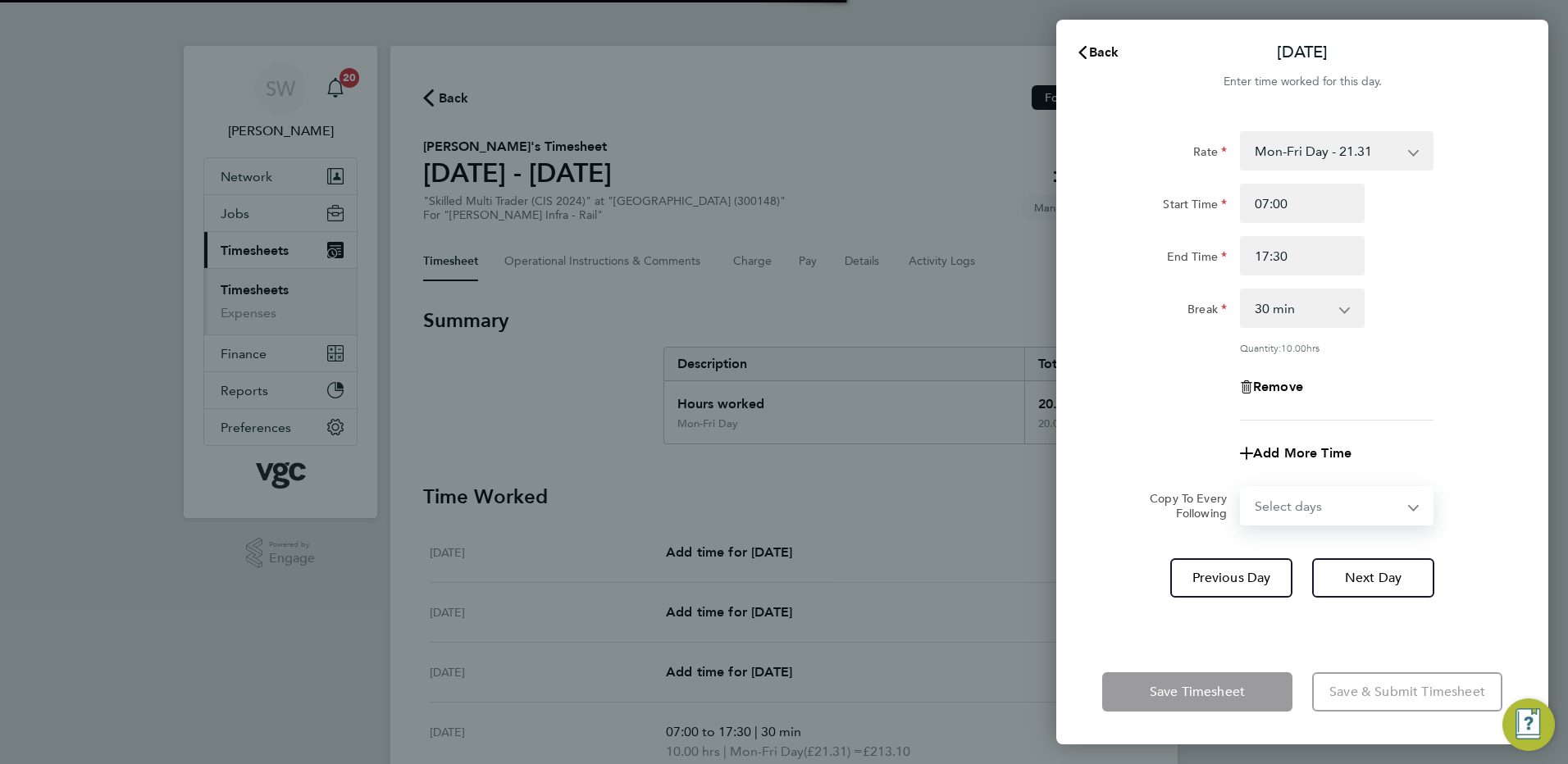
click at [1409, 504] on select "Select days Day [DATE] [DATE]" at bounding box center [1327, 505] width 173 height 36
select select "THU"
click at [1241, 487] on select "Select days Day [DATE] [DATE]" at bounding box center [1327, 505] width 173 height 36
select select "[DATE]"
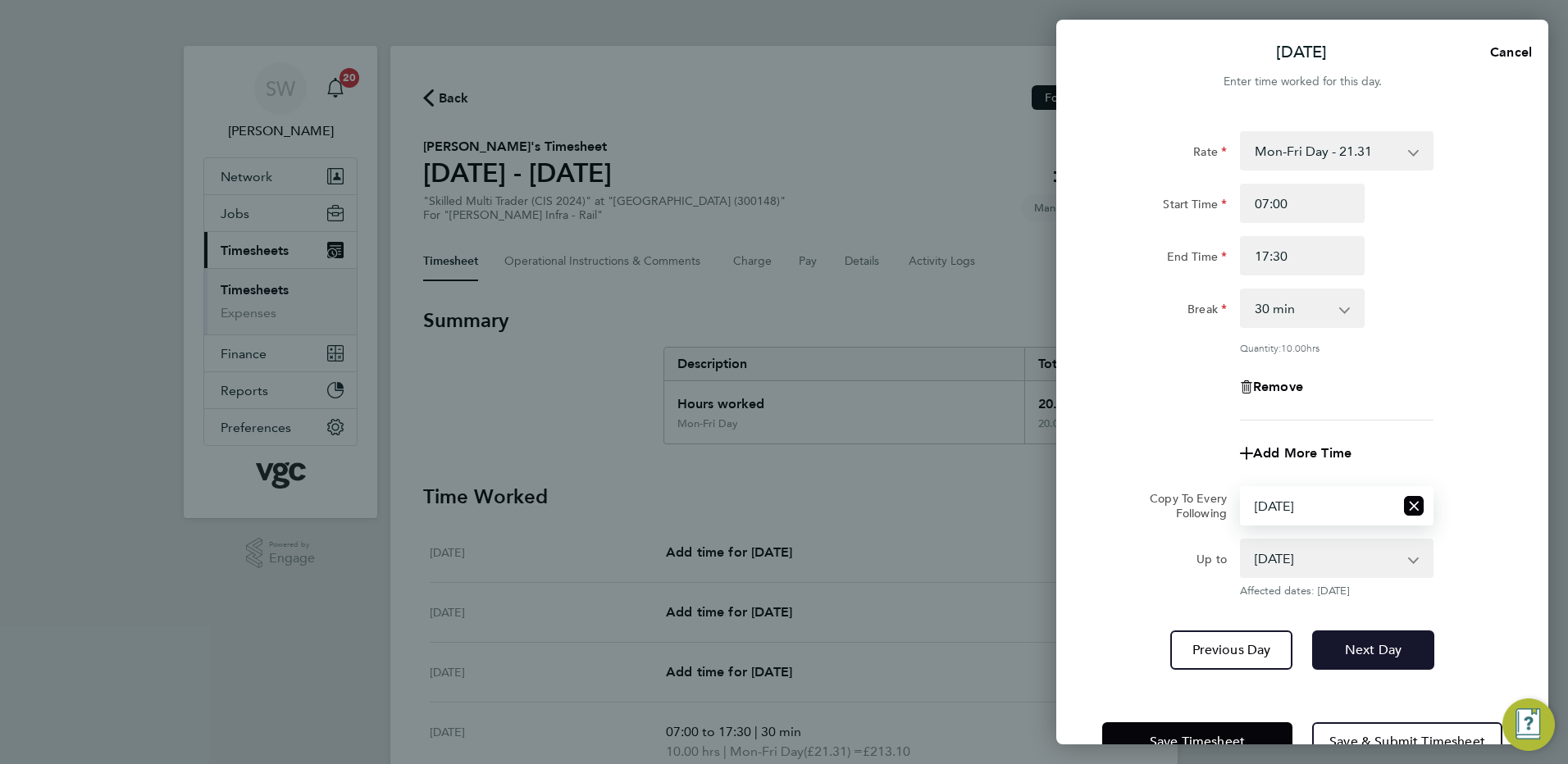
click at [1356, 651] on span "Next Day" at bounding box center [1373, 650] width 56 height 16
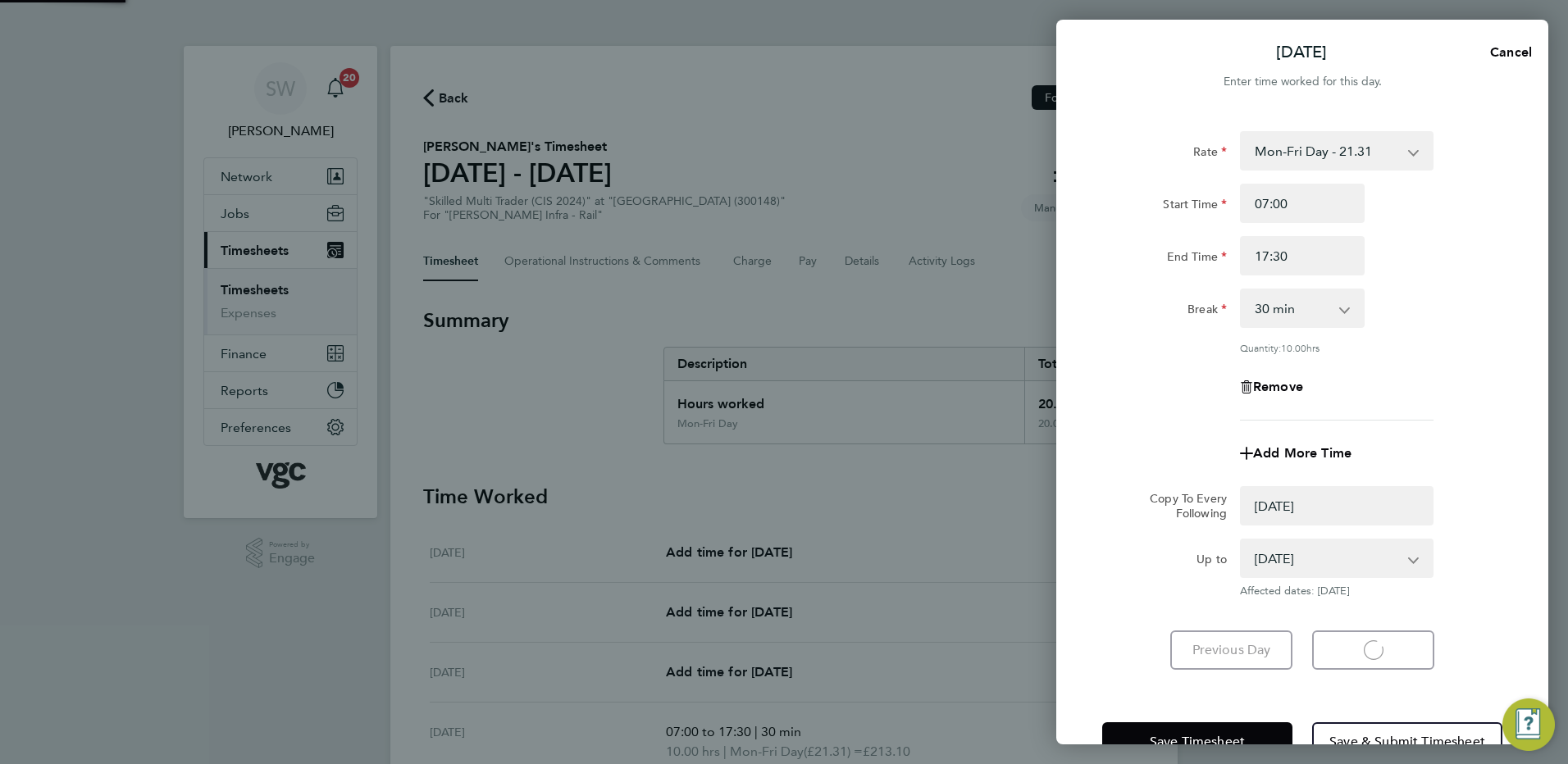
select select "0: null"
select select "30"
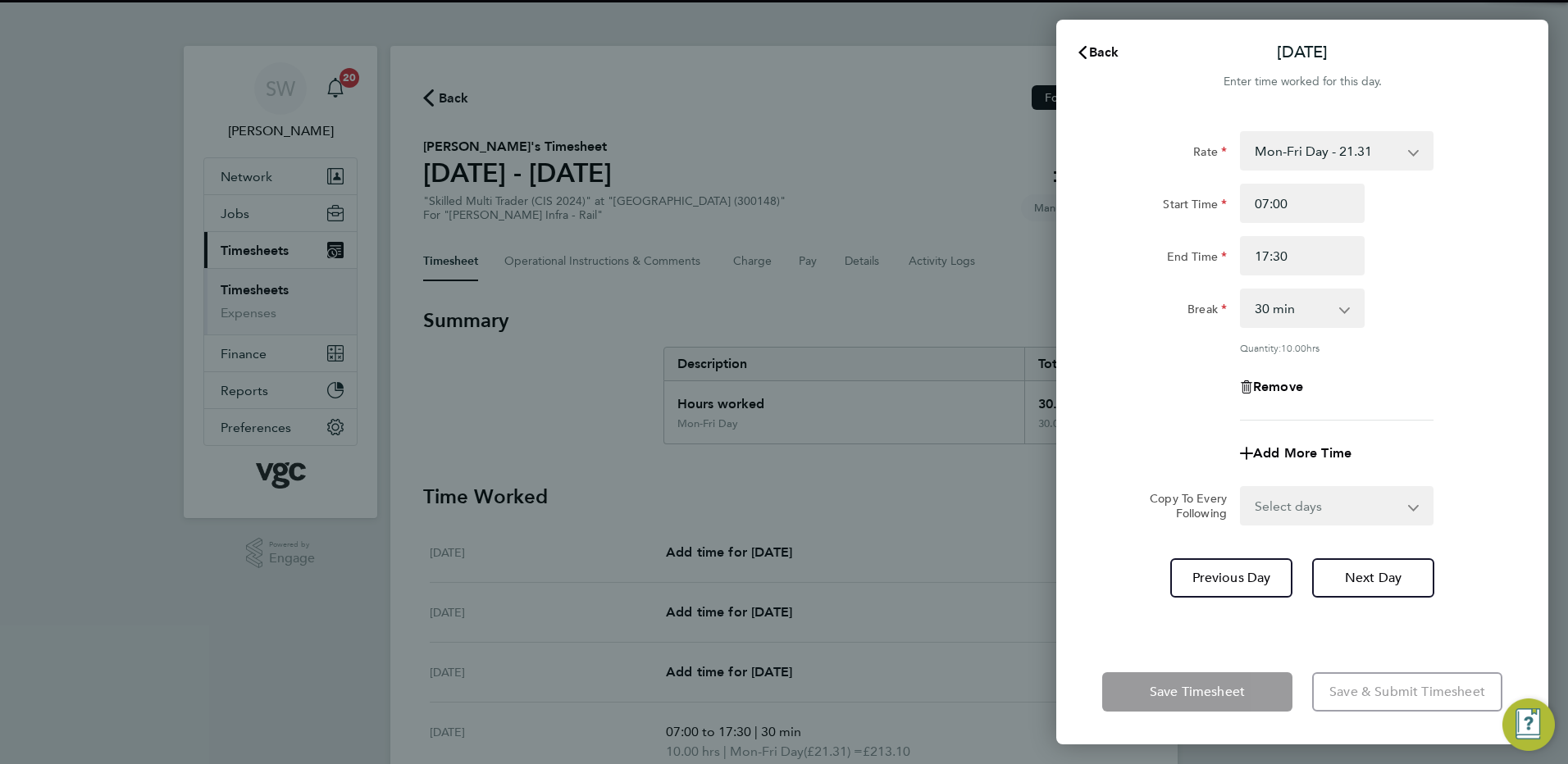
click at [1406, 509] on select "Select days [DATE]" at bounding box center [1327, 505] width 173 height 36
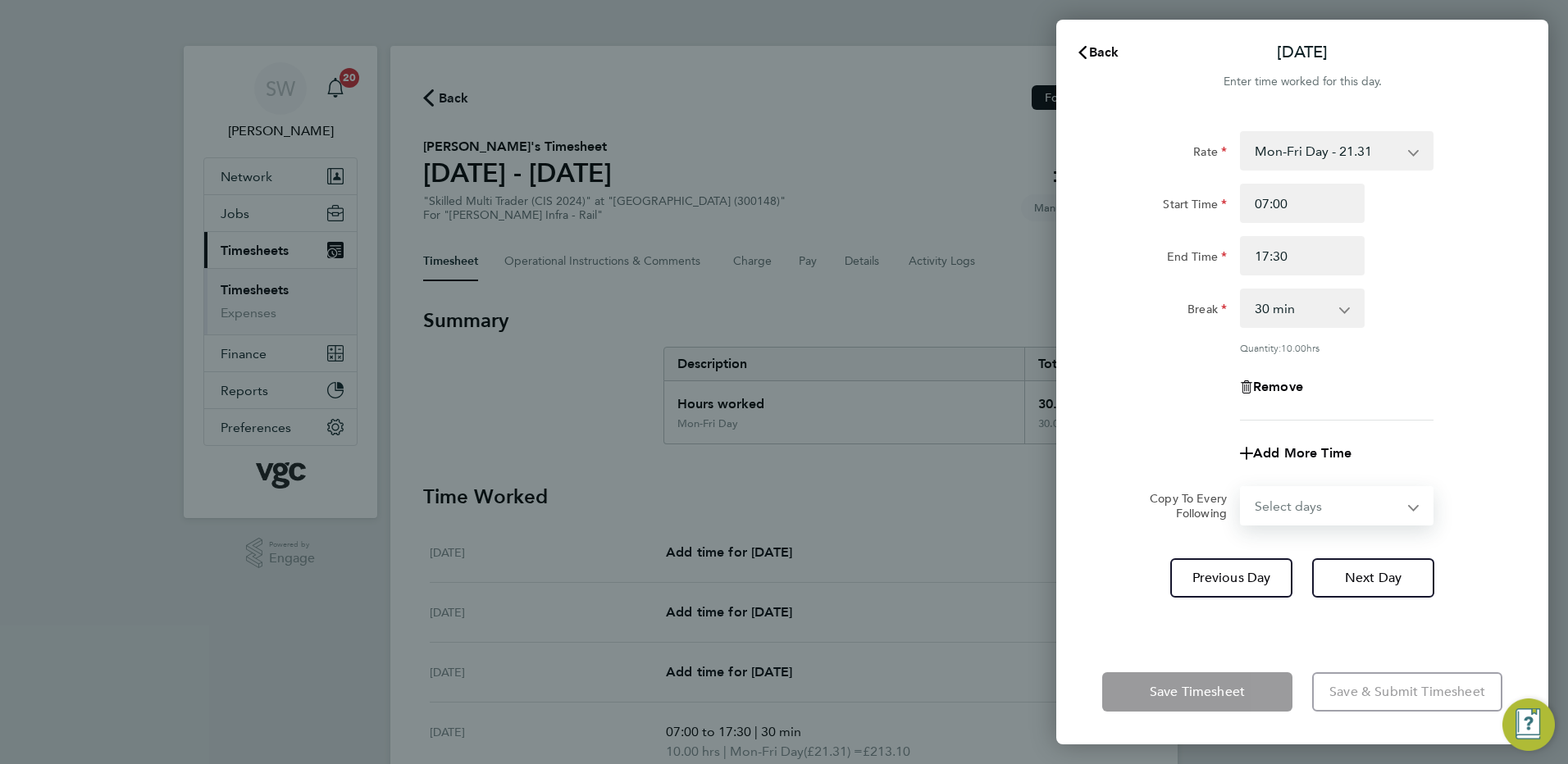
select select "FRI"
click at [1241, 487] on select "Select days [DATE]" at bounding box center [1327, 505] width 173 height 36
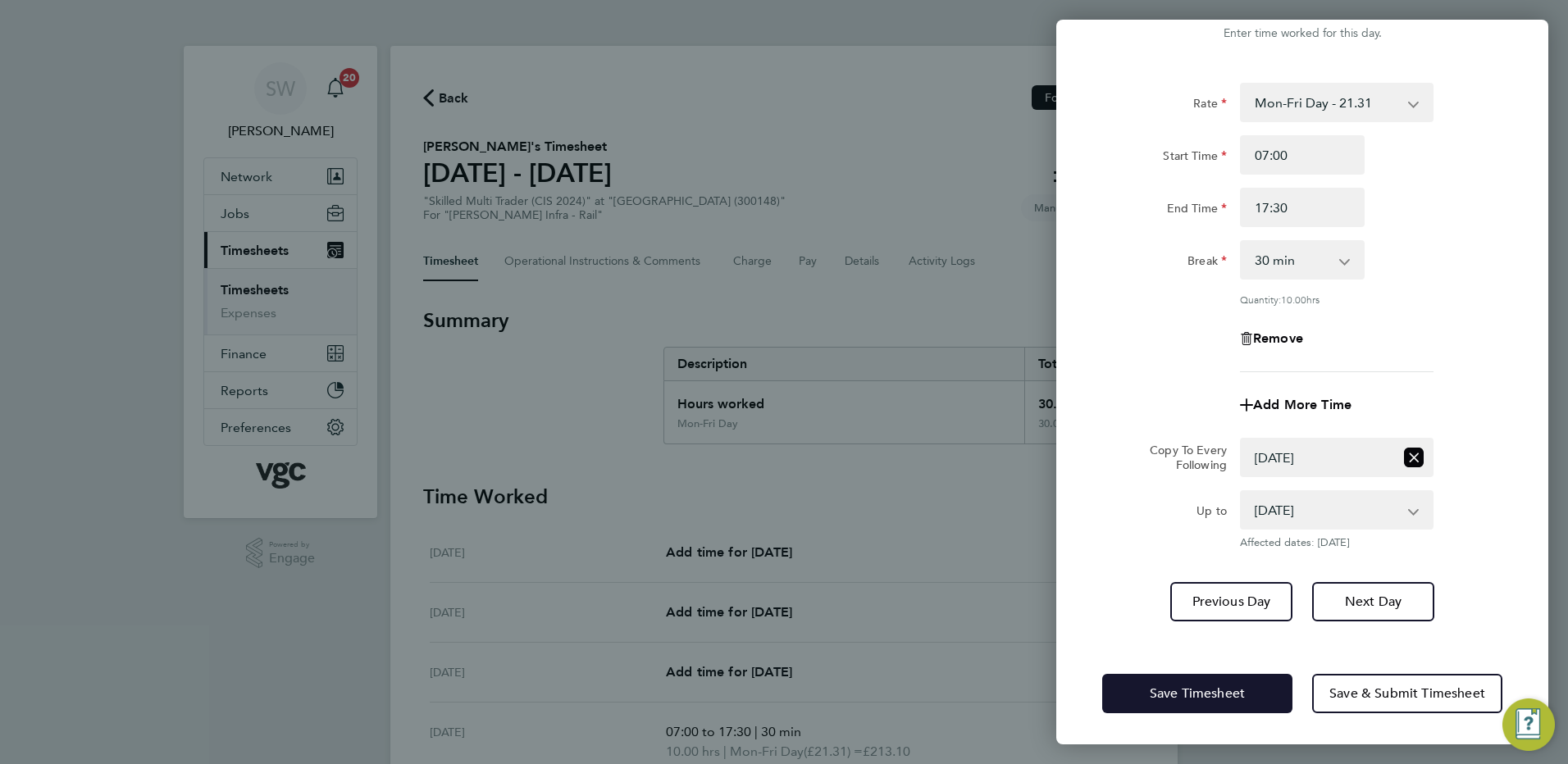
click at [1143, 674] on button "Save Timesheet" at bounding box center [1198, 692] width 191 height 39
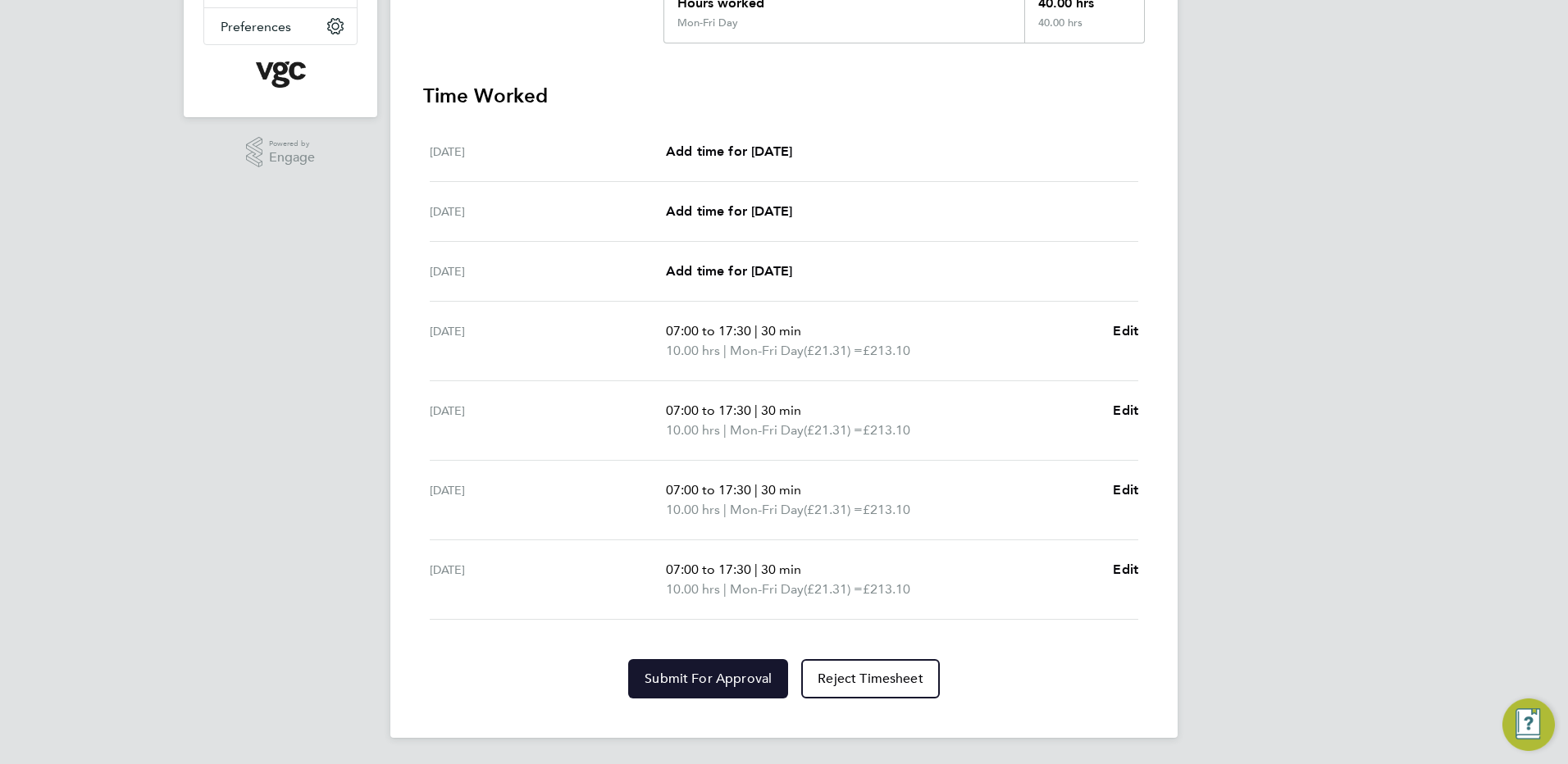
click at [678, 664] on button "Submit For Approval" at bounding box center [708, 678] width 160 height 39
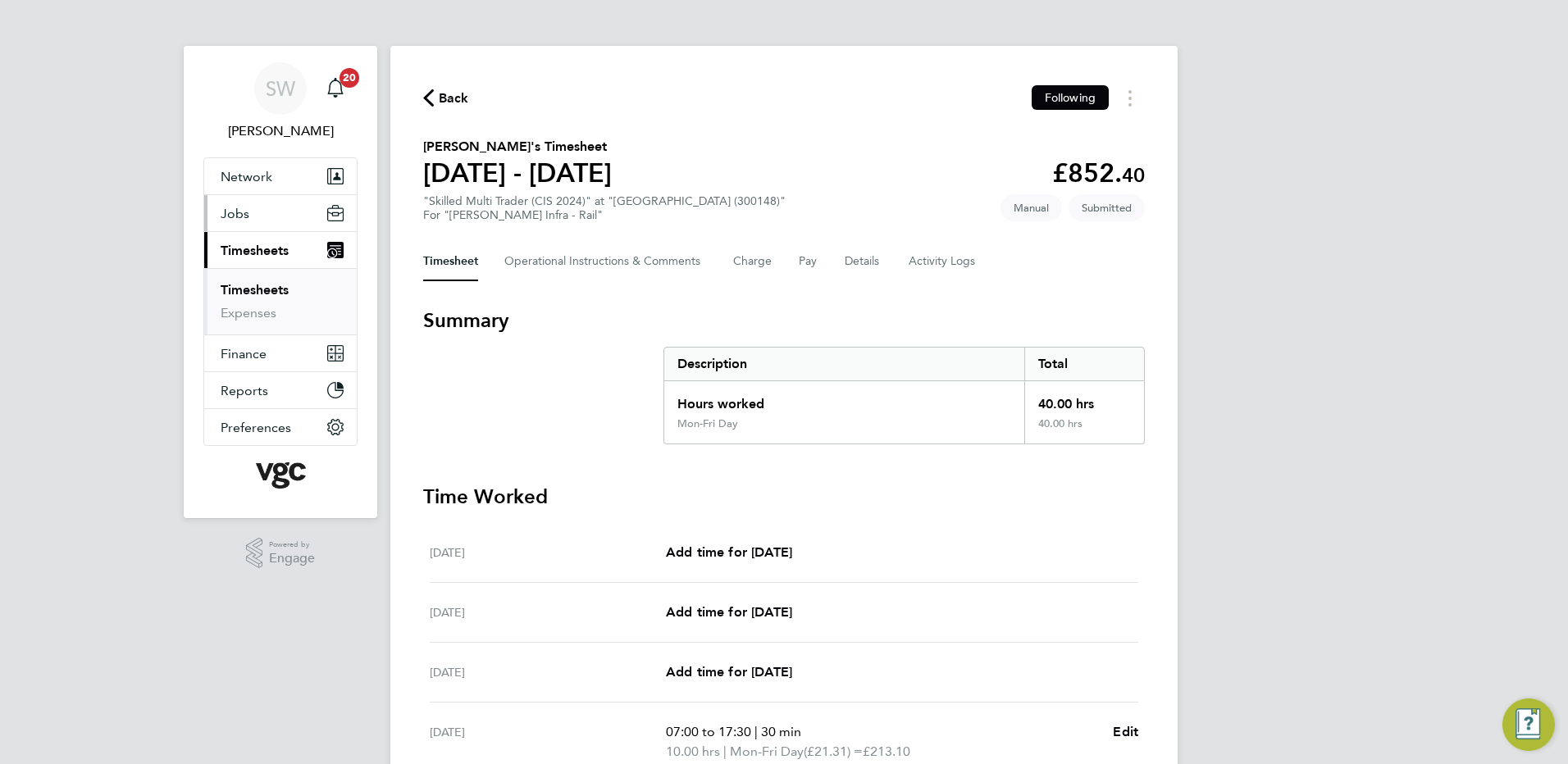
click at [232, 213] on span "Jobs" at bounding box center [235, 213] width 29 height 15
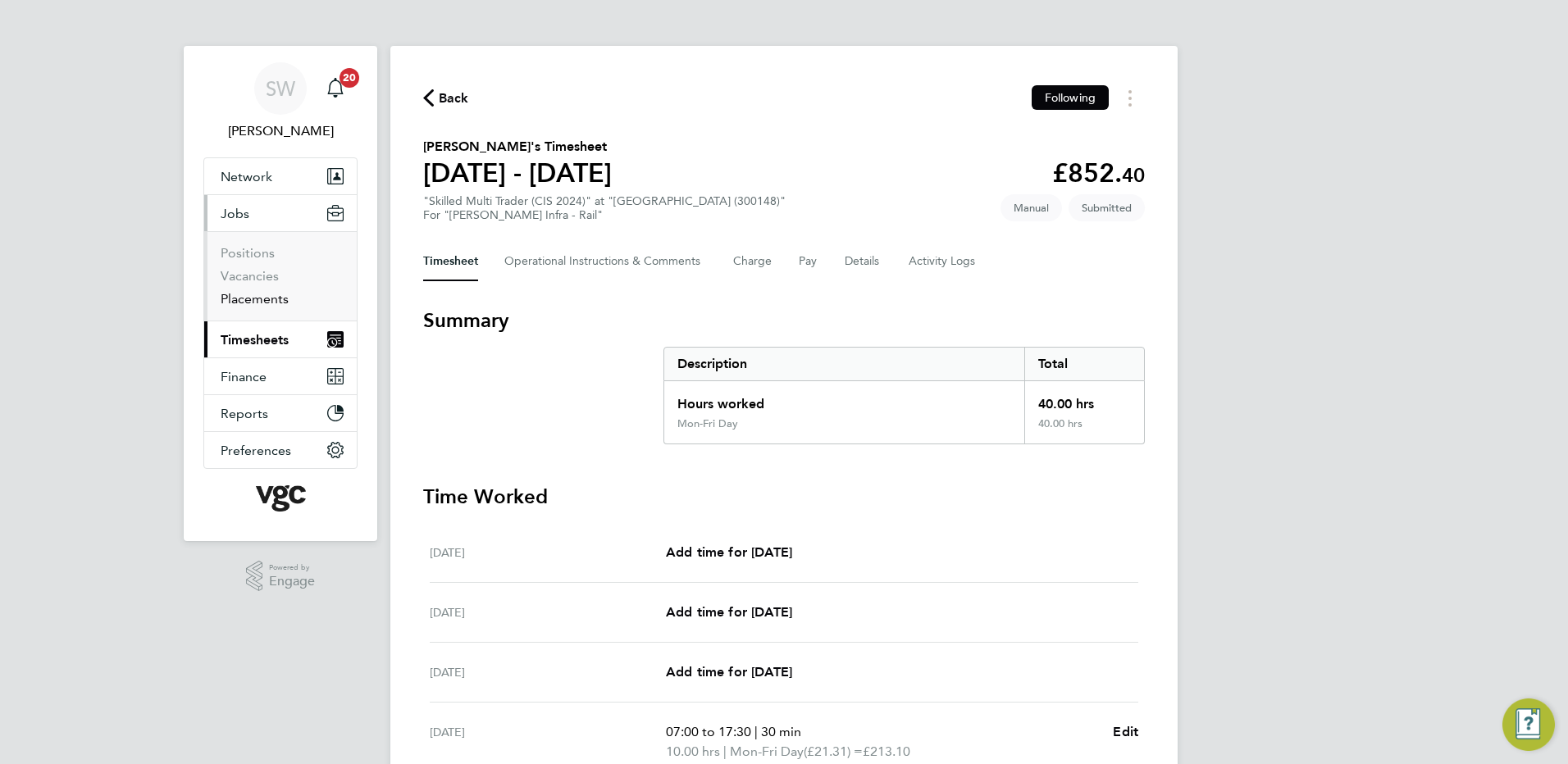
click at [261, 294] on link "Placements" at bounding box center [254, 299] width 68 height 15
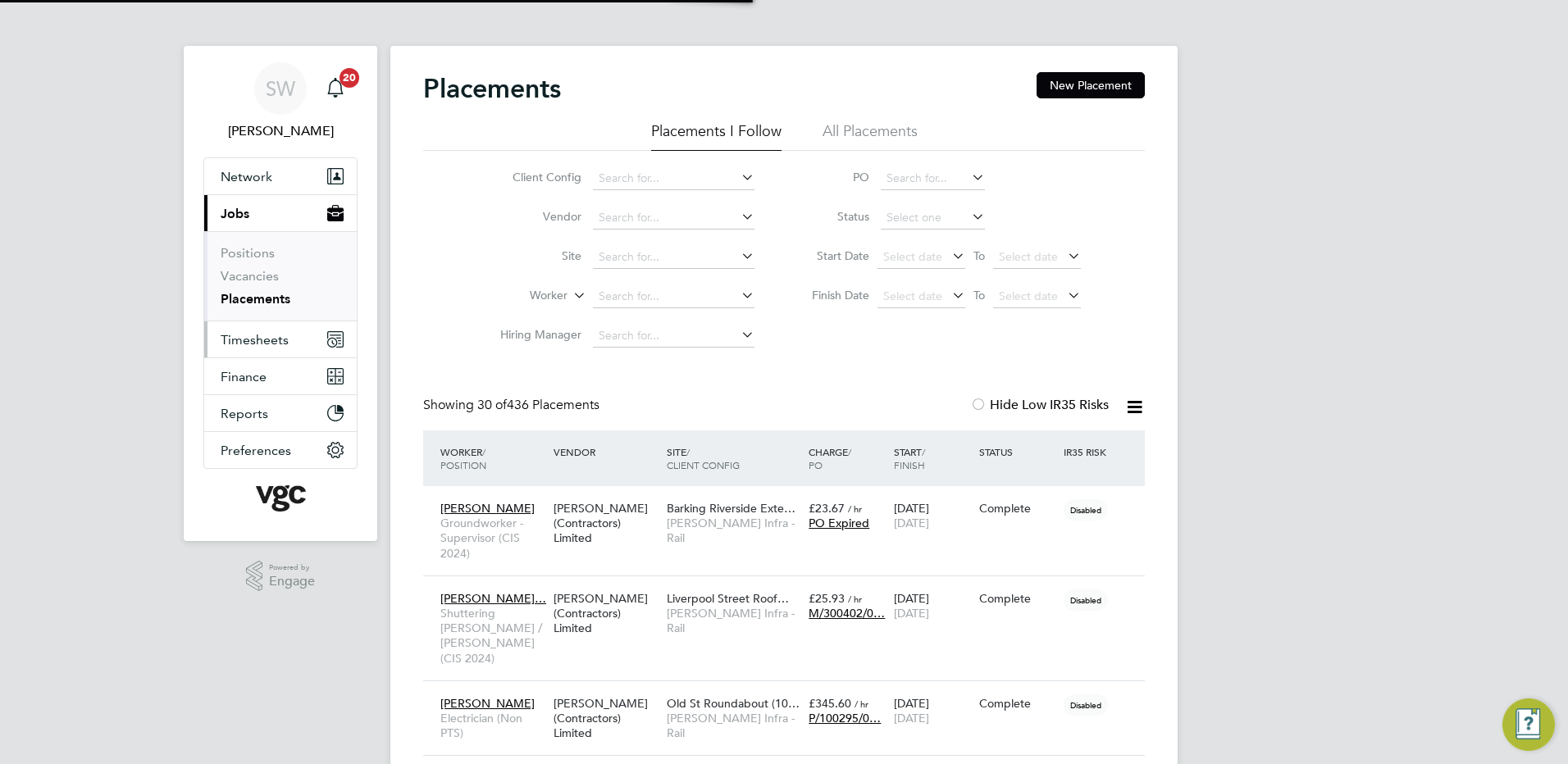
click at [248, 338] on span "Timesheets" at bounding box center [254, 339] width 68 height 15
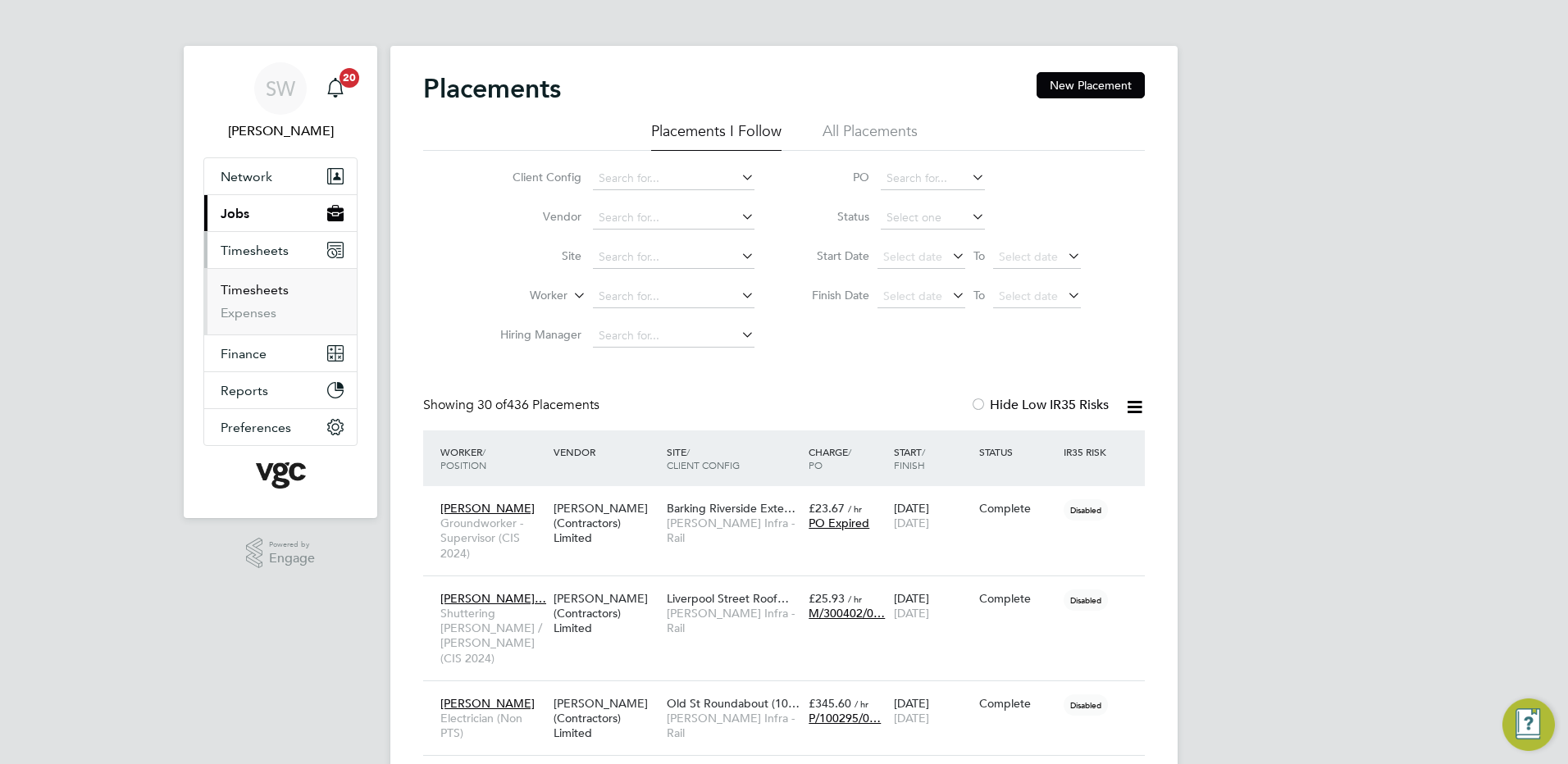
click at [260, 288] on link "Timesheets" at bounding box center [254, 289] width 68 height 15
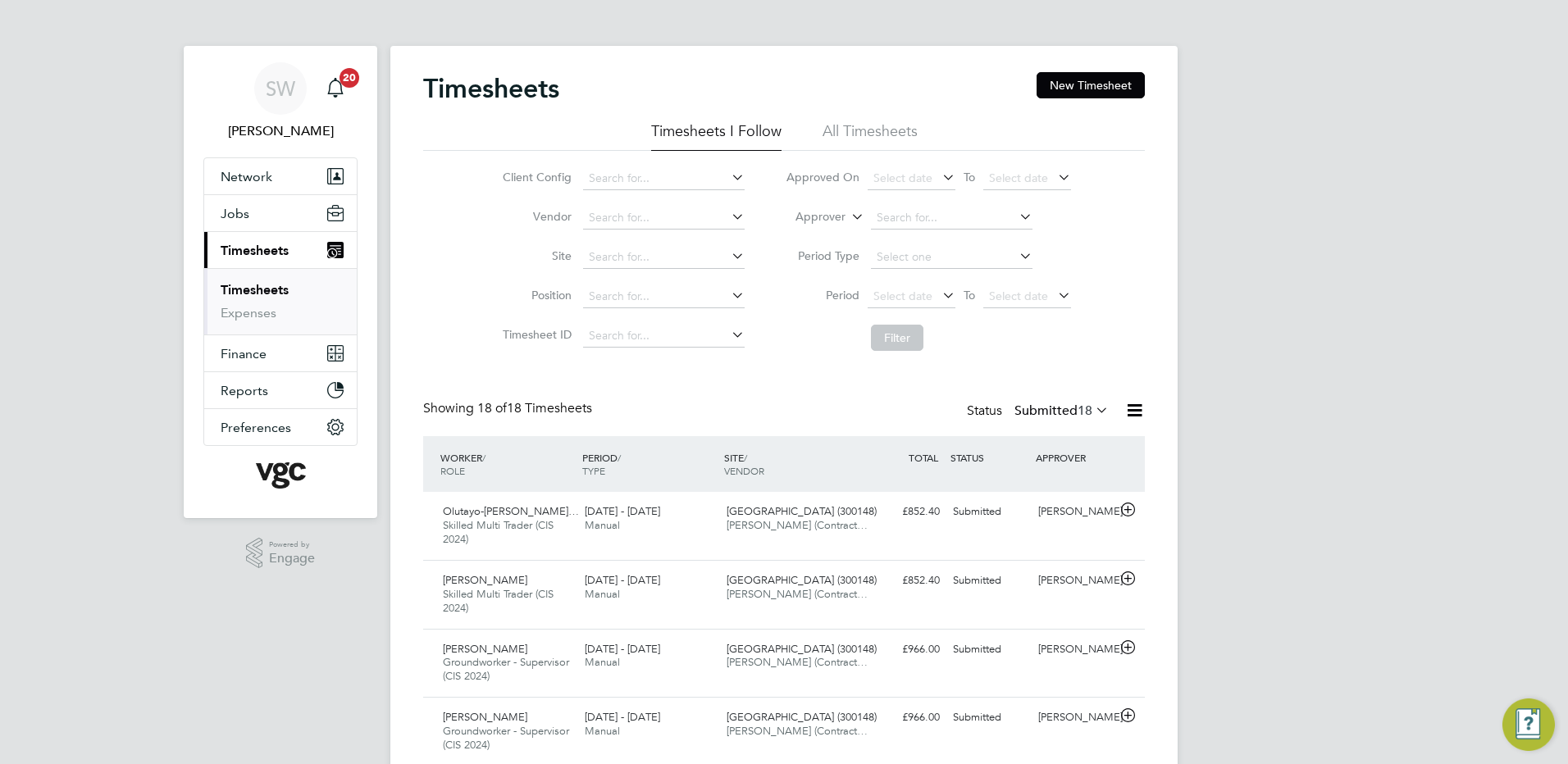
click at [268, 288] on link "Timesheets" at bounding box center [254, 289] width 68 height 15
click at [1069, 77] on button "New Timesheet" at bounding box center [1090, 84] width 108 height 26
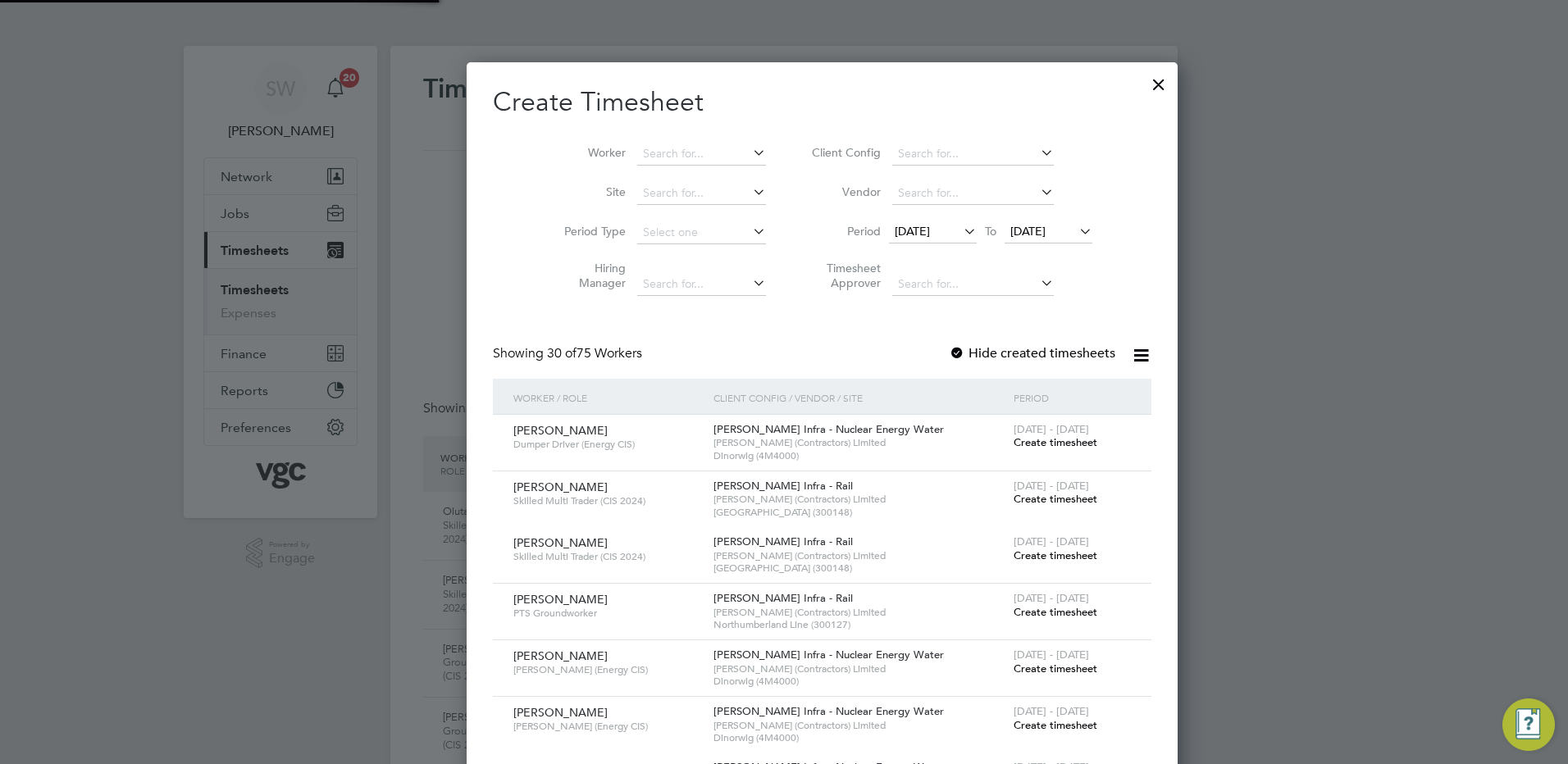
scroll to position [2851, 635]
click at [637, 148] on input at bounding box center [702, 153] width 129 height 23
type input "k"
type input "j"
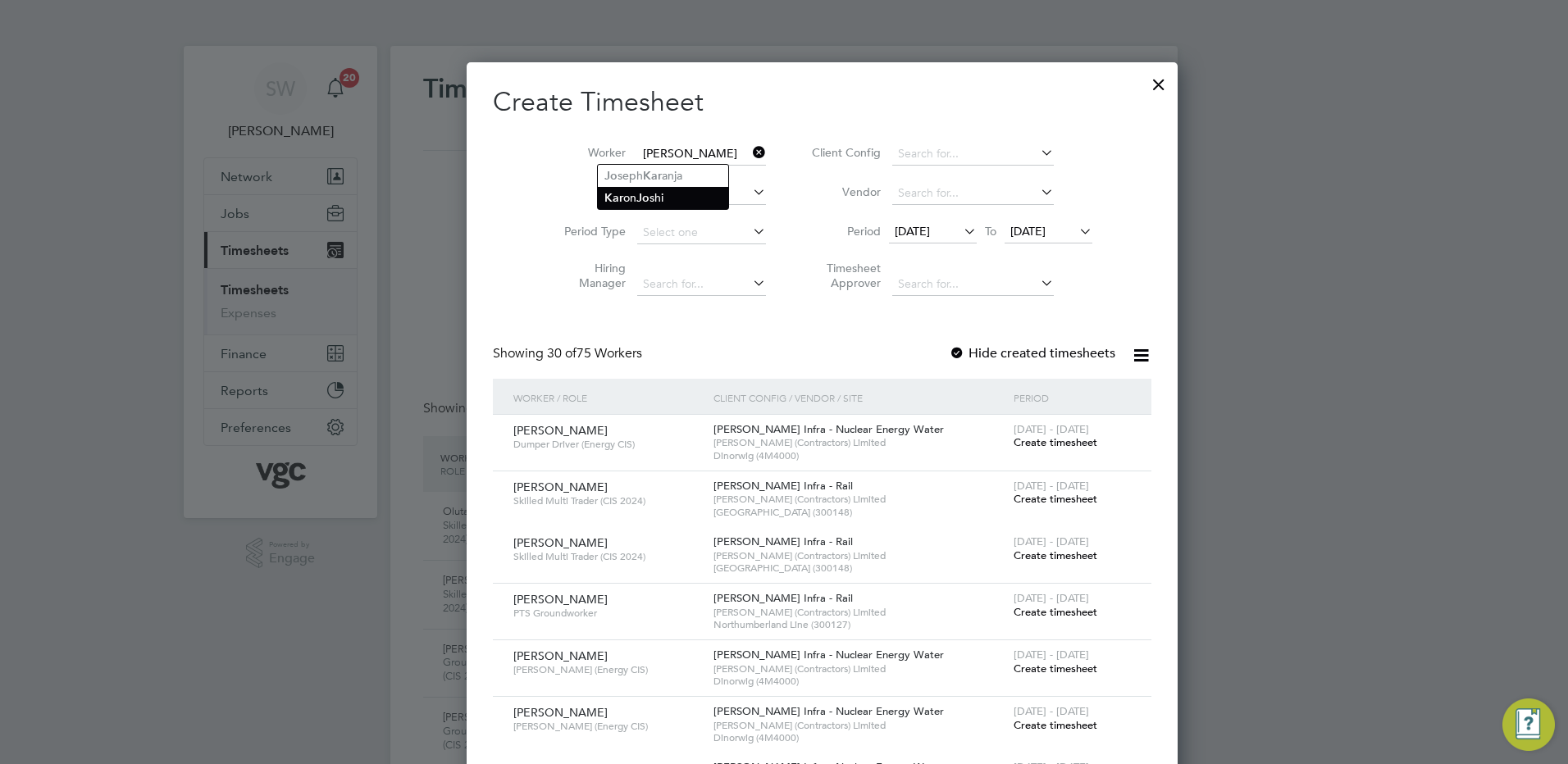
click at [646, 198] on b "Jo" at bounding box center [643, 197] width 13 height 14
type input "[PERSON_NAME]"
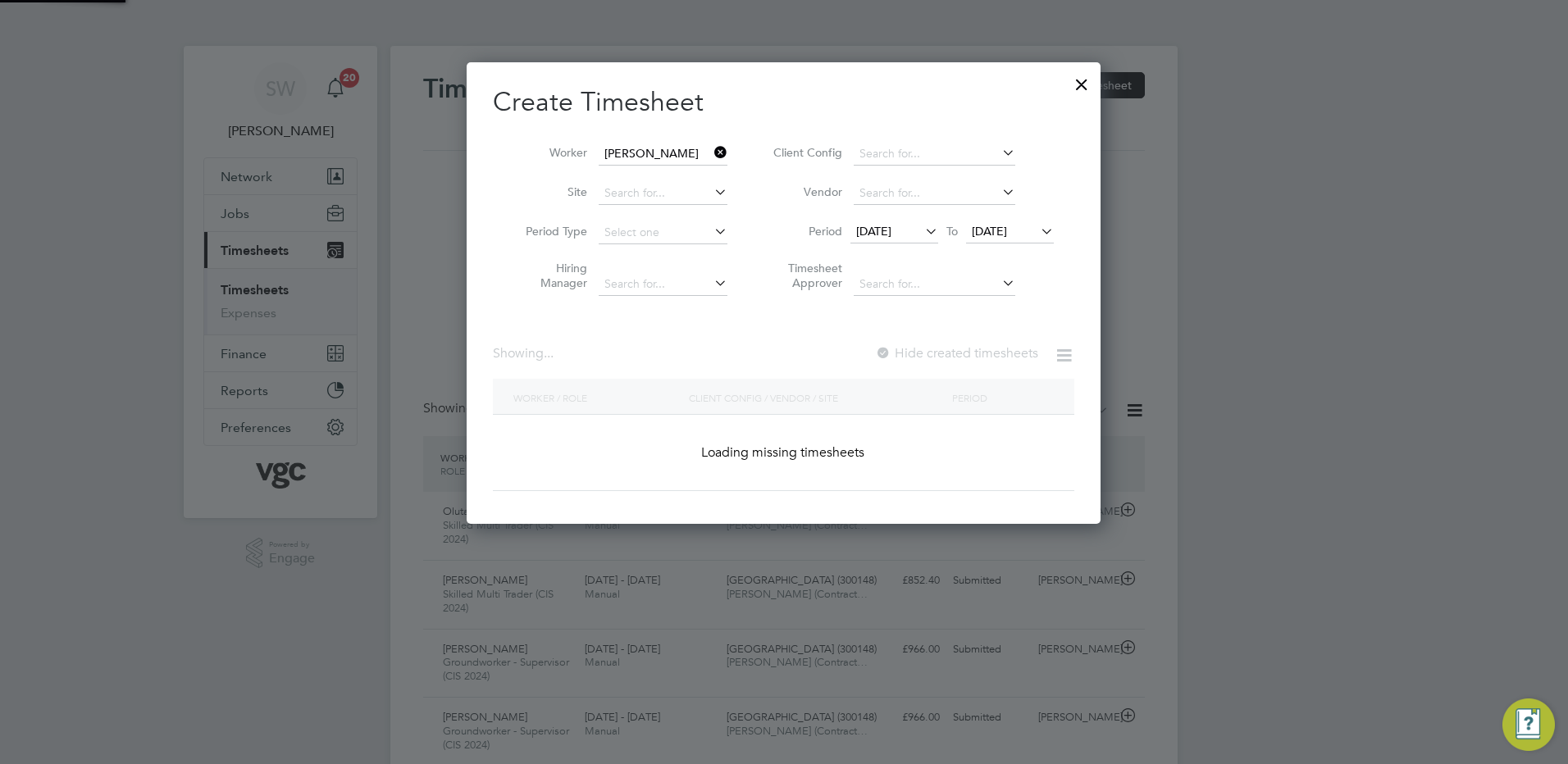
scroll to position [442, 635]
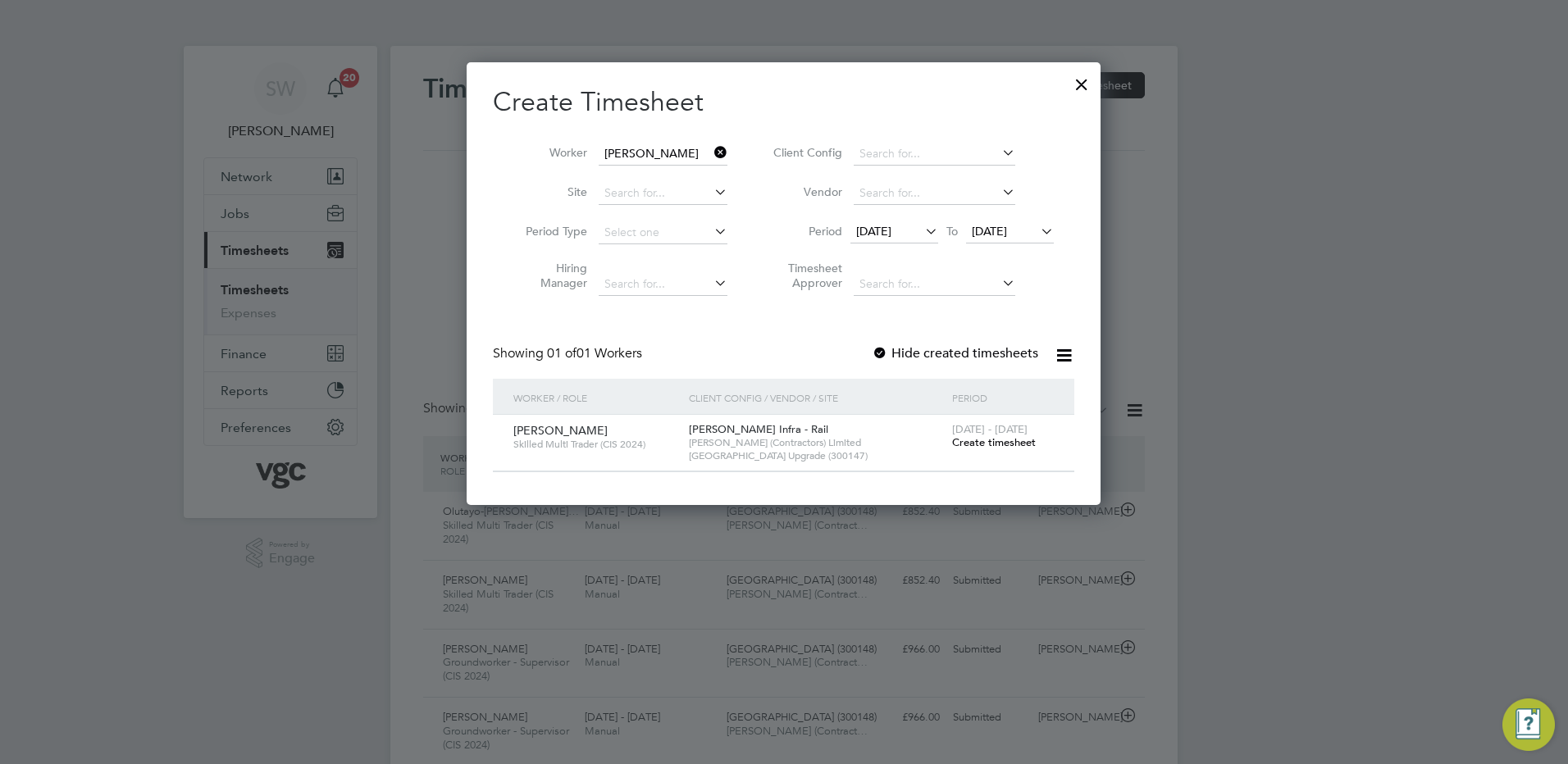
click at [884, 350] on div at bounding box center [880, 354] width 16 height 16
click at [1004, 227] on span "[DATE]" at bounding box center [989, 231] width 35 height 15
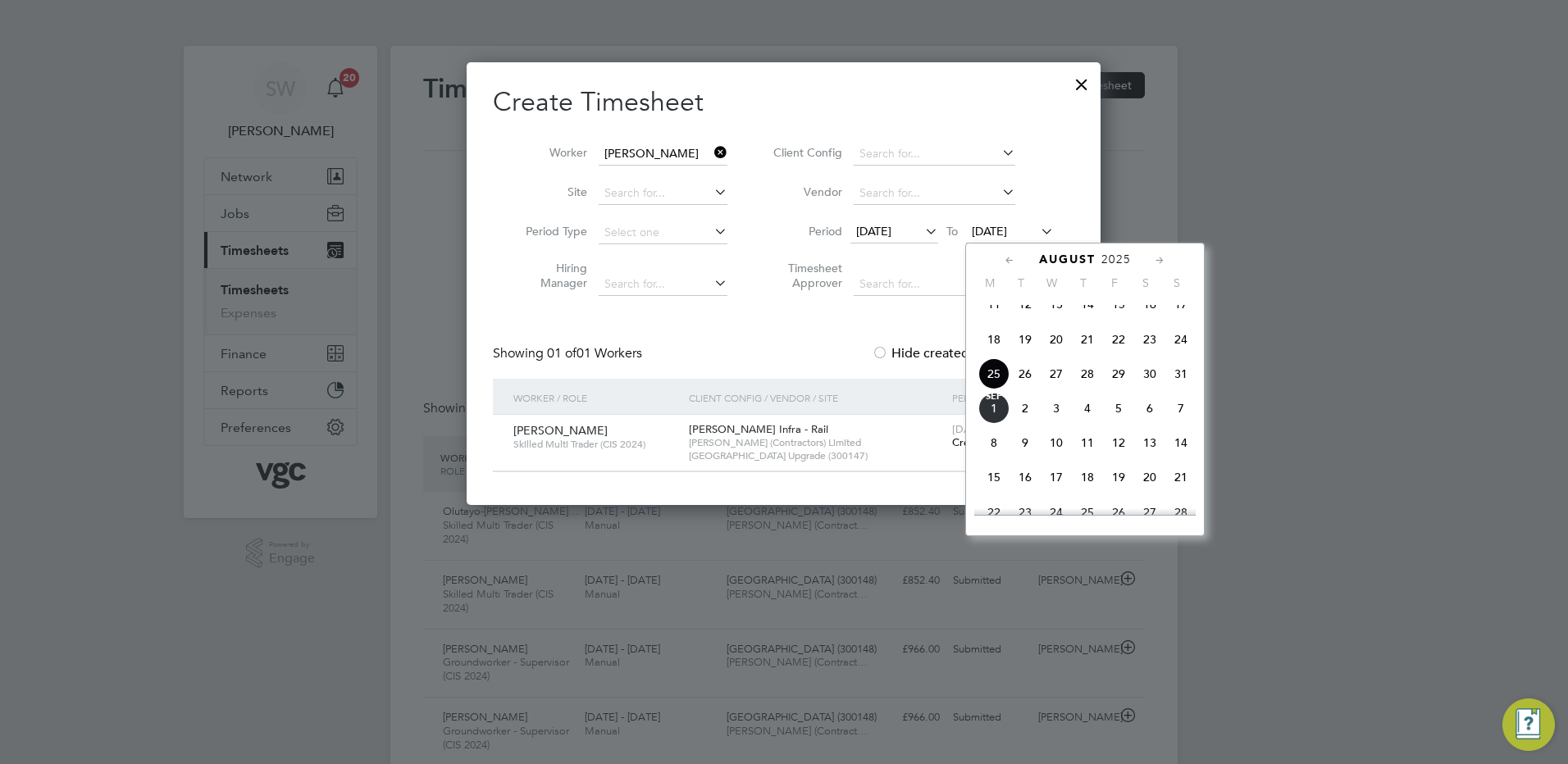
click at [1113, 388] on span "29" at bounding box center [1119, 374] width 31 height 31
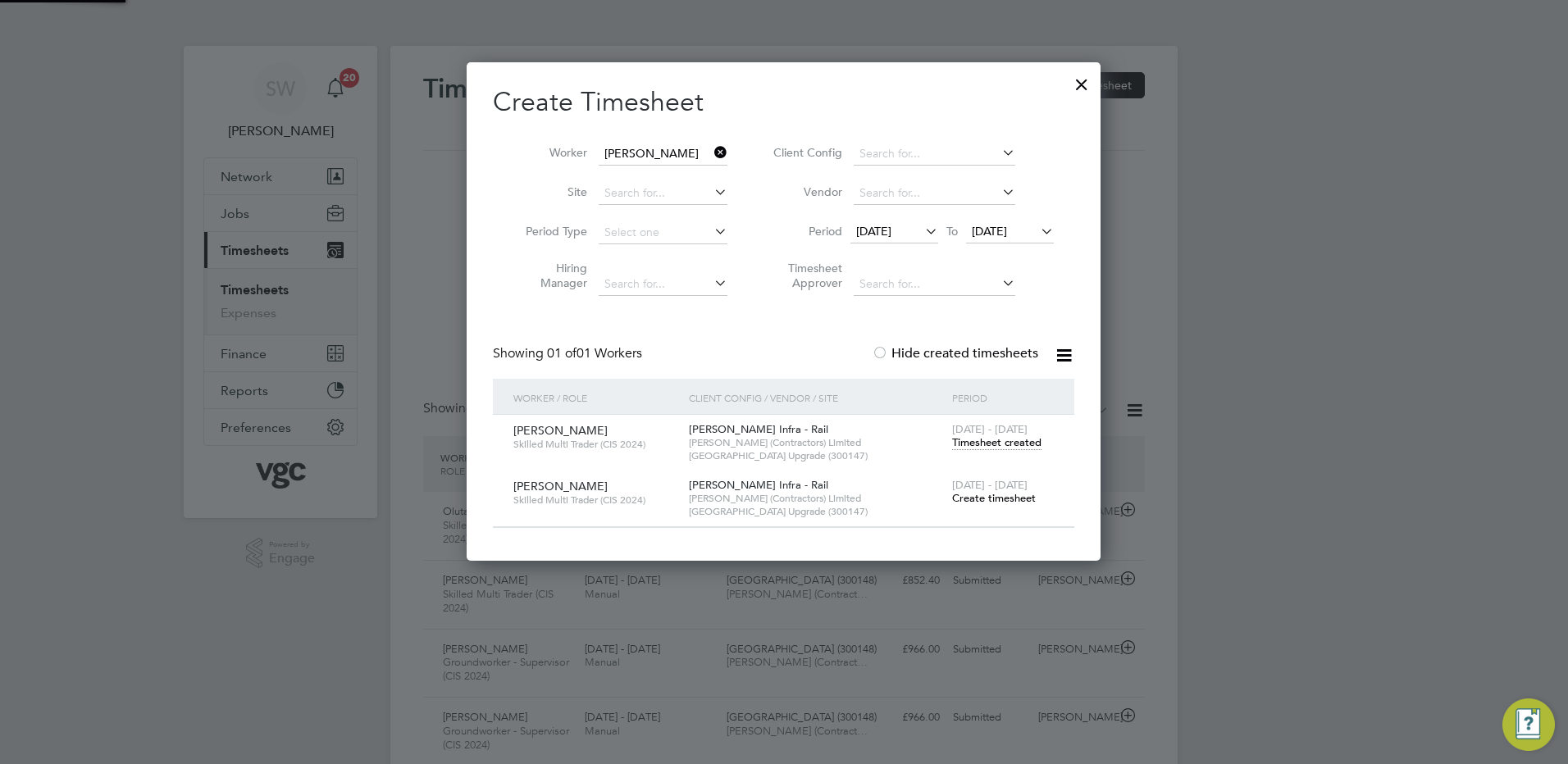
scroll to position [497, 635]
click at [978, 497] on span "Create timesheet" at bounding box center [994, 497] width 84 height 14
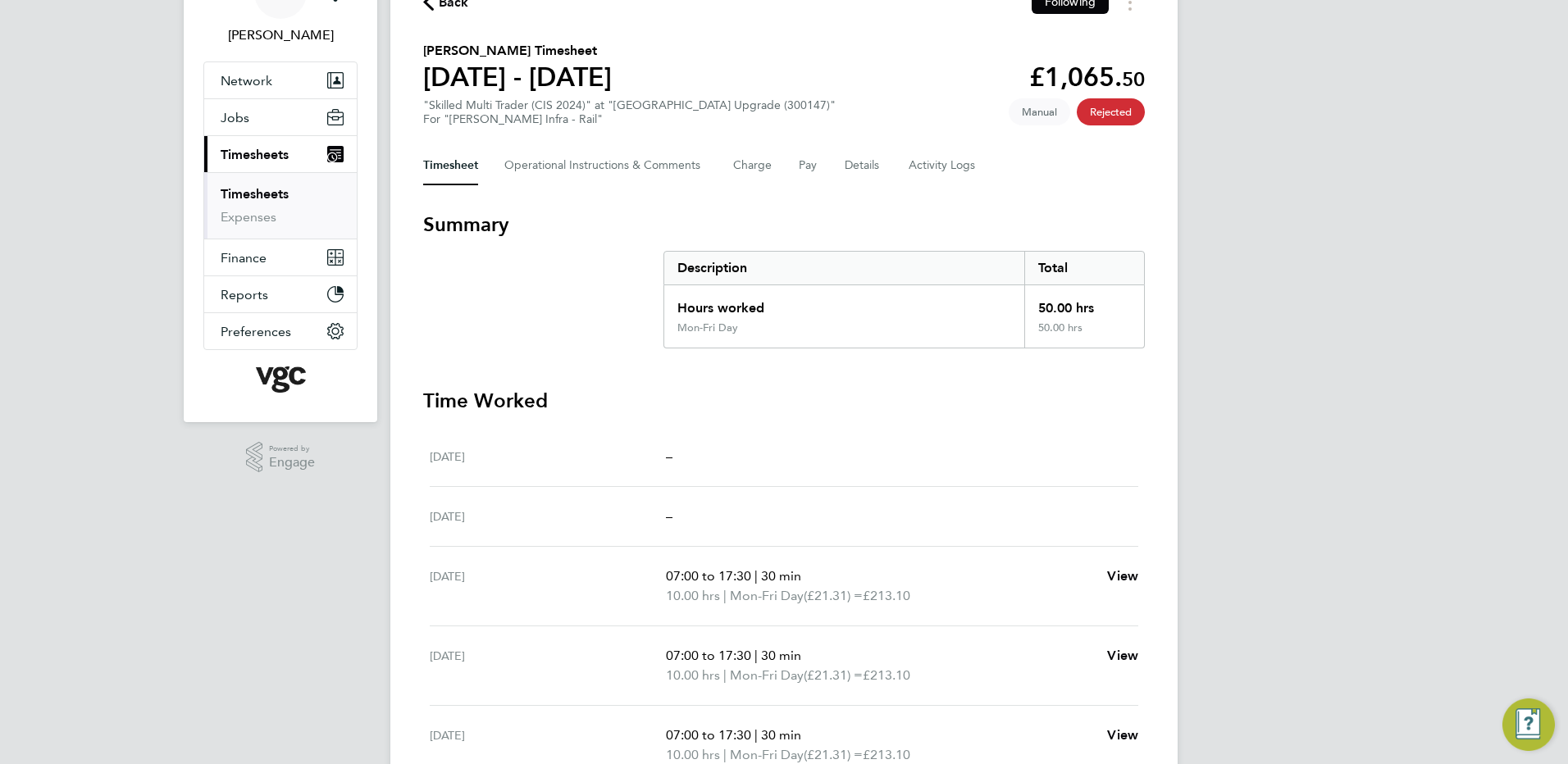
scroll to position [14, 0]
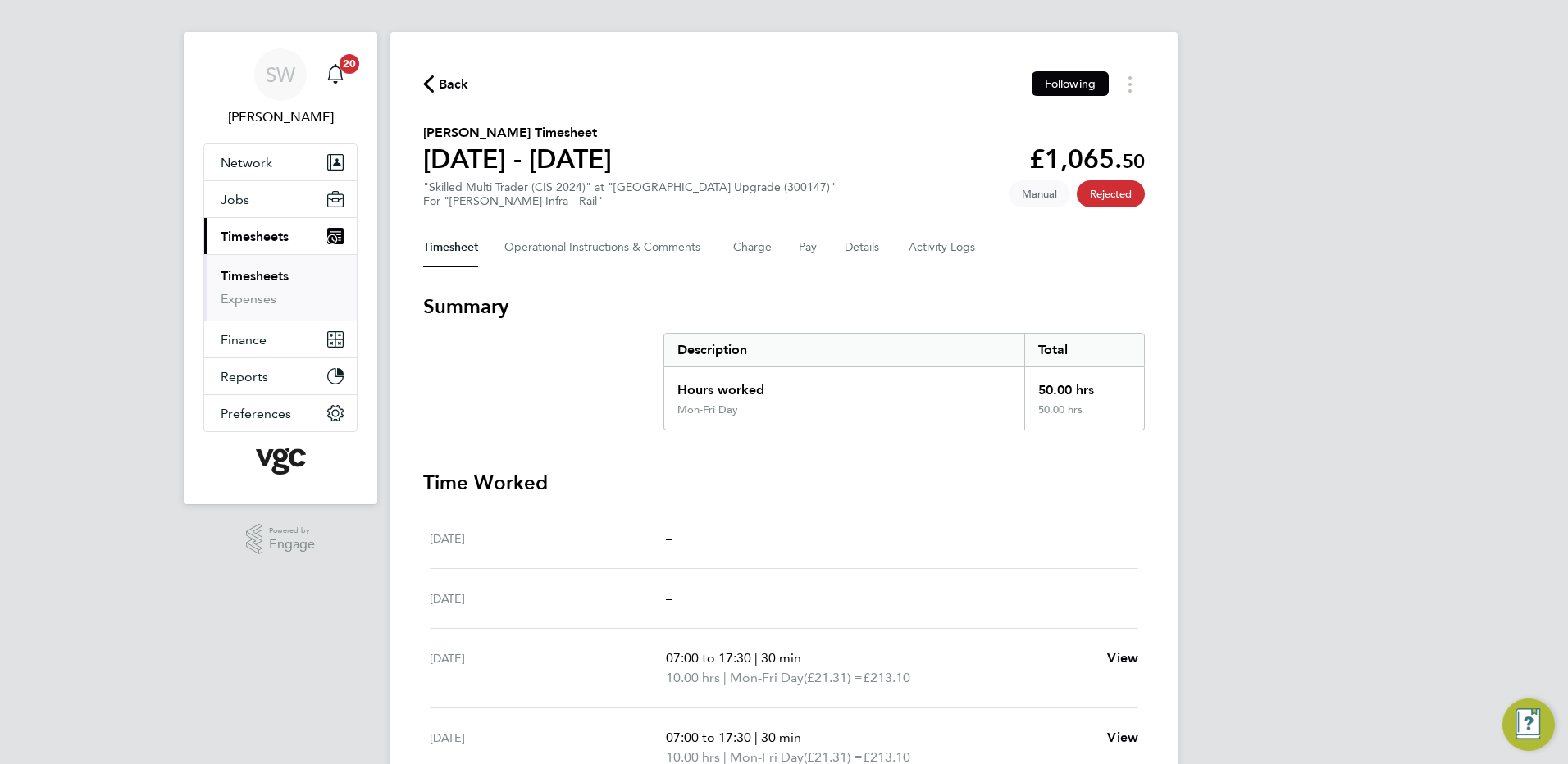
click at [266, 269] on link "Timesheets" at bounding box center [254, 275] width 68 height 15
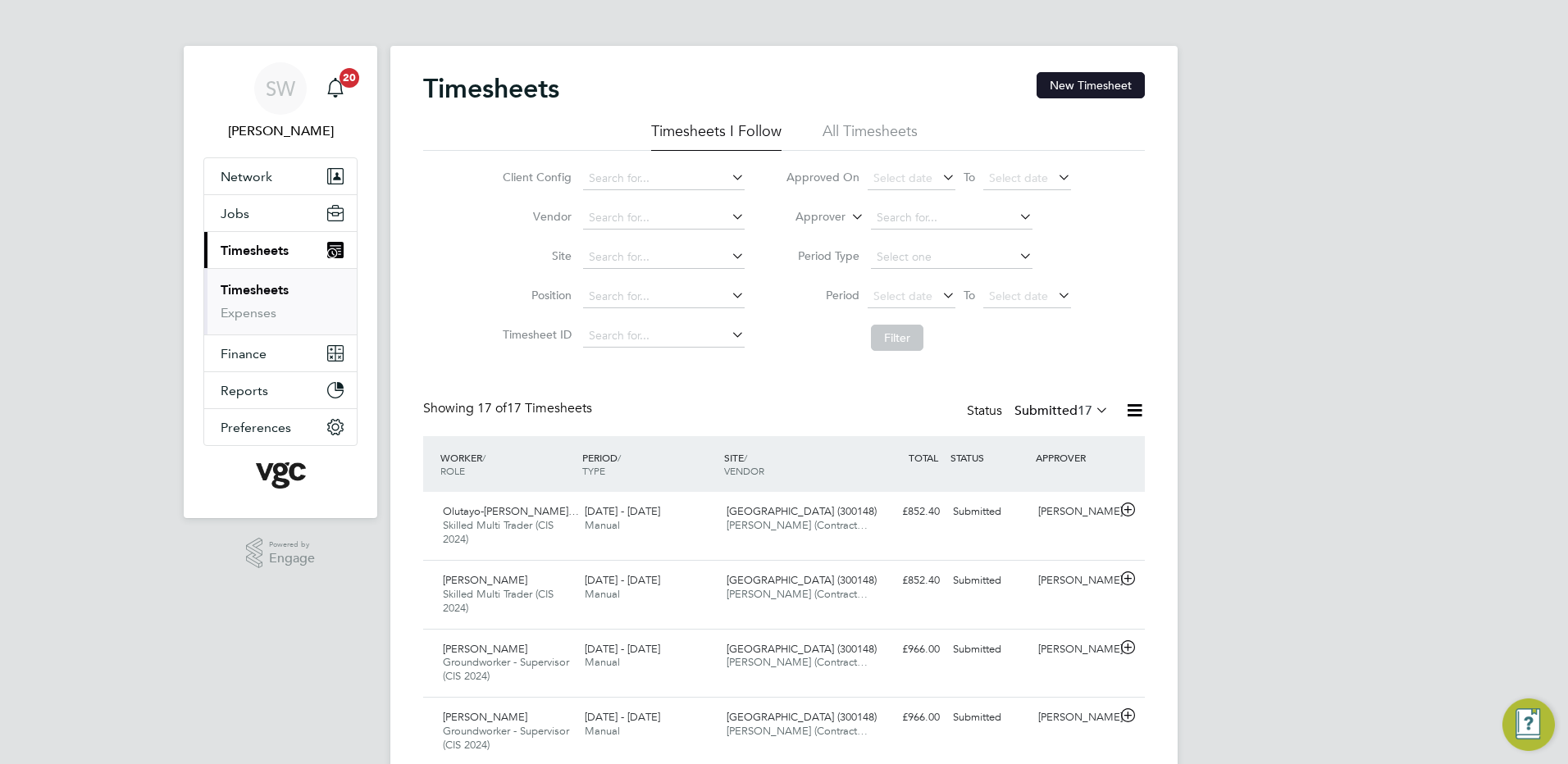
click at [1080, 76] on button "New Timesheet" at bounding box center [1090, 84] width 108 height 26
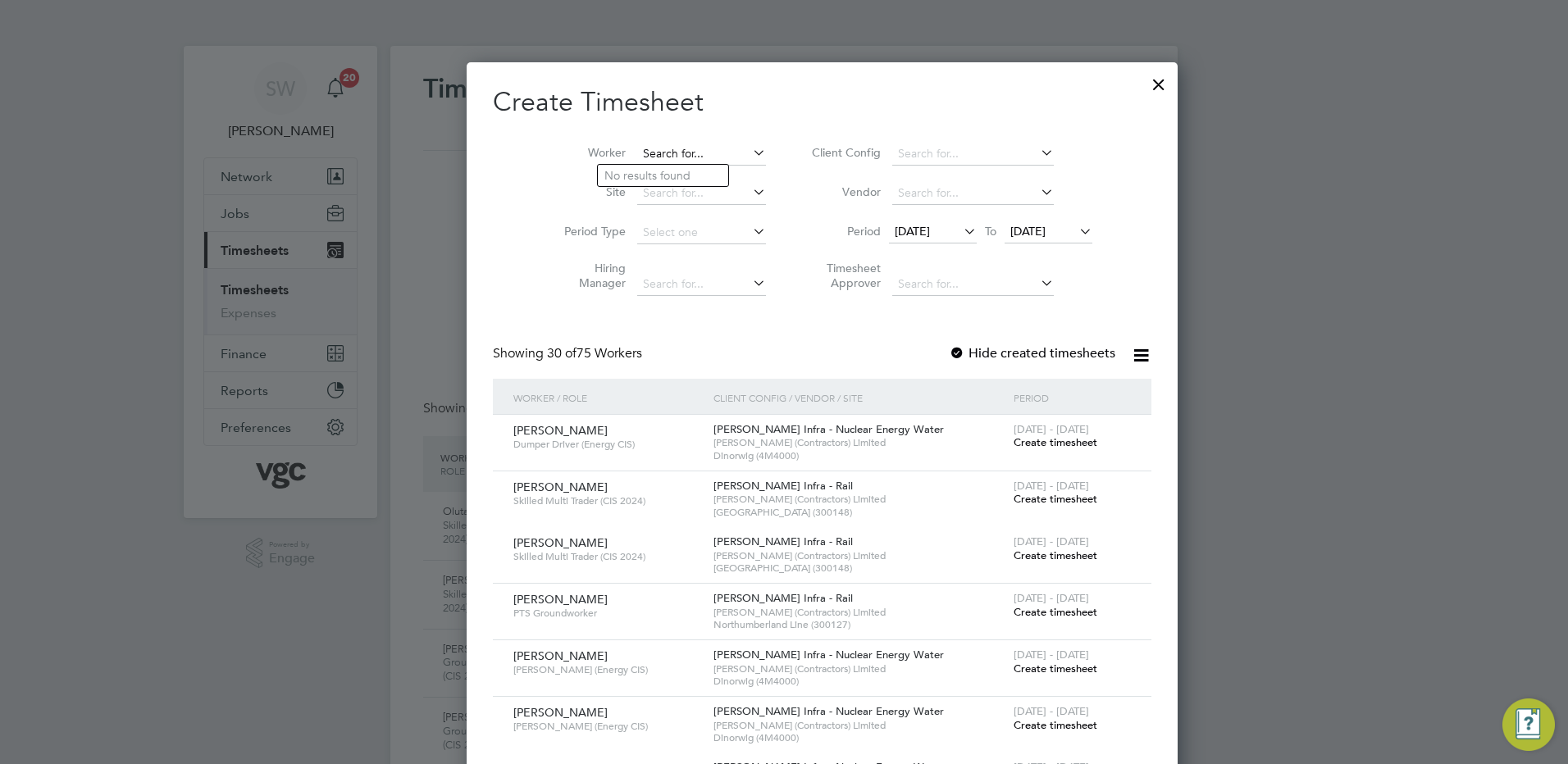
click at [645, 148] on input at bounding box center [702, 153] width 129 height 23
click at [653, 191] on li "Kar on Jo shi" at bounding box center [663, 198] width 131 height 22
type input "[PERSON_NAME]"
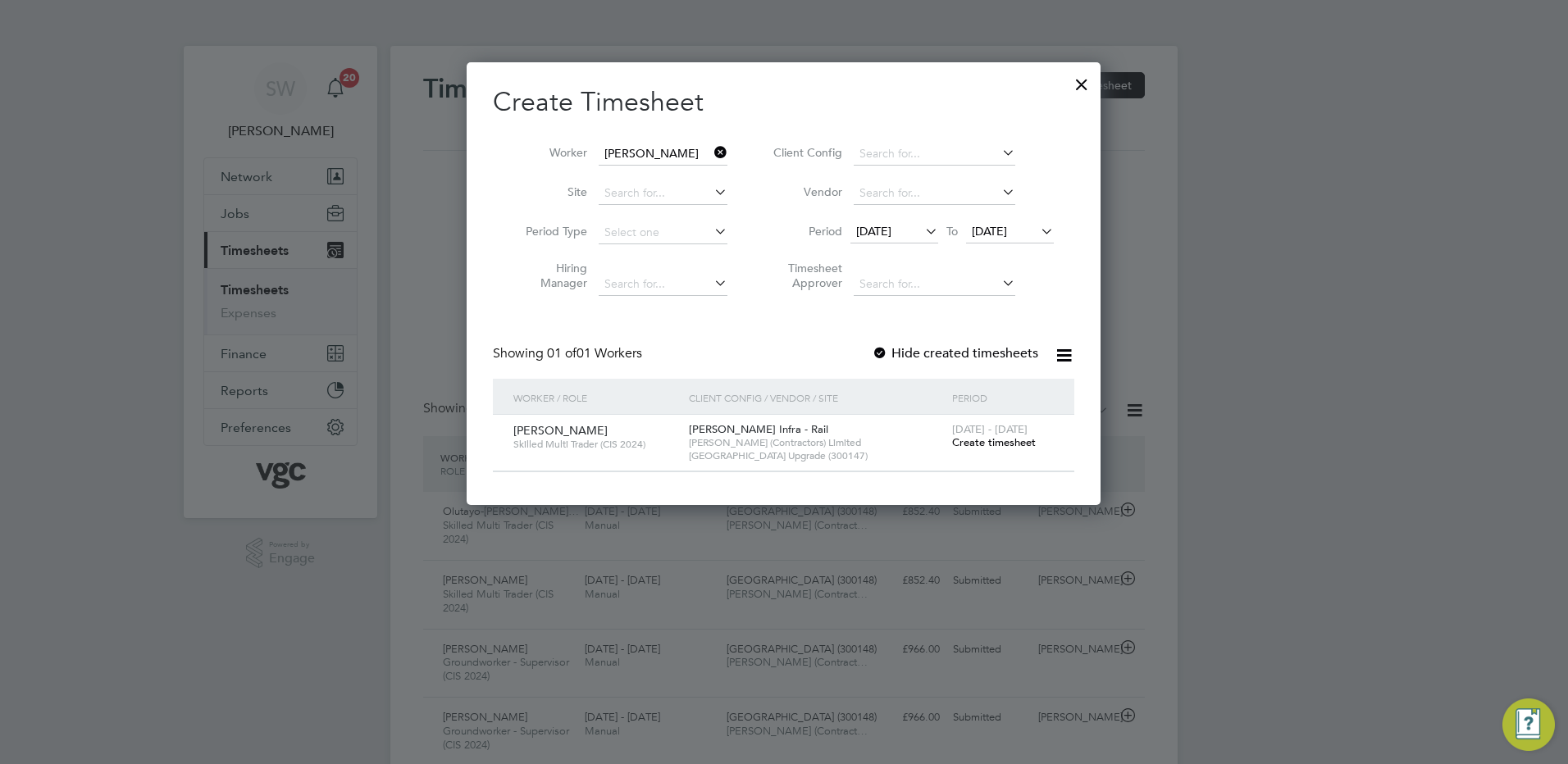
click at [982, 441] on span "Create timesheet" at bounding box center [994, 442] width 84 height 14
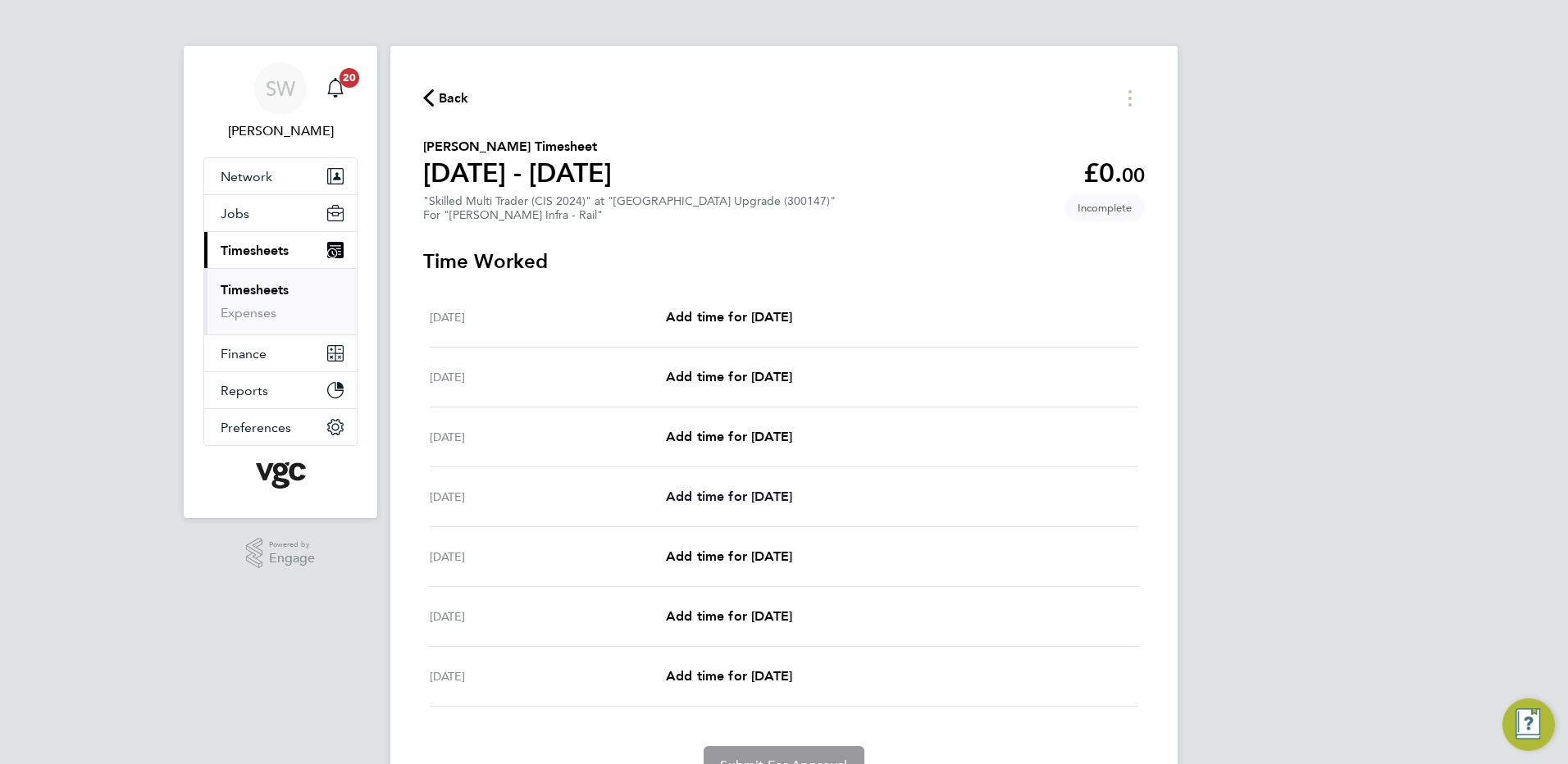
click at [684, 495] on span "Add time for [DATE]" at bounding box center [728, 495] width 126 height 15
select select "30"
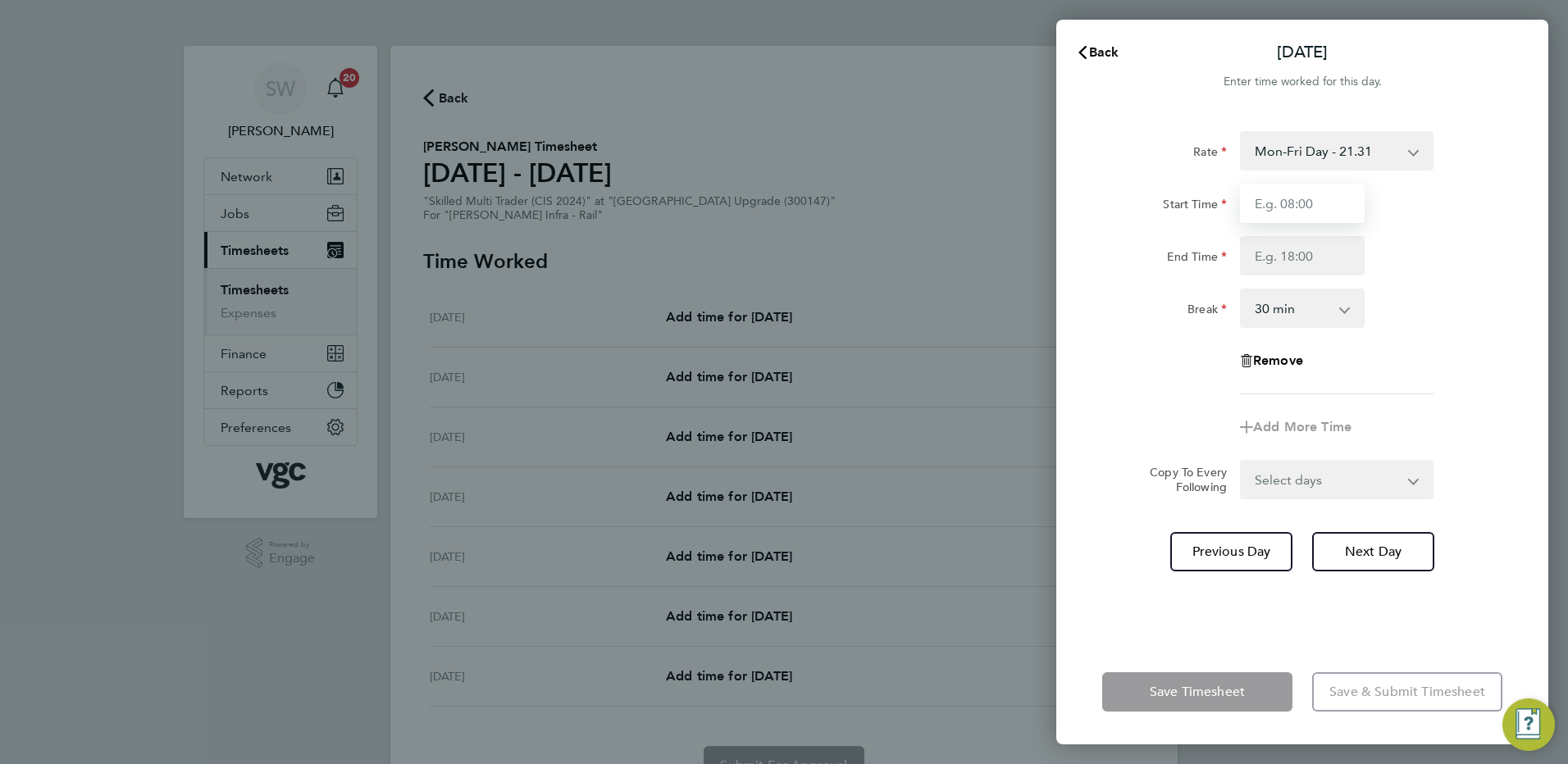
click at [1283, 213] on input "Start Time" at bounding box center [1302, 202] width 124 height 39
type input "07:00"
type input "17:30"
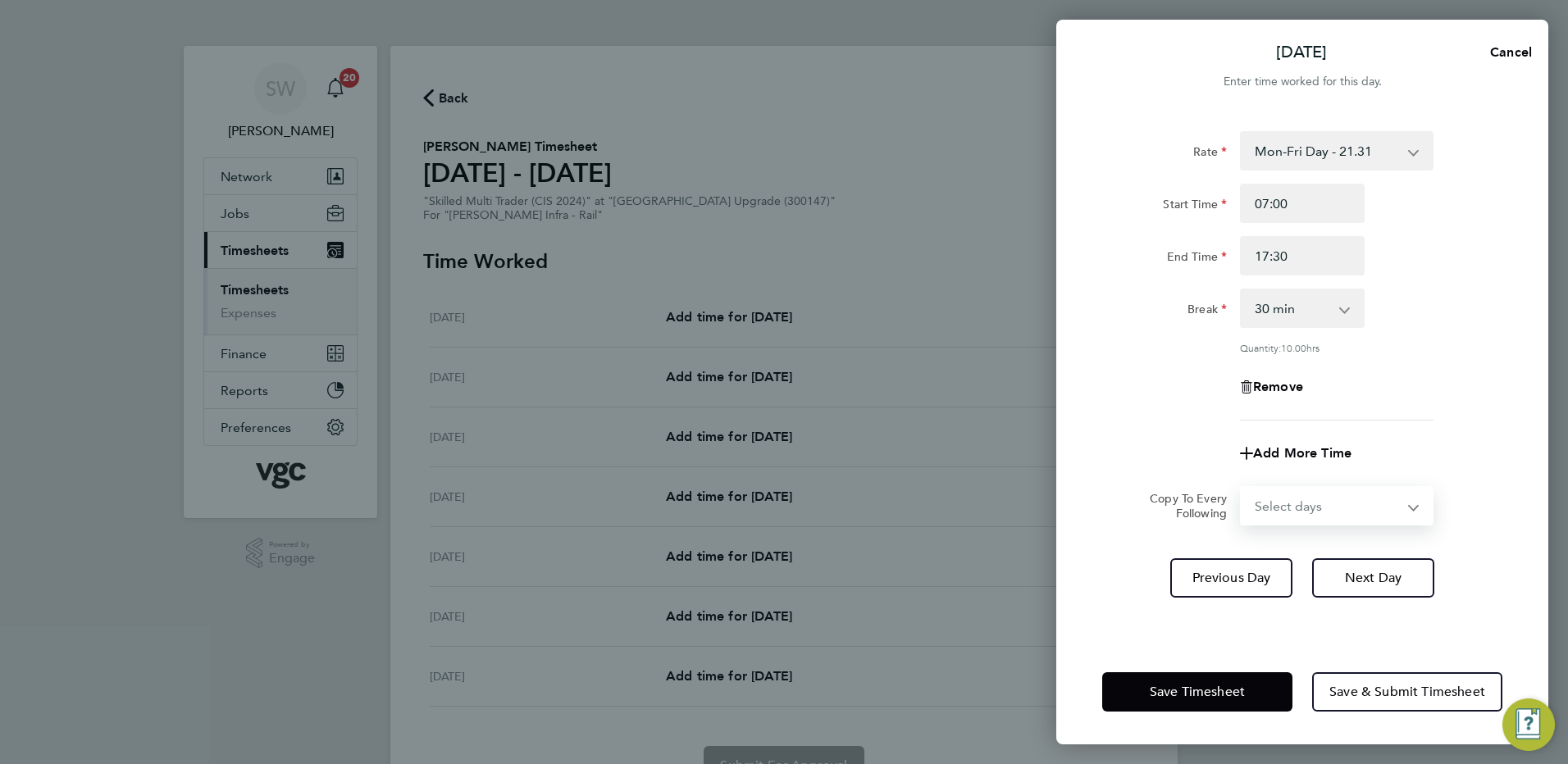
click at [1412, 504] on select "Select days Day [DATE] [DATE] [DATE]" at bounding box center [1327, 505] width 173 height 36
select select "WED"
click at [1241, 487] on select "Select days Day [DATE] [DATE] [DATE]" at bounding box center [1327, 505] width 173 height 36
select select "[DATE]"
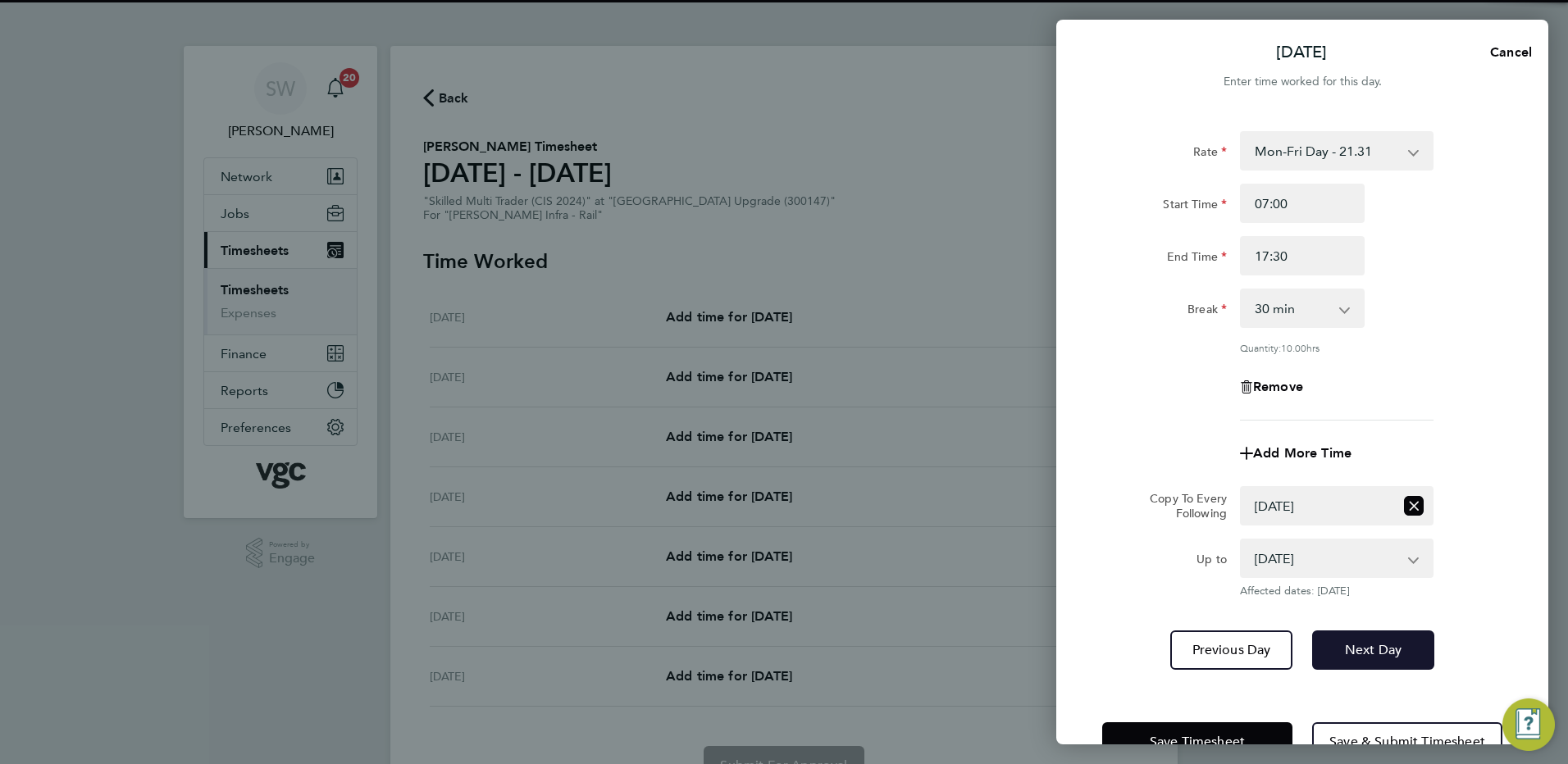
drag, startPoint x: 1355, startPoint y: 639, endPoint x: 1362, endPoint y: 620, distance: 20.2
click at [1354, 638] on button "Next Day" at bounding box center [1373, 650] width 123 height 39
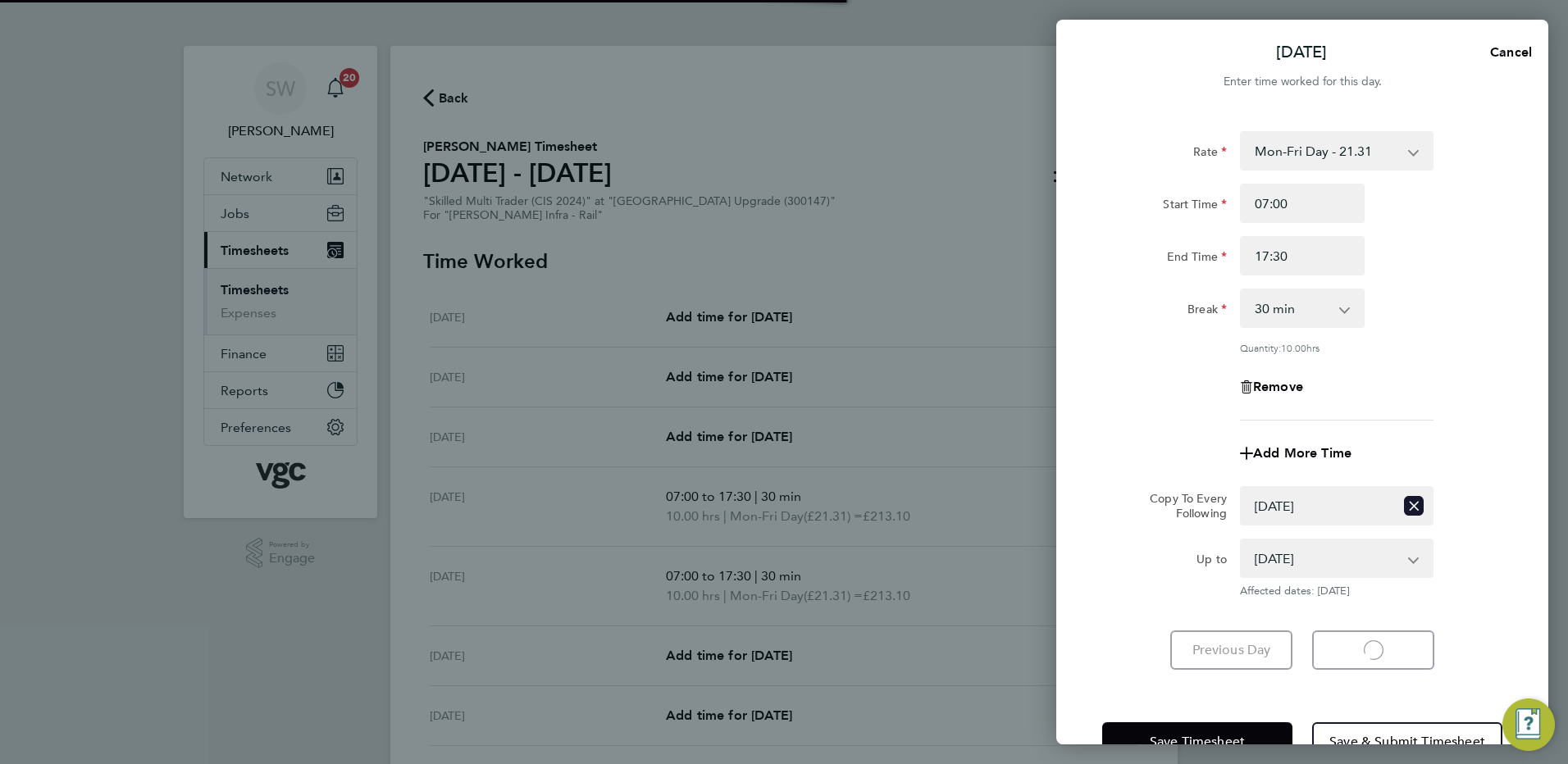
select select "30"
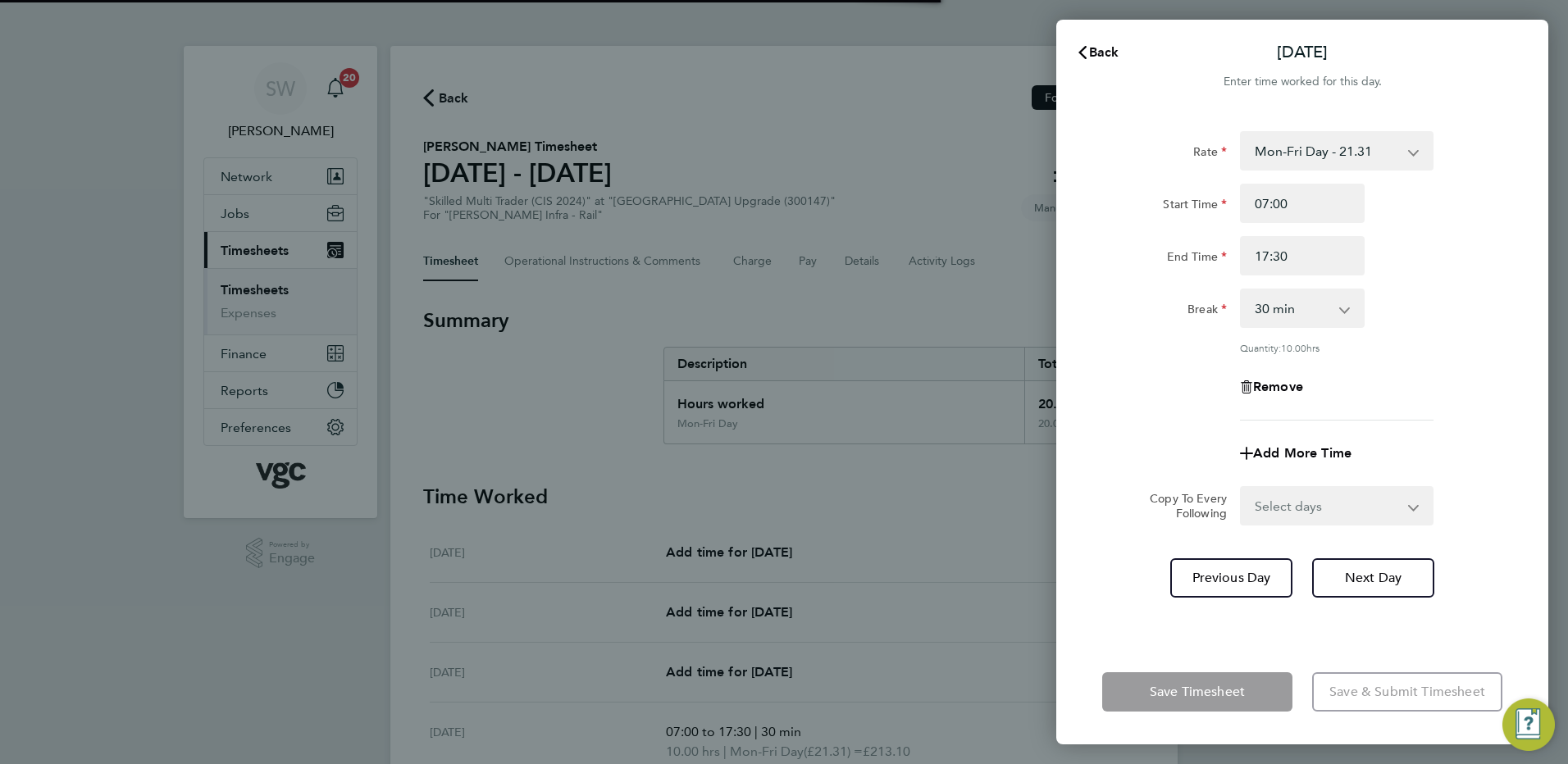
click at [1405, 503] on select "Select days Day [DATE] [DATE]" at bounding box center [1327, 505] width 173 height 36
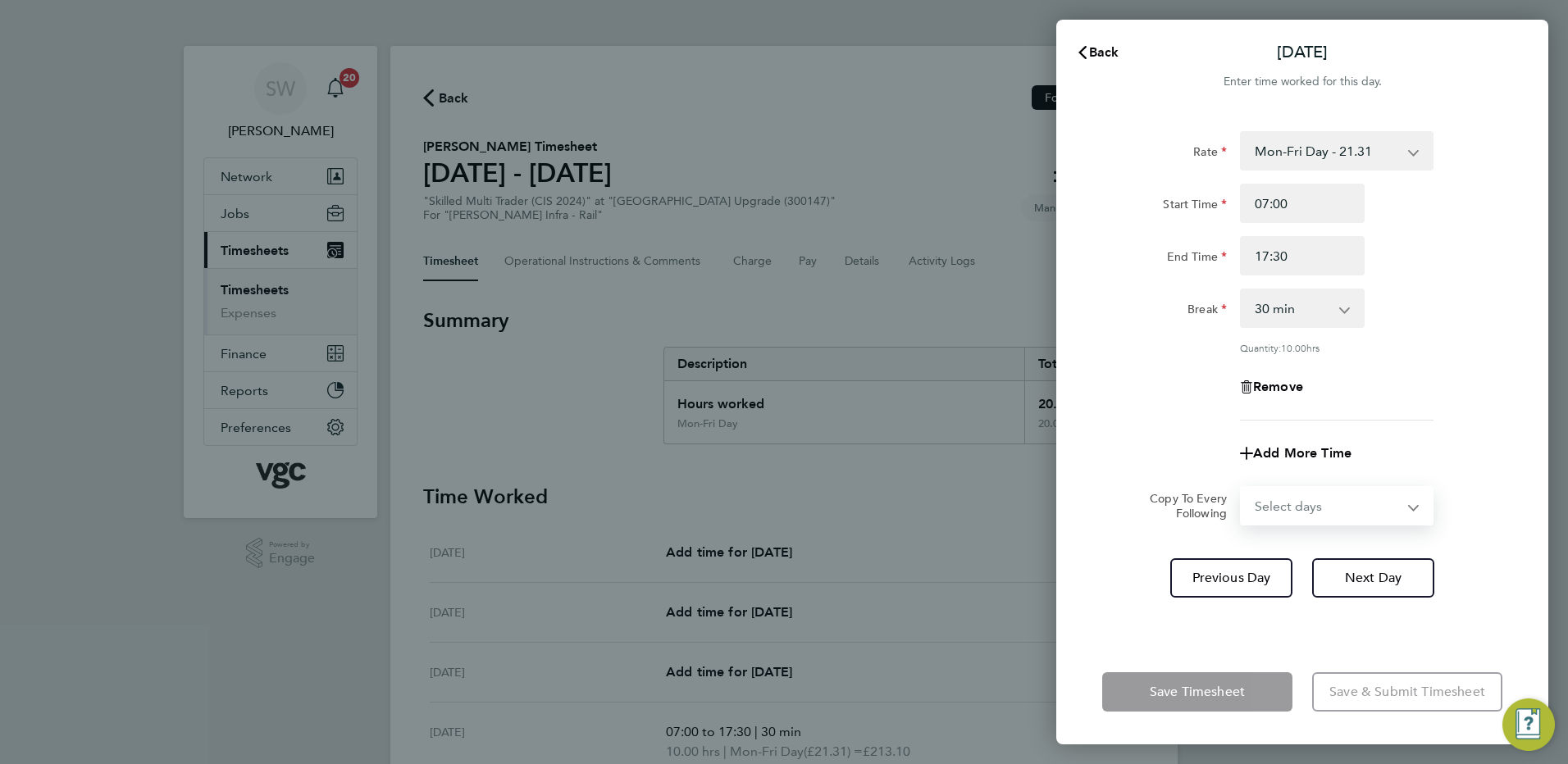
select select "THU"
click at [1241, 487] on select "Select days Day [DATE] [DATE]" at bounding box center [1327, 505] width 173 height 36
select select "[DATE]"
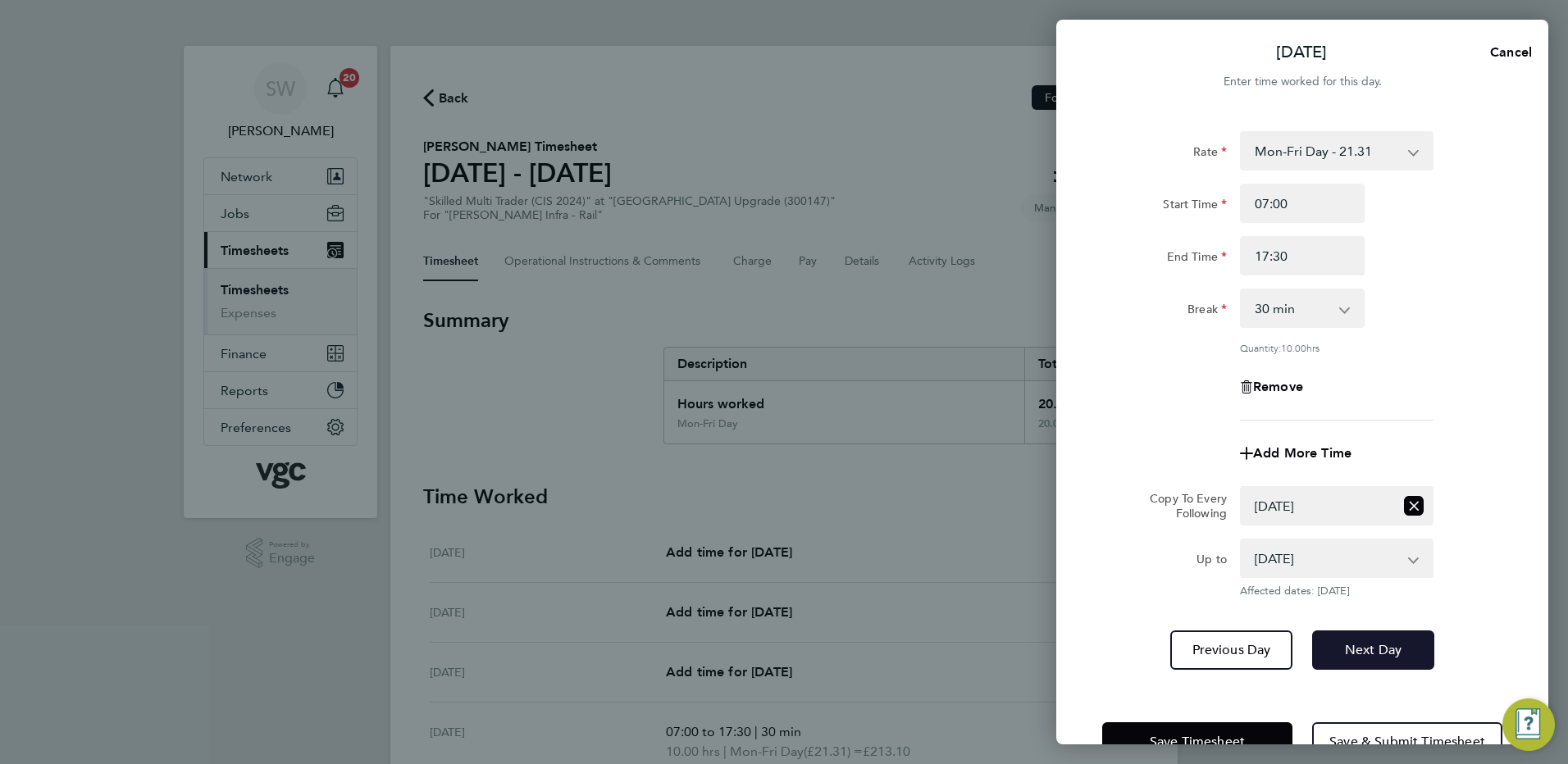
click at [1357, 638] on button "Next Day" at bounding box center [1373, 650] width 123 height 39
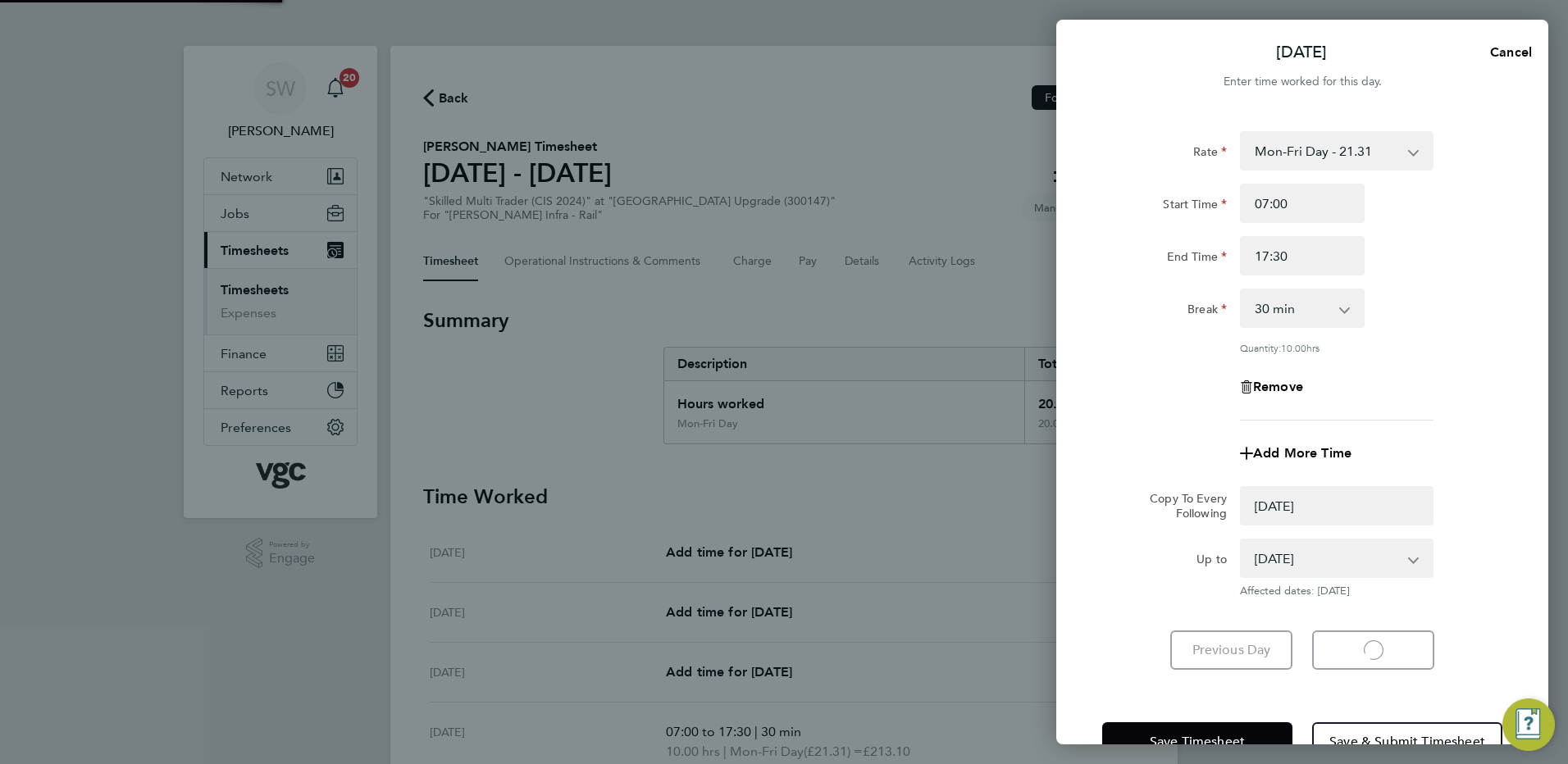
select select "0: null"
select select "30"
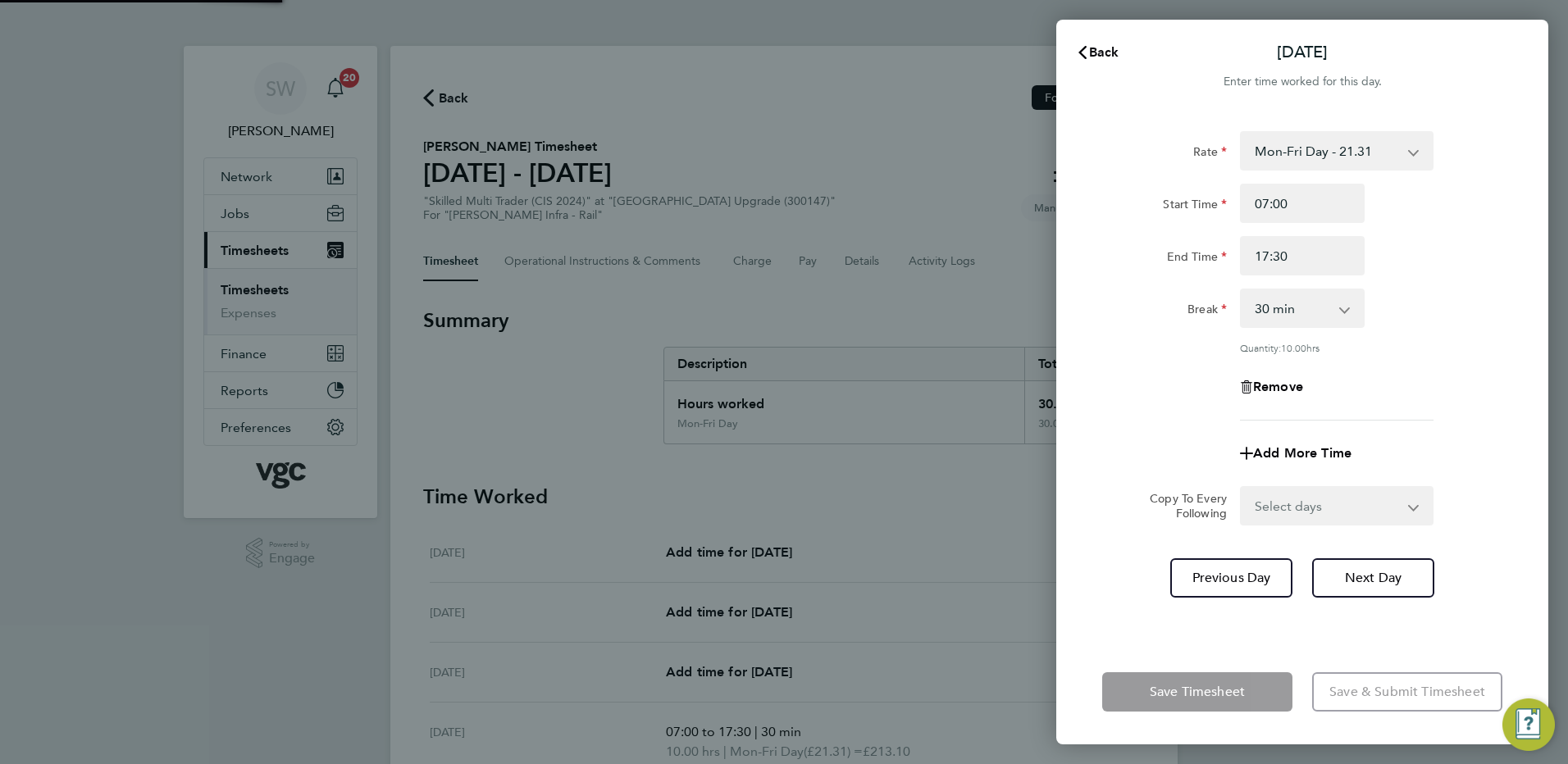
click at [1407, 504] on select "Select days [DATE]" at bounding box center [1327, 505] width 173 height 36
select select "FRI"
click at [1241, 487] on select "Select days [DATE]" at bounding box center [1327, 505] width 173 height 36
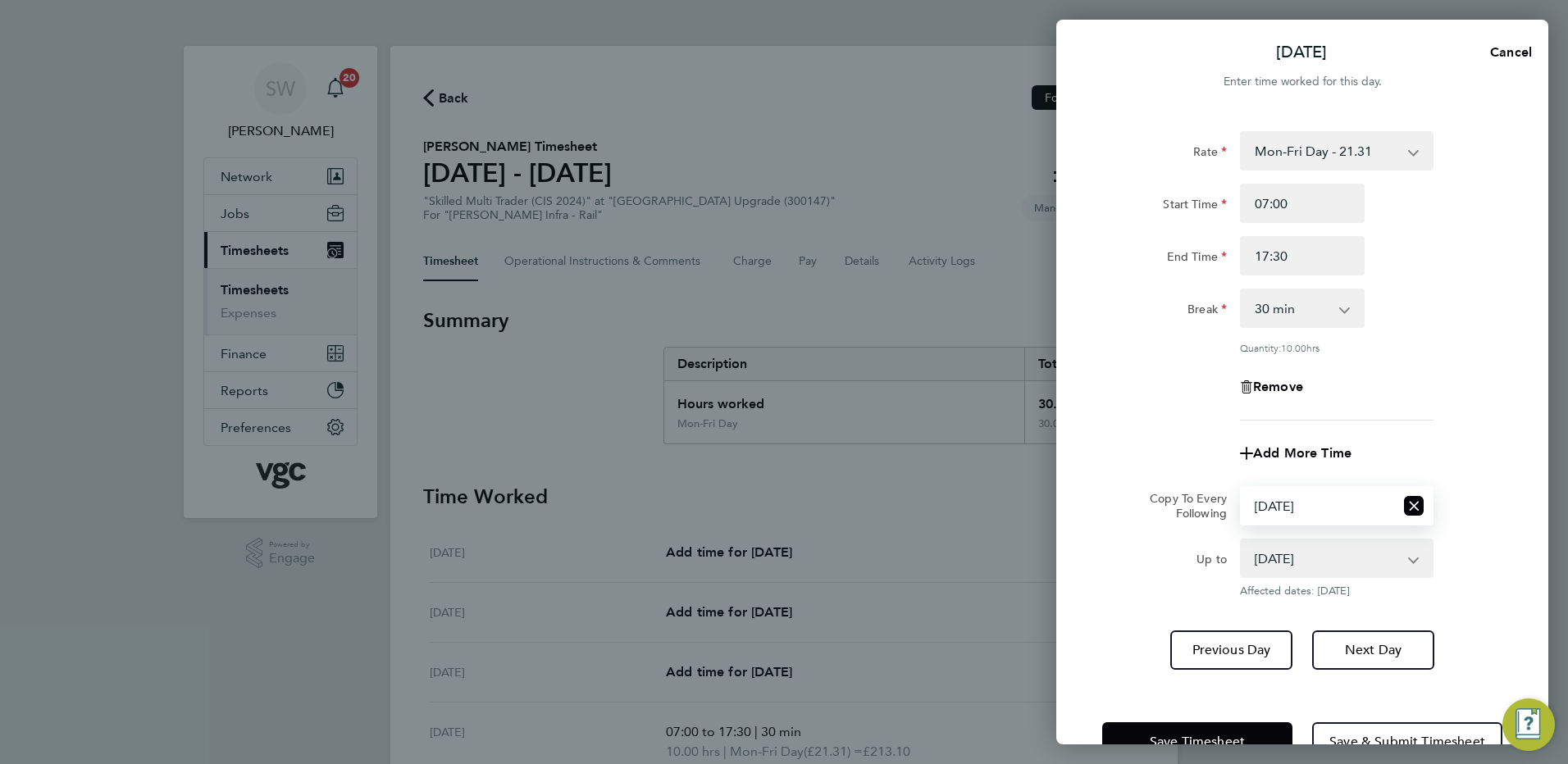
click at [1132, 672] on div "Rate Mon-Fri Day - 21.31 Bank Hol - 31.96 Mon-Thurs Nights - 24.51 Xmas / NY - …" at bounding box center [1302, 400] width 492 height 578
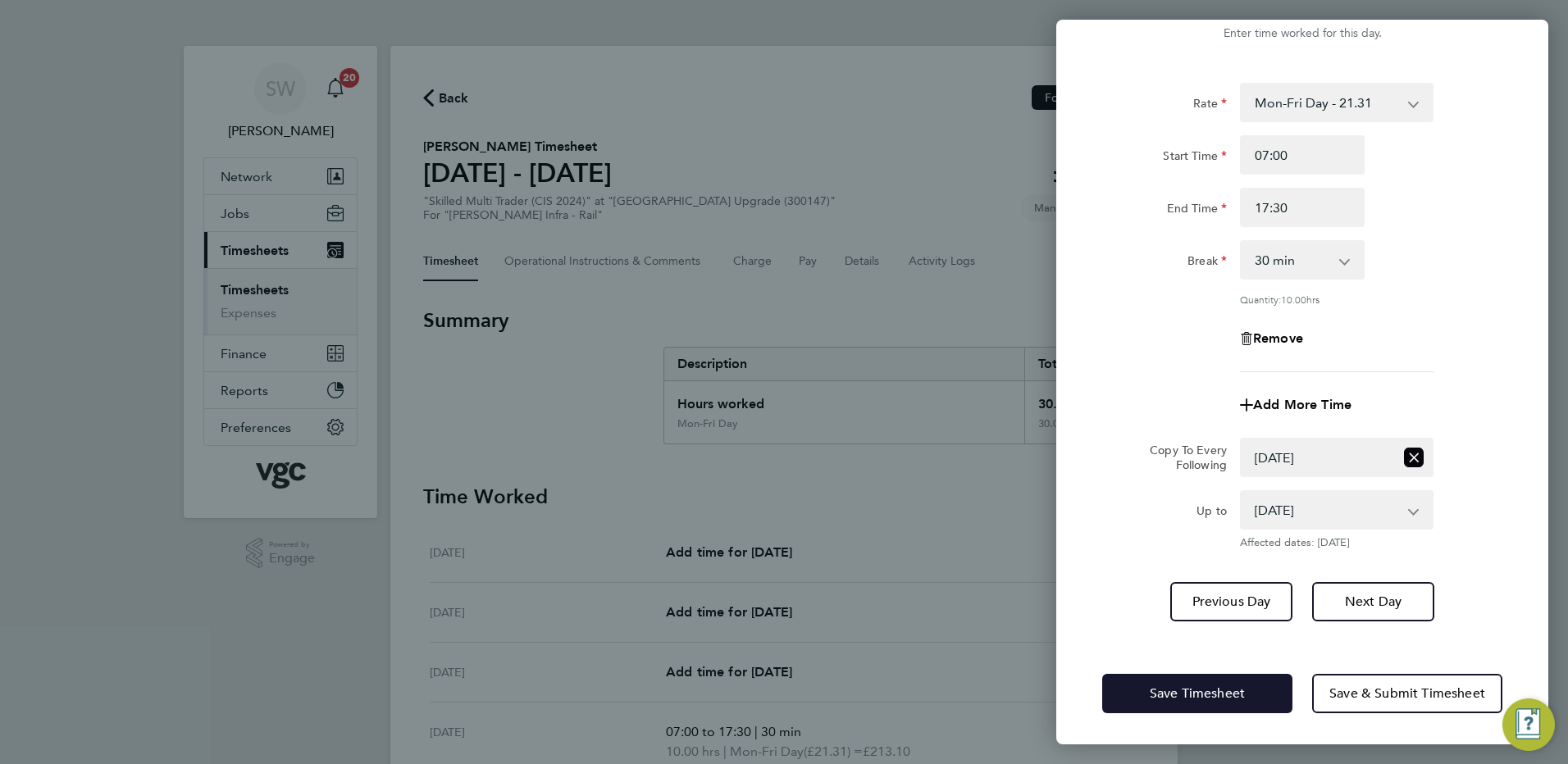
click at [1159, 686] on span "Save Timesheet" at bounding box center [1197, 693] width 95 height 16
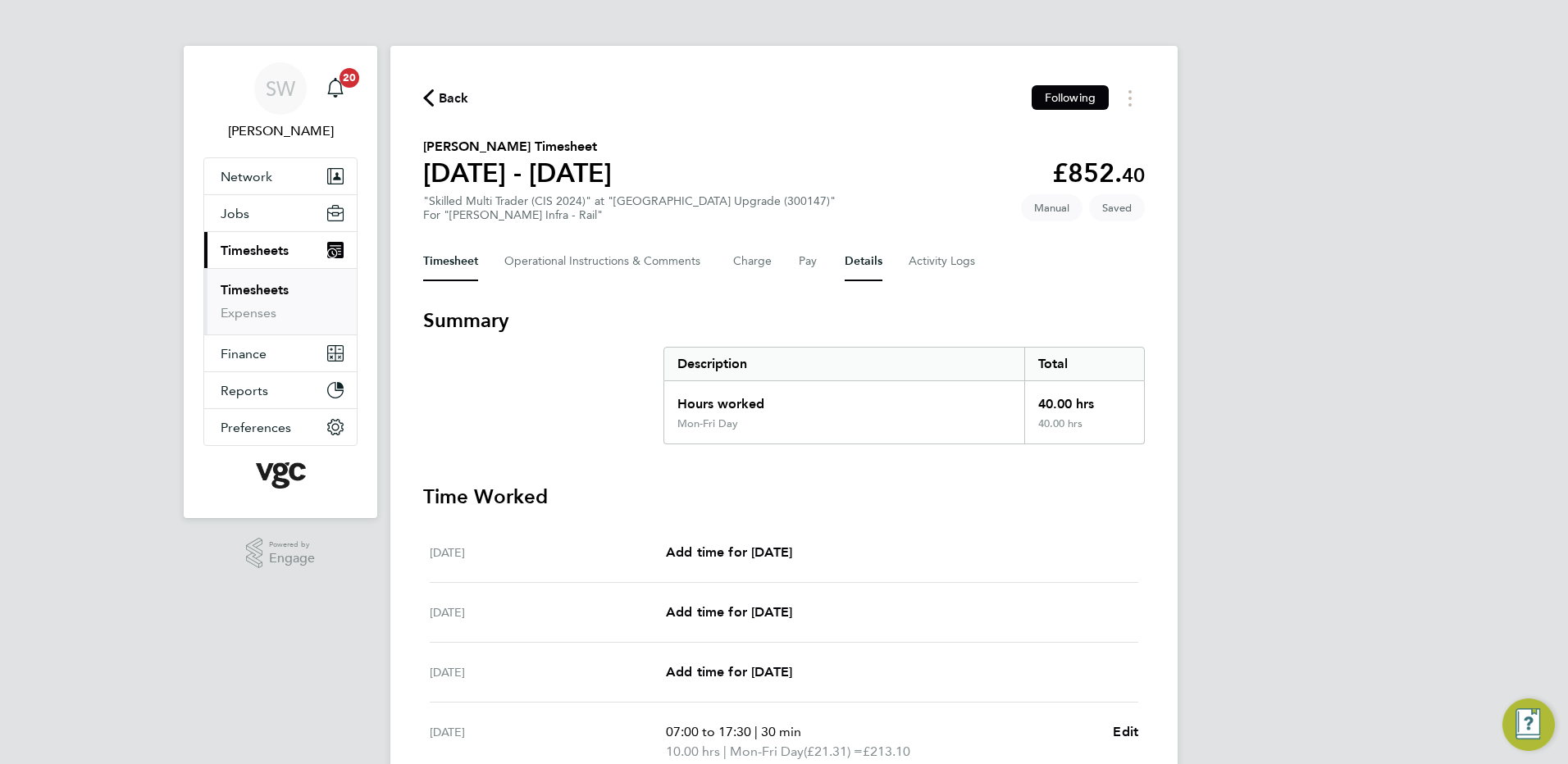
click at [853, 259] on button "Details" at bounding box center [863, 260] width 38 height 39
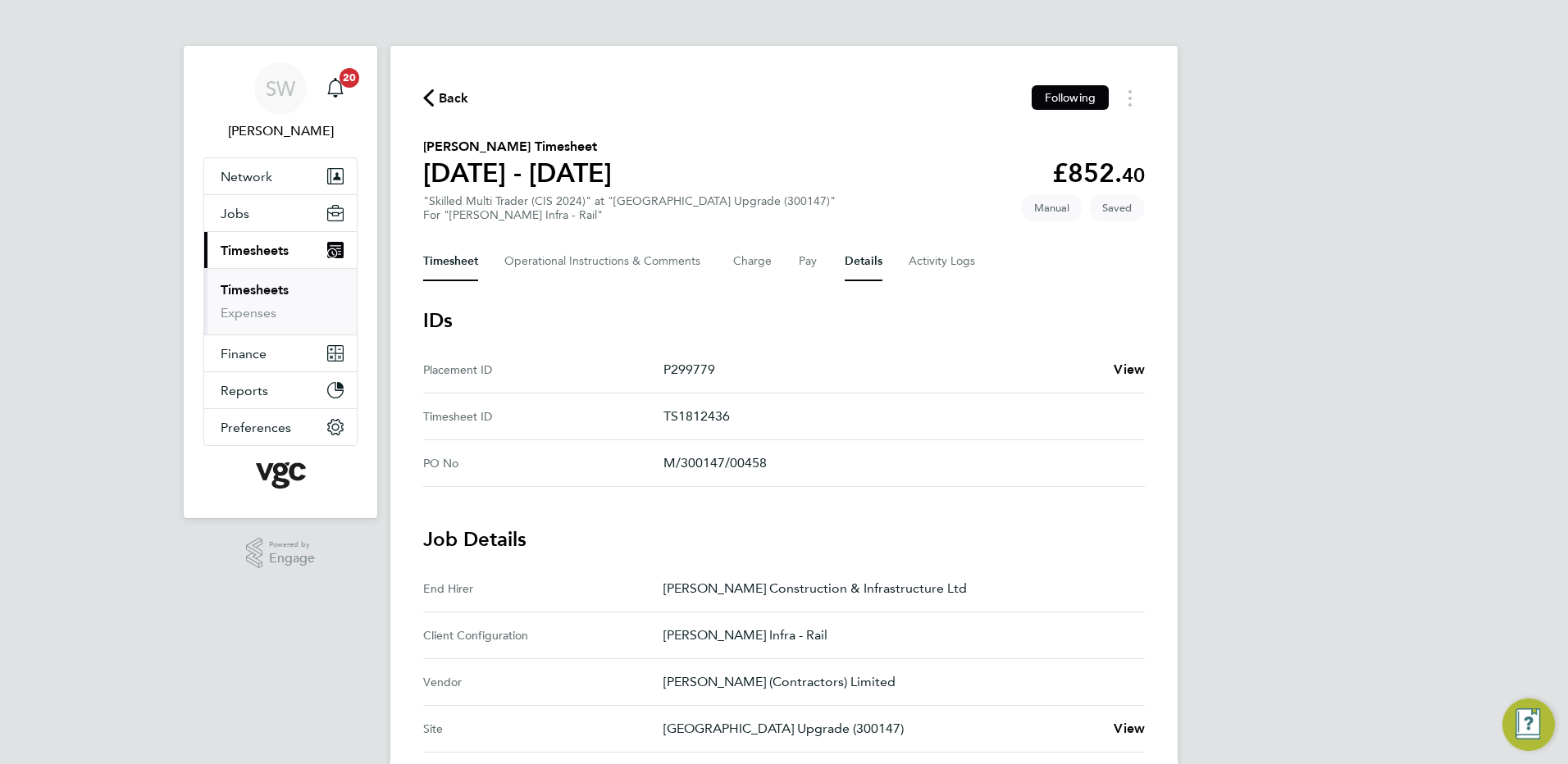
click at [436, 264] on button "Timesheet" at bounding box center [450, 260] width 55 height 39
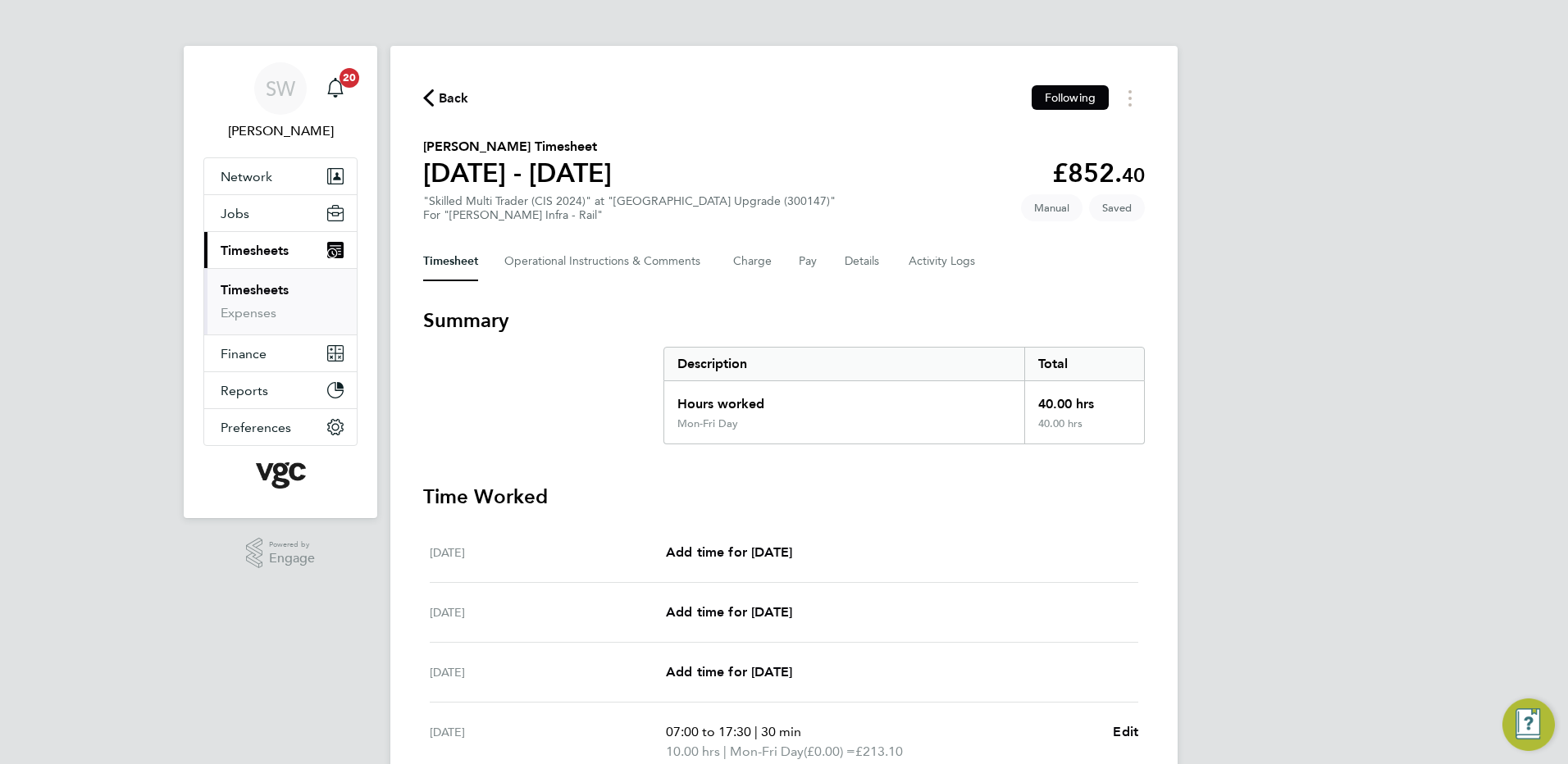
scroll to position [401, 0]
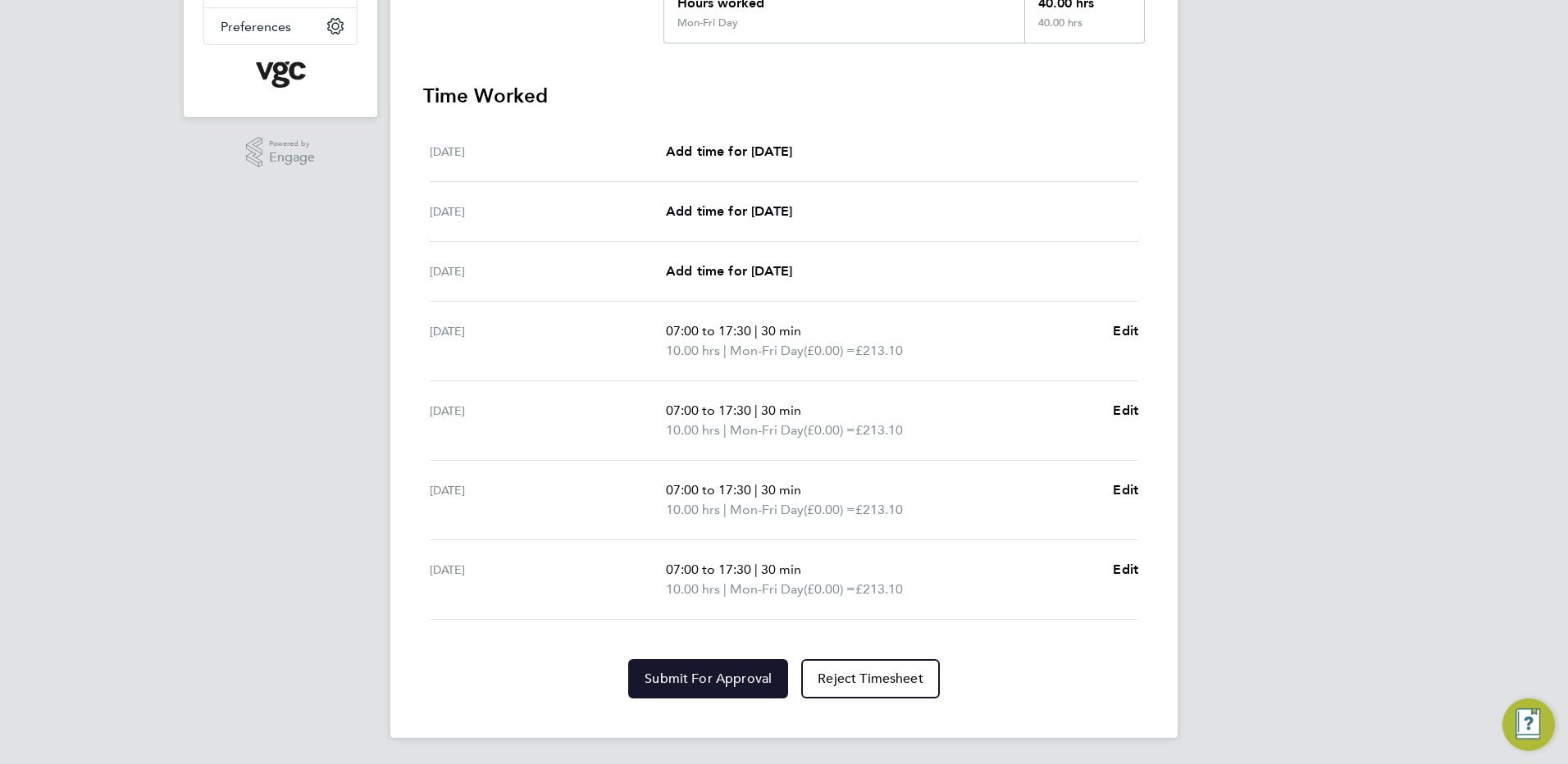
click at [707, 669] on button "Submit For Approval" at bounding box center [708, 678] width 160 height 39
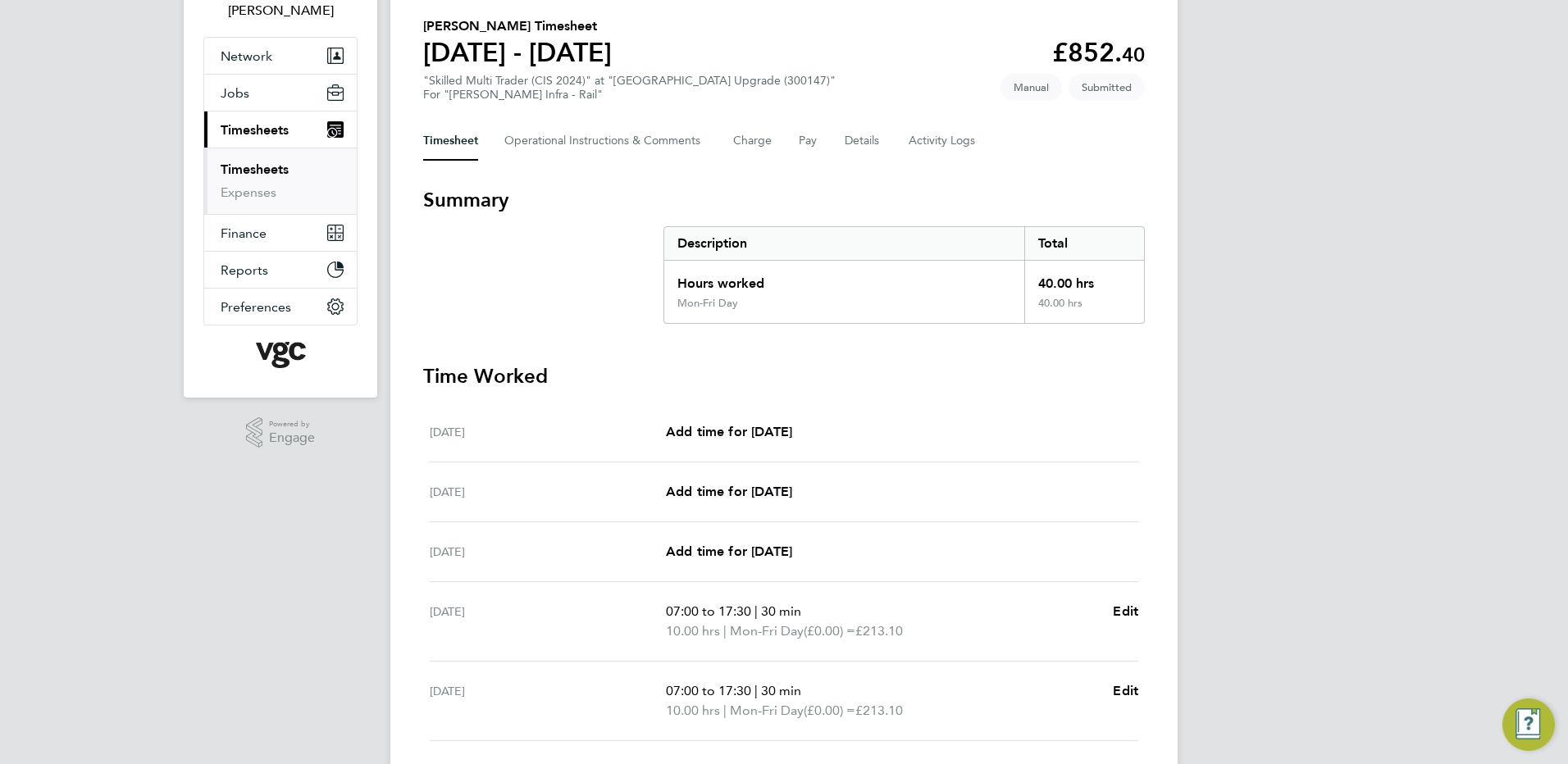
scroll to position [0, 0]
